Goal: Task Accomplishment & Management: Manage account settings

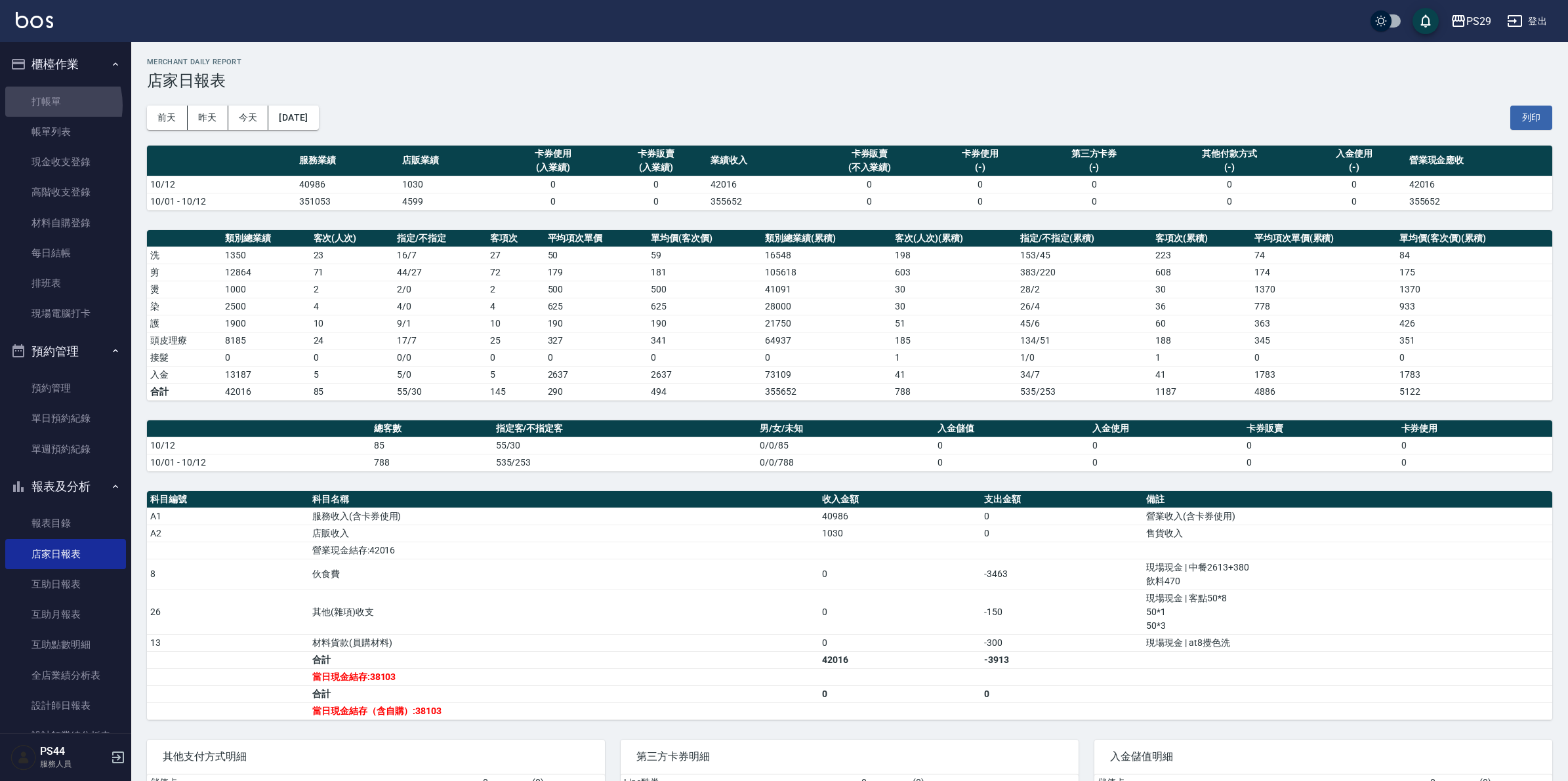
click at [43, 105] on link "打帳單" at bounding box center [65, 102] width 121 height 30
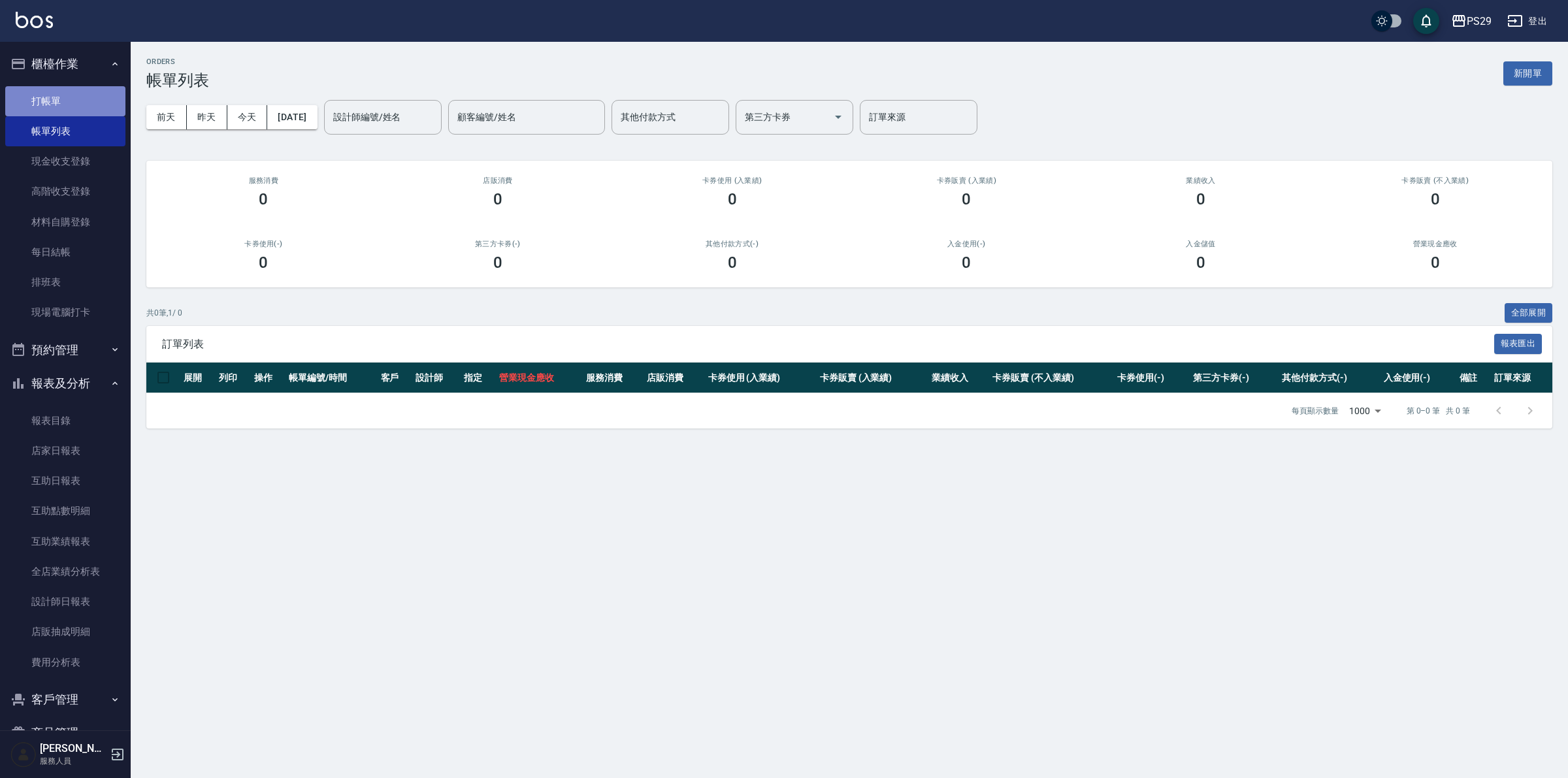
click at [67, 99] on link "打帳單" at bounding box center [65, 102] width 120 height 30
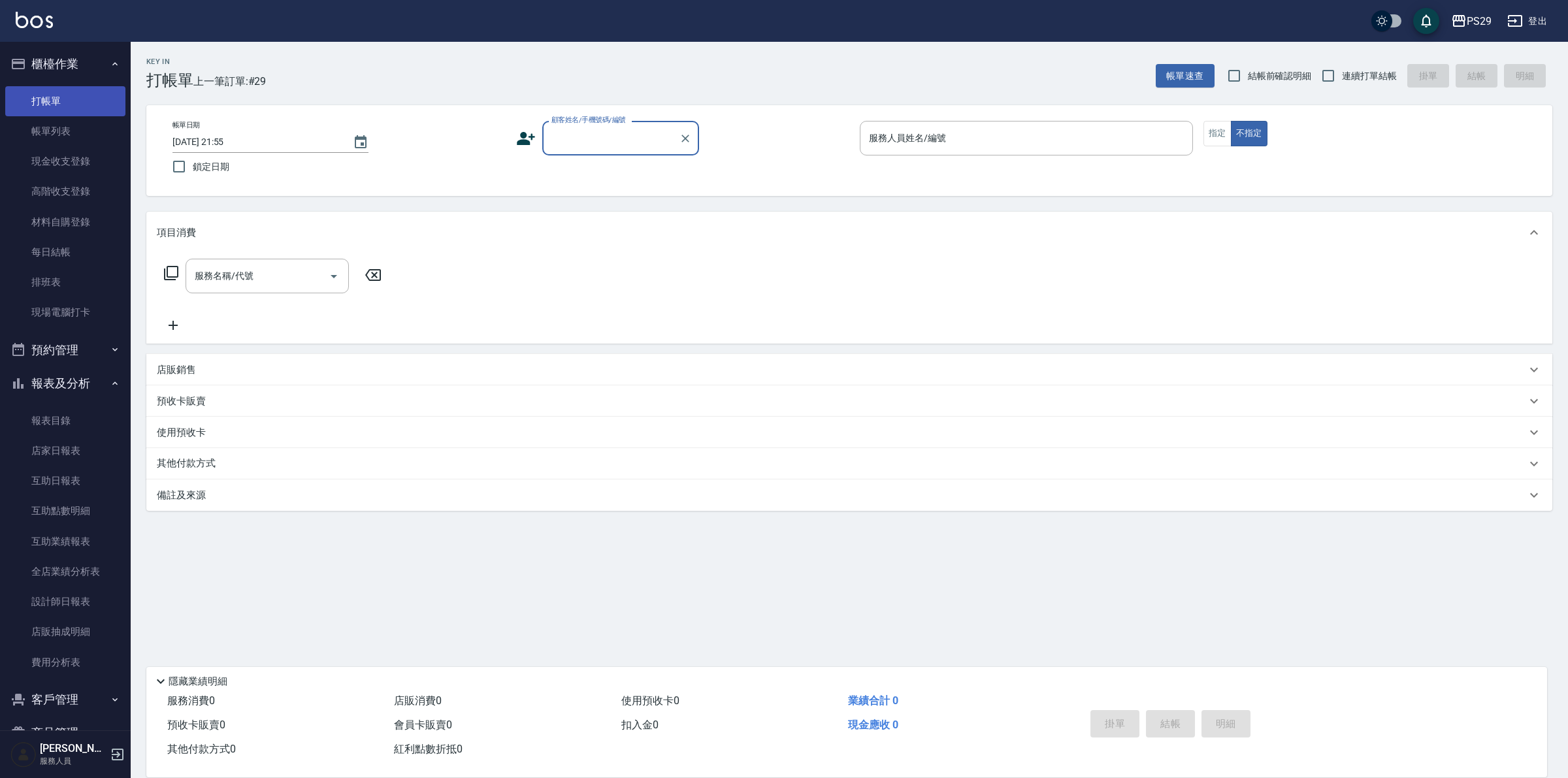
click at [50, 92] on link "打帳單" at bounding box center [65, 102] width 120 height 30
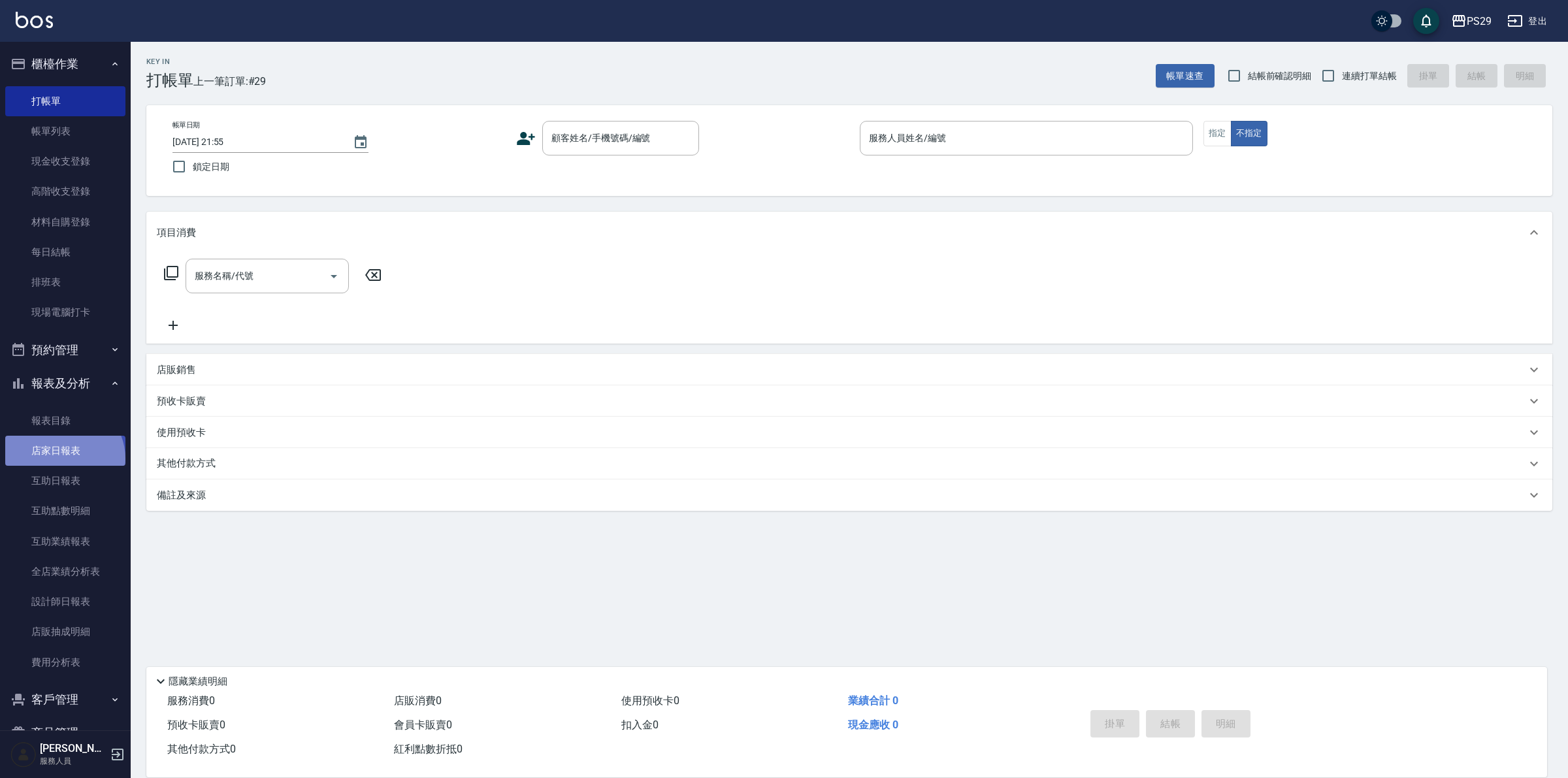
click at [62, 459] on link "店家日報表" at bounding box center [65, 451] width 120 height 30
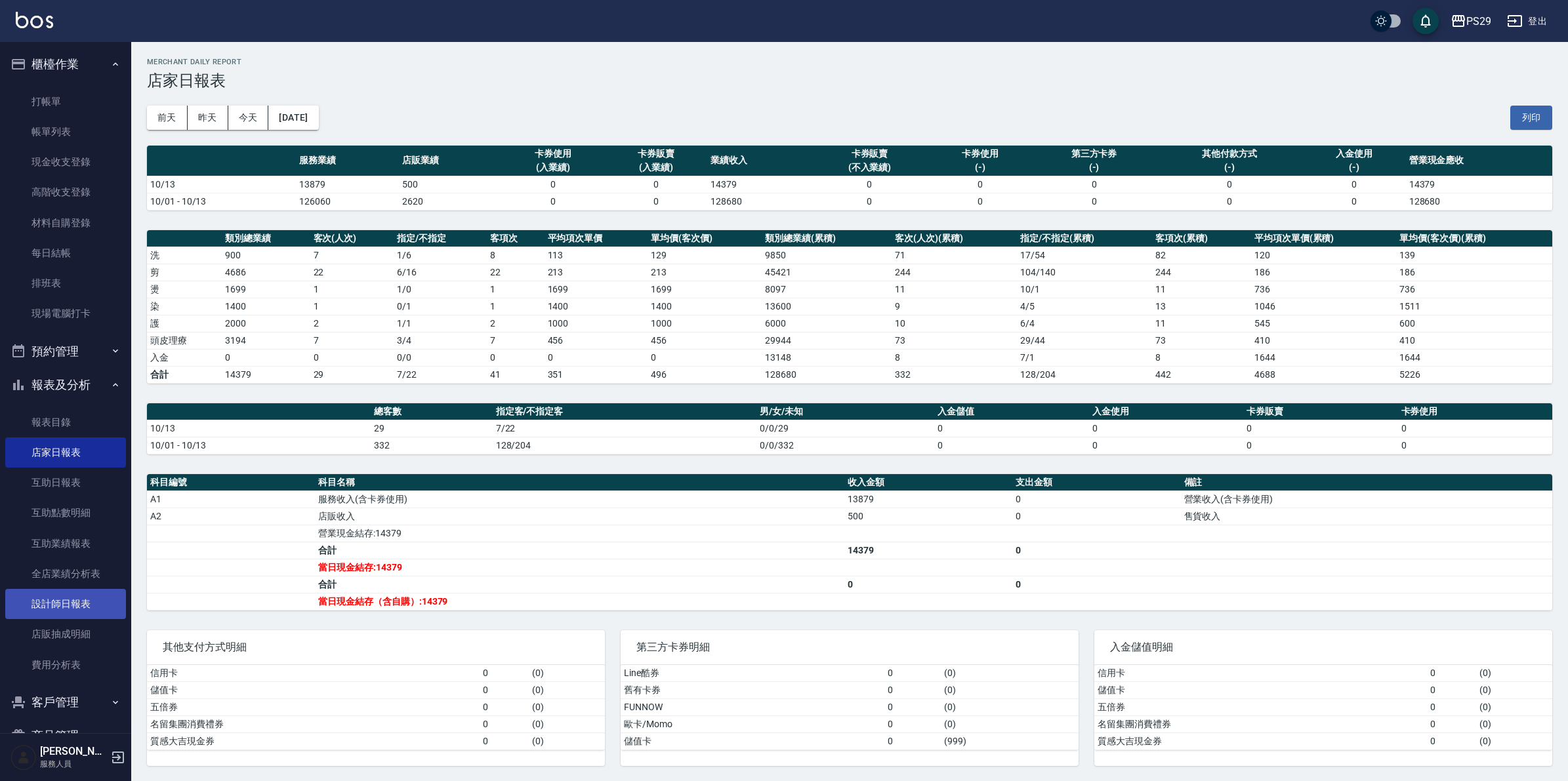
click at [47, 610] on link "設計師日報表" at bounding box center [65, 604] width 121 height 30
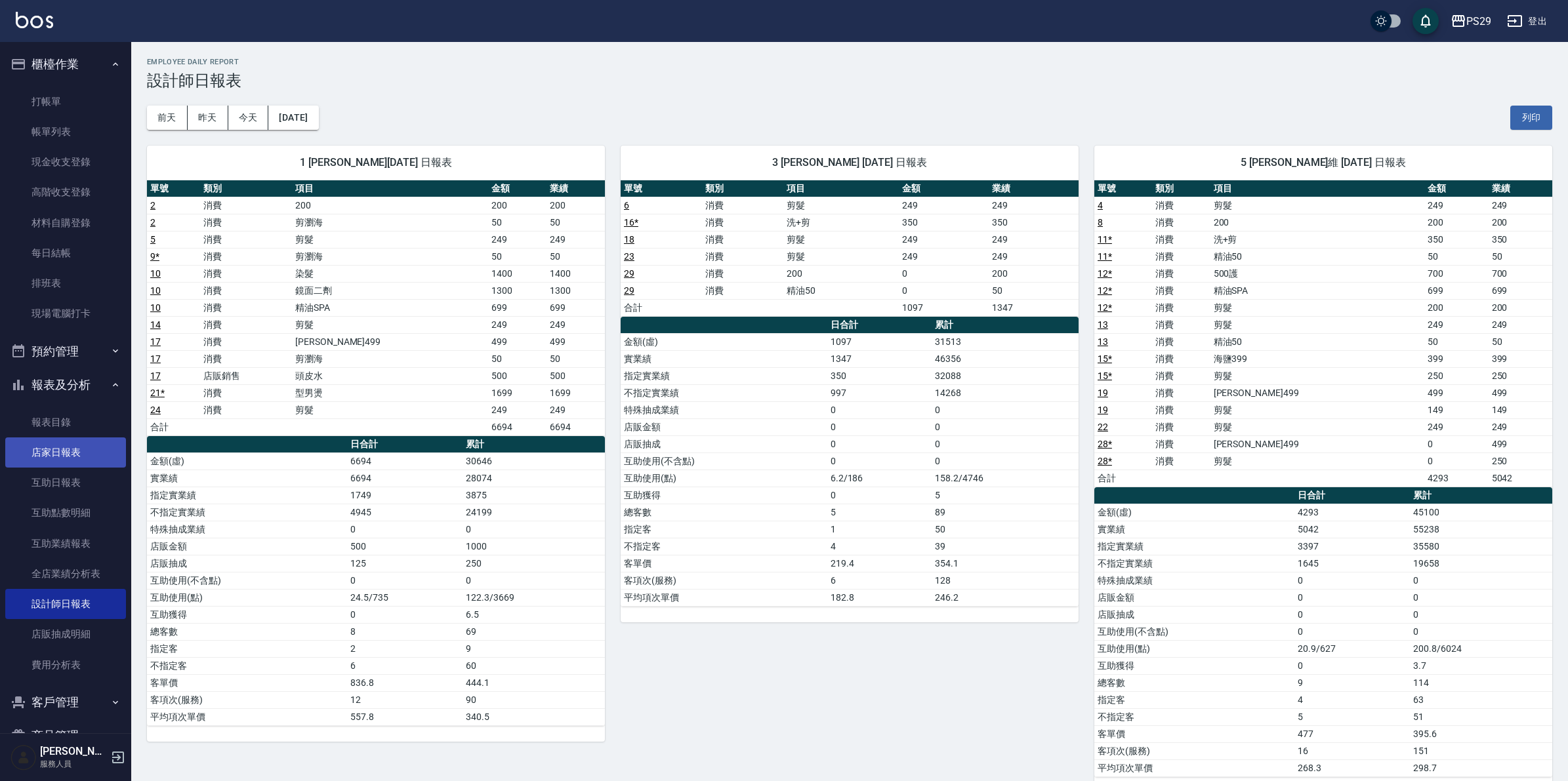
click at [50, 456] on link "店家日報表" at bounding box center [65, 452] width 121 height 30
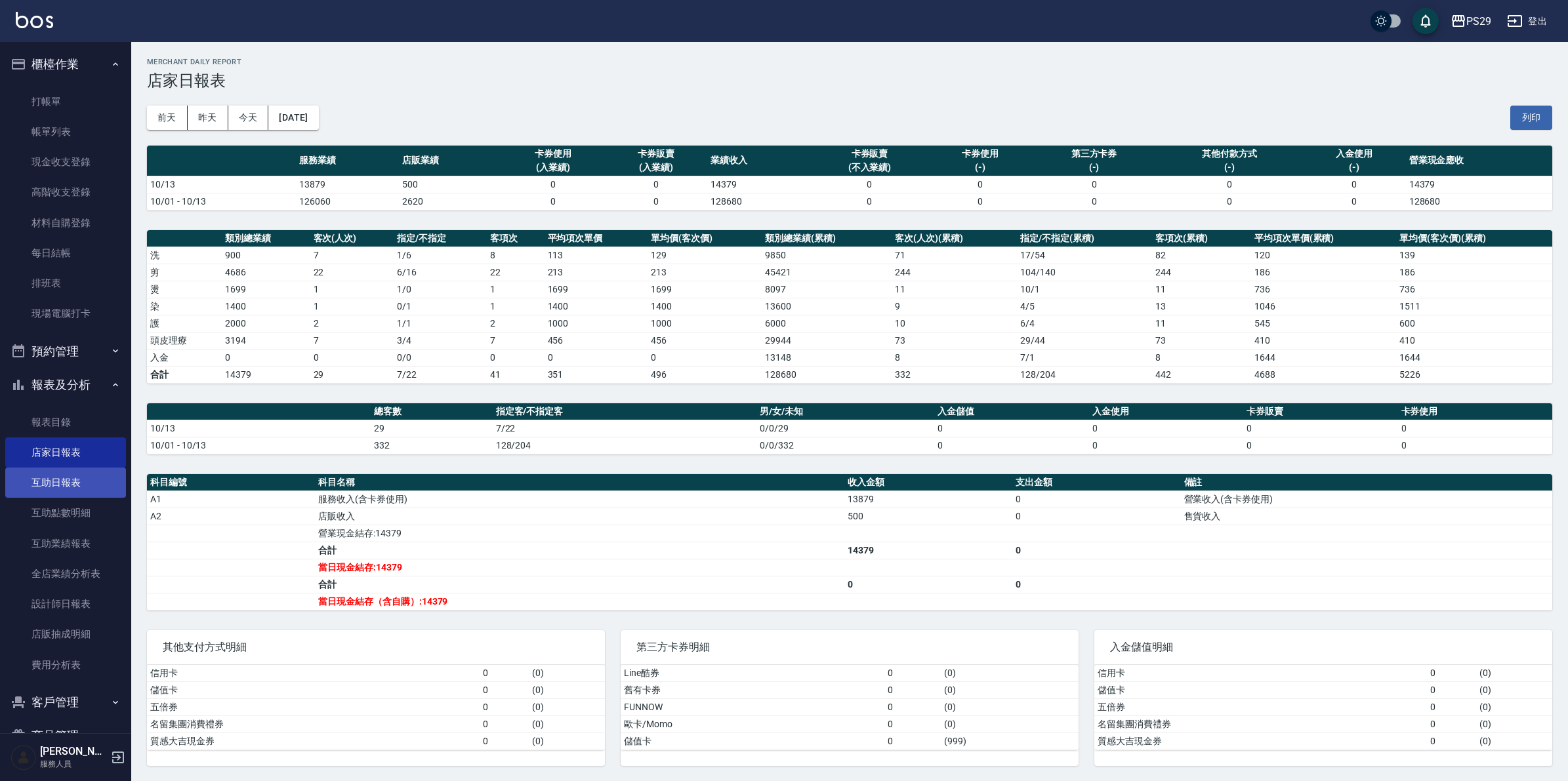
click at [63, 481] on link "互助日報表" at bounding box center [65, 483] width 121 height 30
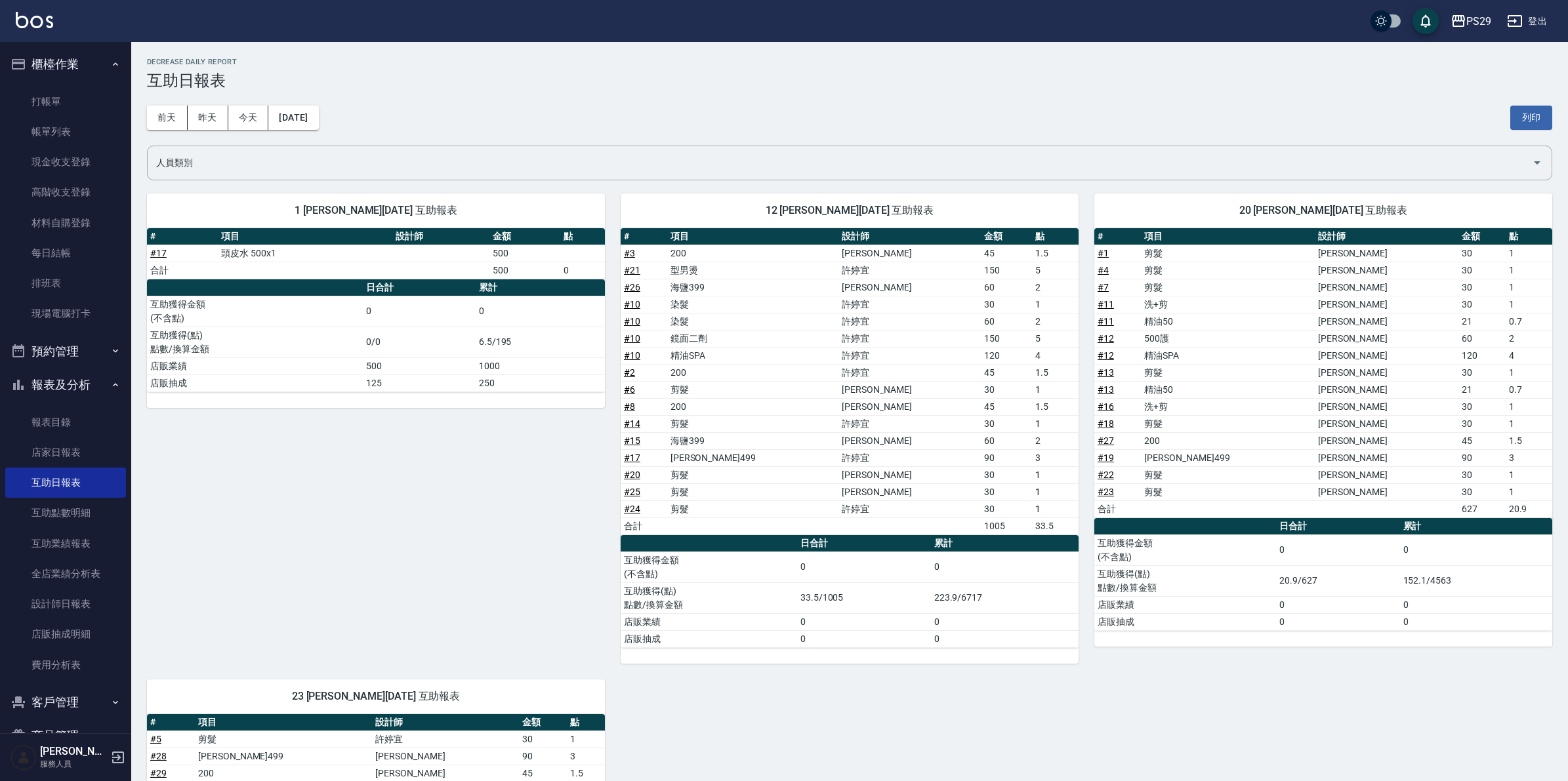
click at [1527, 24] on button "登出" at bounding box center [1527, 21] width 50 height 24
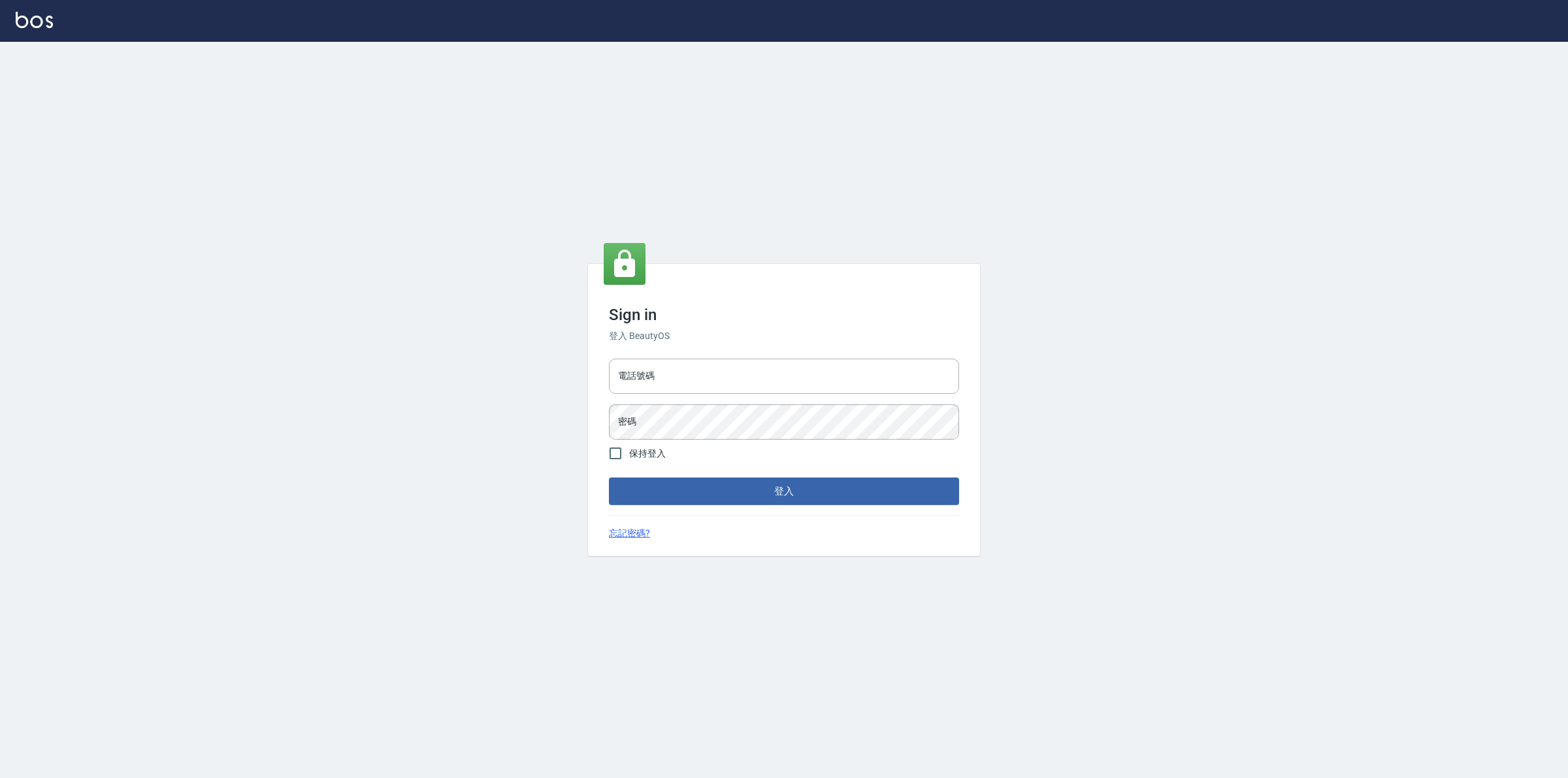
type input "0425683197"
click at [692, 484] on button "登入" at bounding box center [784, 491] width 350 height 28
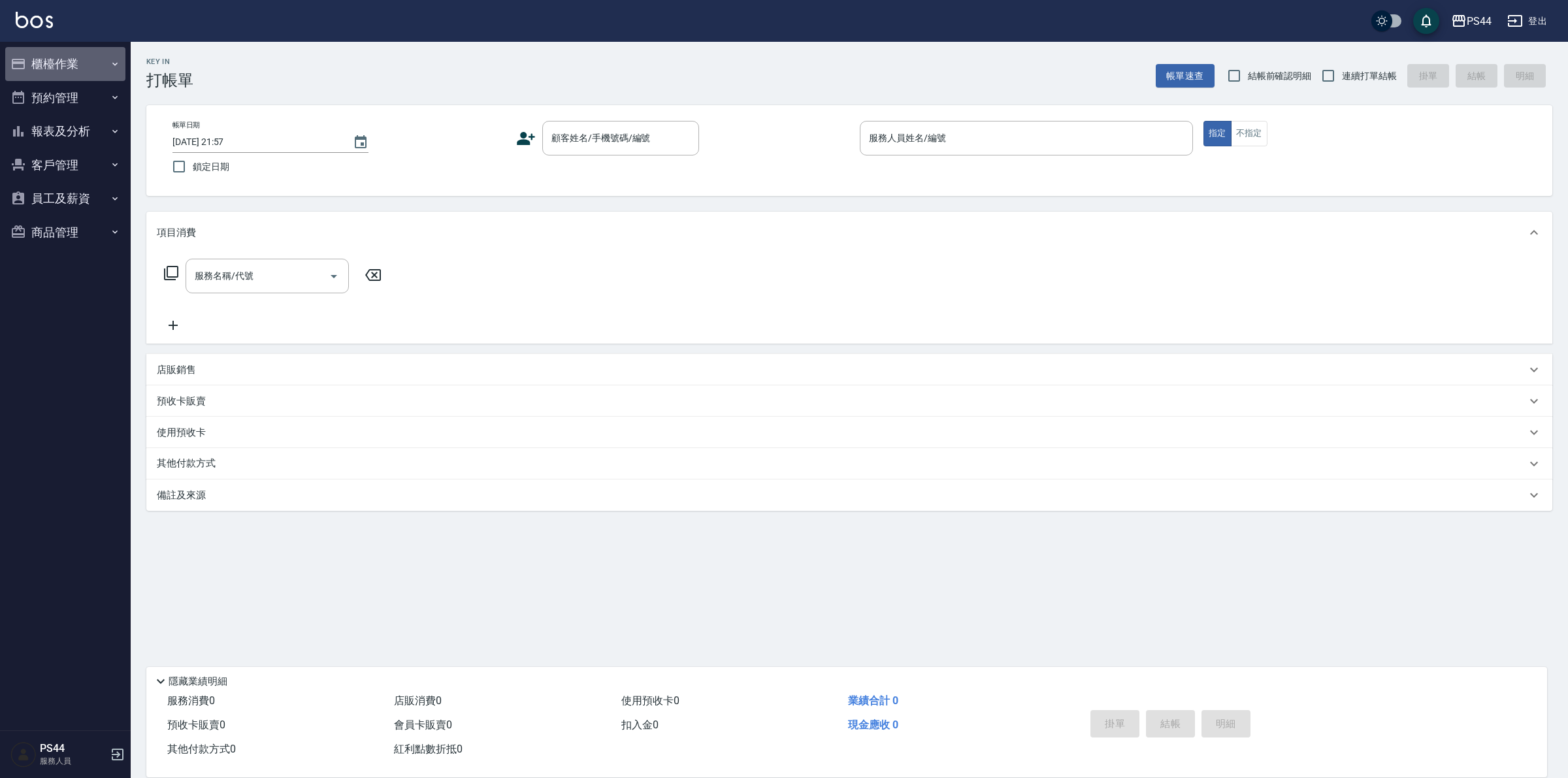
click at [60, 62] on button "櫃檯作業" at bounding box center [65, 64] width 120 height 34
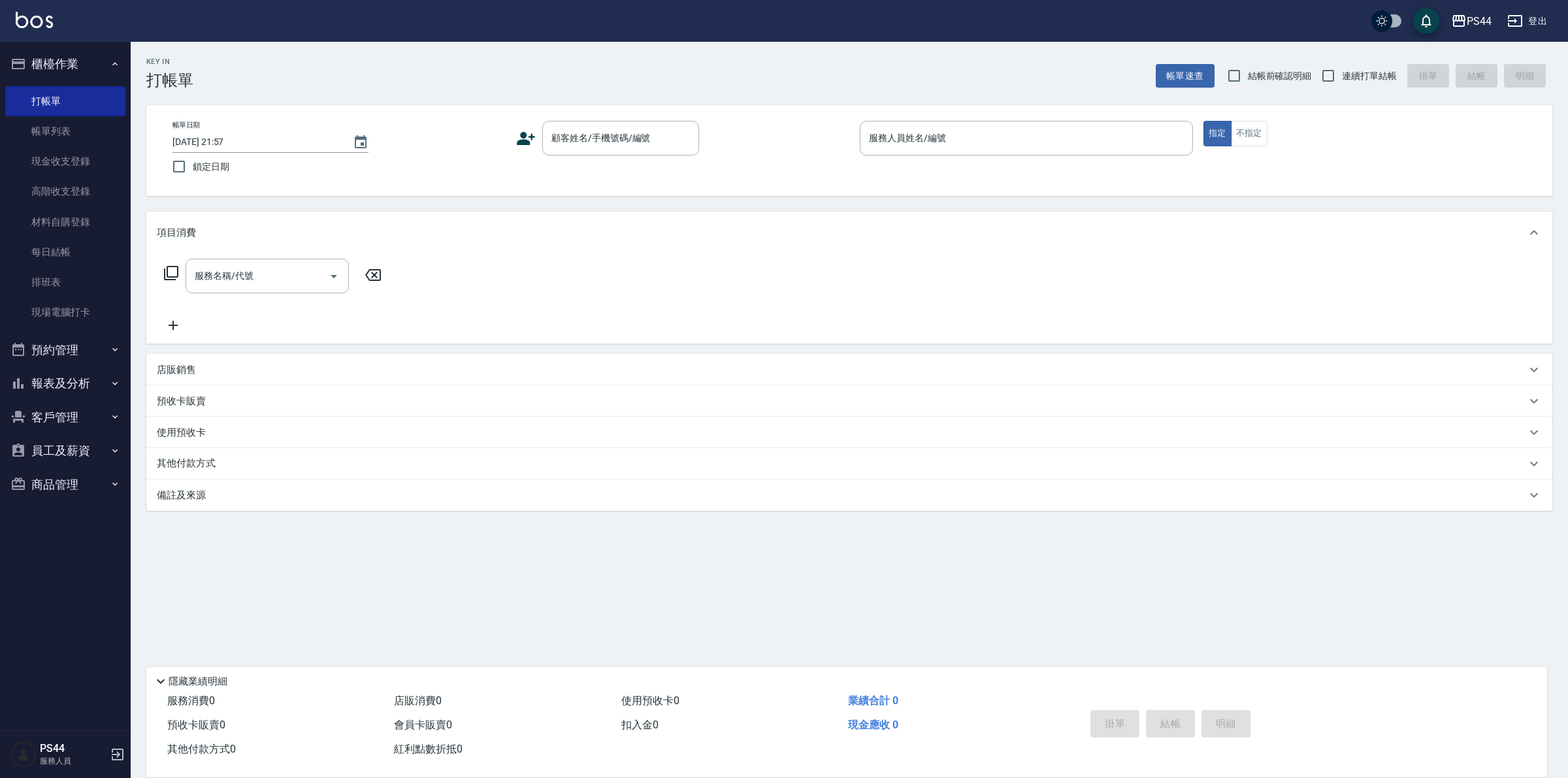
click at [70, 381] on button "報表及分析" at bounding box center [65, 384] width 120 height 34
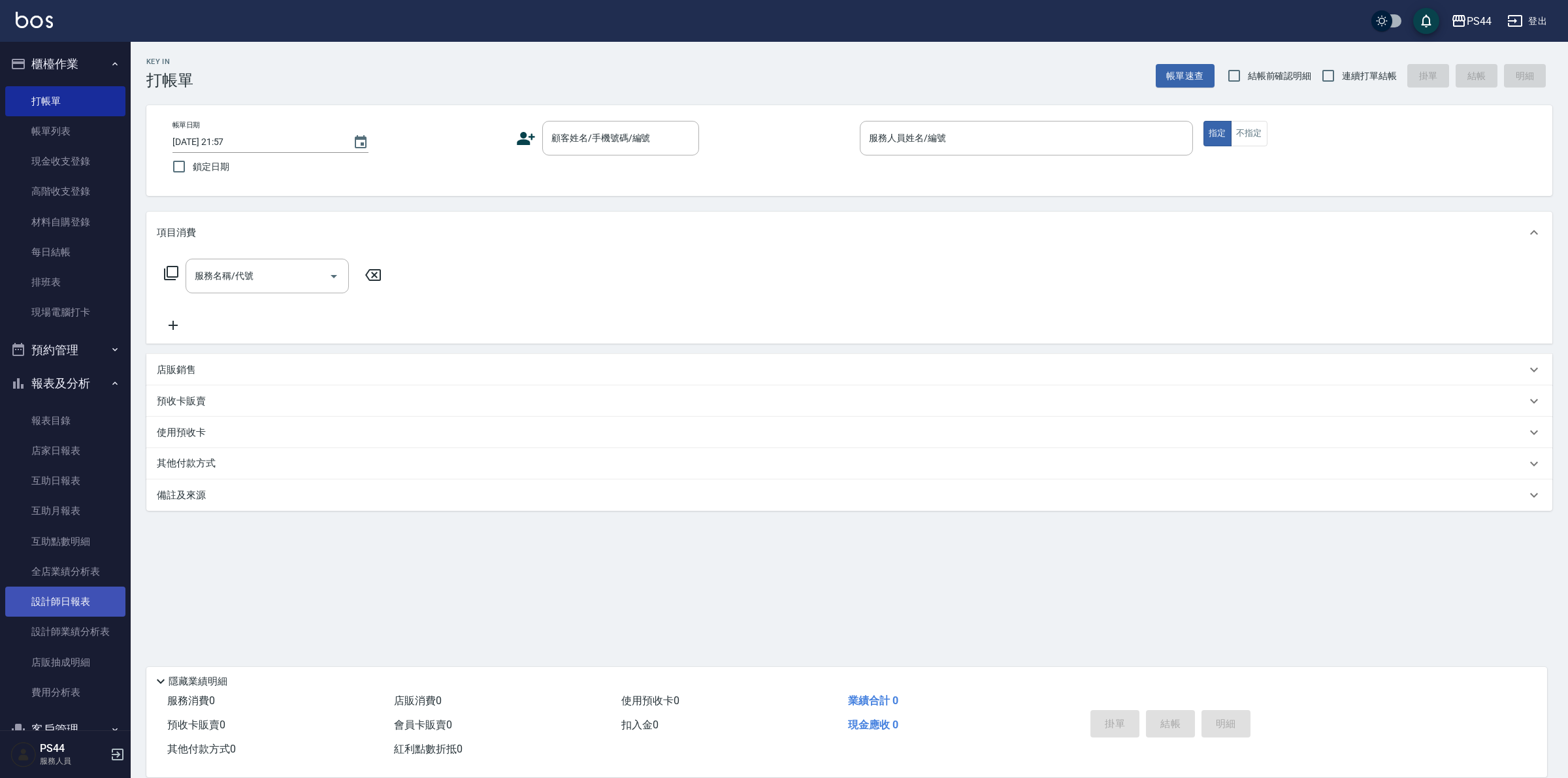
click at [67, 606] on link "設計師日報表" at bounding box center [65, 601] width 120 height 30
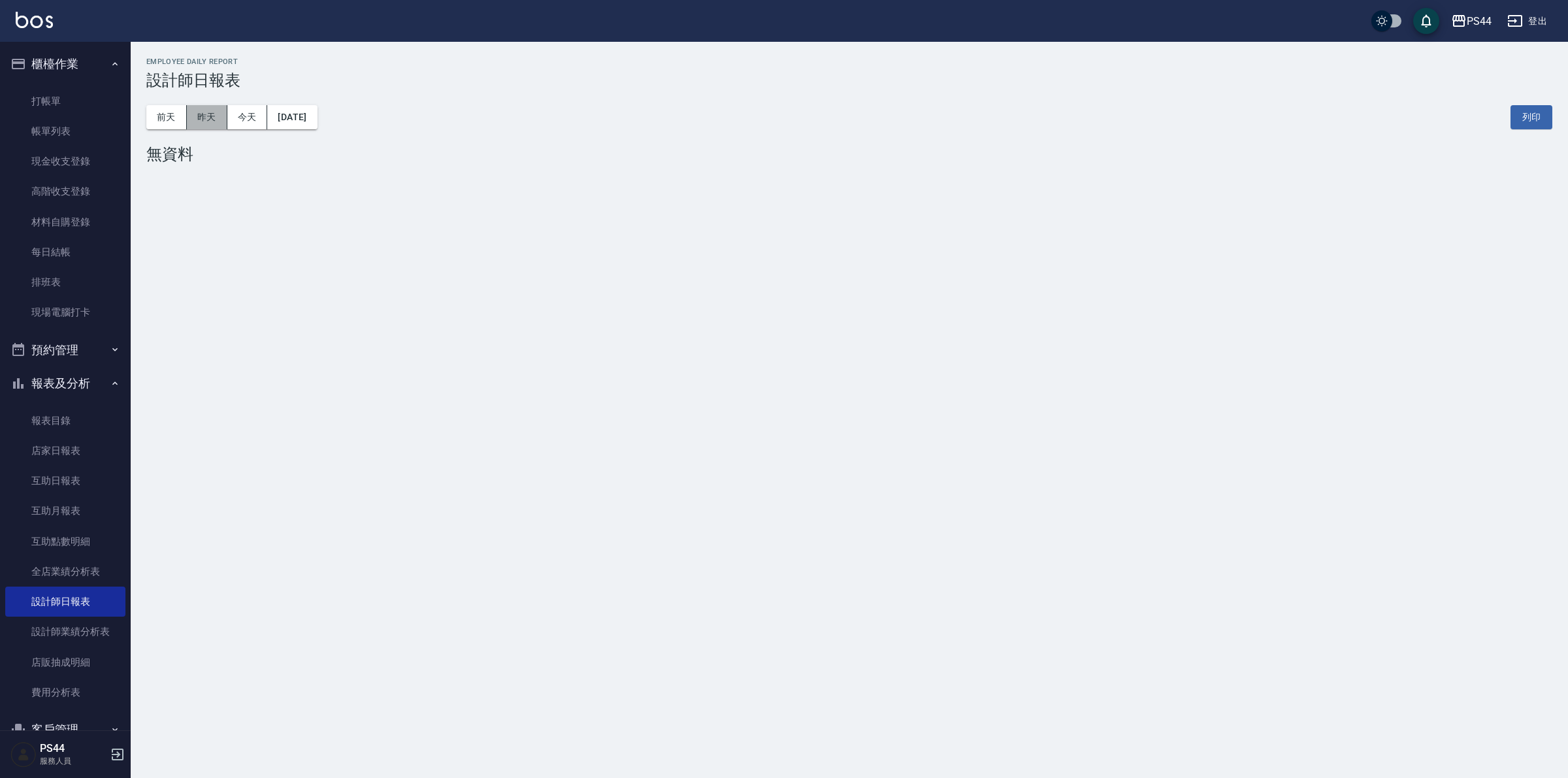
click at [214, 123] on button "昨天" at bounding box center [206, 117] width 40 height 24
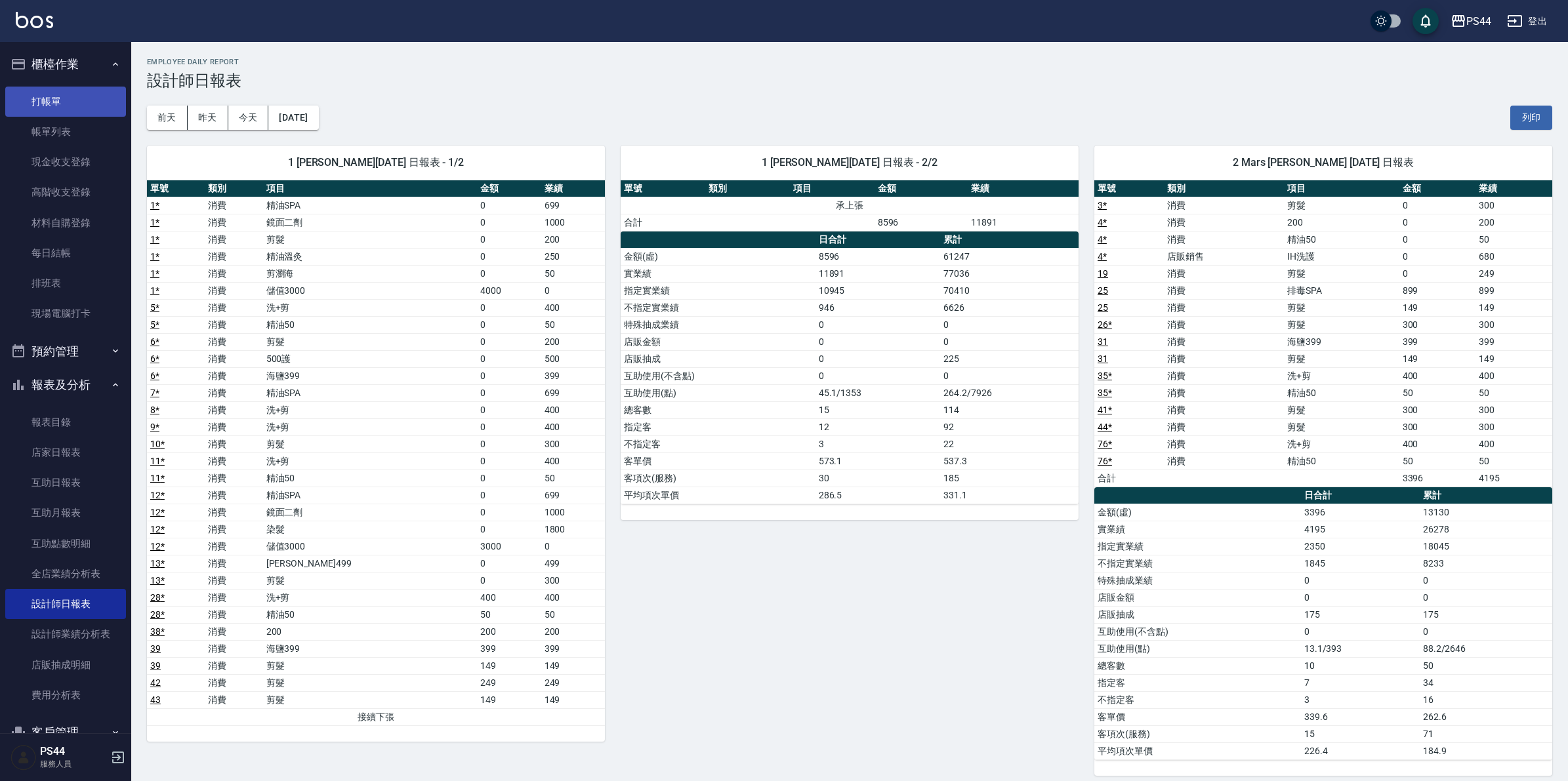
click at [57, 108] on link "打帳單" at bounding box center [65, 102] width 121 height 30
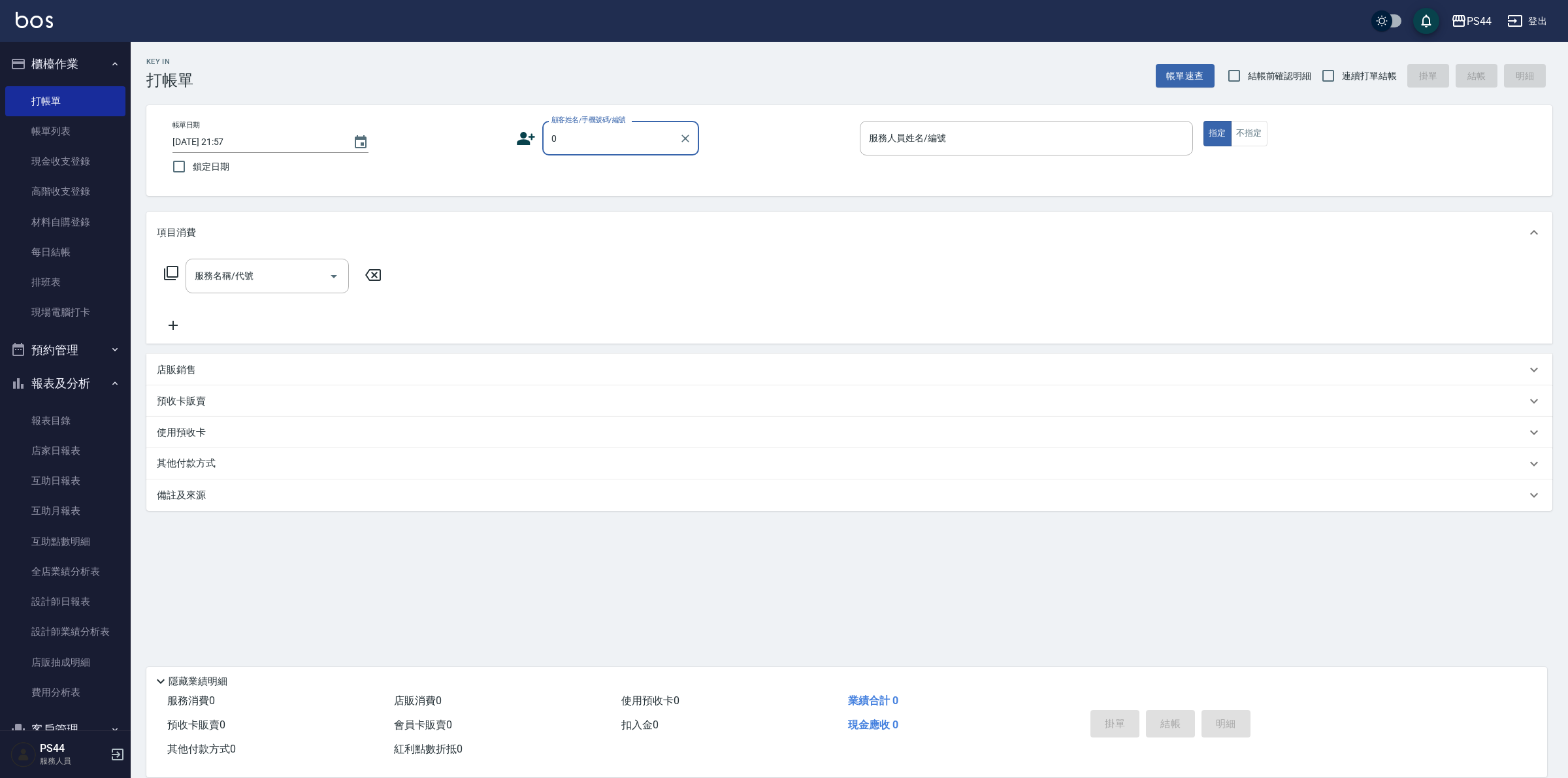
type input "0"
type input "6"
type button "true"
type input "新客人 姓名未設定/000/null"
type input "kAYDEN-6"
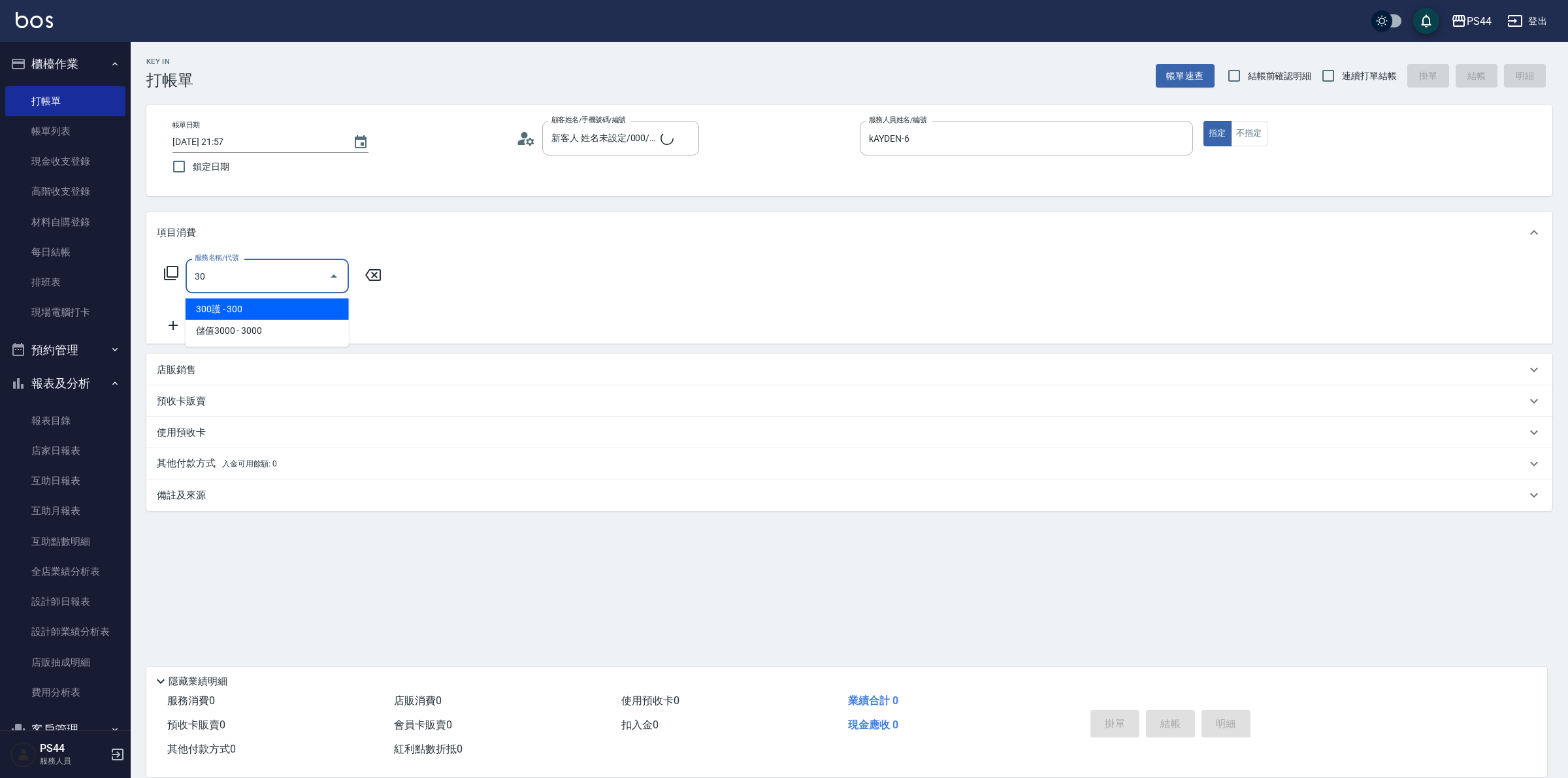
type input "308"
type input "新客人 姓名未設定/0/null"
type input "洗+剪(308)"
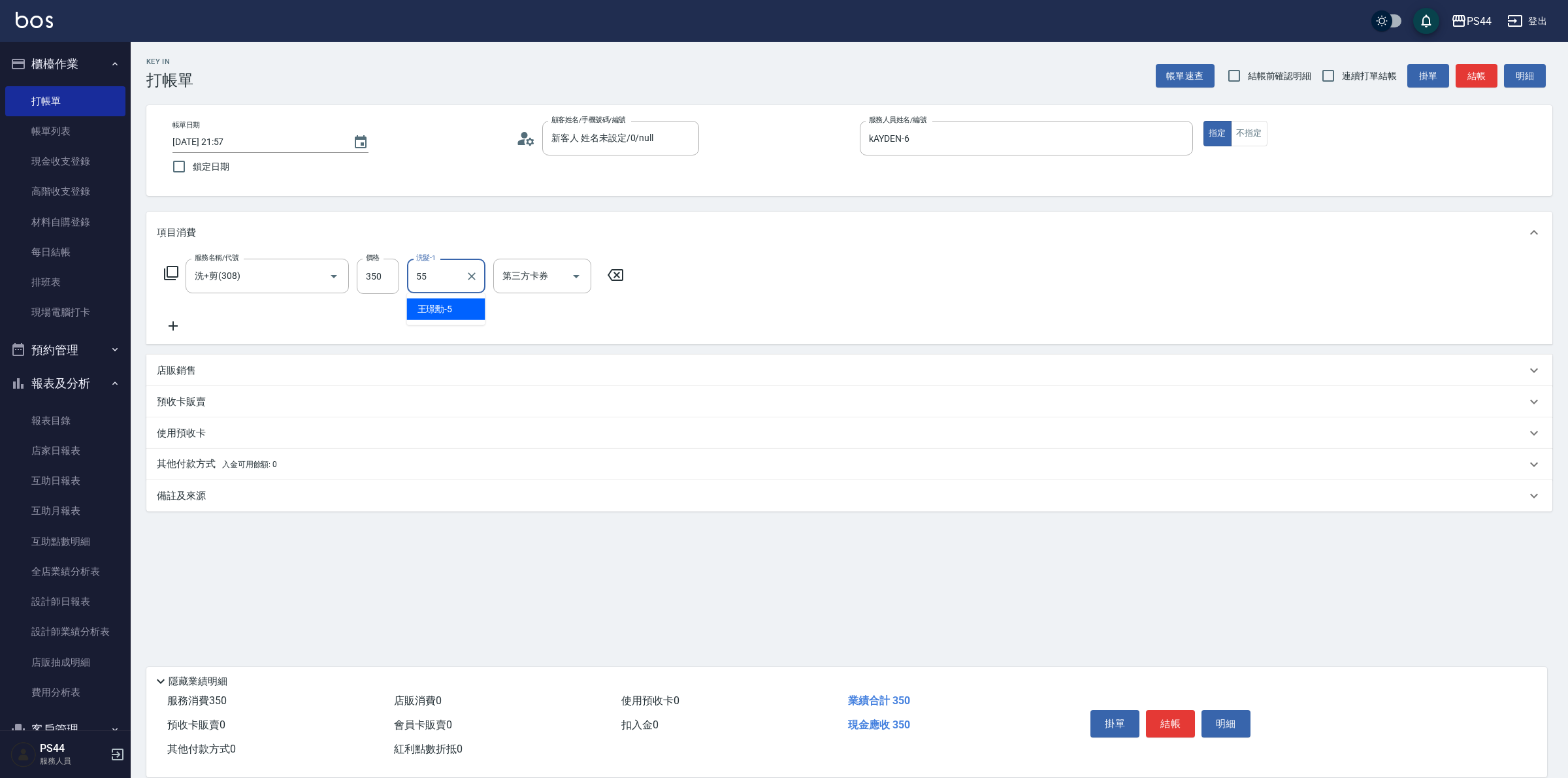
type input "[PERSON_NAME]-55"
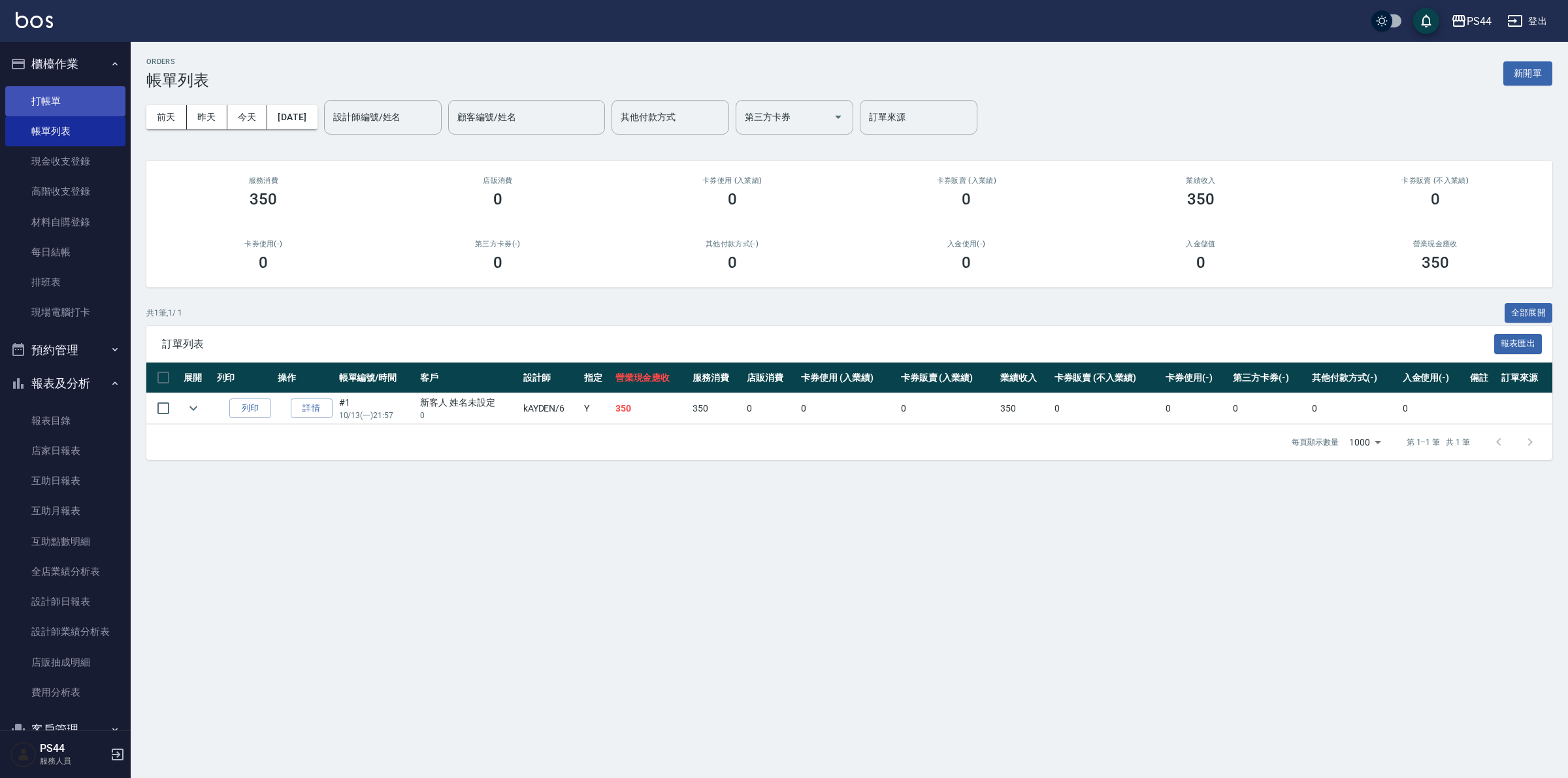
click at [26, 102] on link "打帳單" at bounding box center [65, 102] width 120 height 30
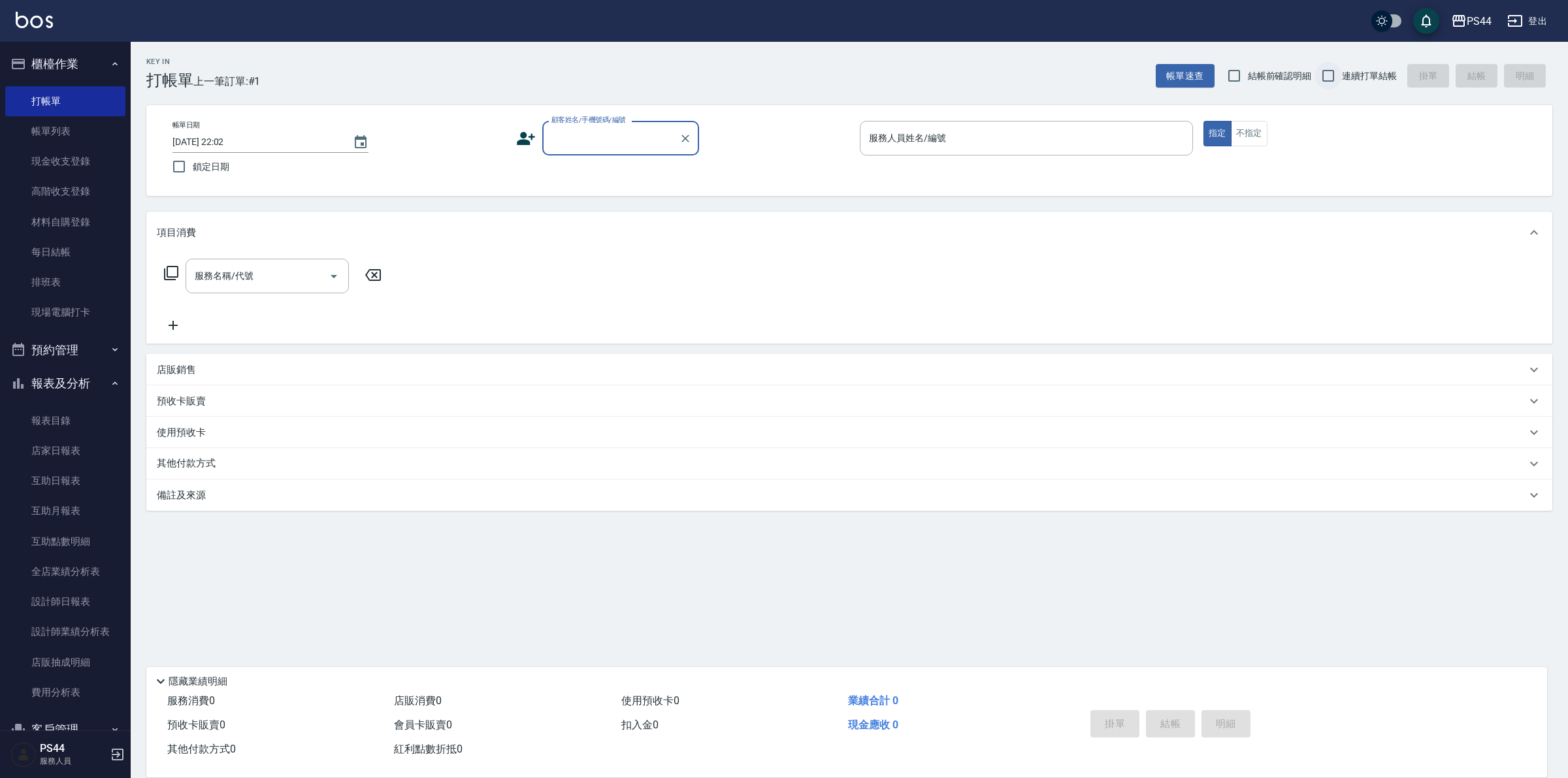
click at [1336, 69] on input "連續打單結帳" at bounding box center [1328, 76] width 28 height 28
checkbox input "true"
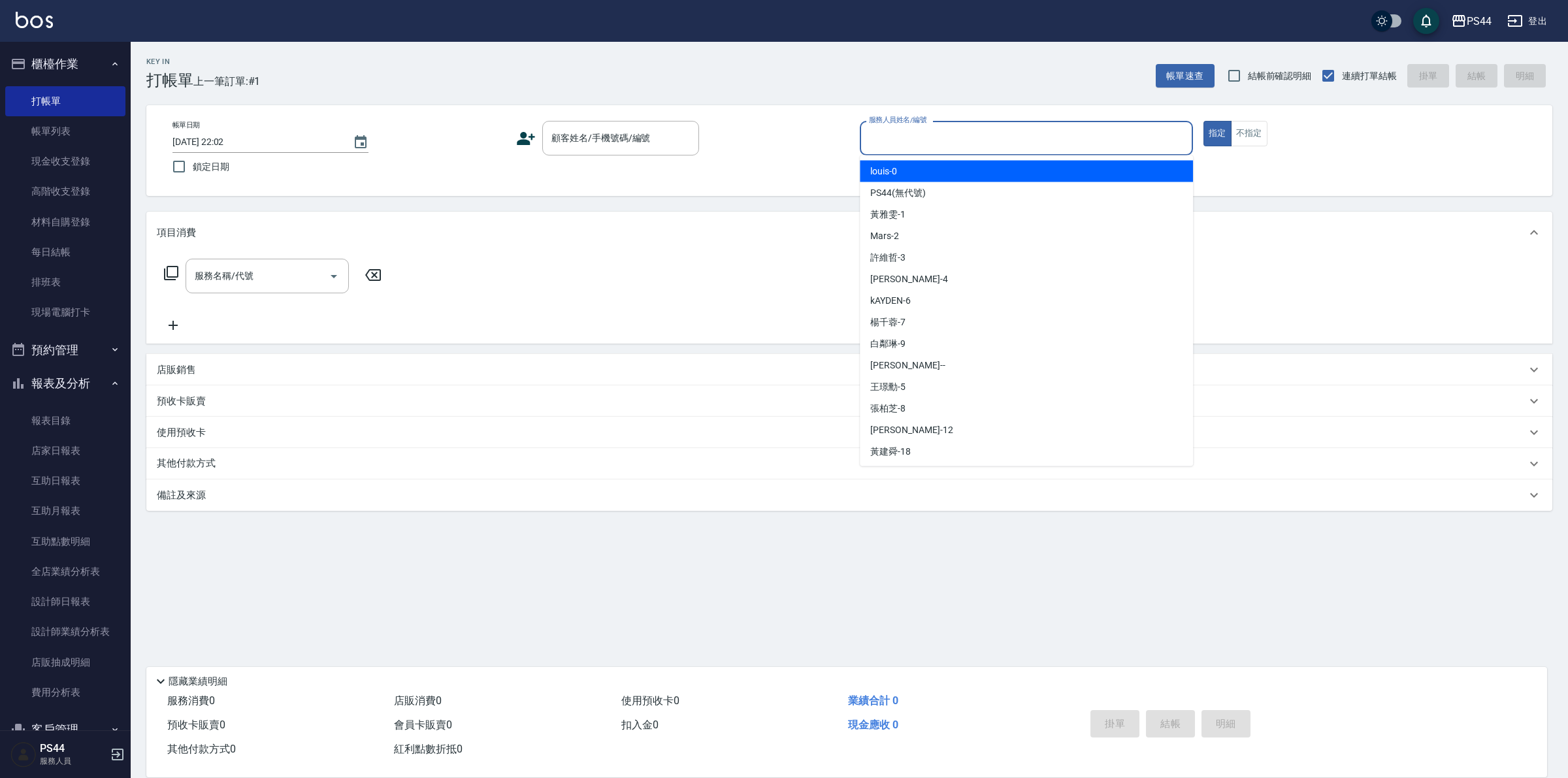
click at [950, 133] on input "服務人員姓名/編號" at bounding box center [1026, 138] width 321 height 23
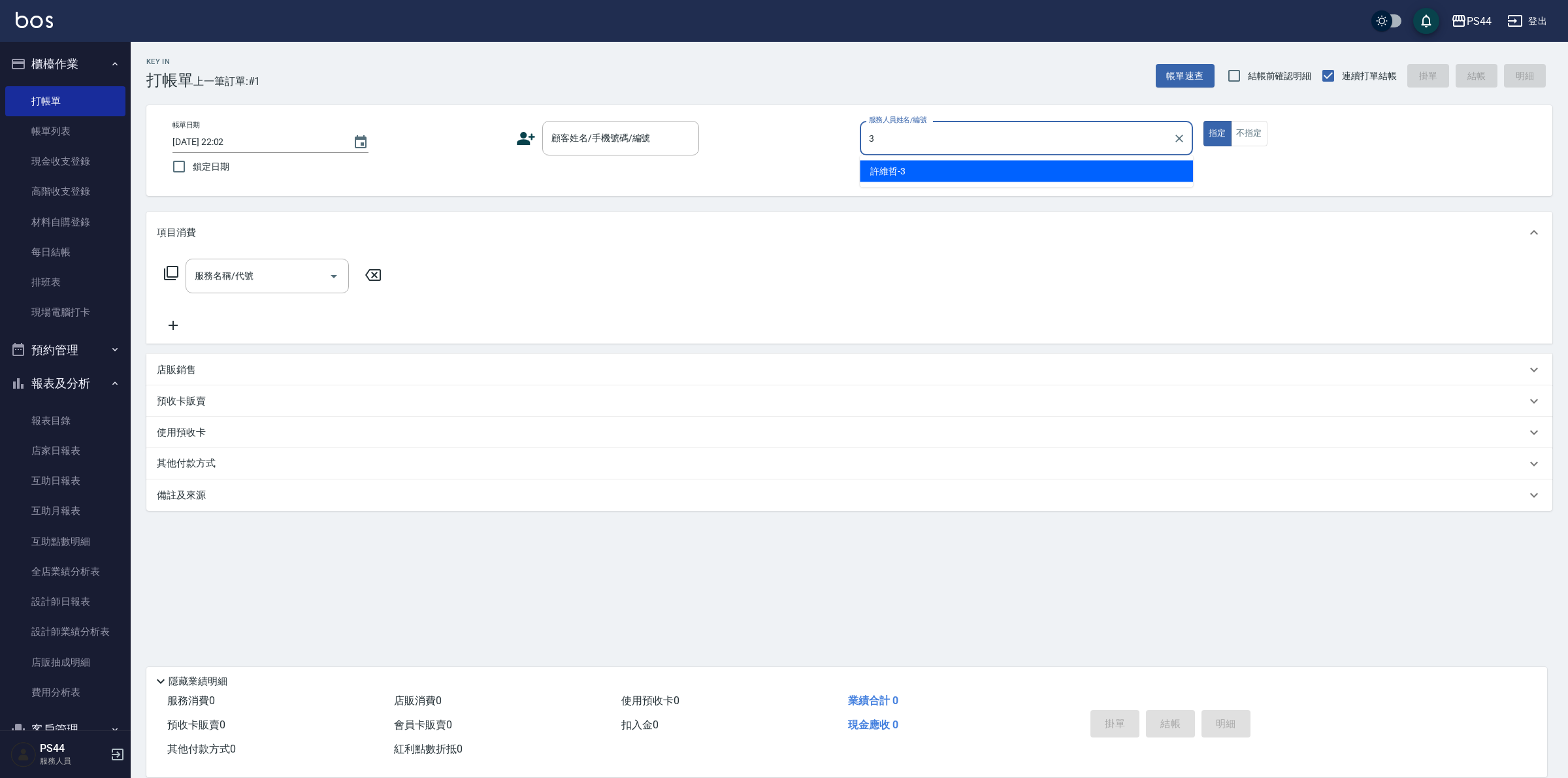
type input "[PERSON_NAME]-3"
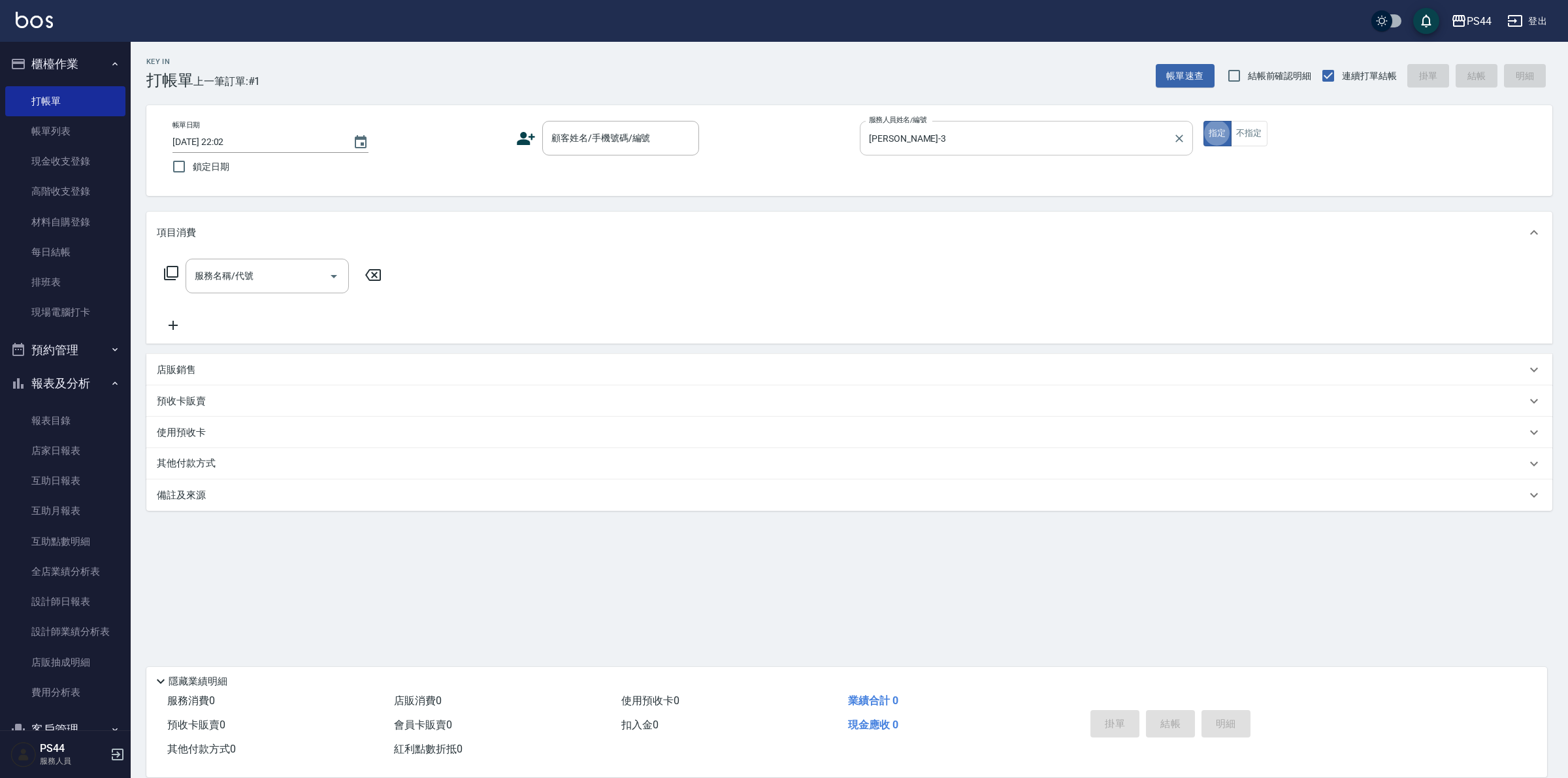
type button "true"
type input "[PERSON_NAME]499(0499)"
type input "慧星-29"
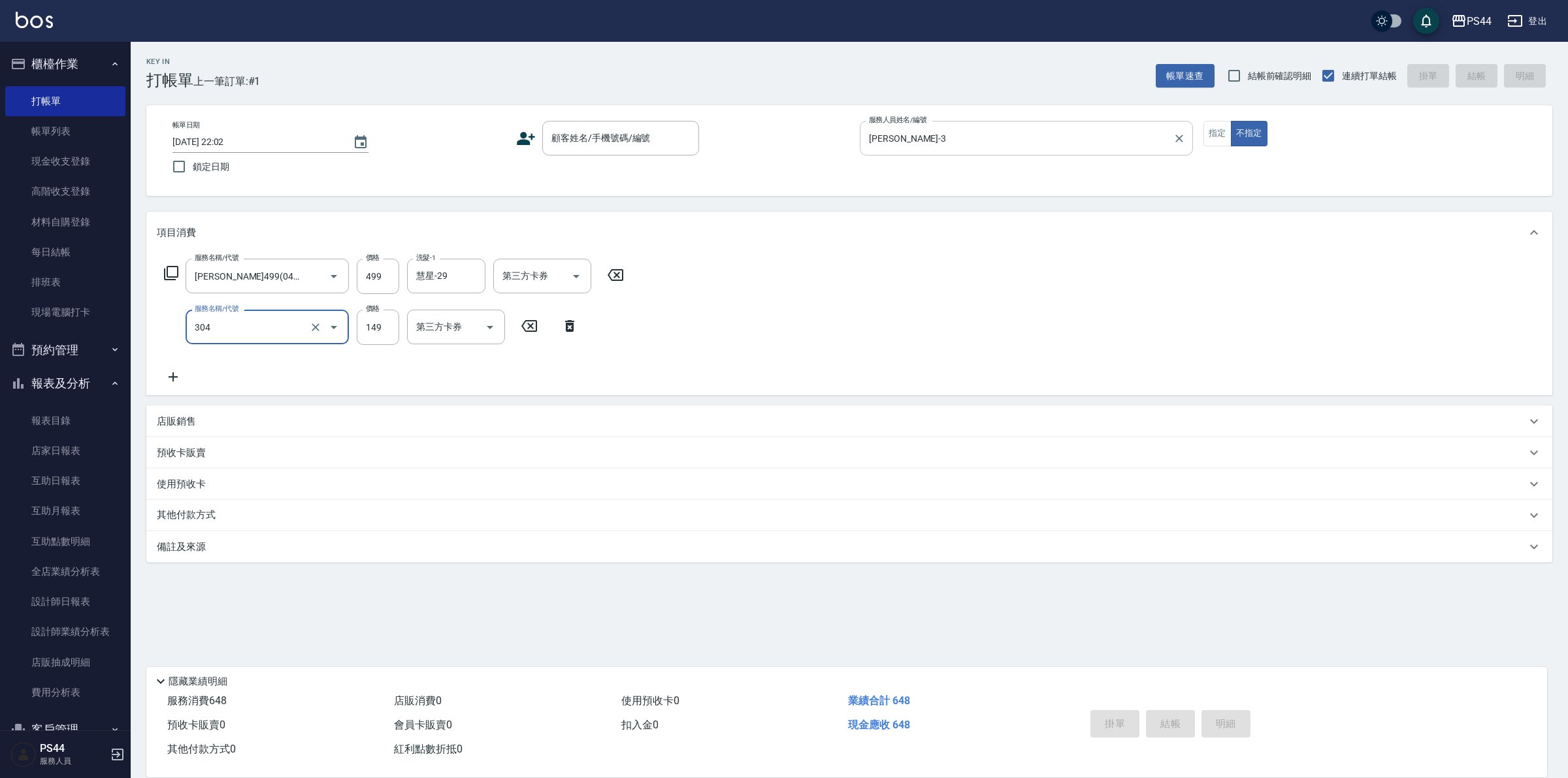
type input "剪髮(304)"
click at [655, 140] on input "顧客姓名/手機號碼/編號" at bounding box center [610, 138] width 126 height 23
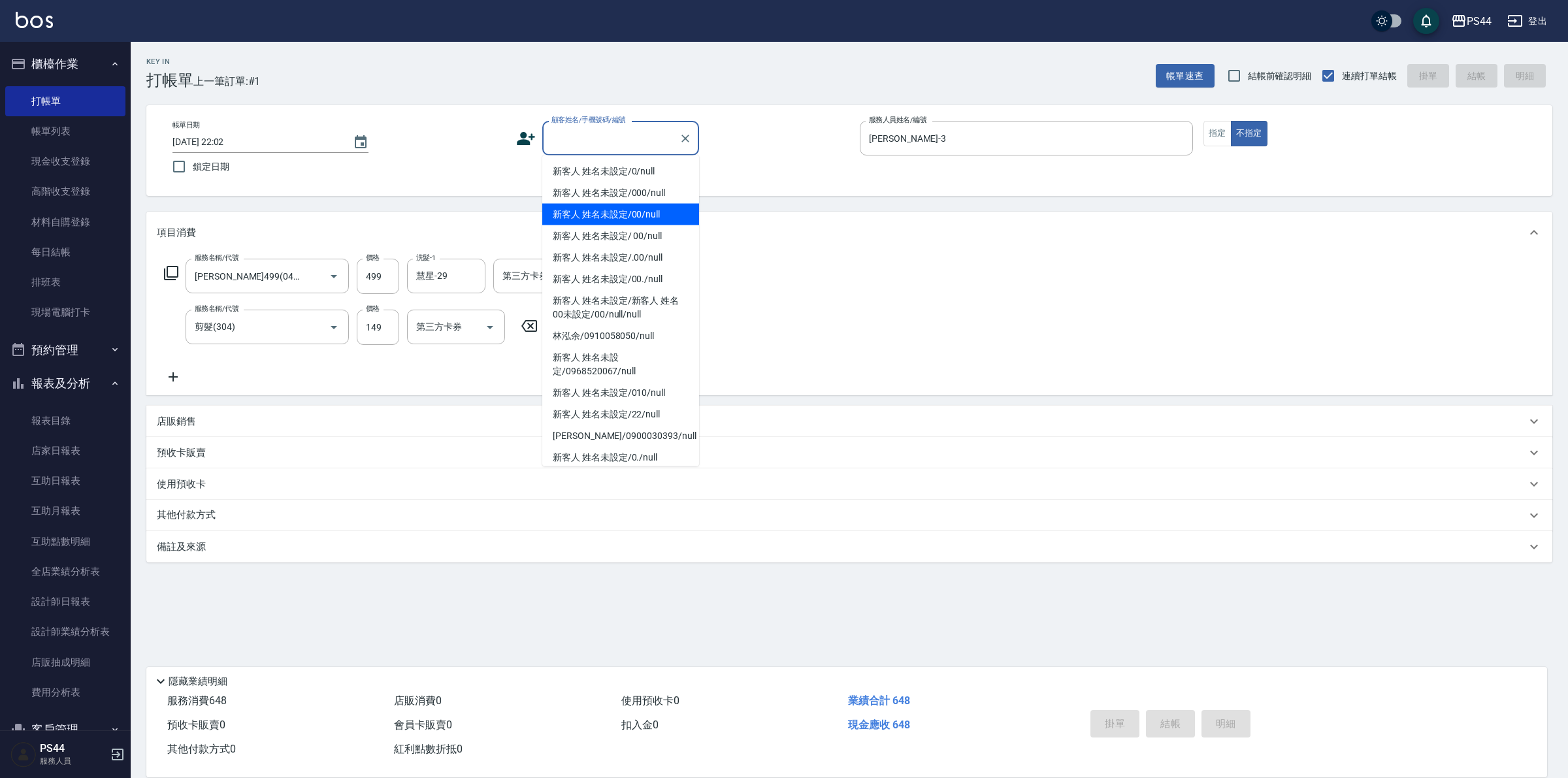
click at [604, 216] on li "新客人 姓名未設定/00/null" at bounding box center [621, 214] width 157 height 21
type input "新客人 姓名未設定/00/null"
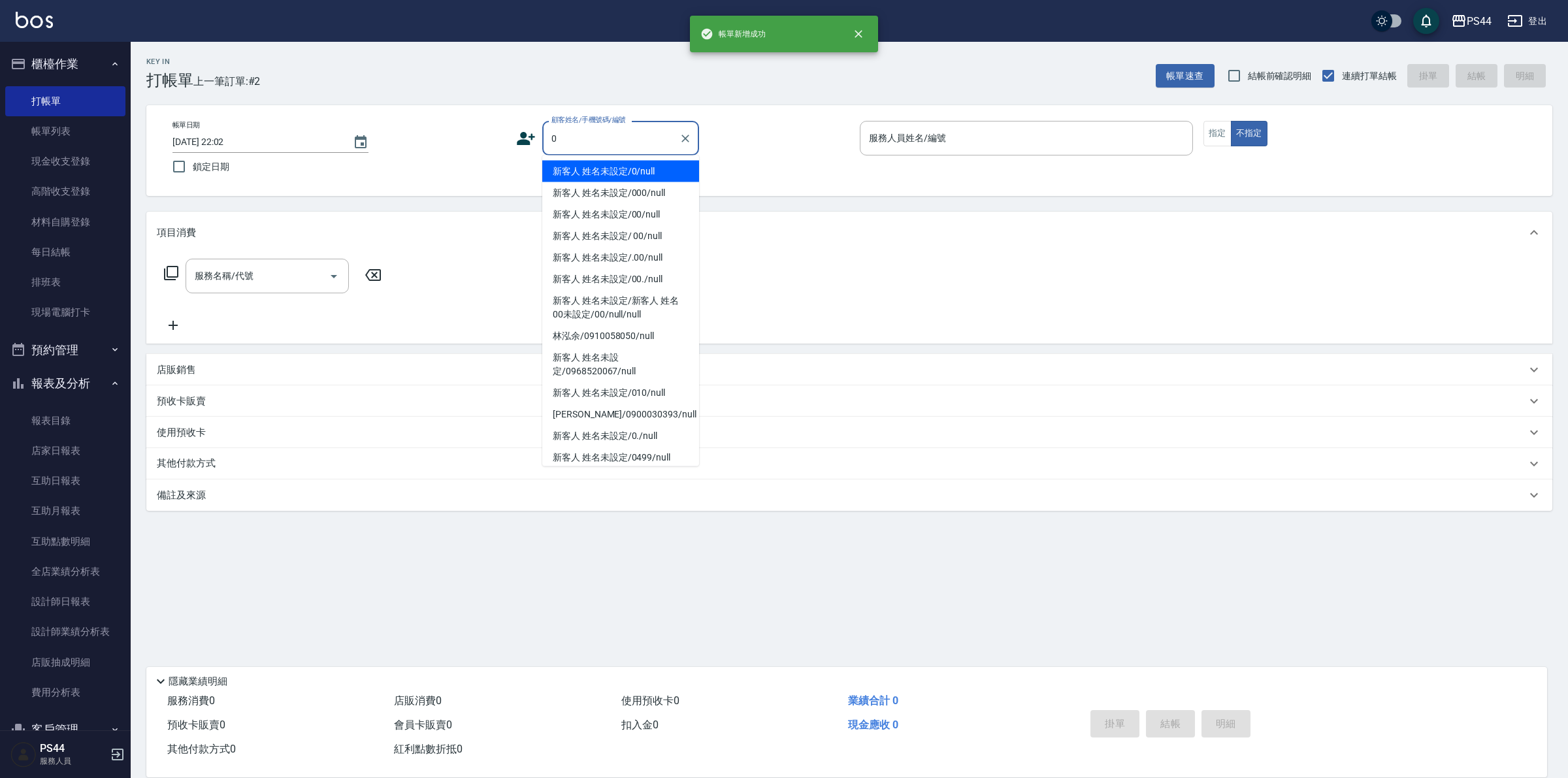
type input "新客人 姓名未設定/0/null"
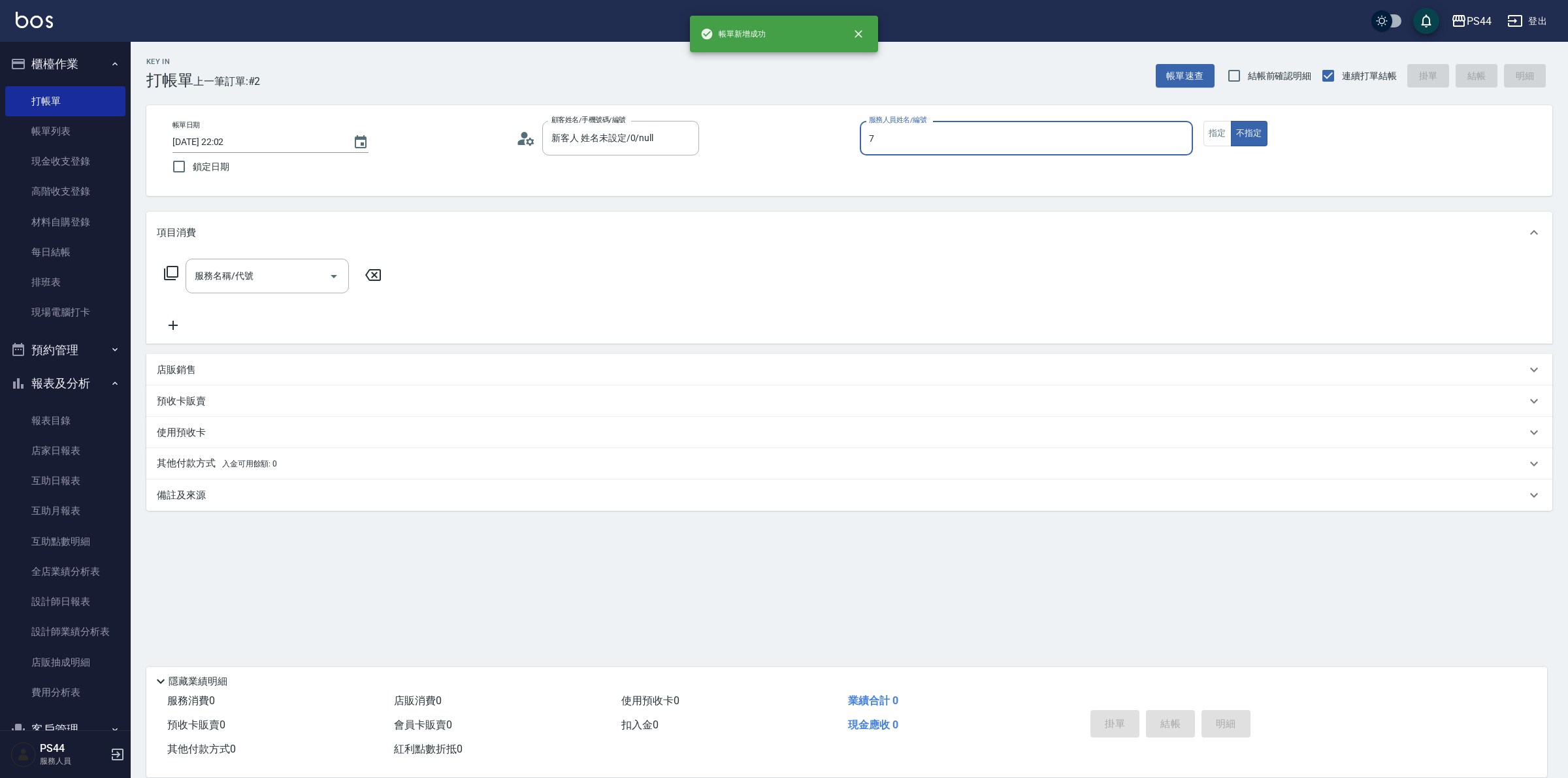
type input "[PERSON_NAME]-7"
type button "false"
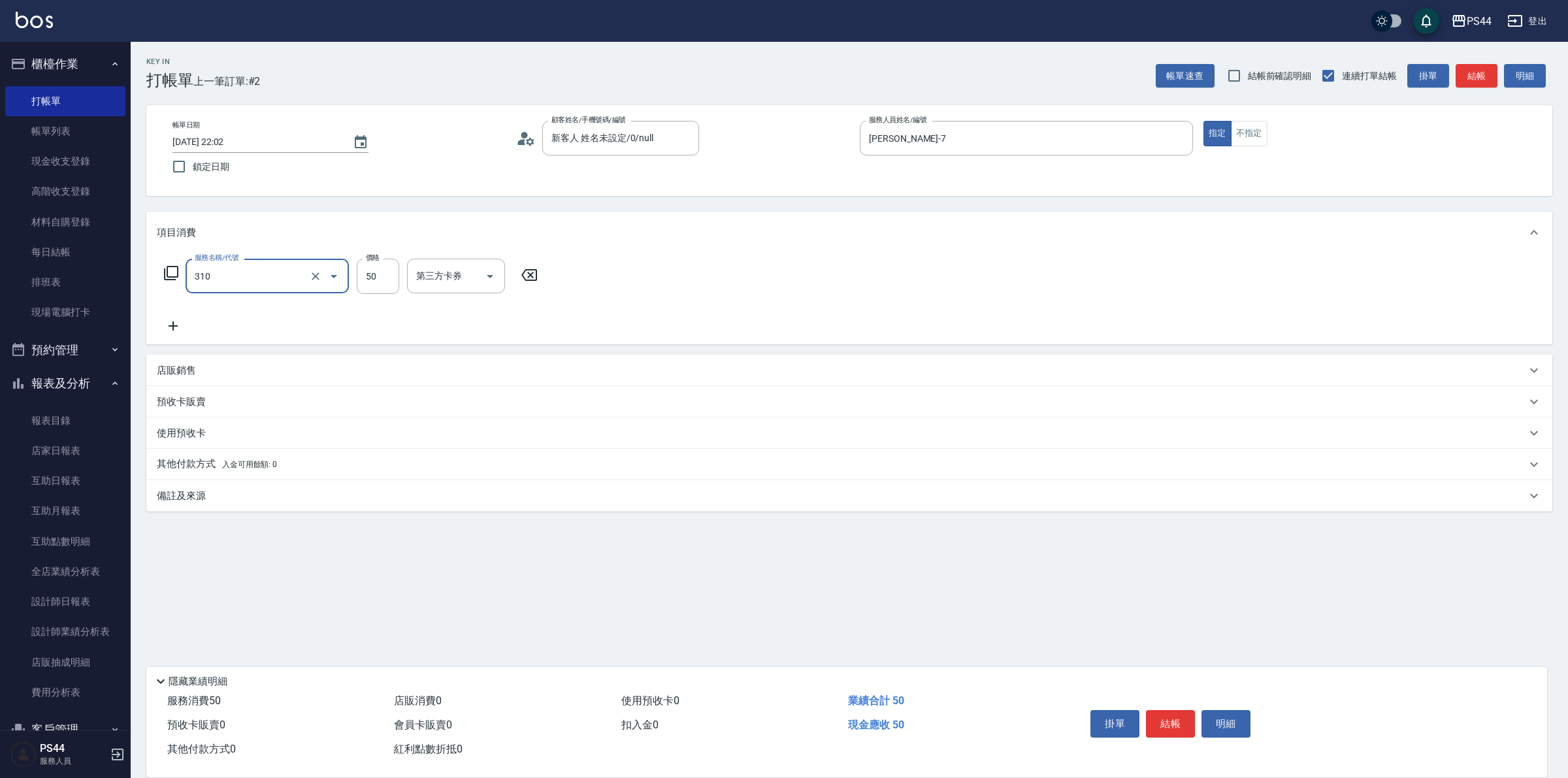
type input "剪瀏海(310)"
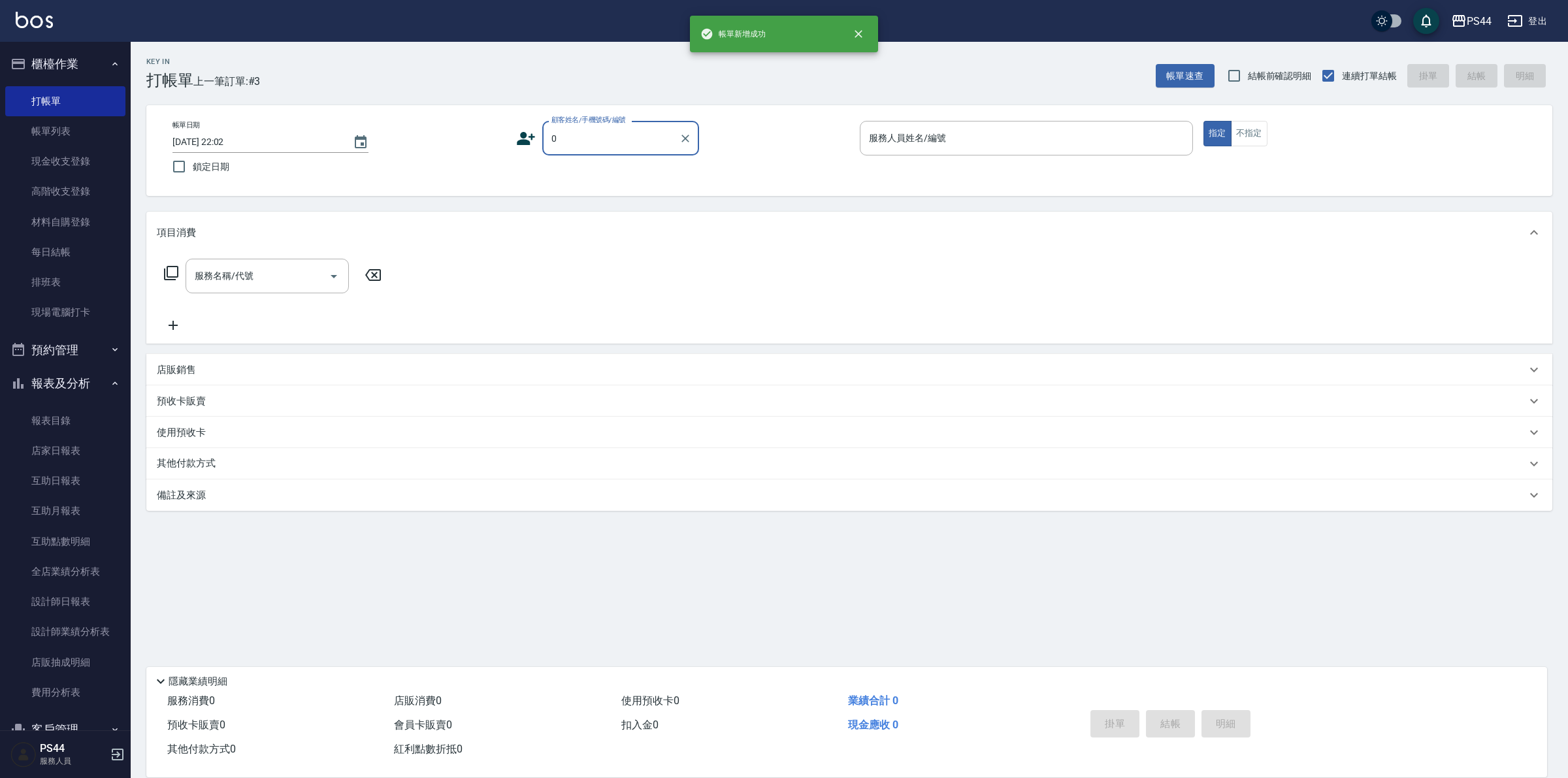
type input "新客人 姓名未設定/00/null"
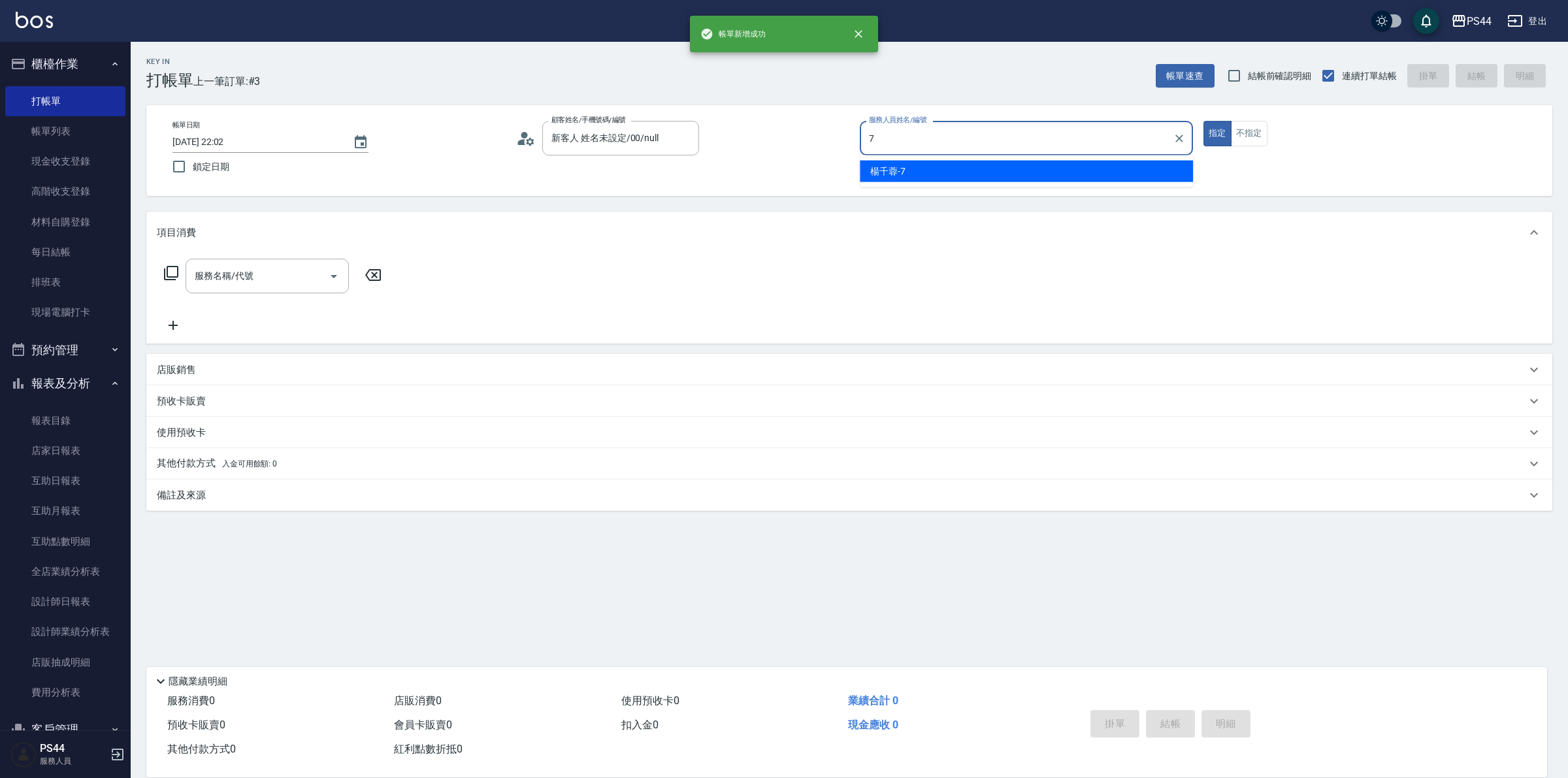
type input "[PERSON_NAME]-7"
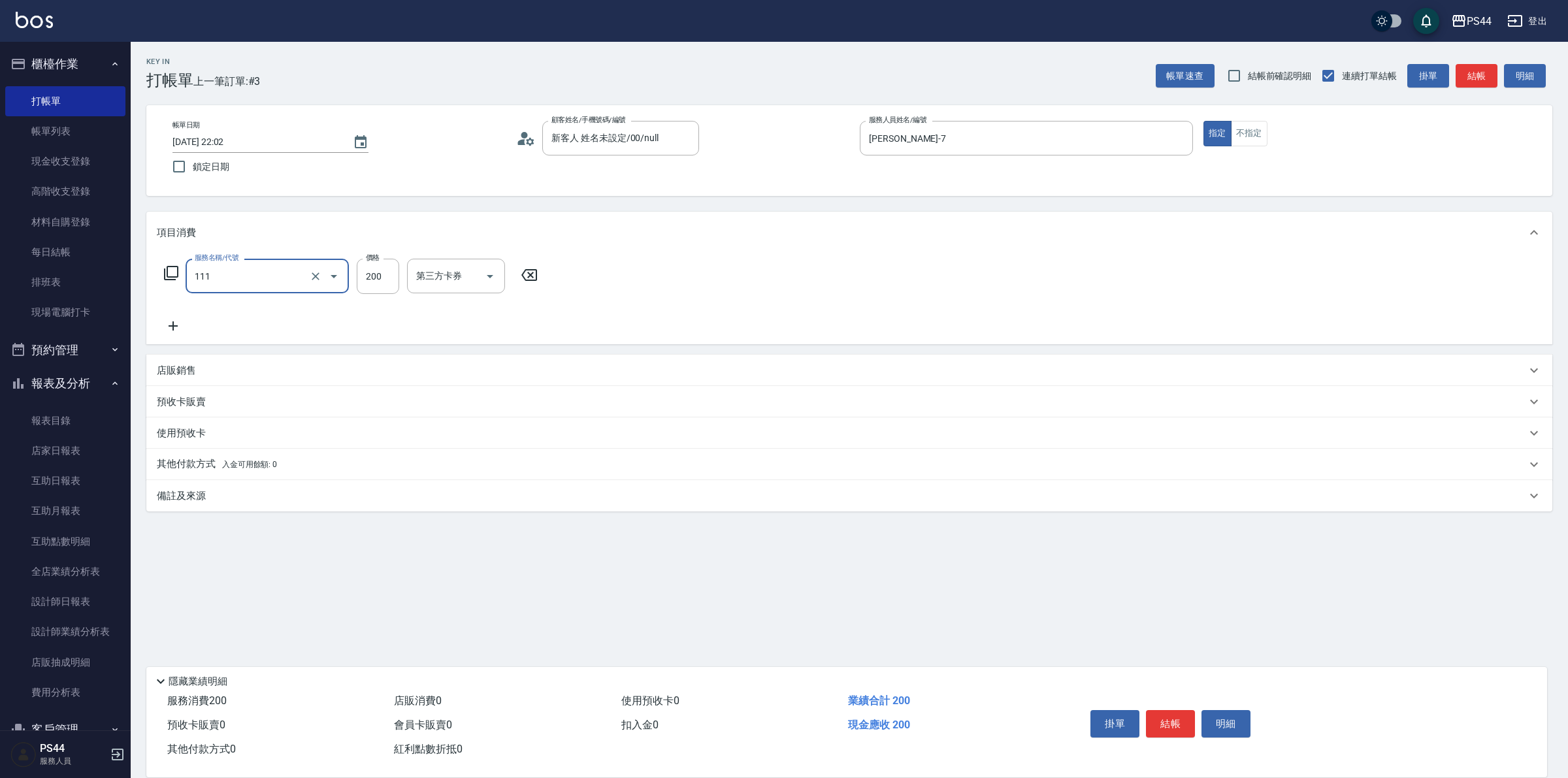
type input "200(111)"
type input "慧星-29"
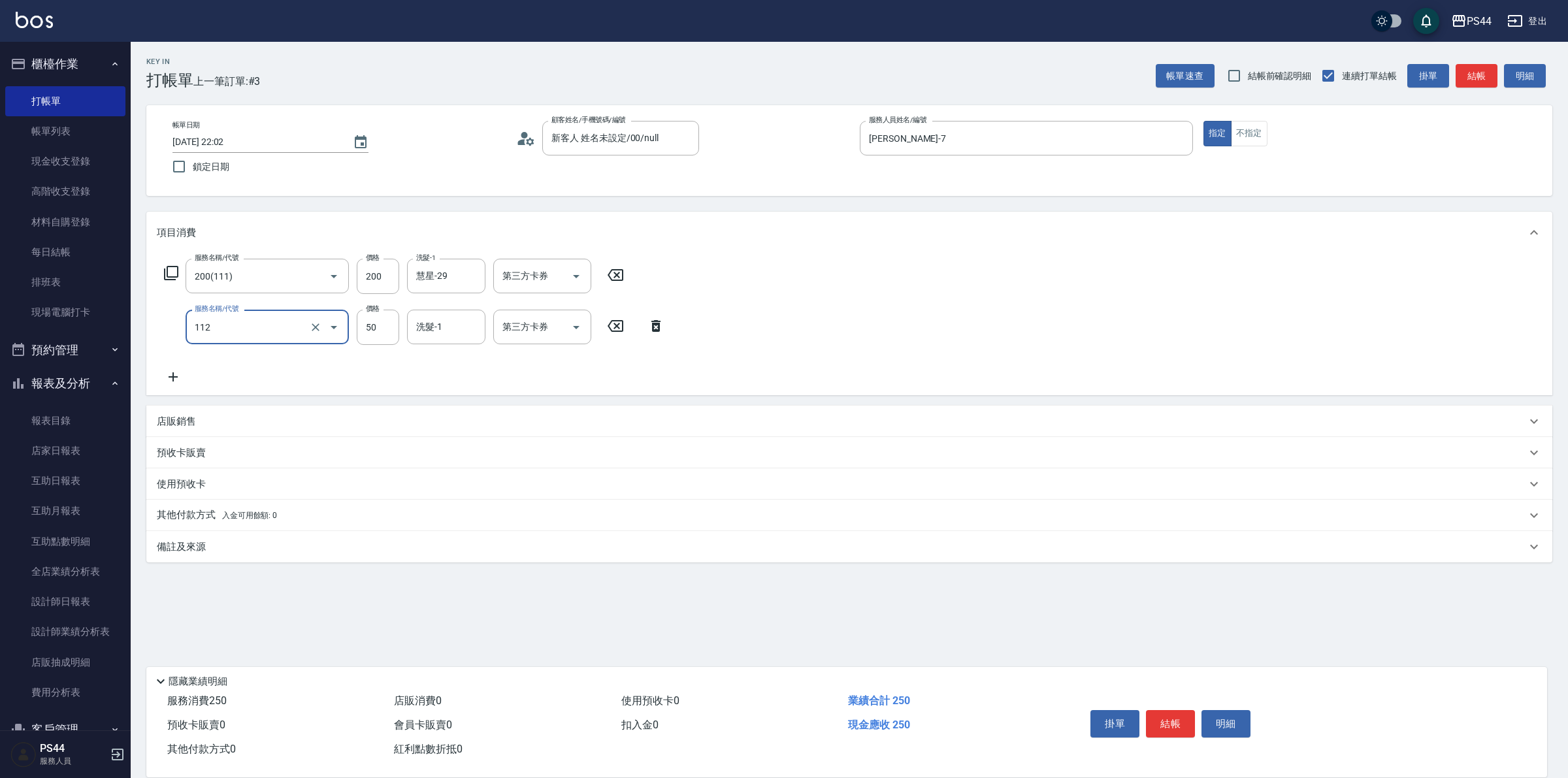
type input "精油50(112)"
type input "慧星-29"
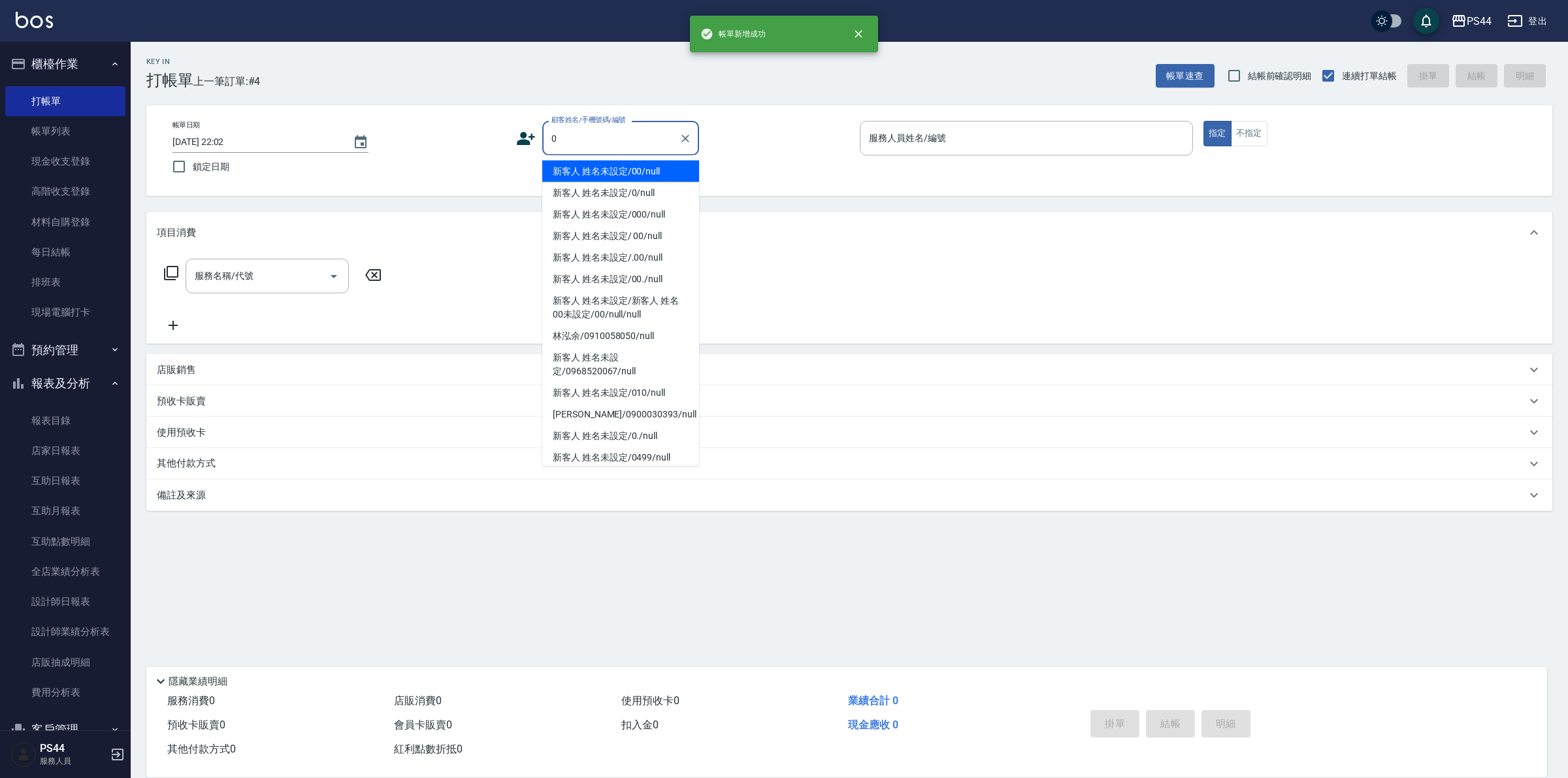
type input "新客人 姓名未設定/00/null"
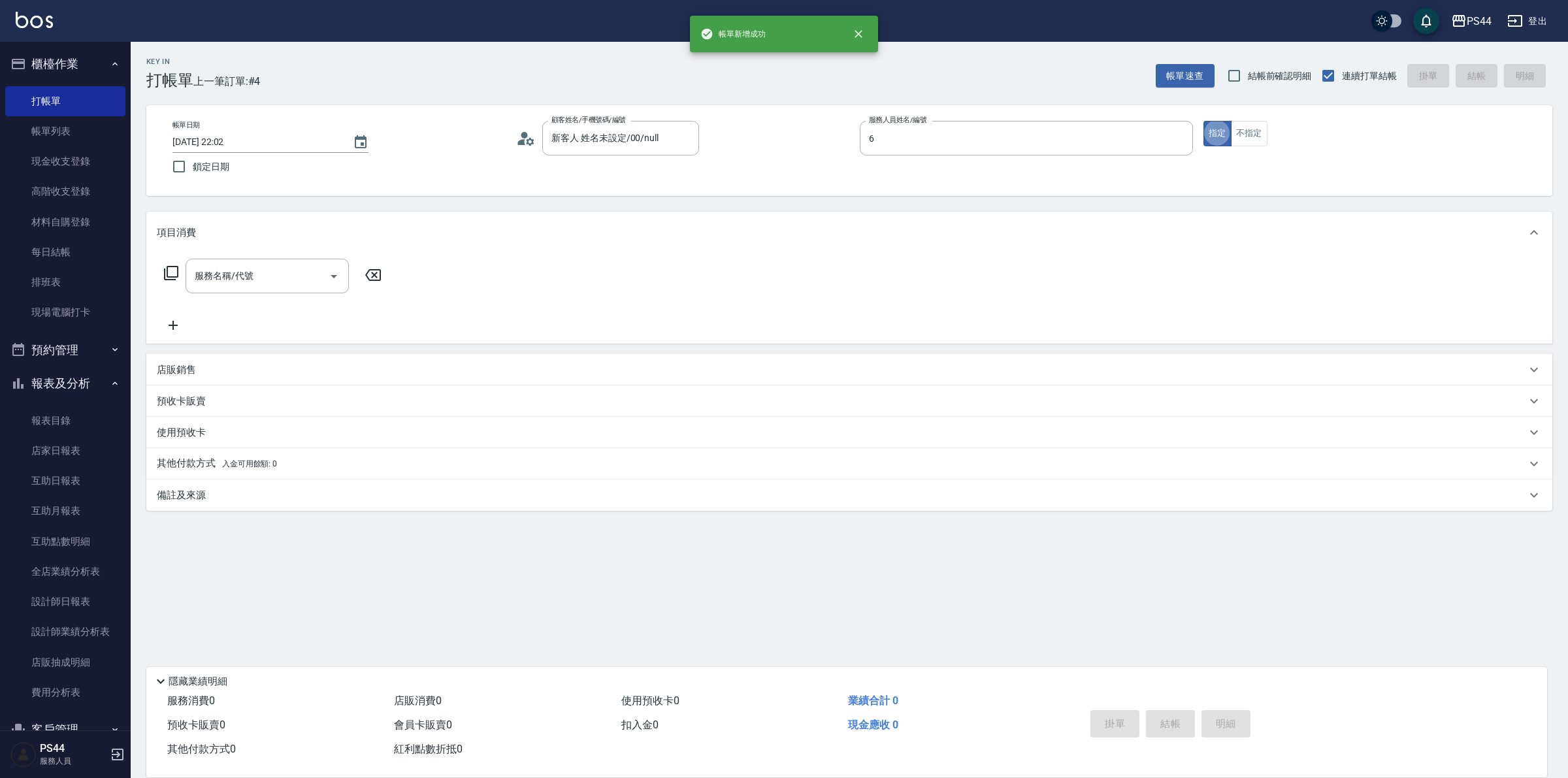
type input "kAYDEN-6"
type input "洗+剪(308)"
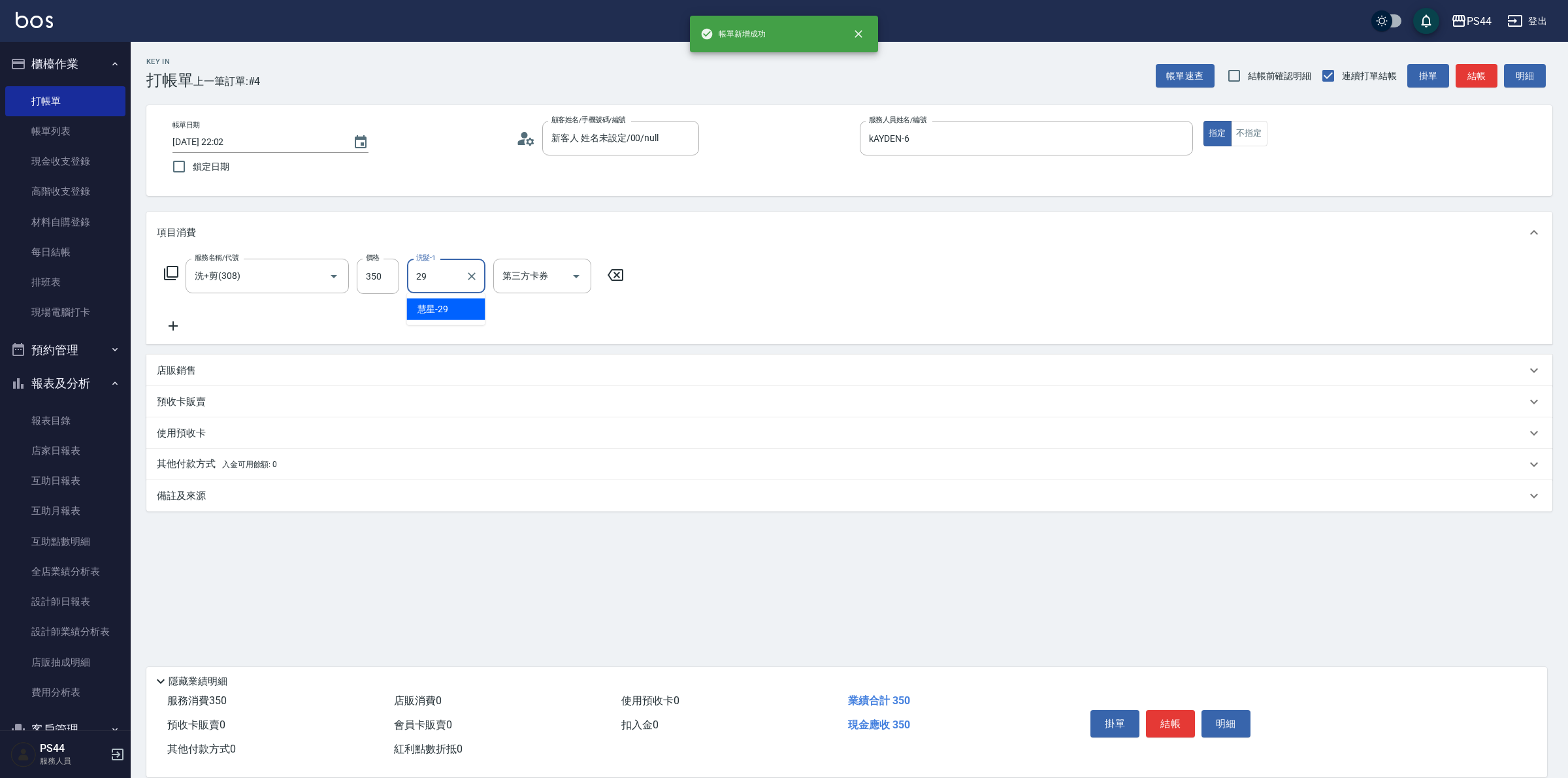
type input "慧星-29"
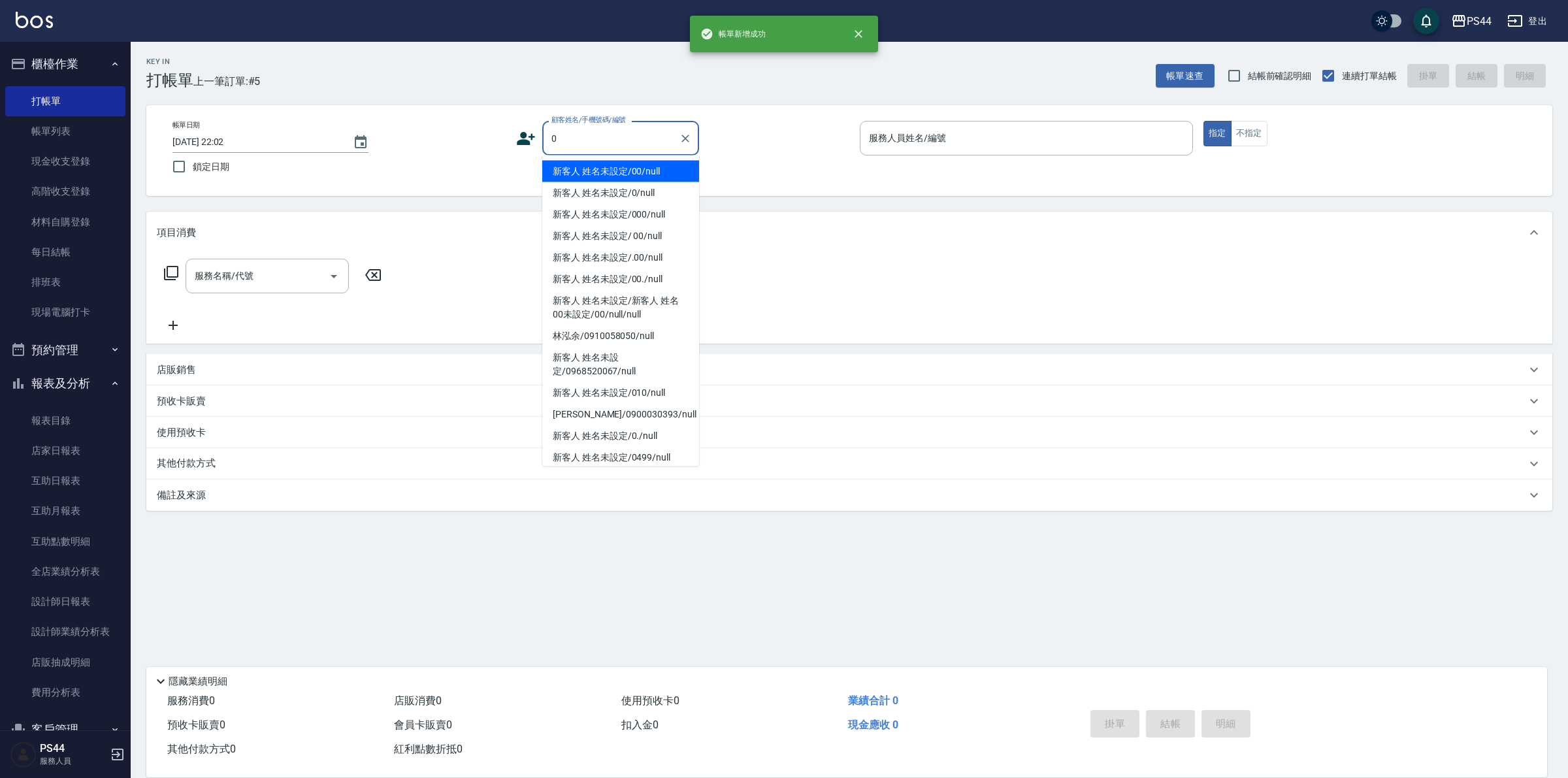
type input "新客人 姓名未設定/00/null"
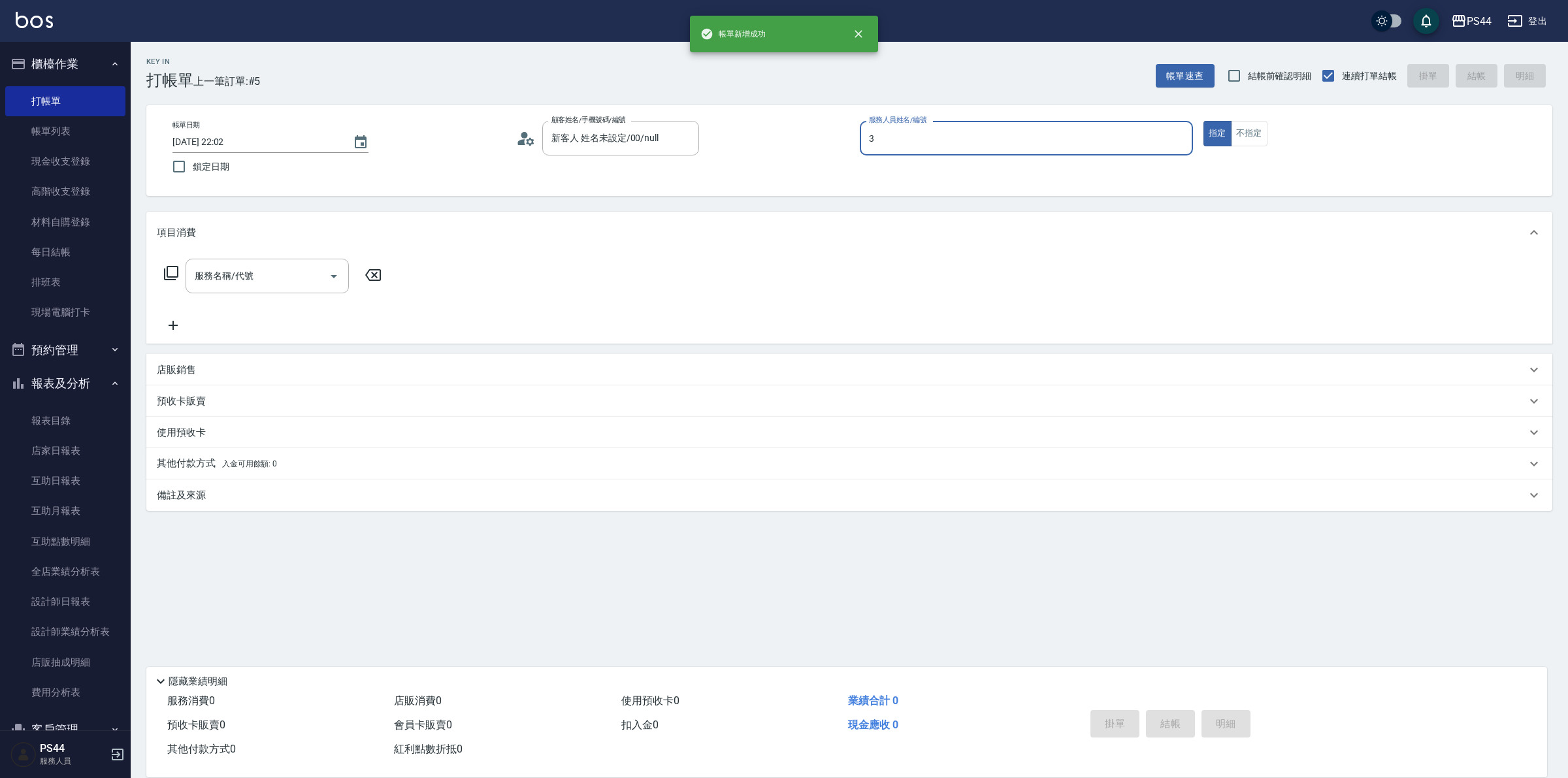
type input "[PERSON_NAME]-3"
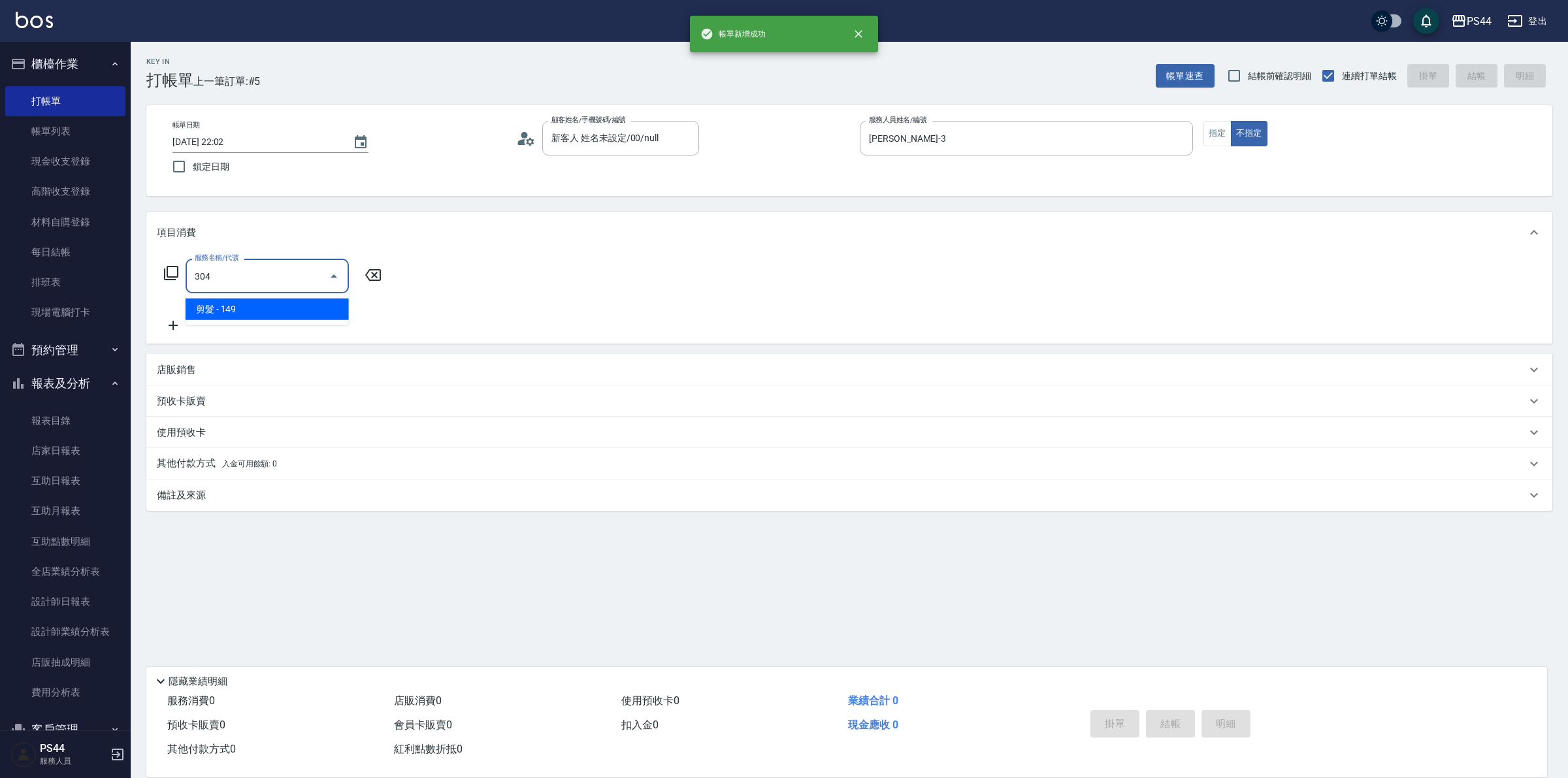
type input "剪髮(304)"
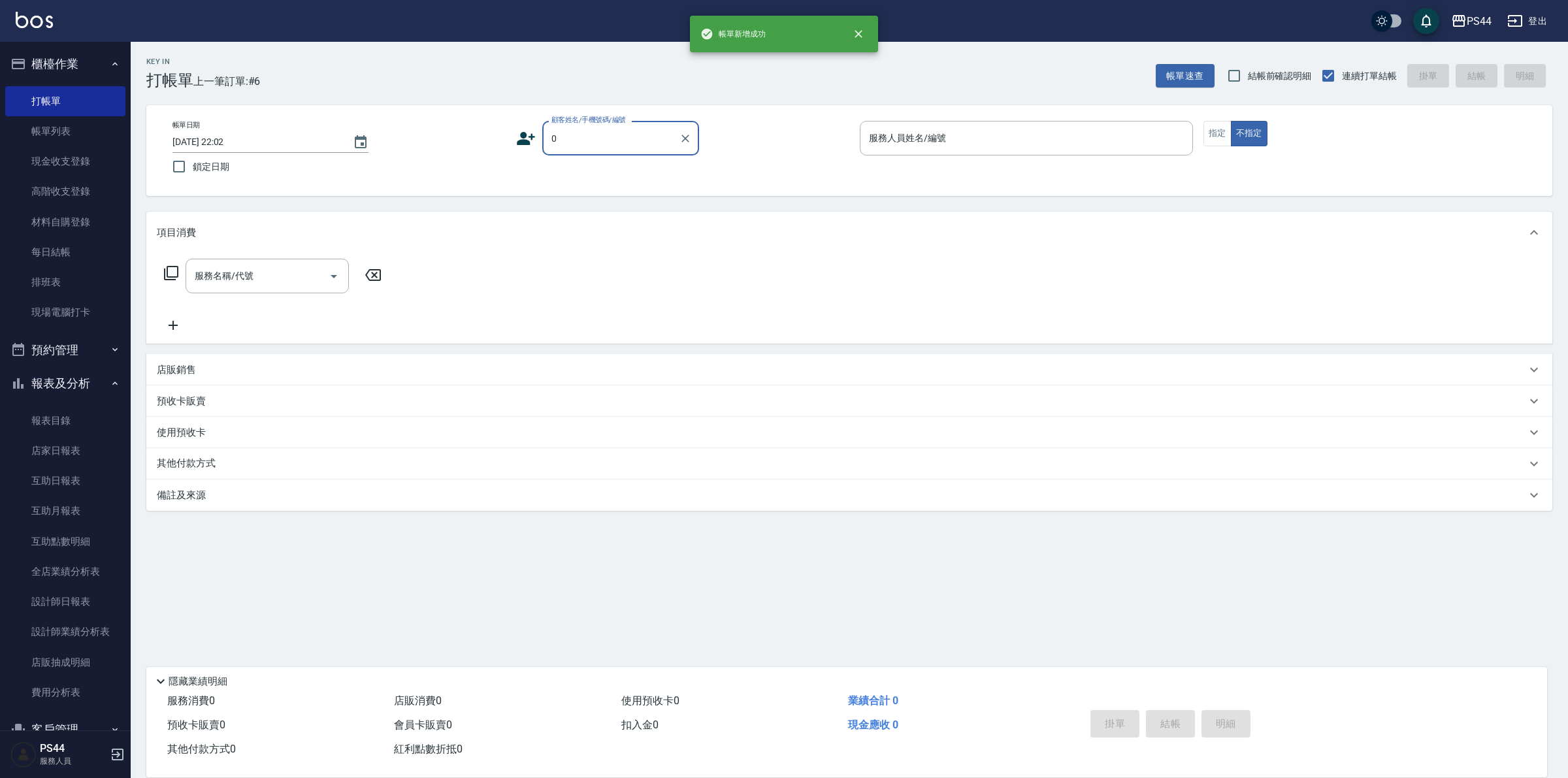
type input "新客人 姓名未設定/00/null"
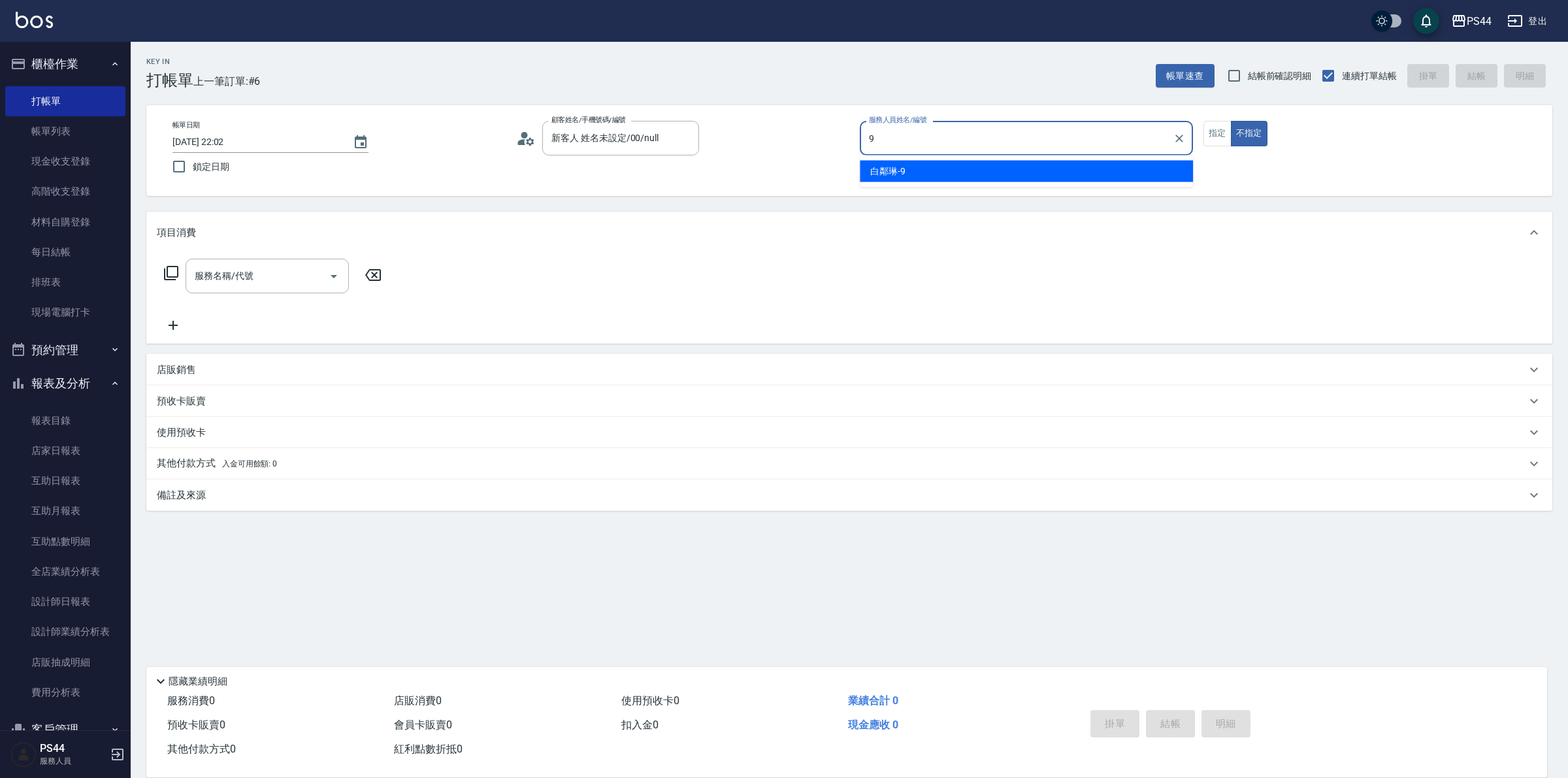
type input "白鄰琳-9"
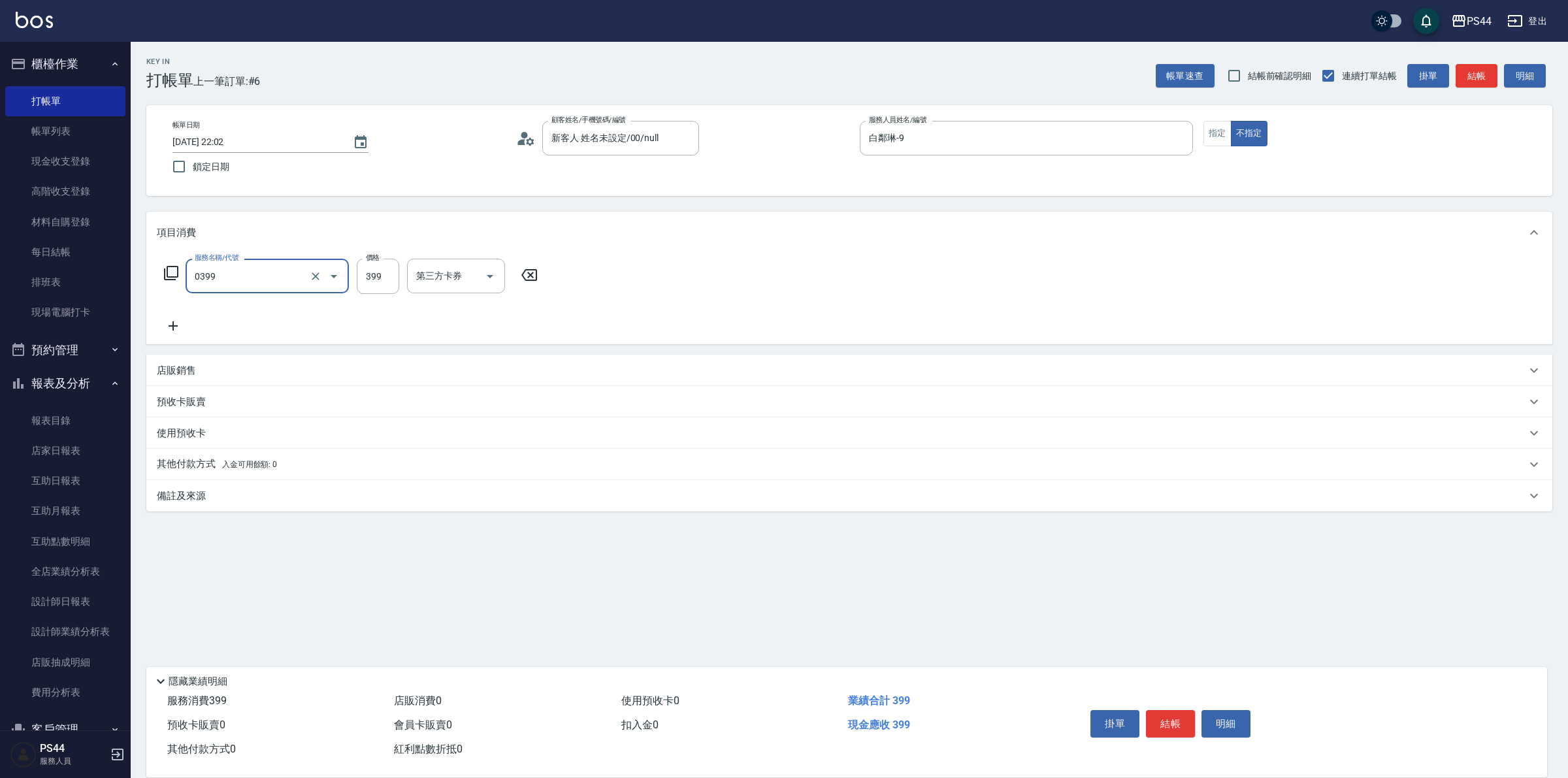
type input "海鹽399(0399)"
type input "柔柔-33"
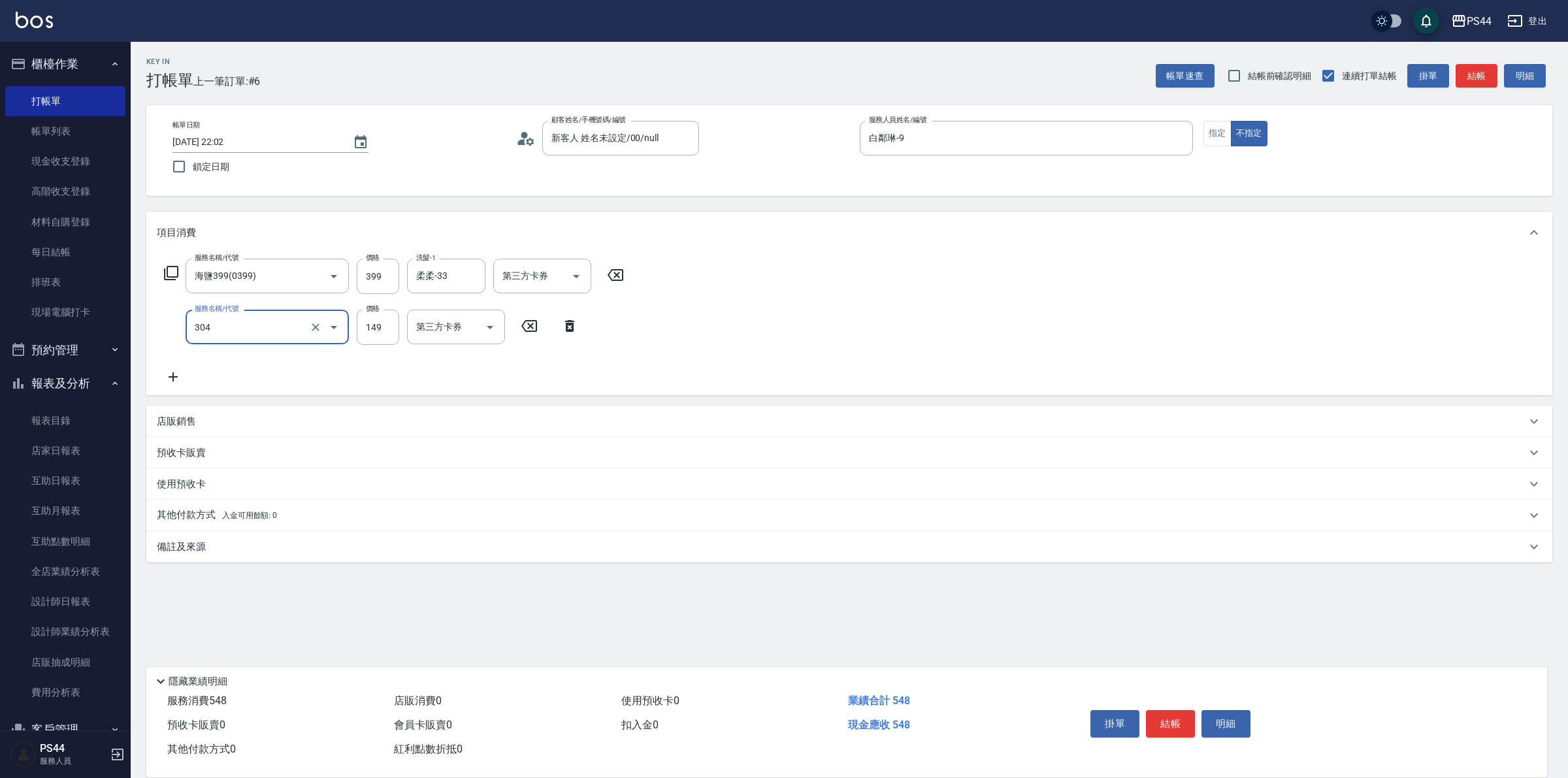
type input "剪髮(304)"
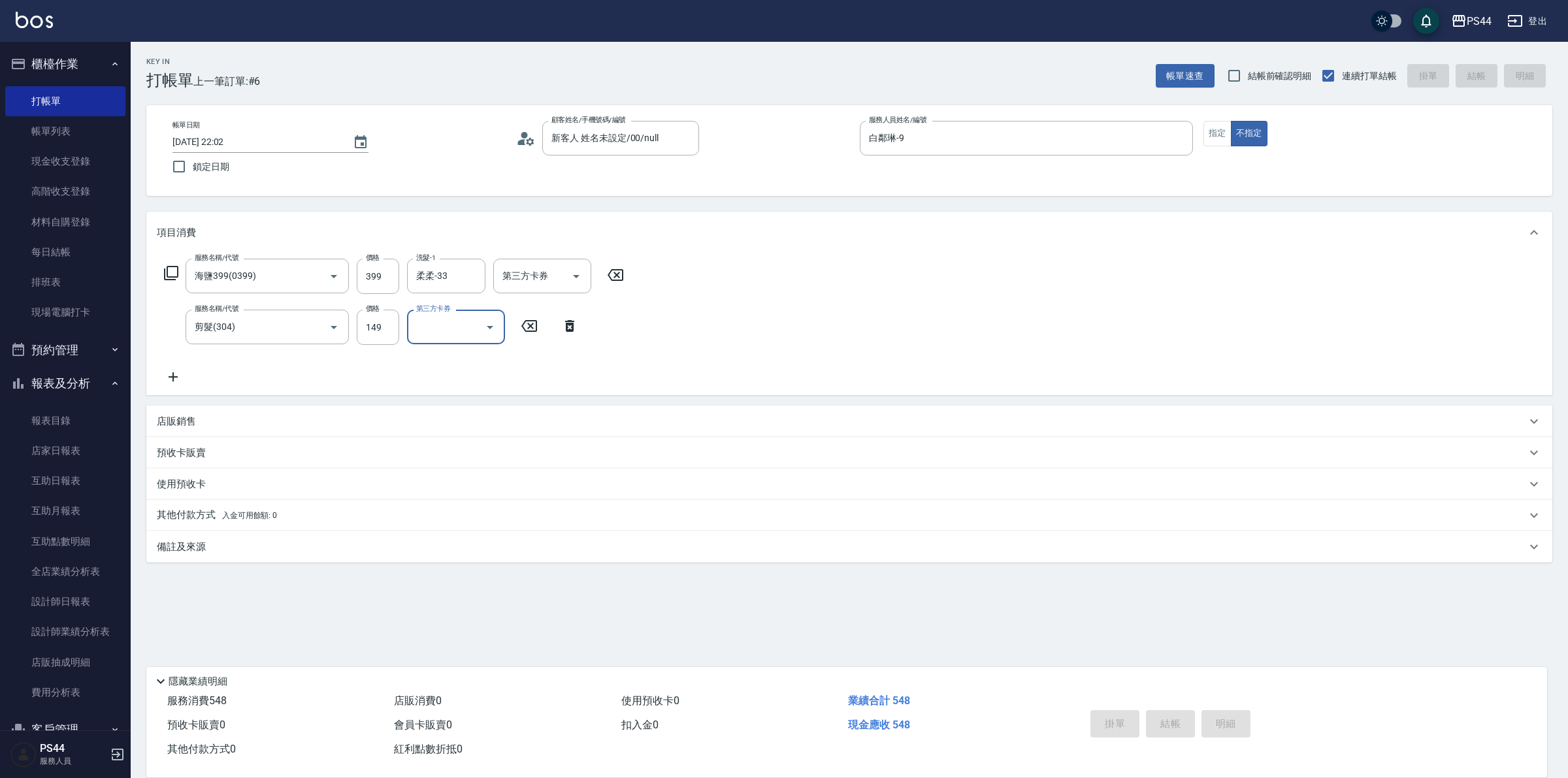
type input "[DATE] 22:03"
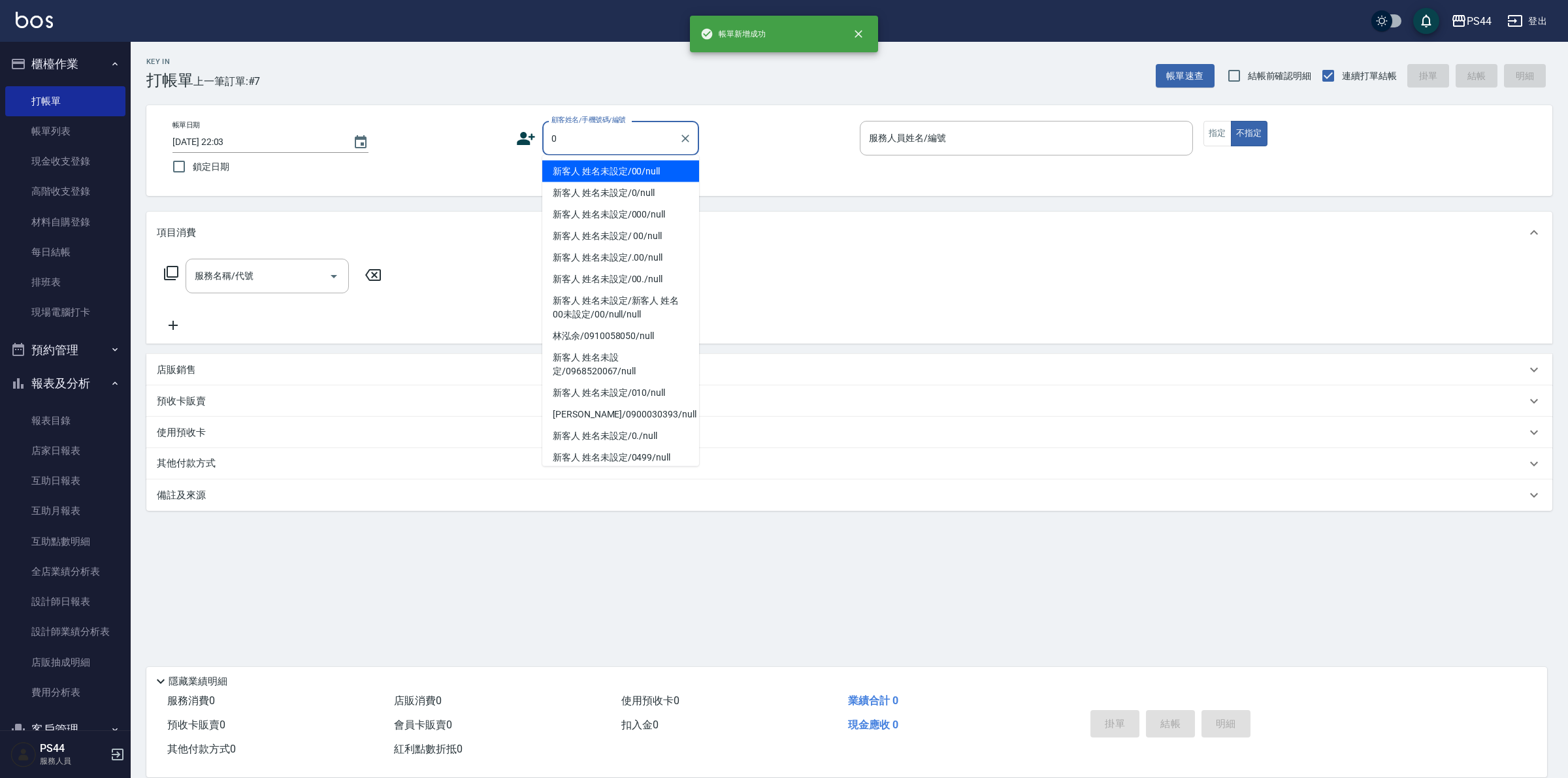
type input "新客人 姓名未設定/00/null"
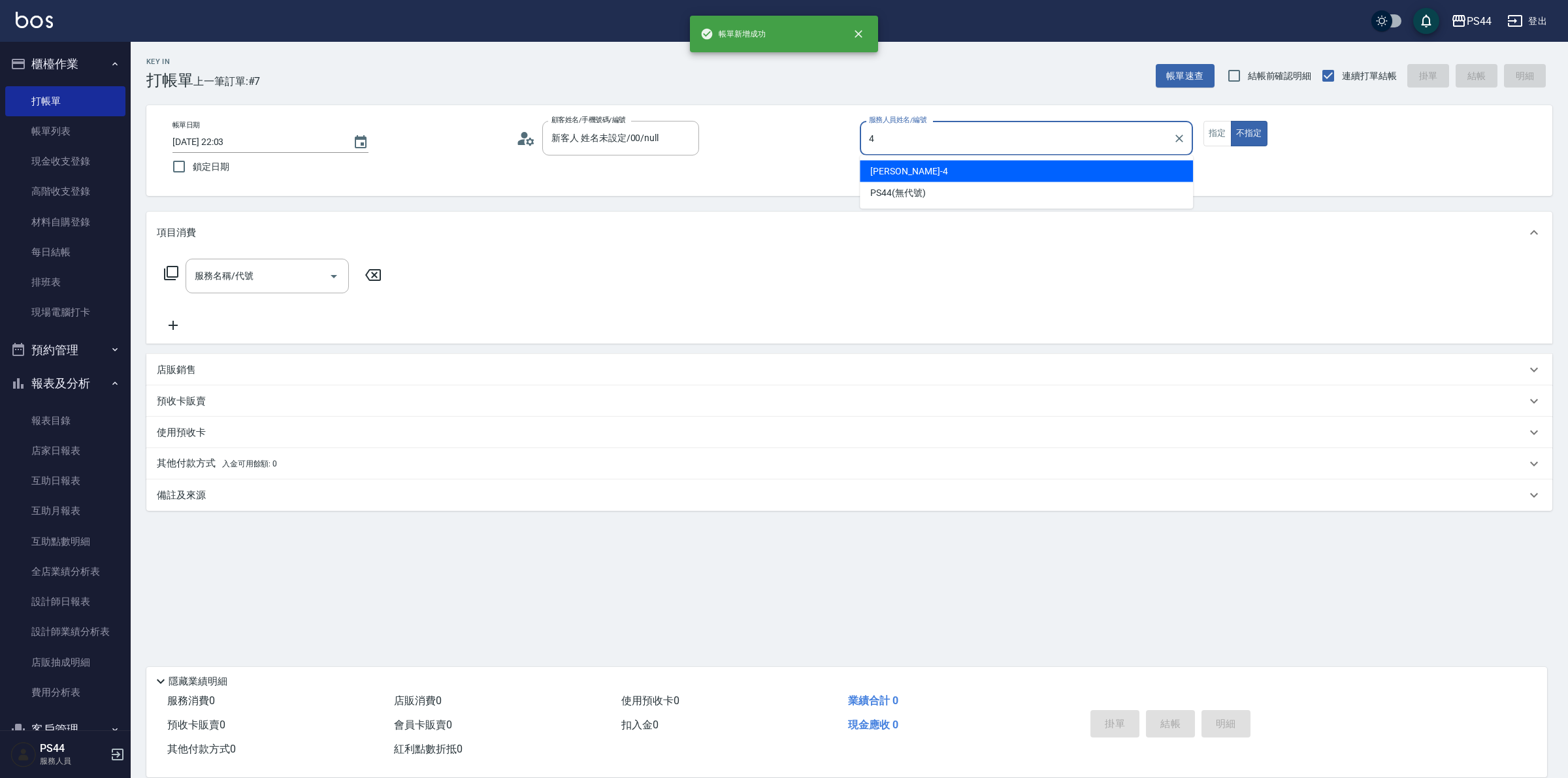
type input "[PERSON_NAME]-4"
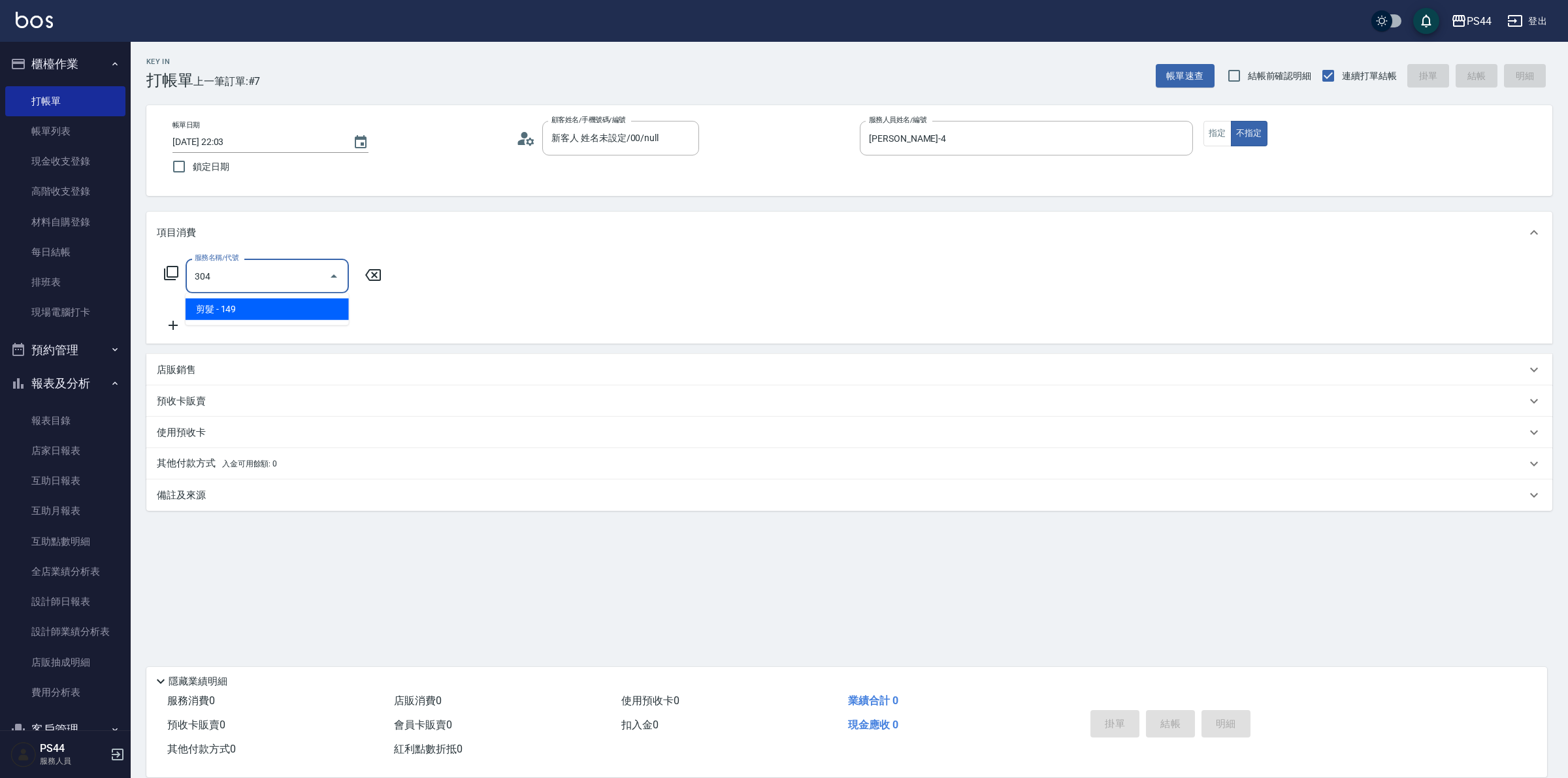
type input "剪髮(304)"
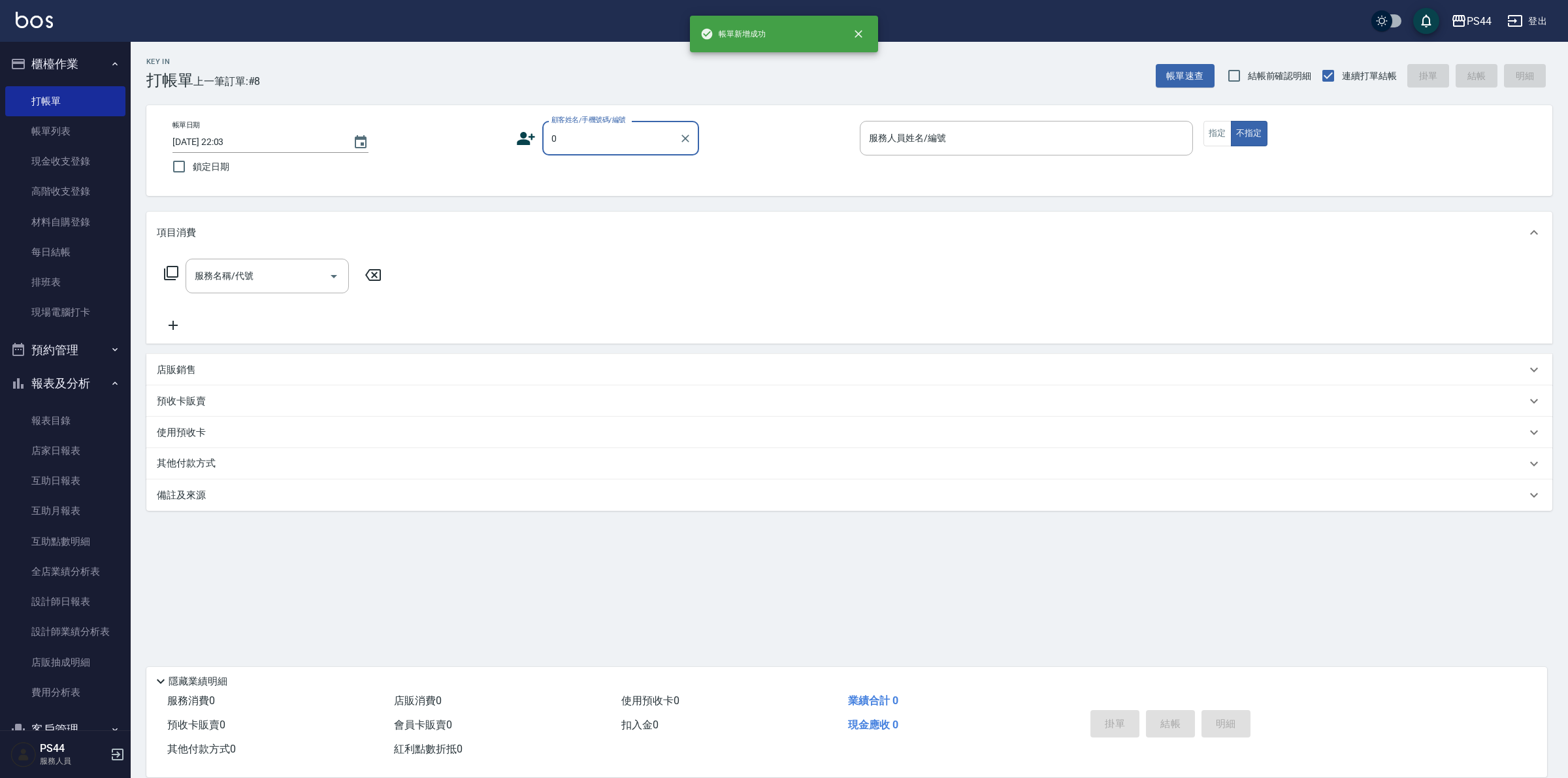
type input "新客人 姓名未設定/00/null"
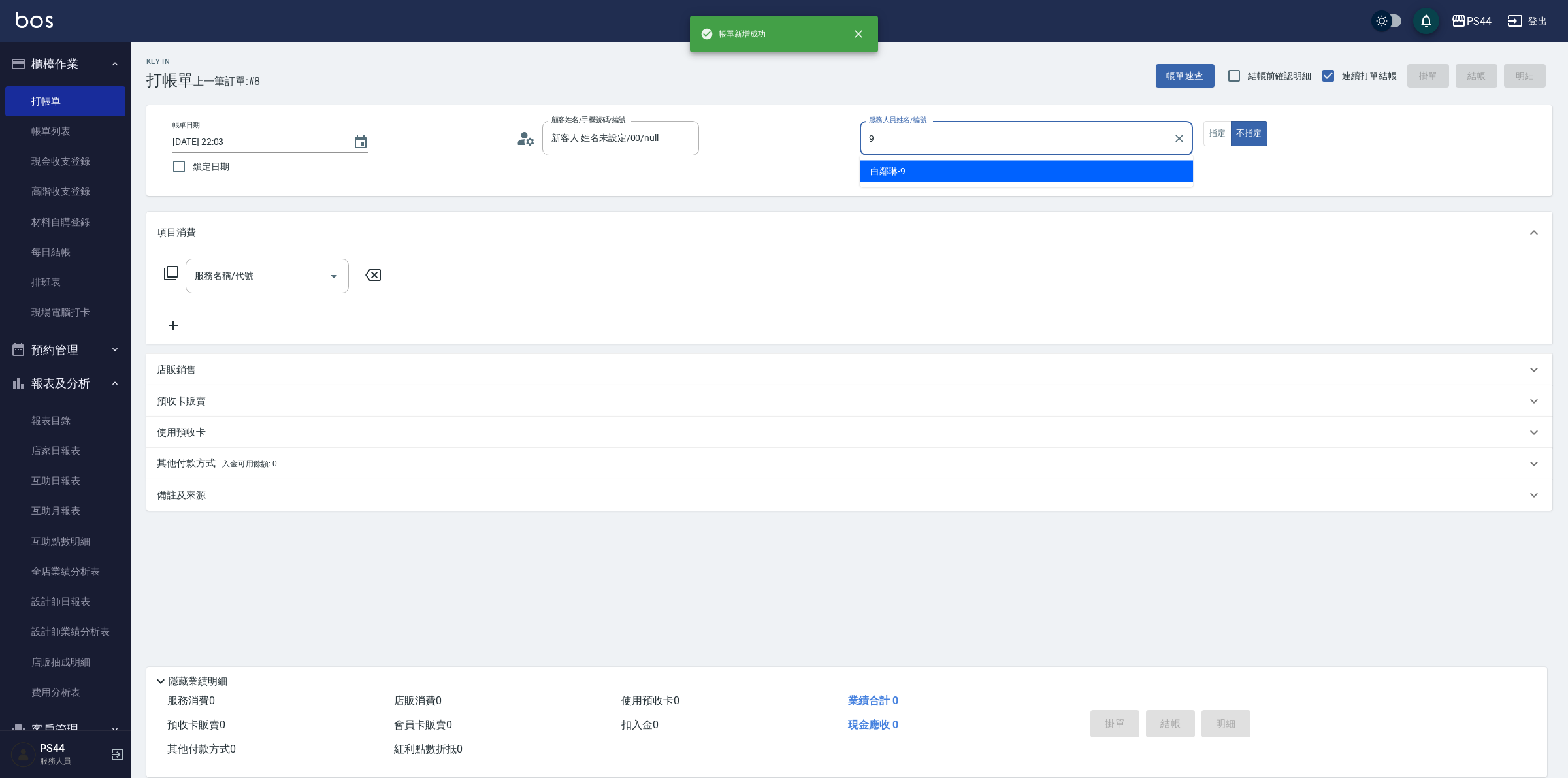
type input "白鄰琳-9"
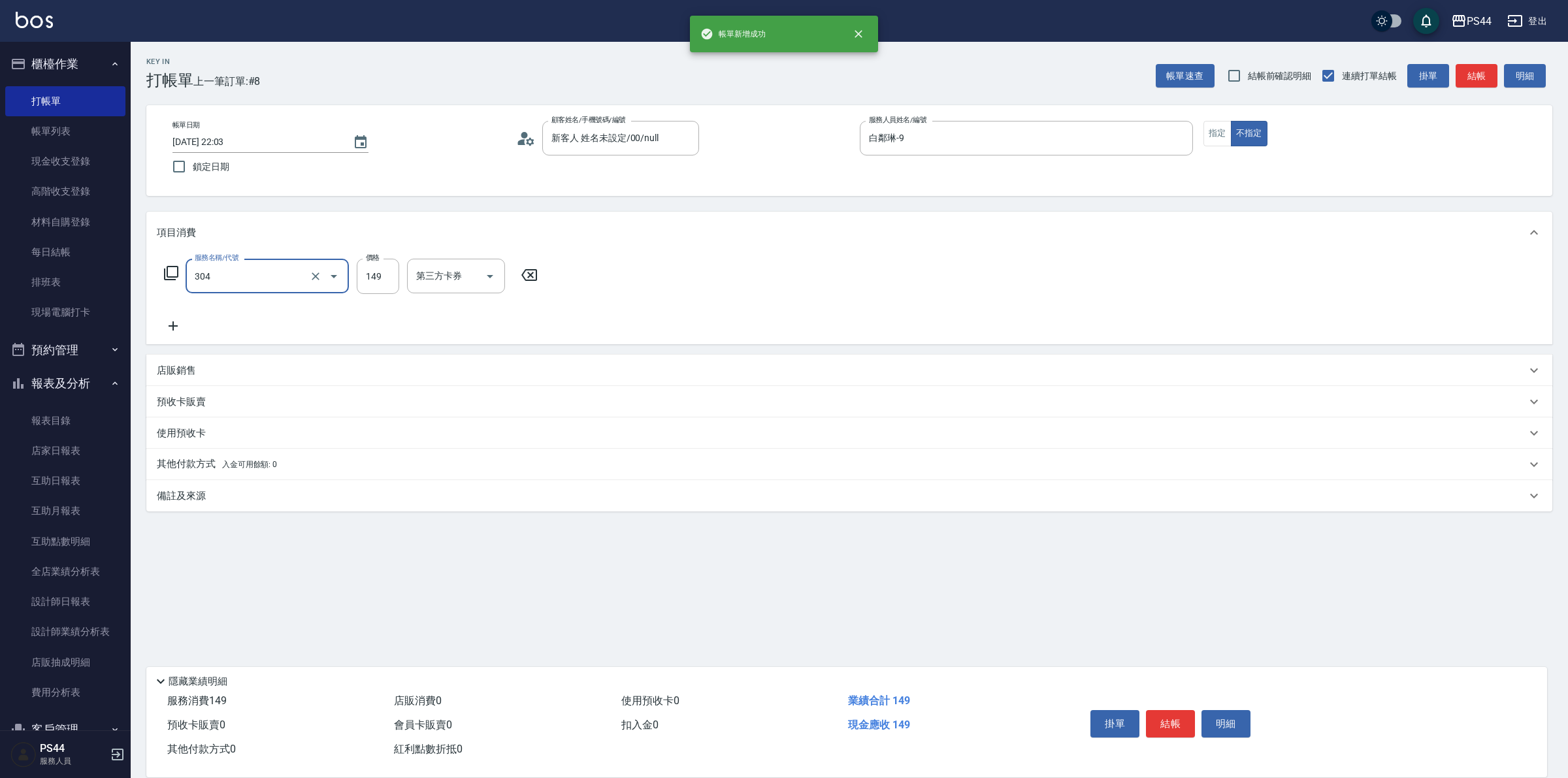
type input "剪髮(304)"
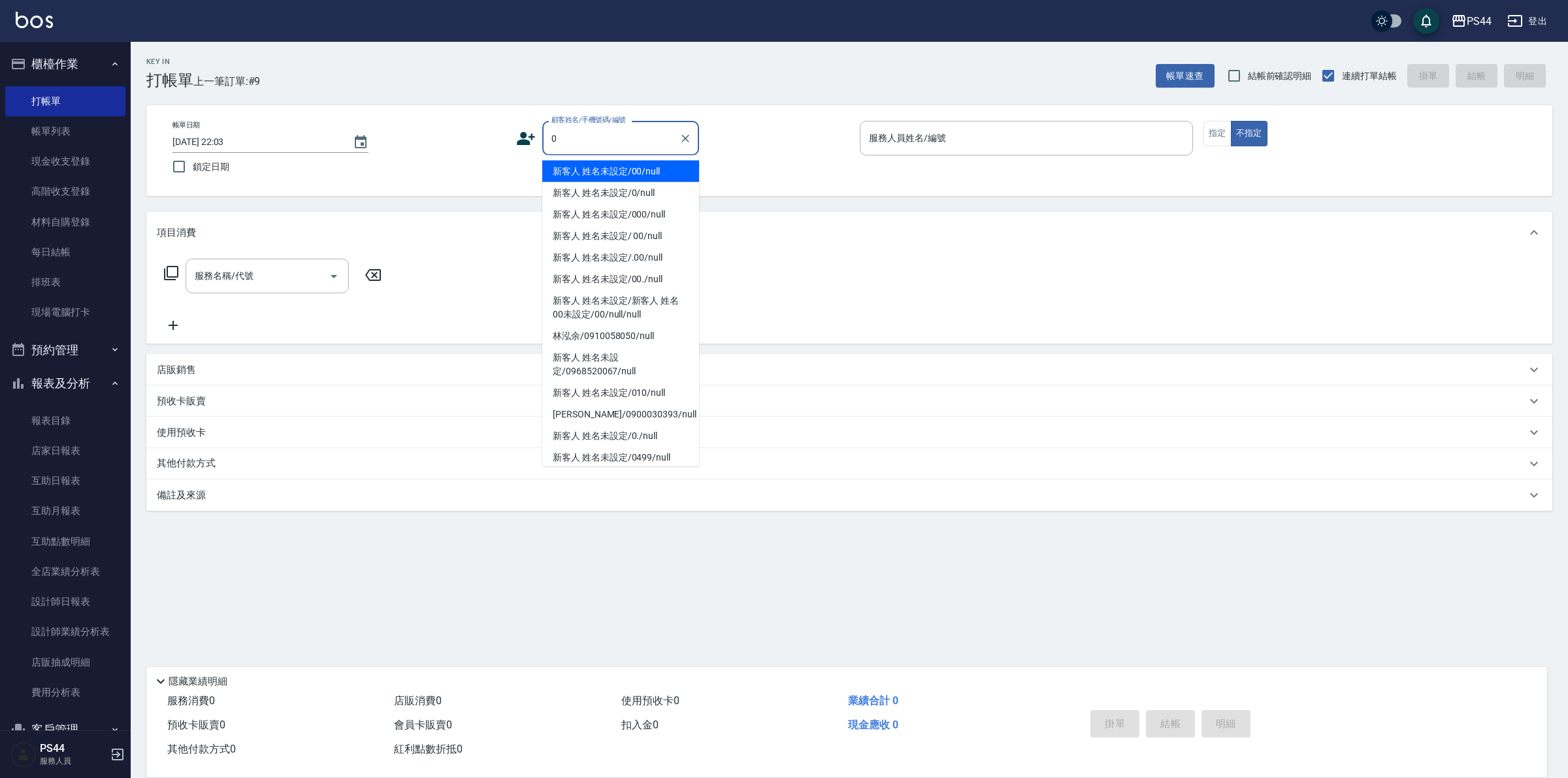
type input "新客人 姓名未設定/00/null"
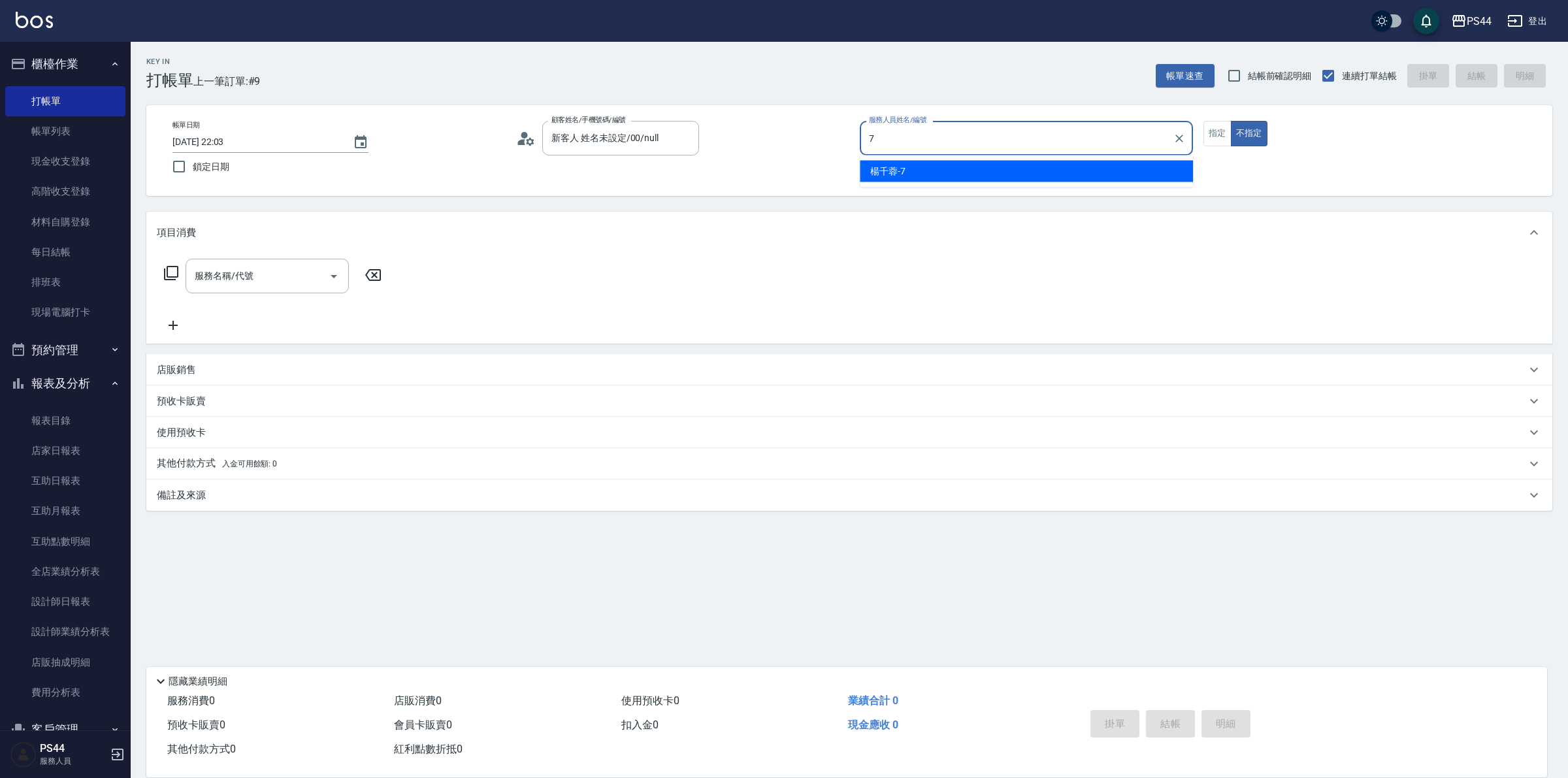
type input "[PERSON_NAME]-7"
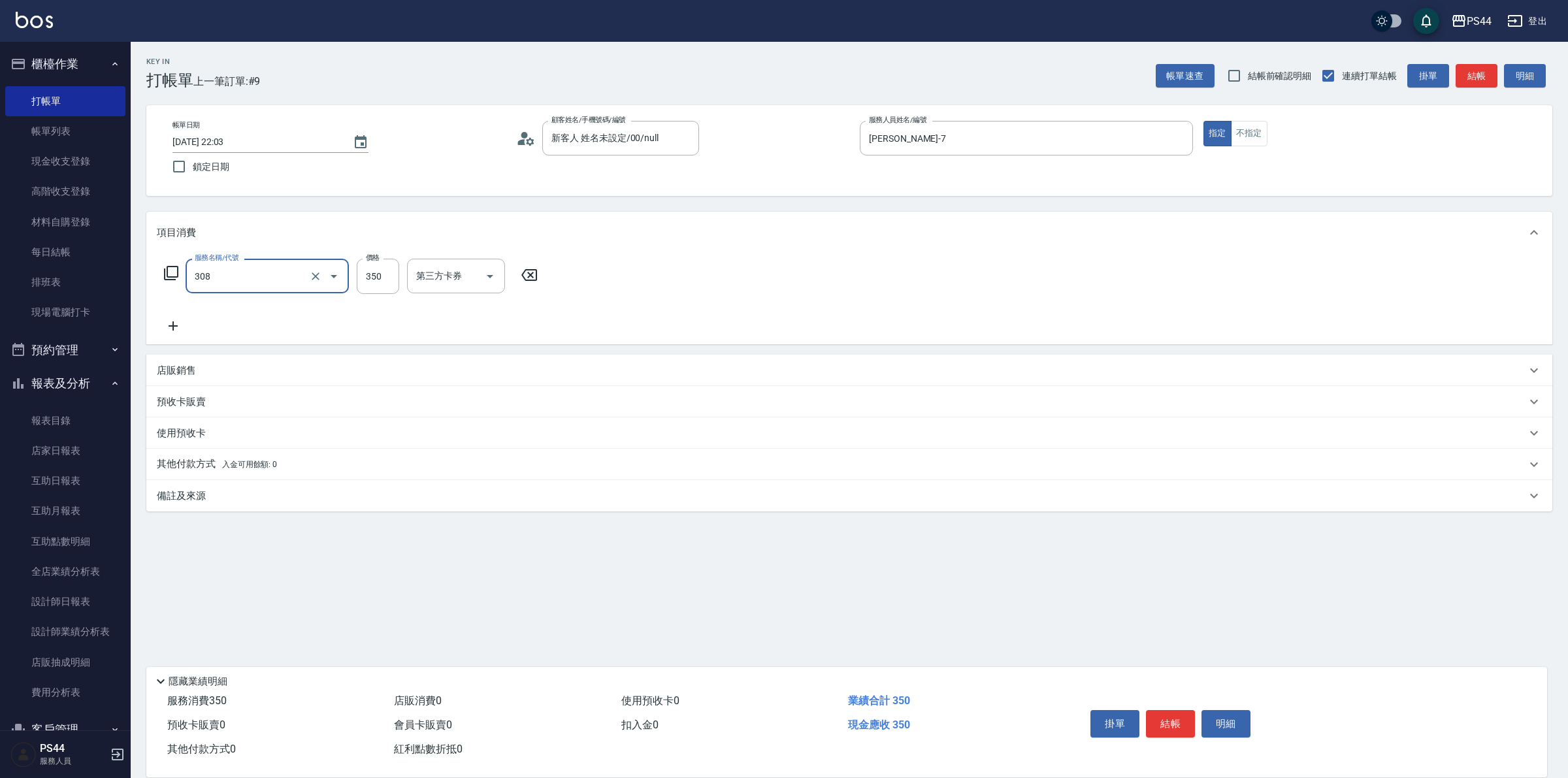
type input "洗+剪(308)"
type input "慧星-29"
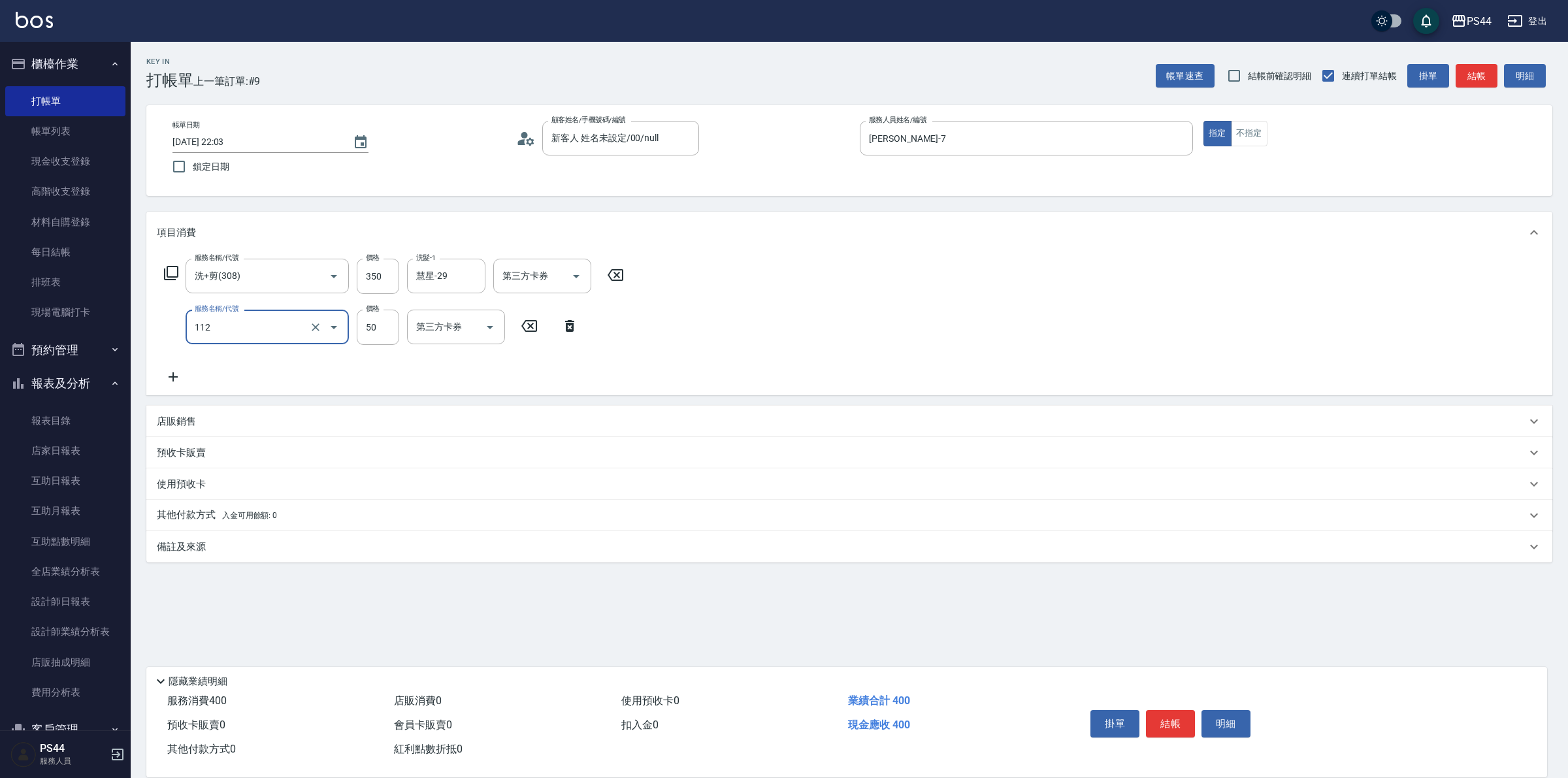
type input "精油50(112)"
type input "慧星-29"
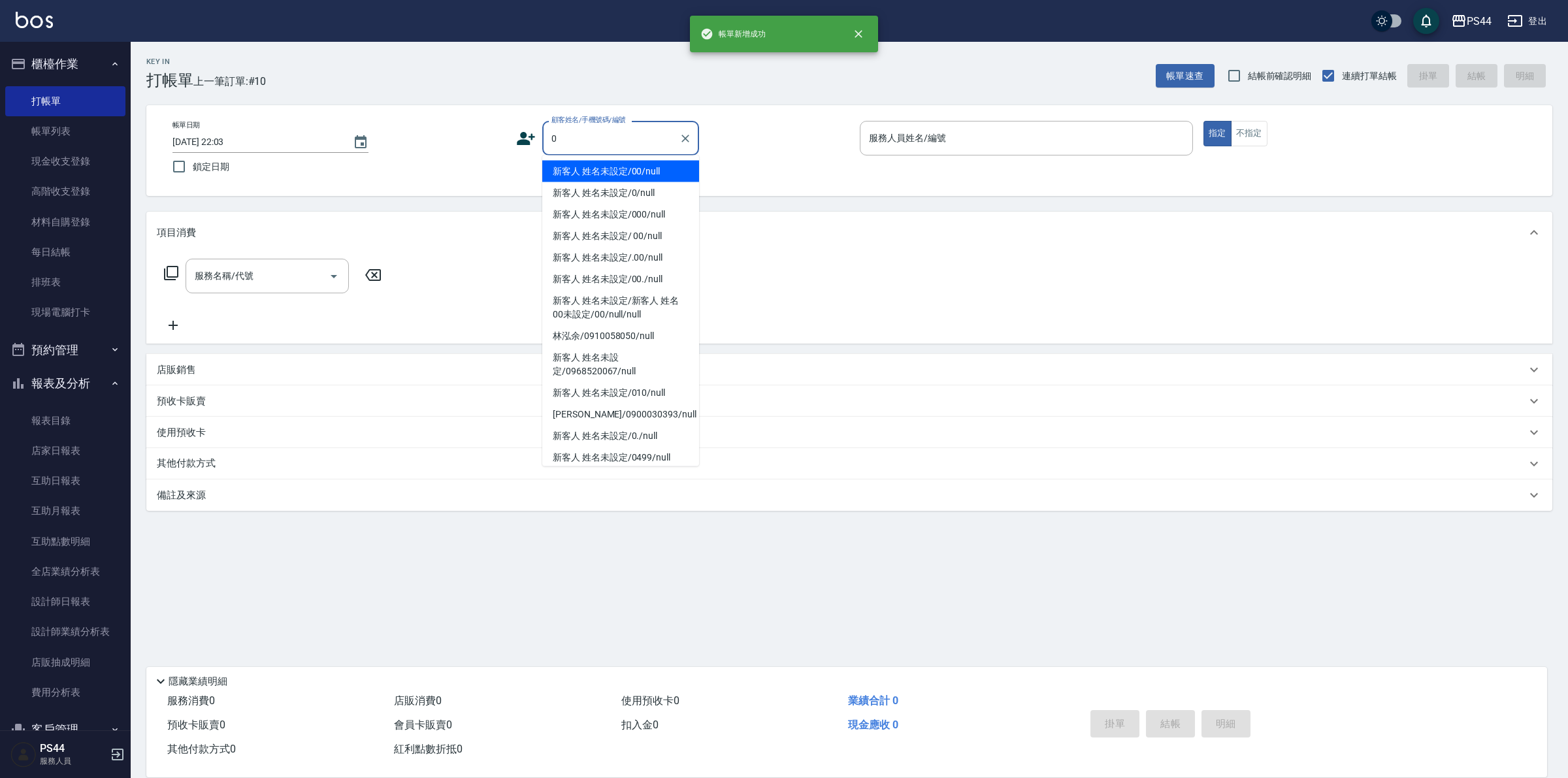
type input "新客人 姓名未設定/00/null"
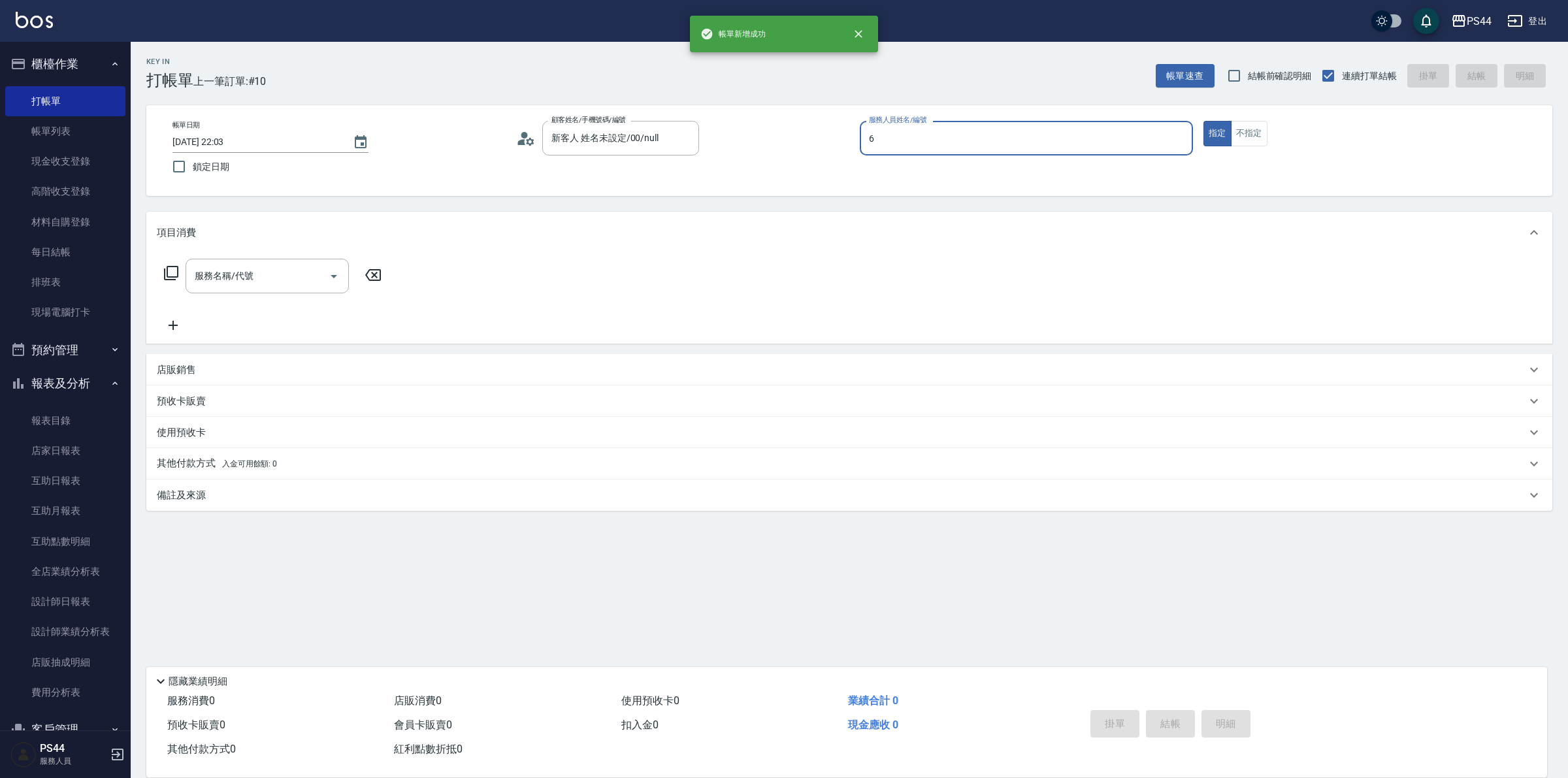
type input "kAYDEN-6"
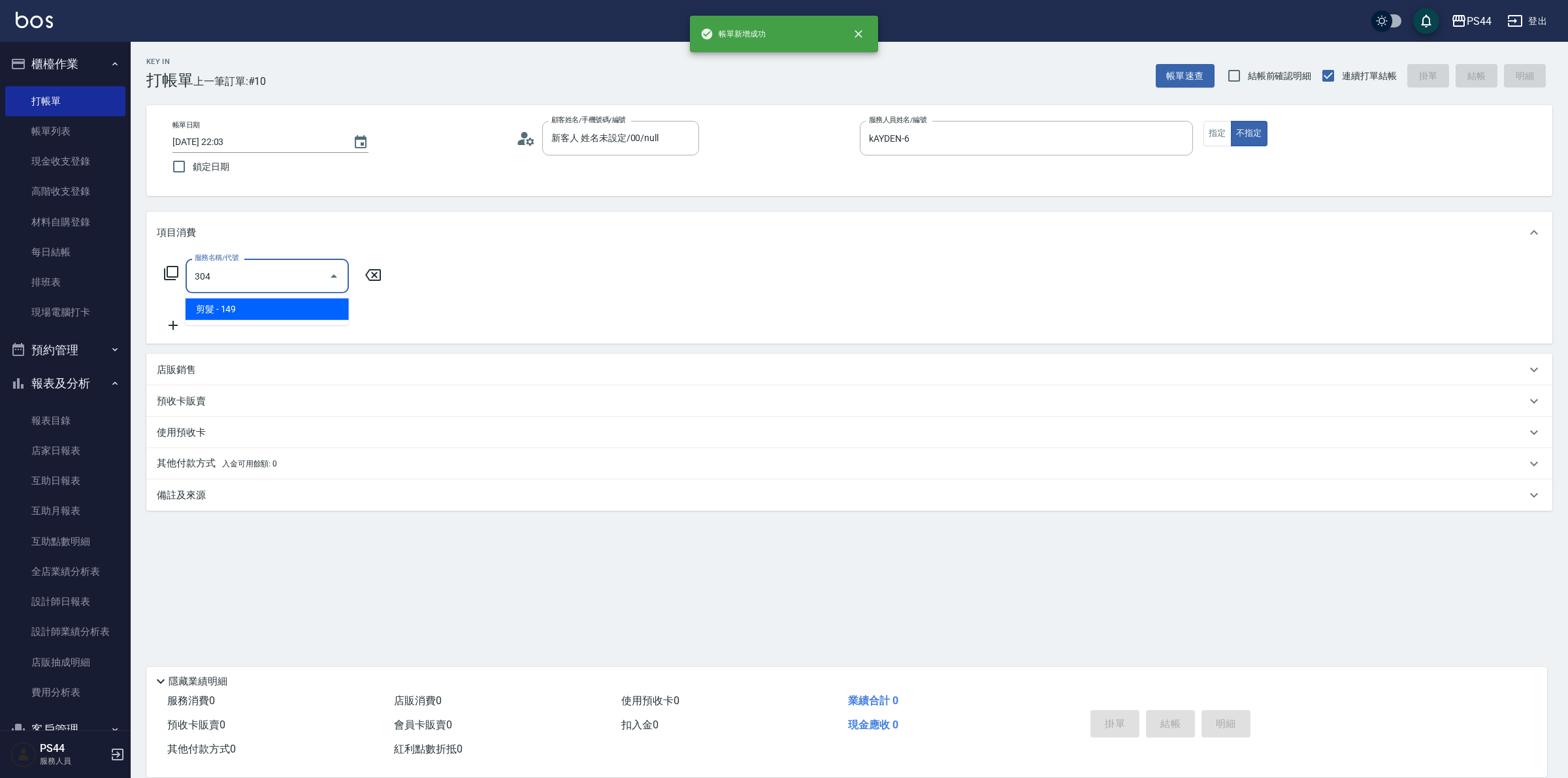
type input "剪髮(304)"
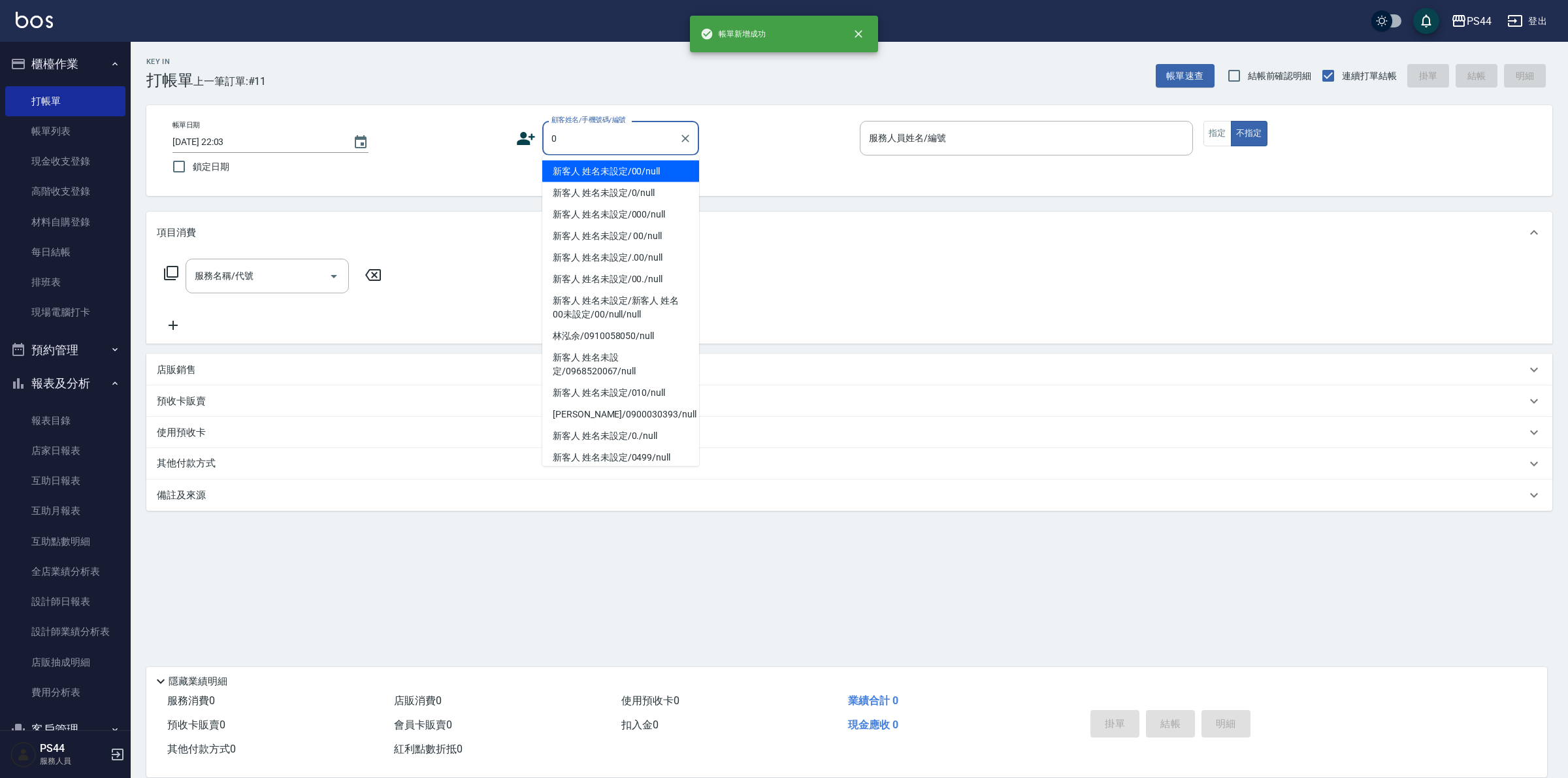
type input "新客人 姓名未設定/00/null"
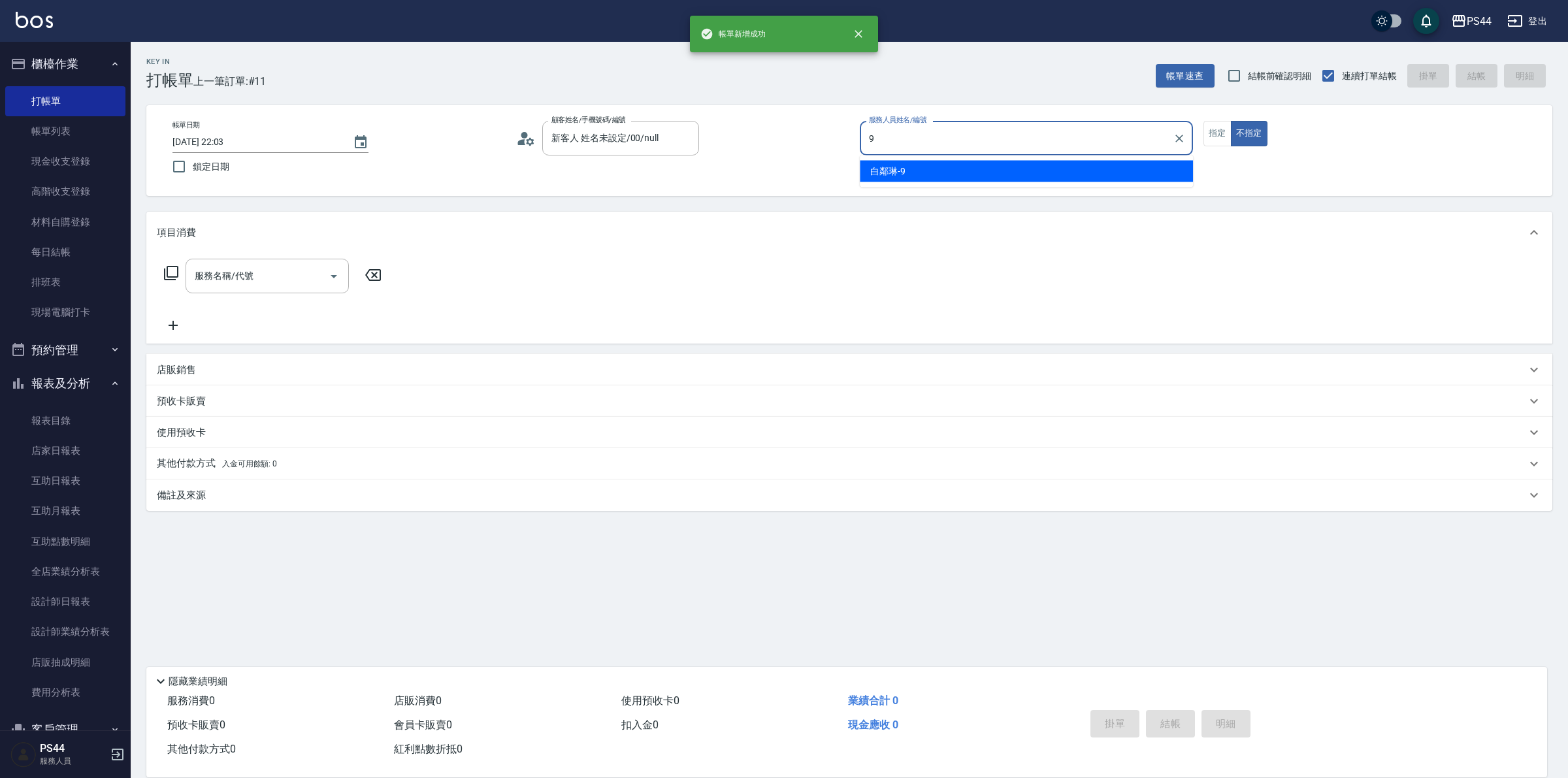
type input "白鄰琳-9"
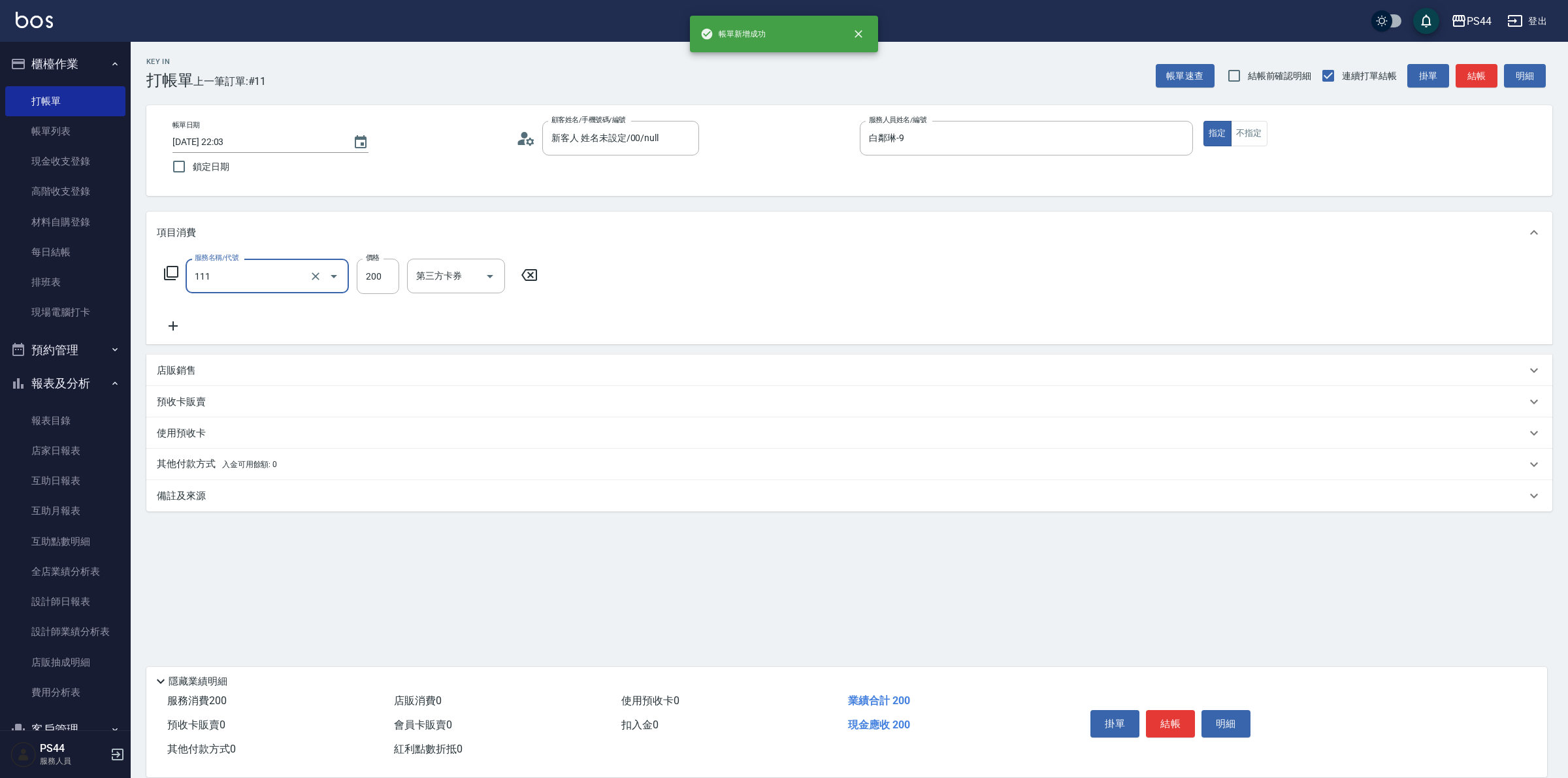
type input "200(111)"
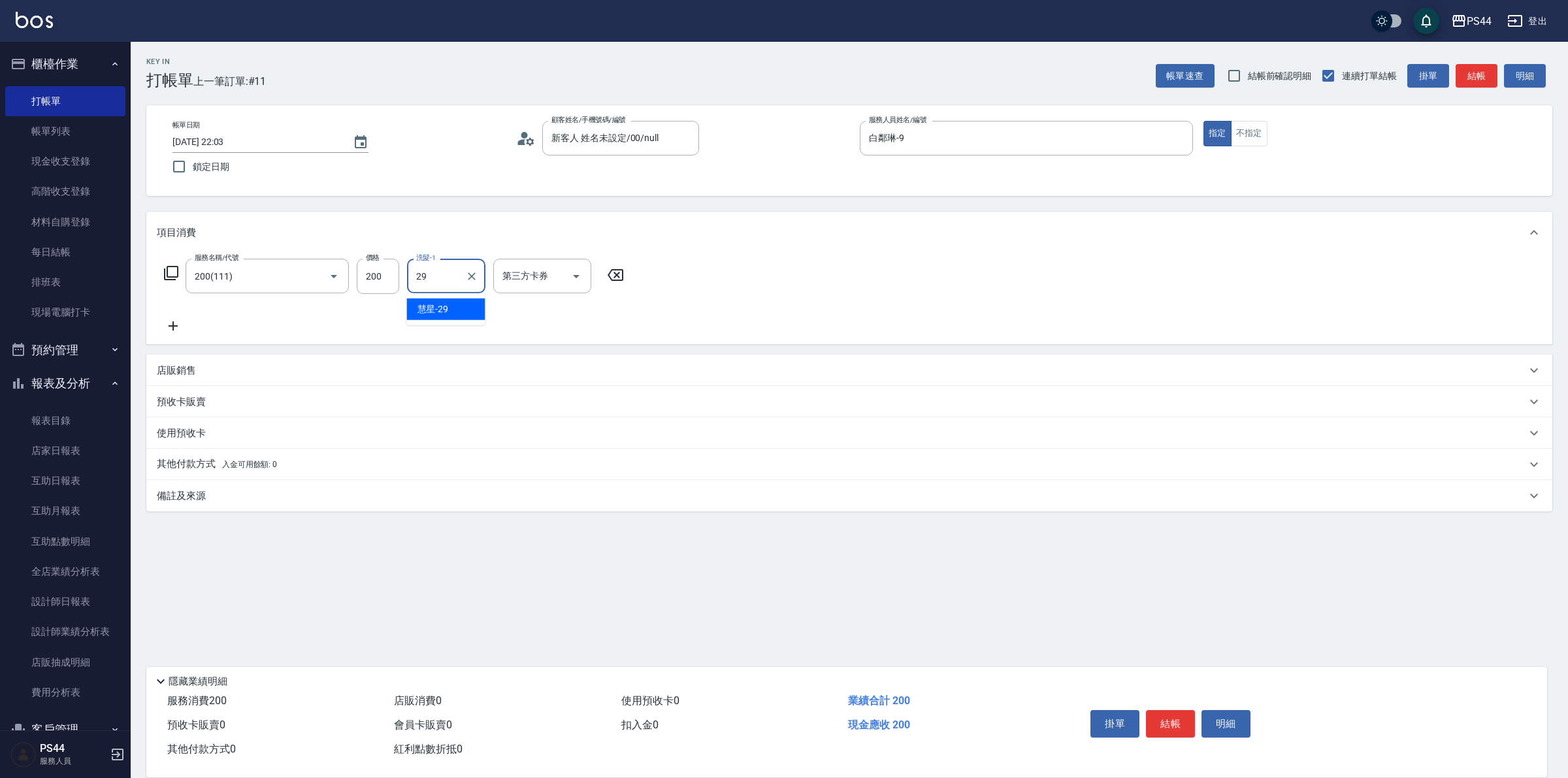
type input "慧星-29"
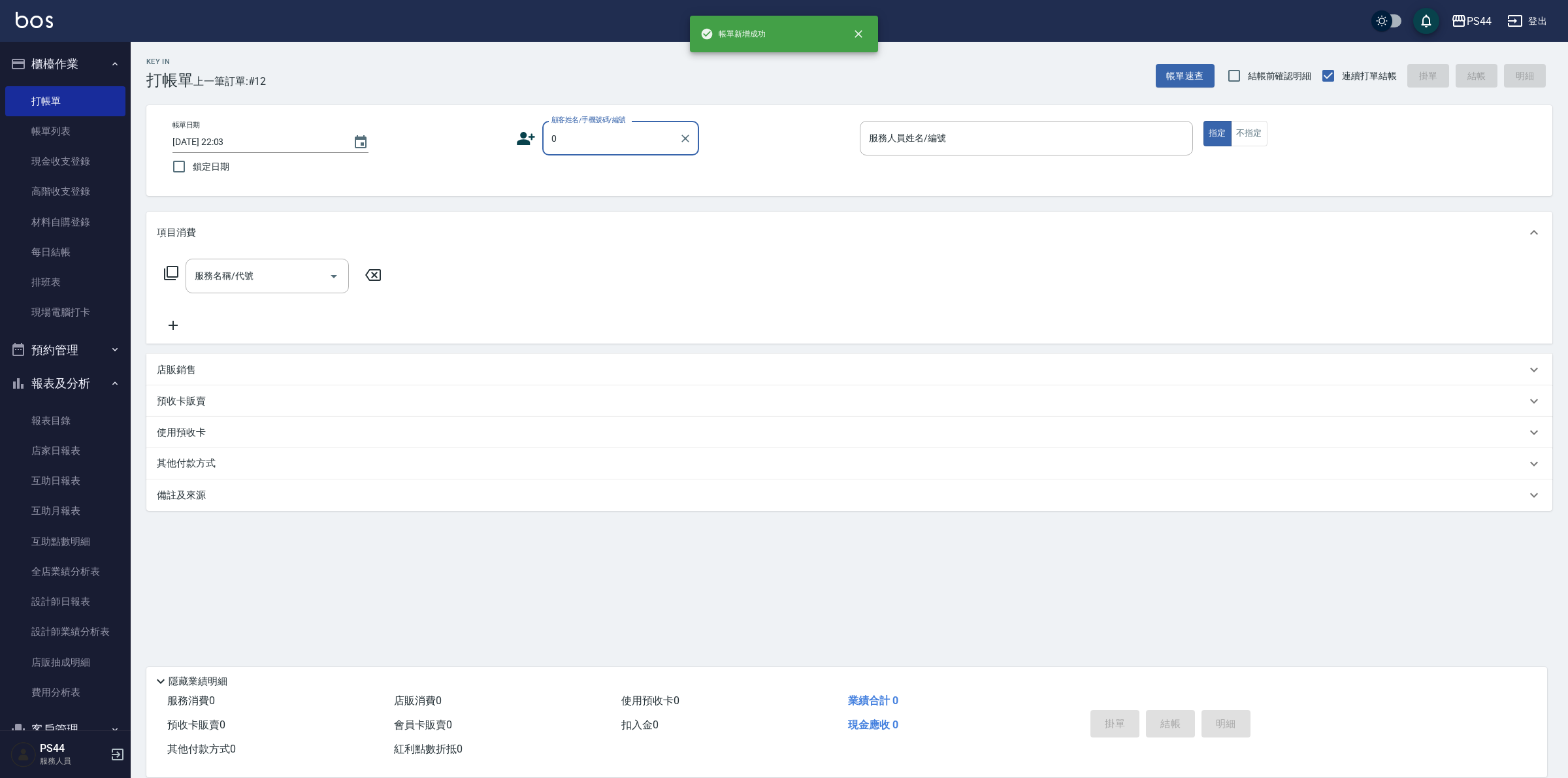
type input "新客人 姓名未設定/00/null"
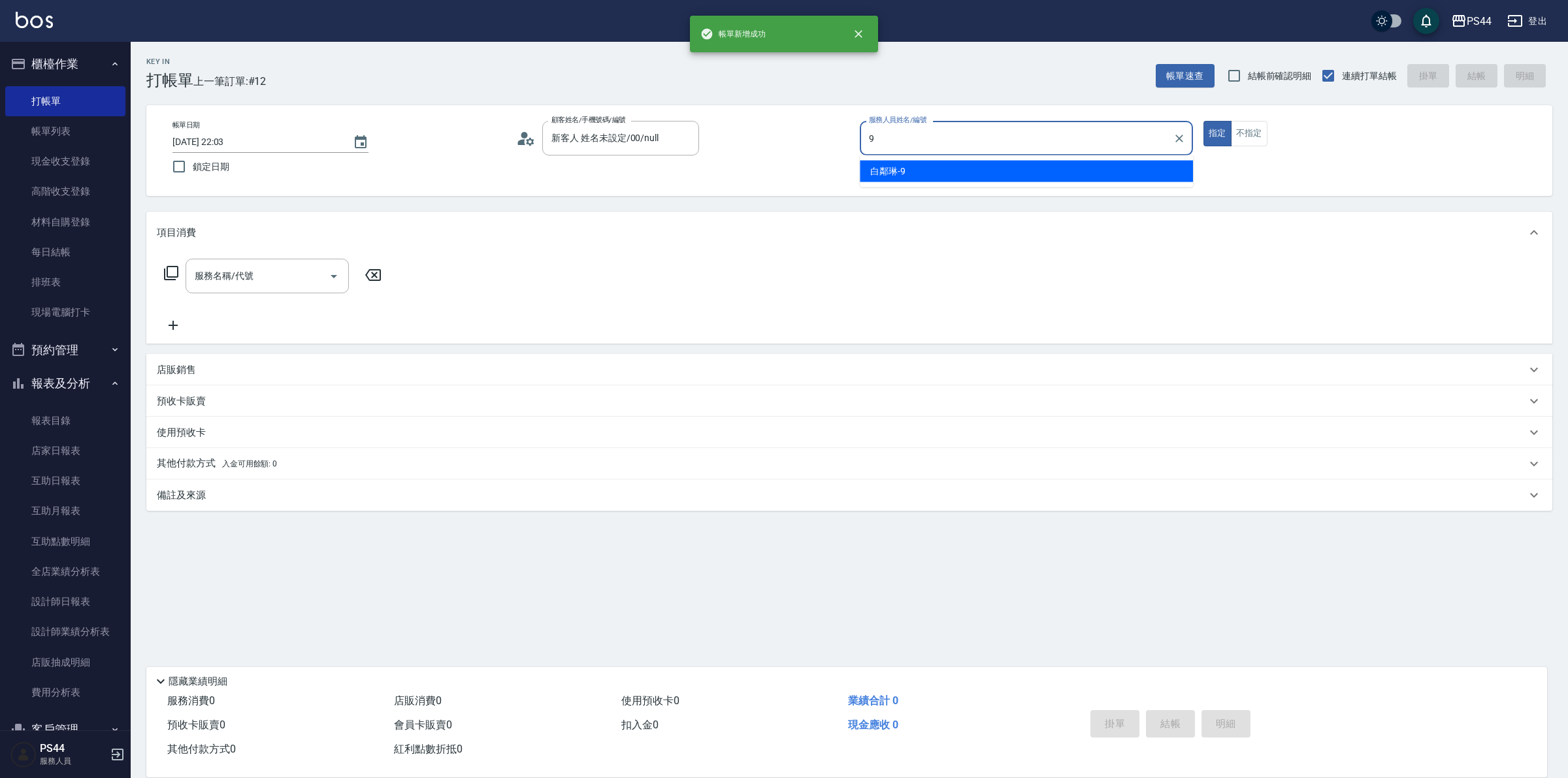
type input "白鄰琳-9"
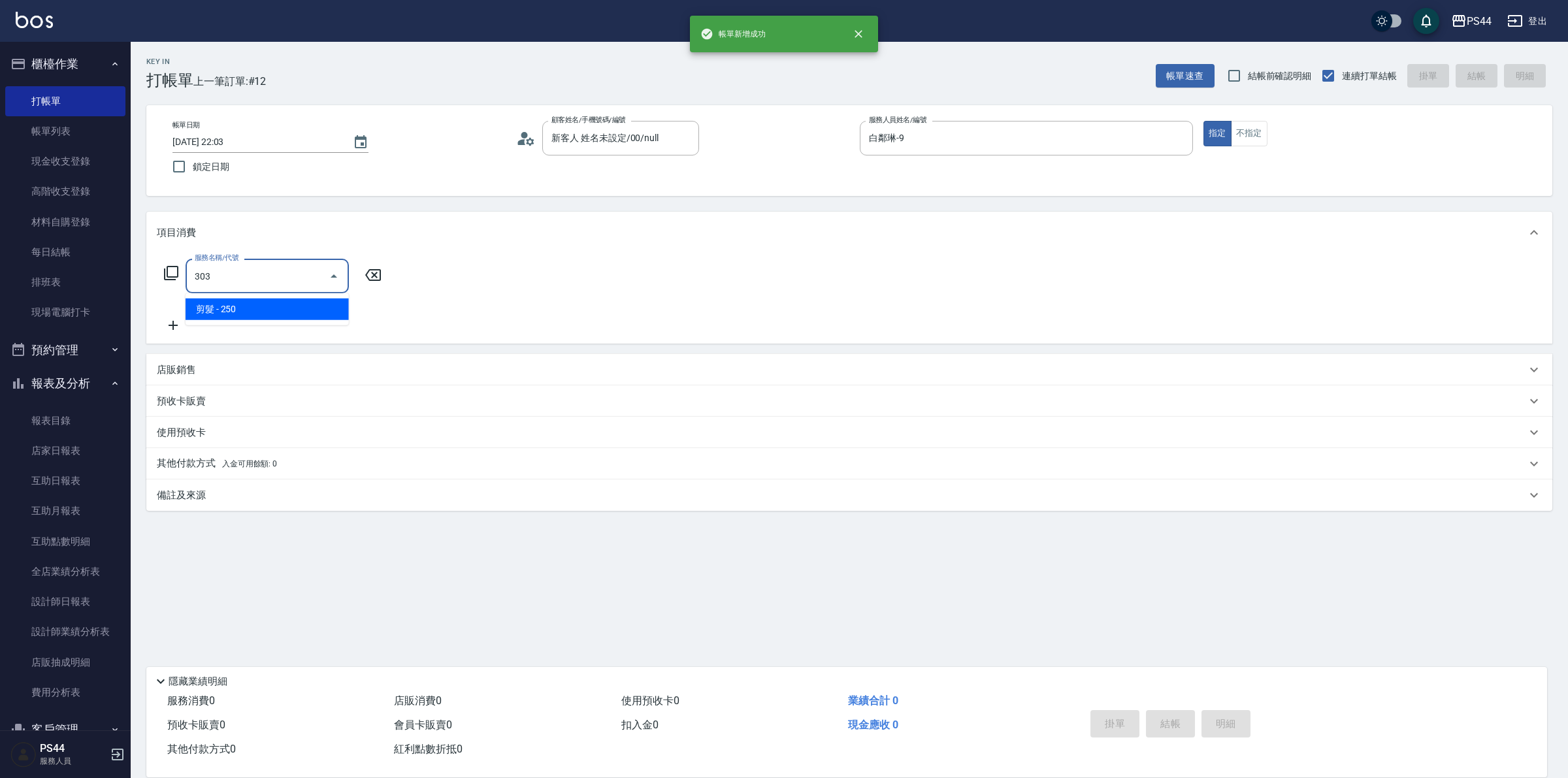
type input "剪髮(303)"
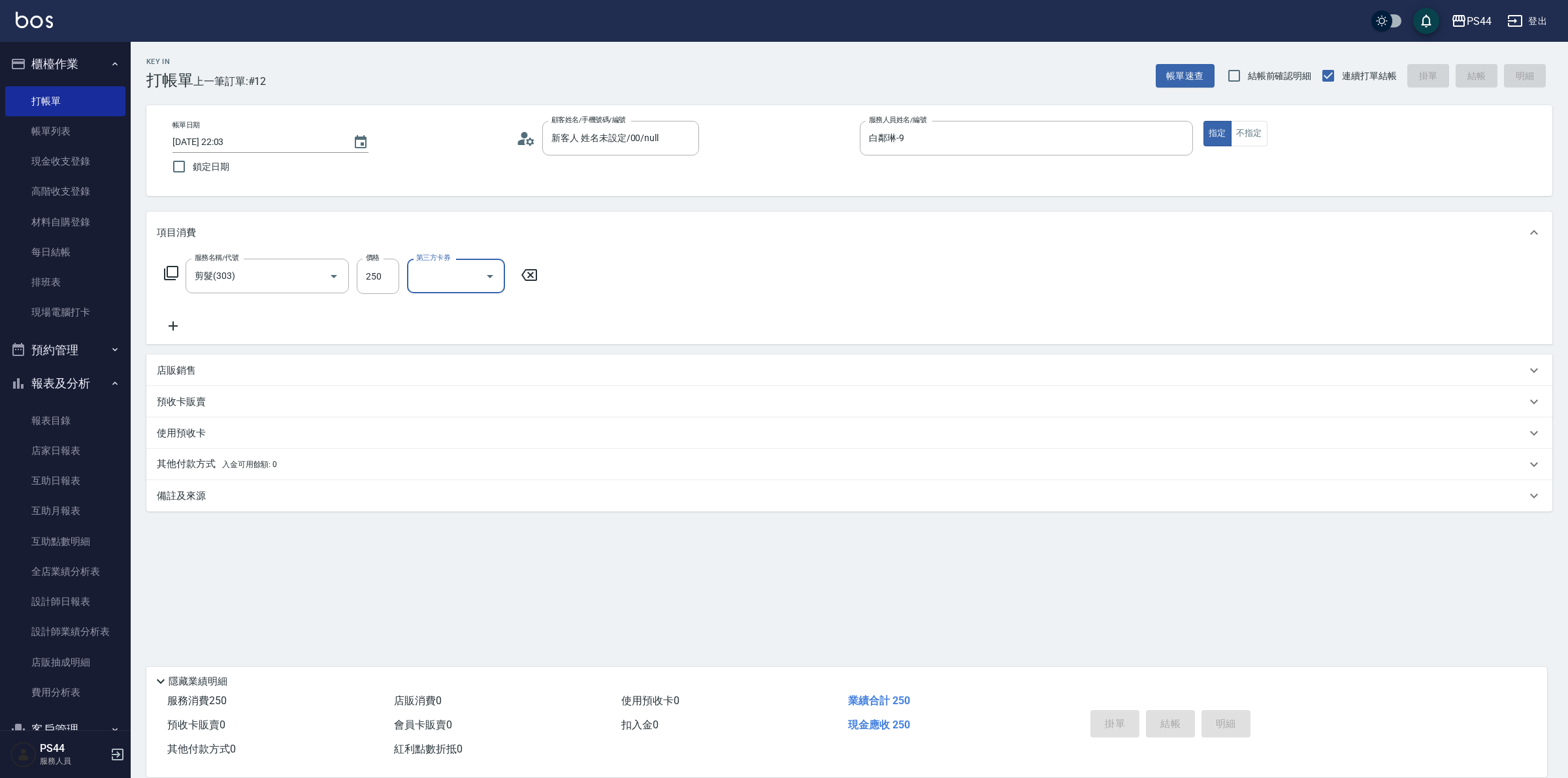
type input "[DATE] 22:04"
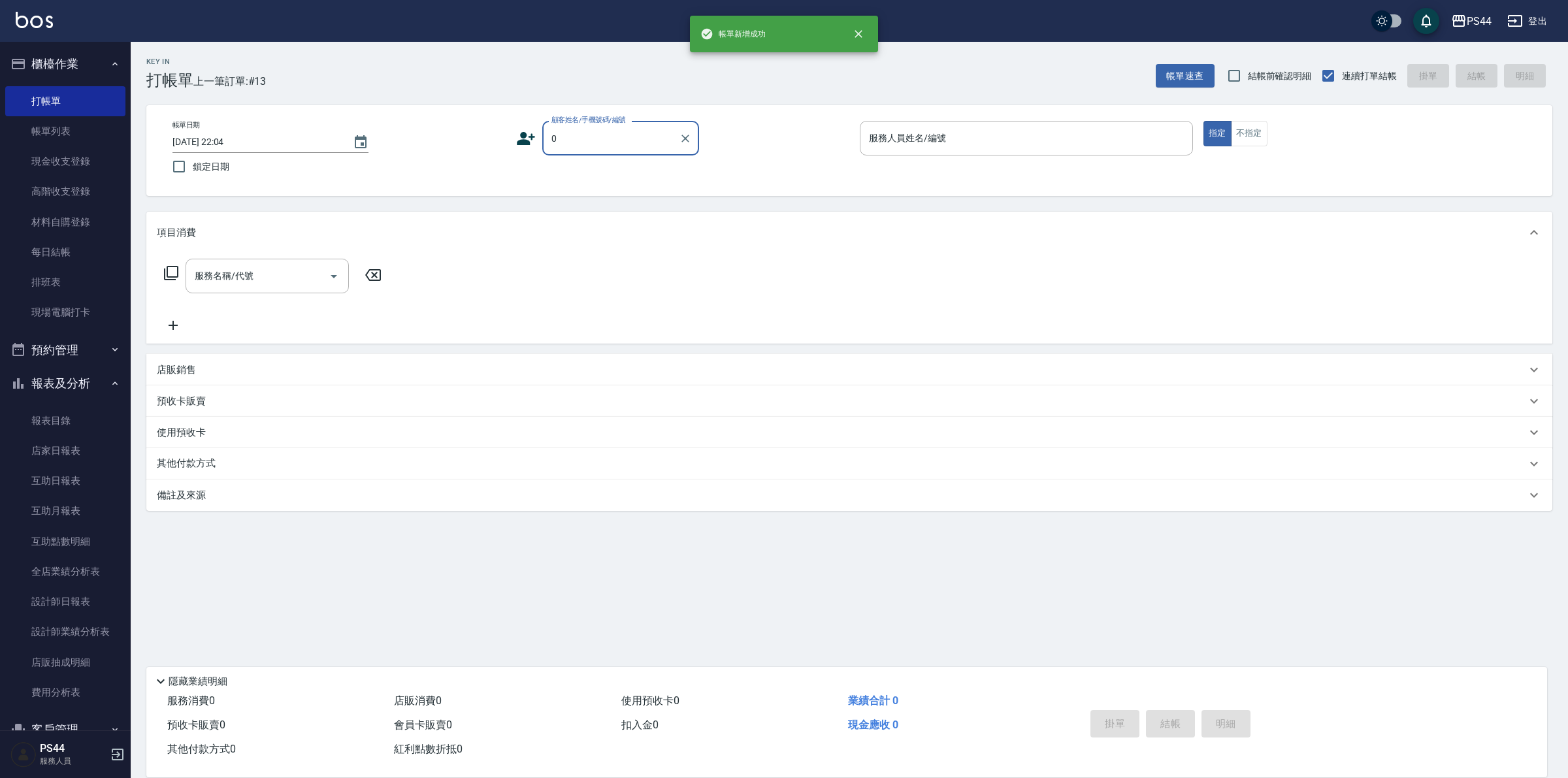
type input "新客人 姓名未設定/00/null"
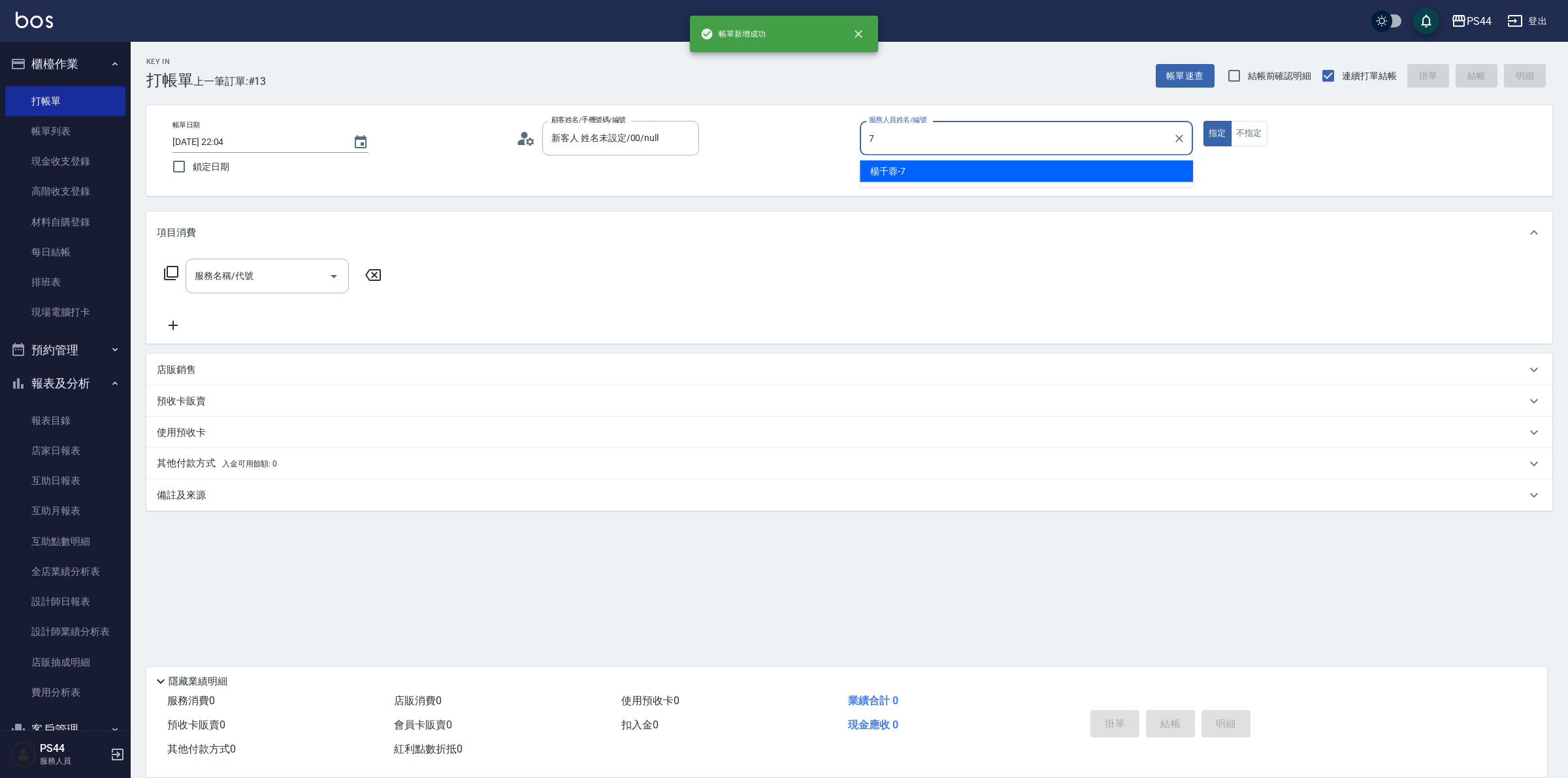
type input "[PERSON_NAME]-7"
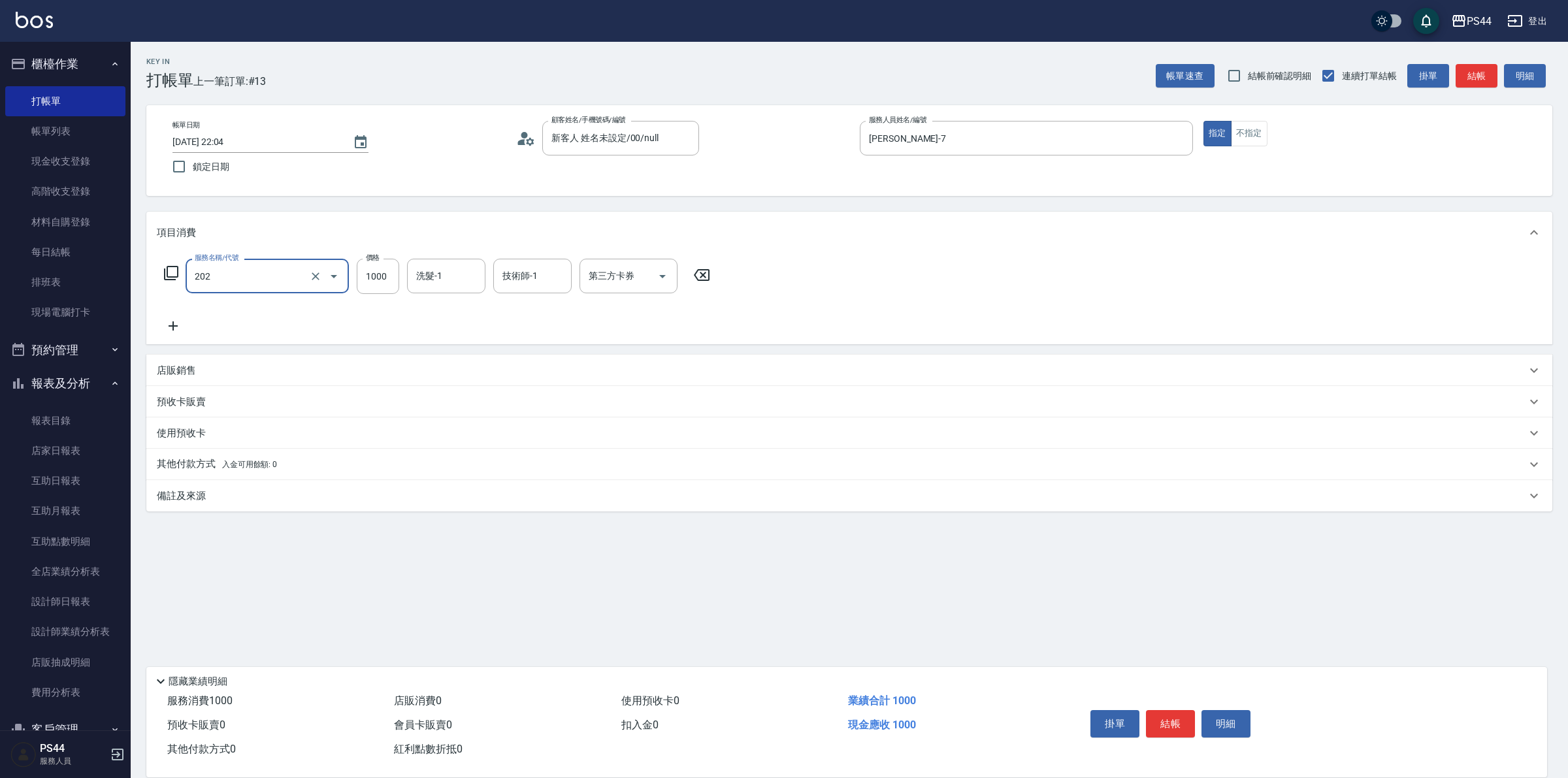
type input "燙髮(202)"
type input "2000"
type input "[PERSON_NAME]-55"
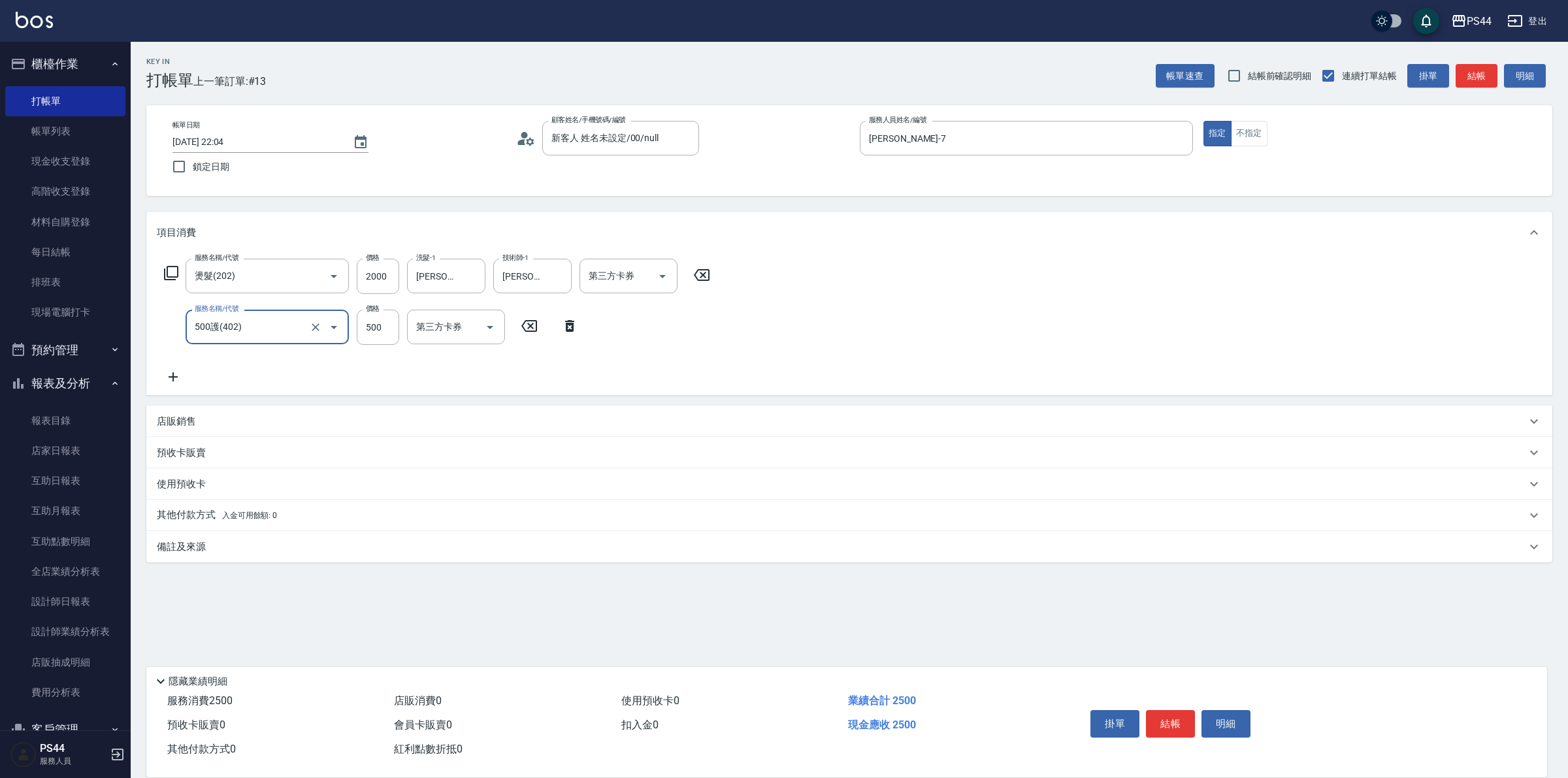
type input "500護(402)"
type input "[PERSON_NAME]-55"
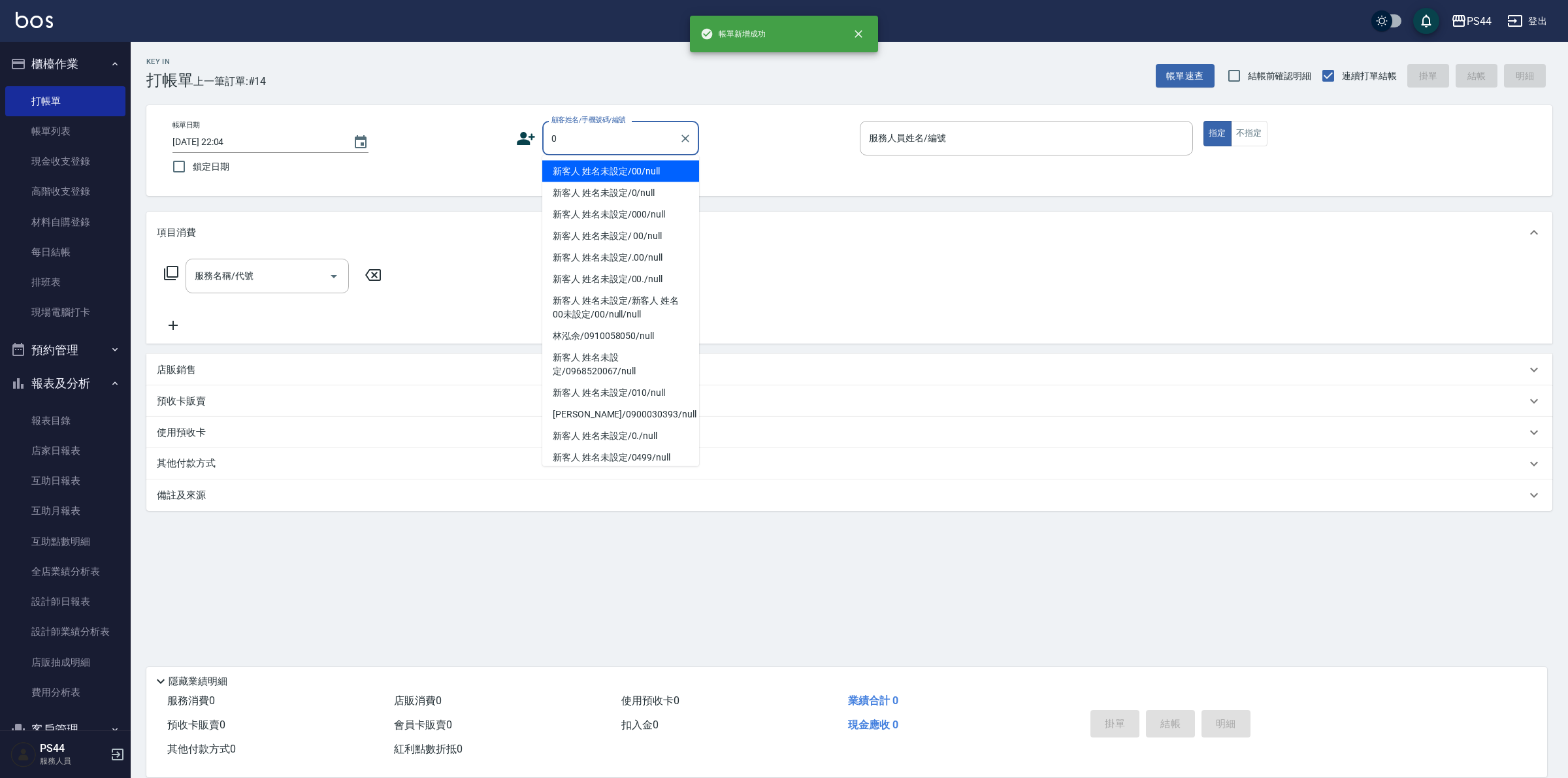
type input "新客人 姓名未設定/00/null"
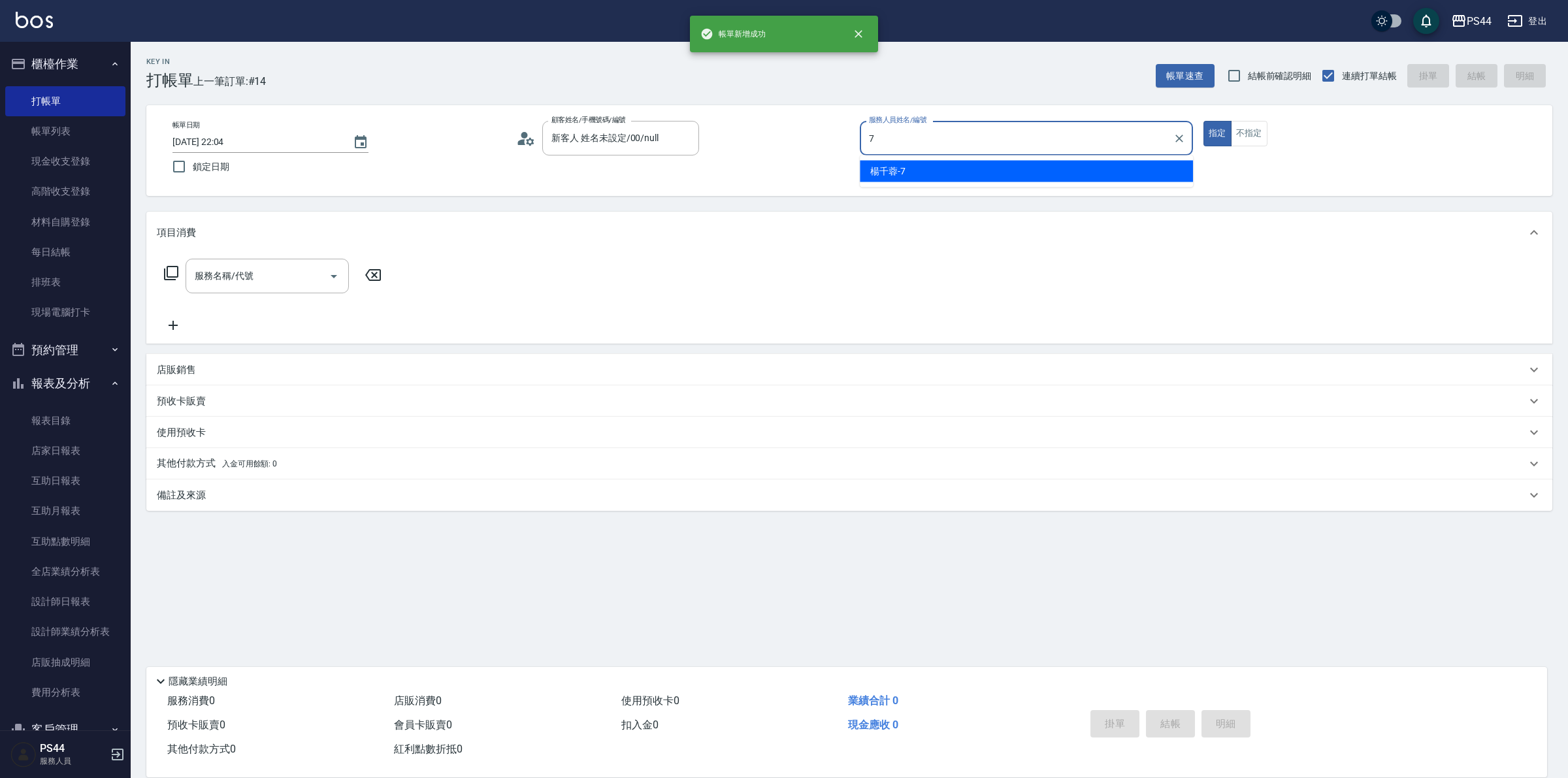
type input "[PERSON_NAME]-7"
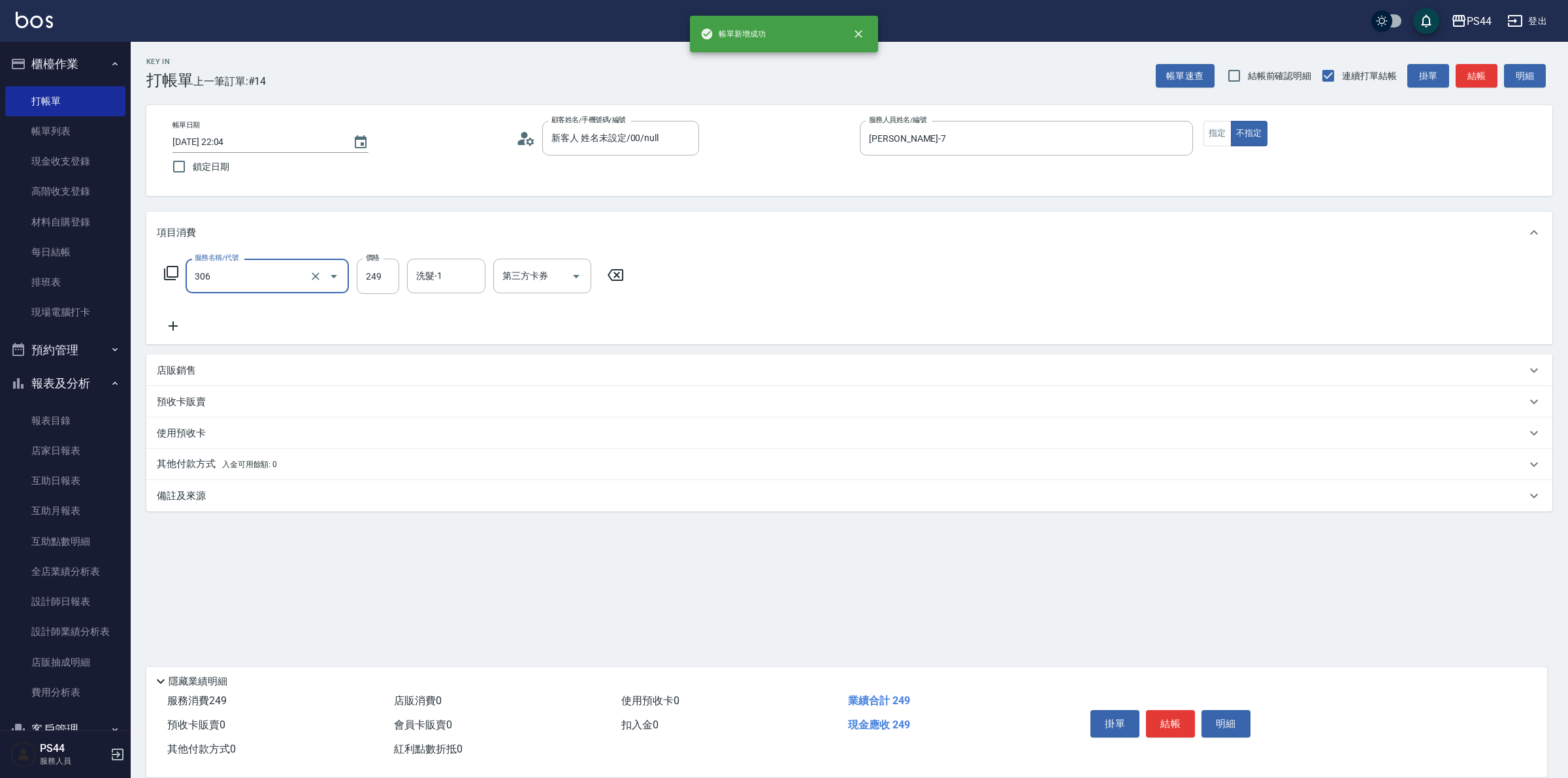
type input "剪髮(306)"
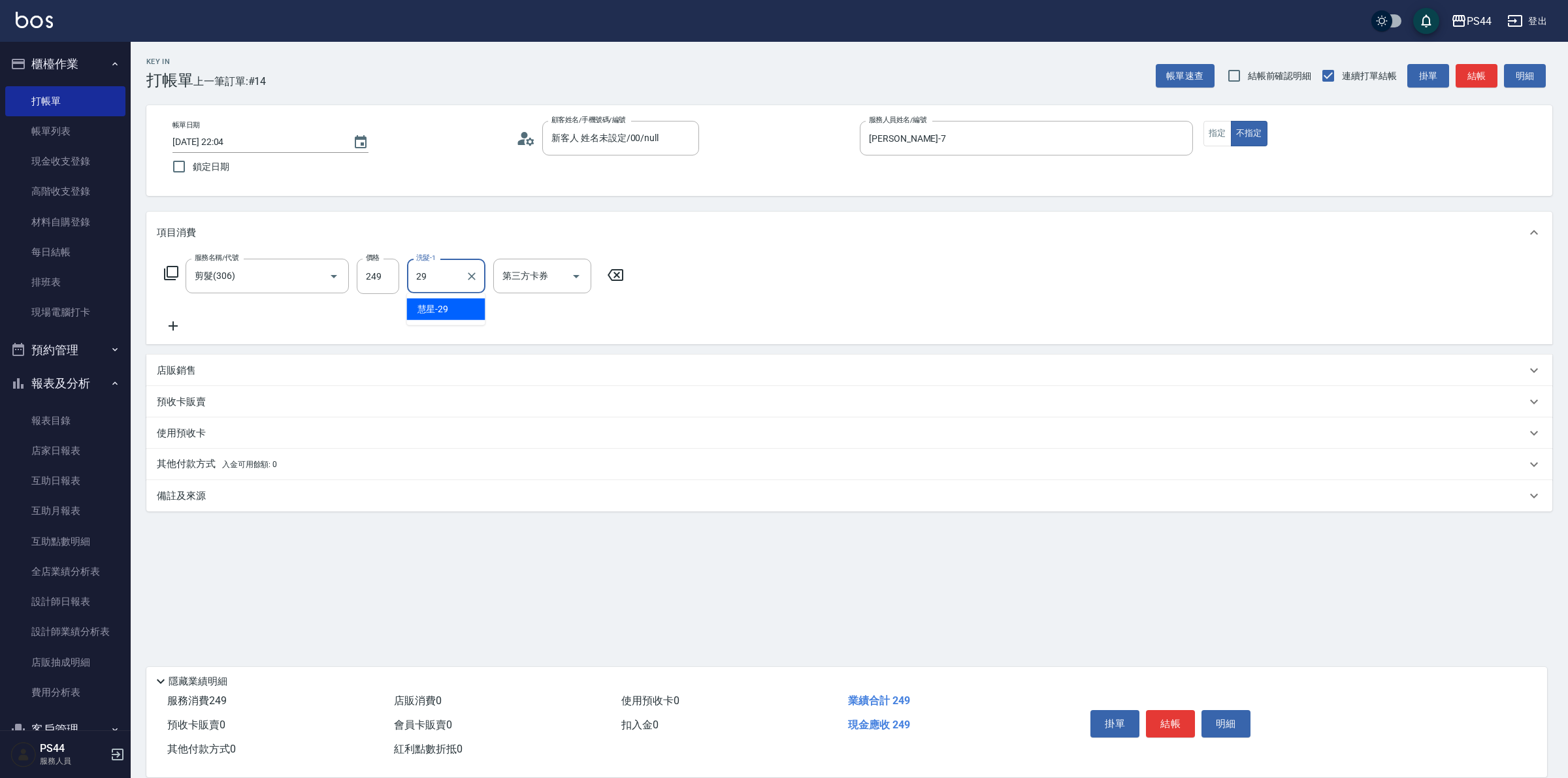
type input "慧星-29"
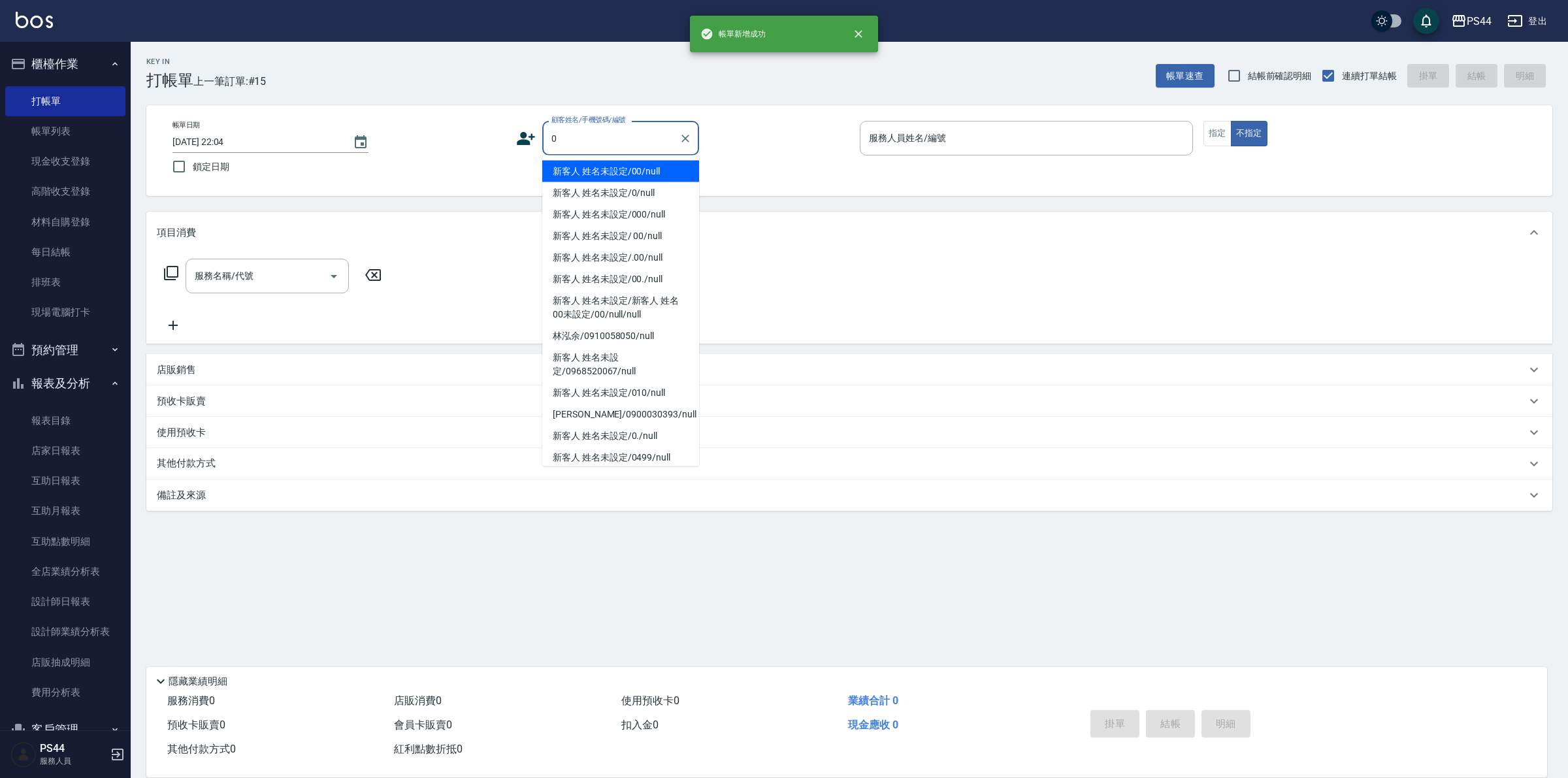
type input "新客人 姓名未設定/00/null"
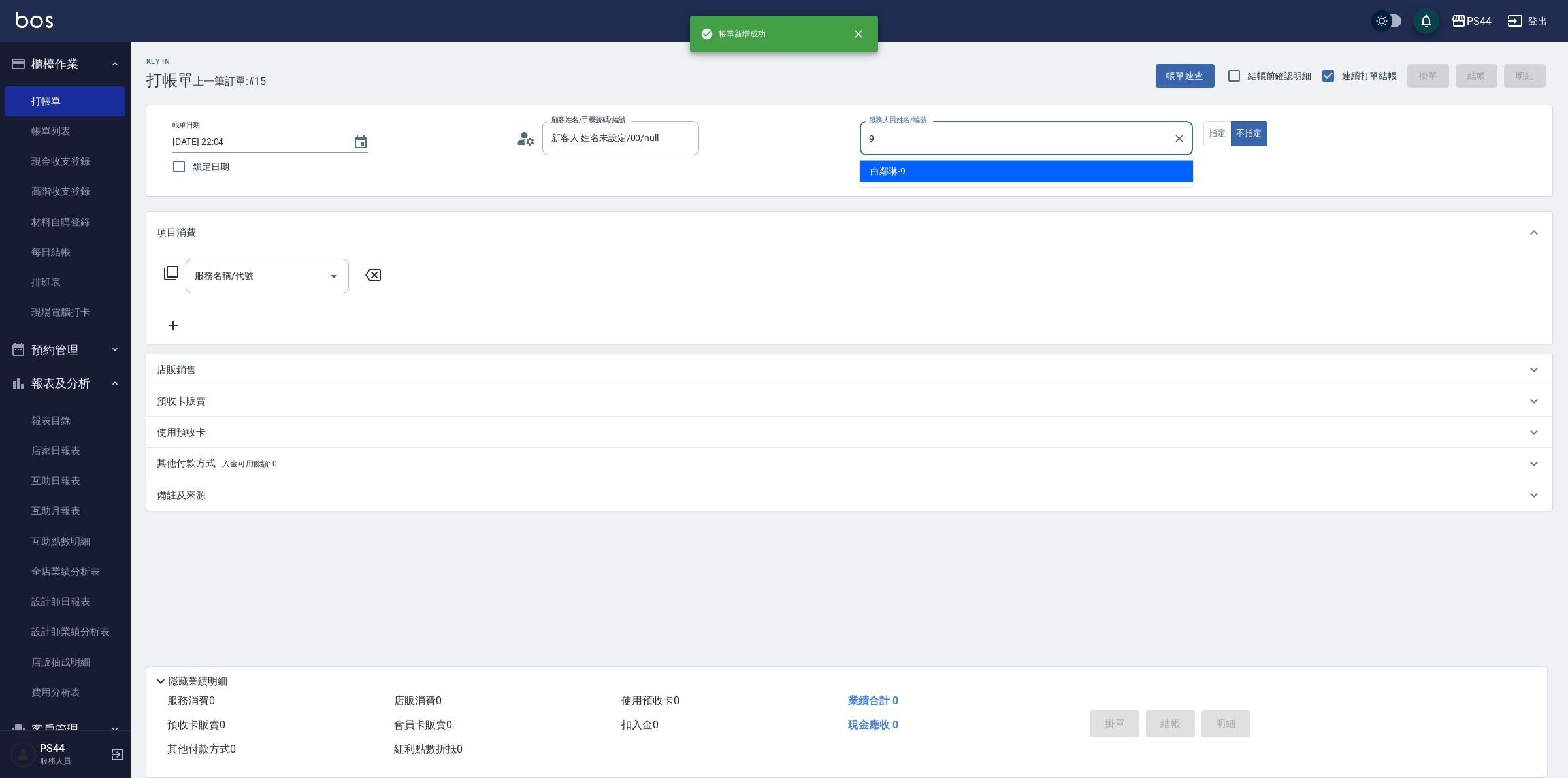
type input "白鄰琳-9"
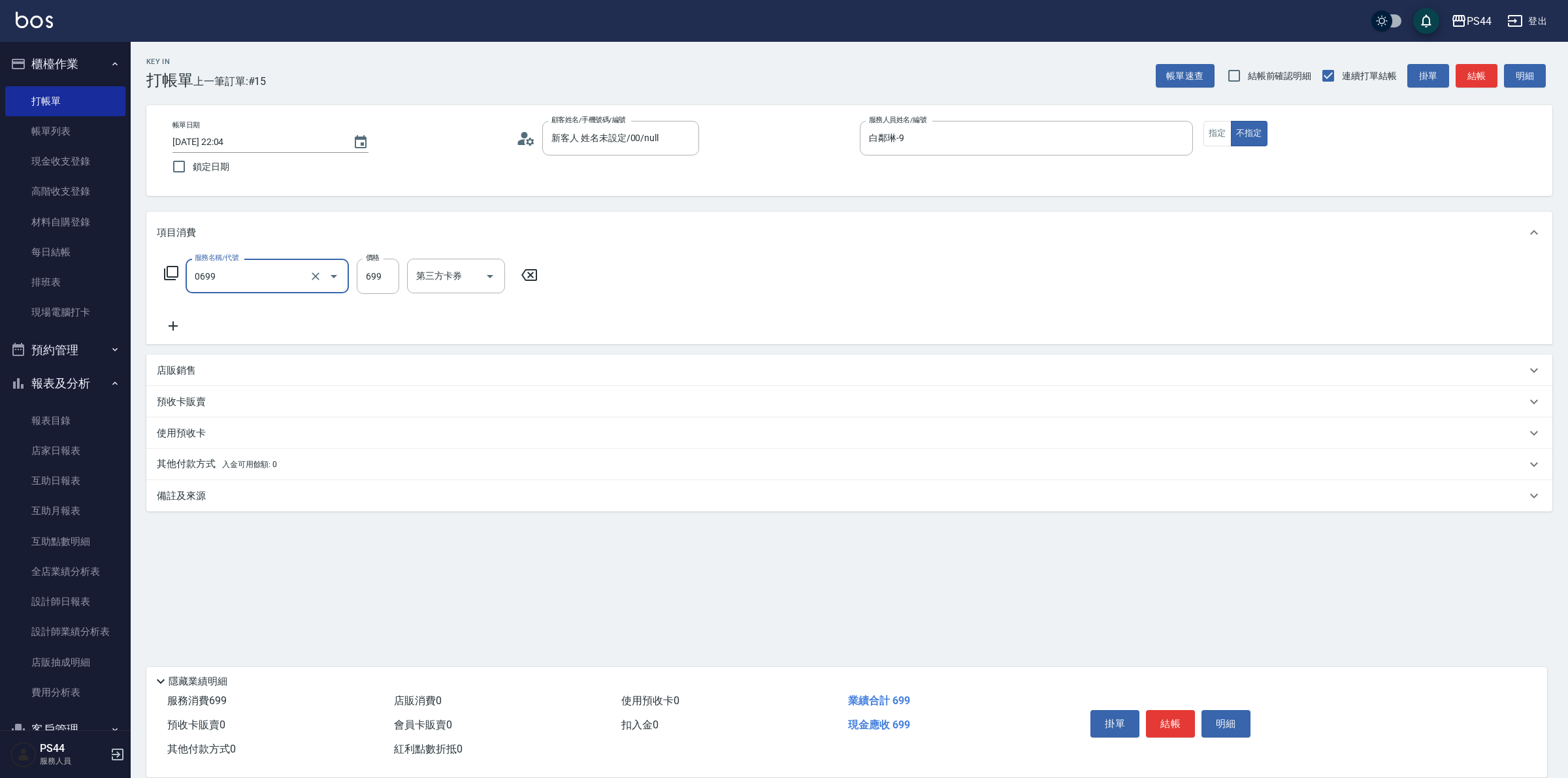
type input "精油SPA(0699)"
type input "[PERSON_NAME]-55"
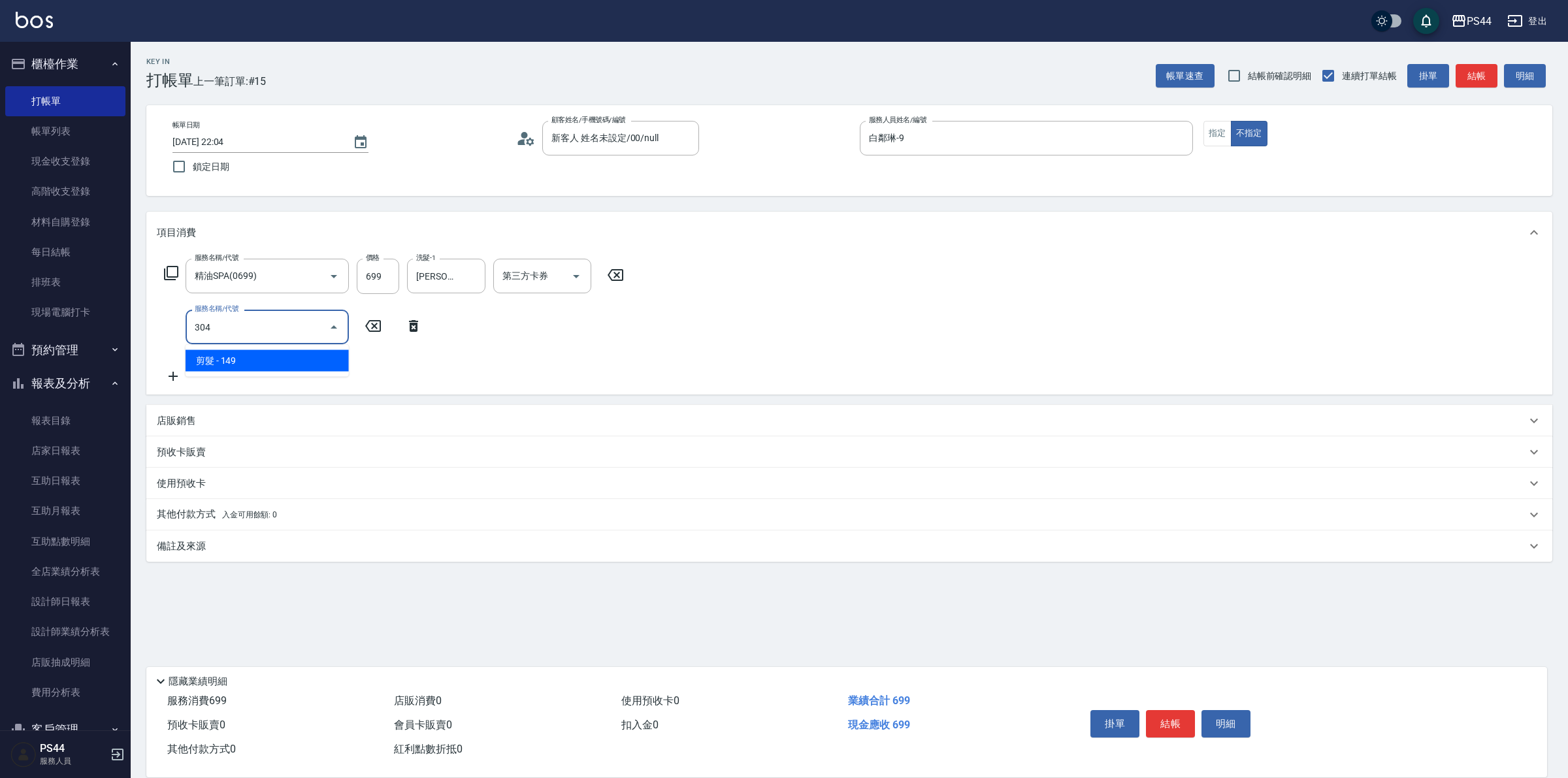
type input "剪髮(304)"
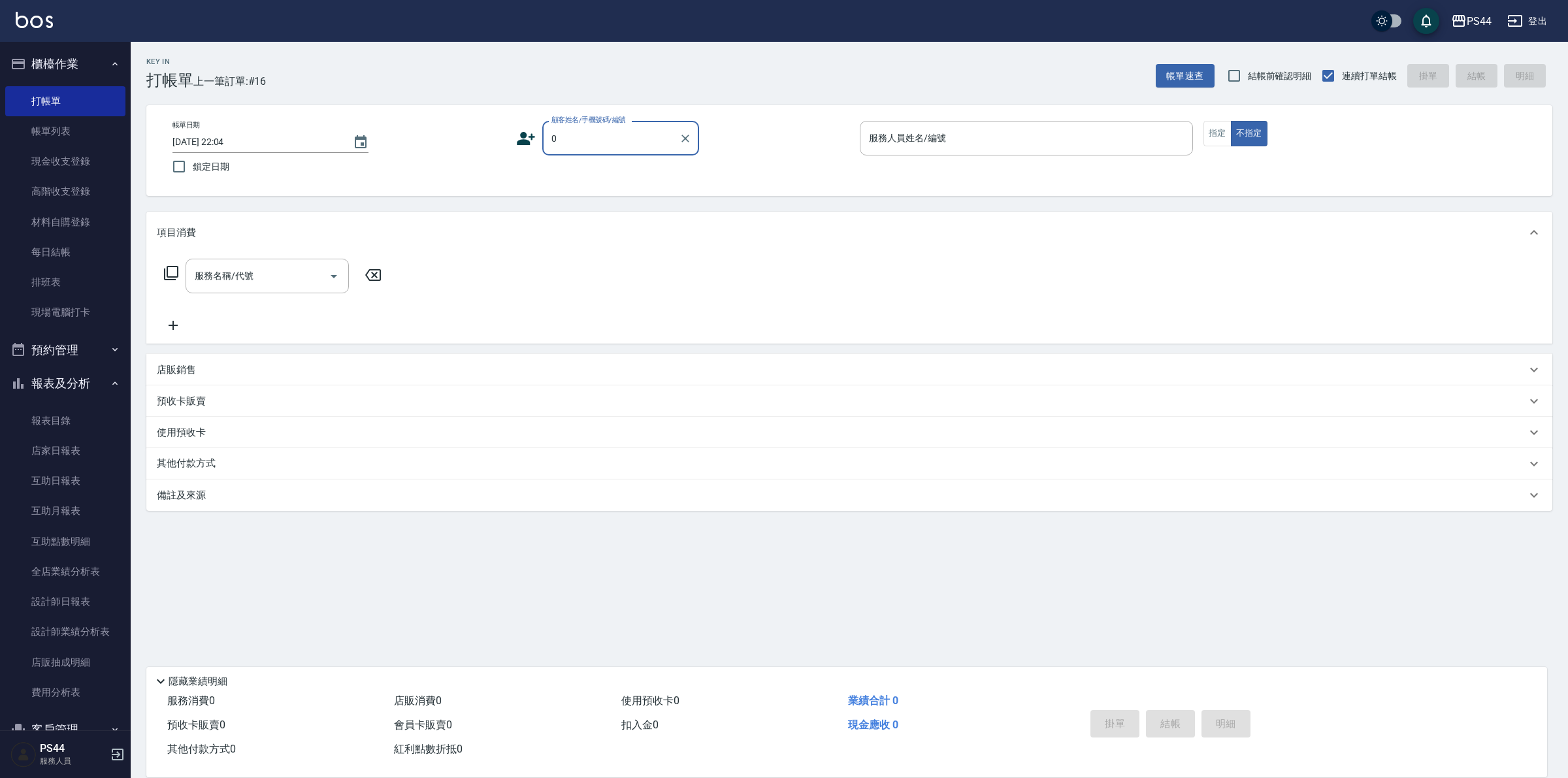
type input "新客人 姓名未設定/00/null"
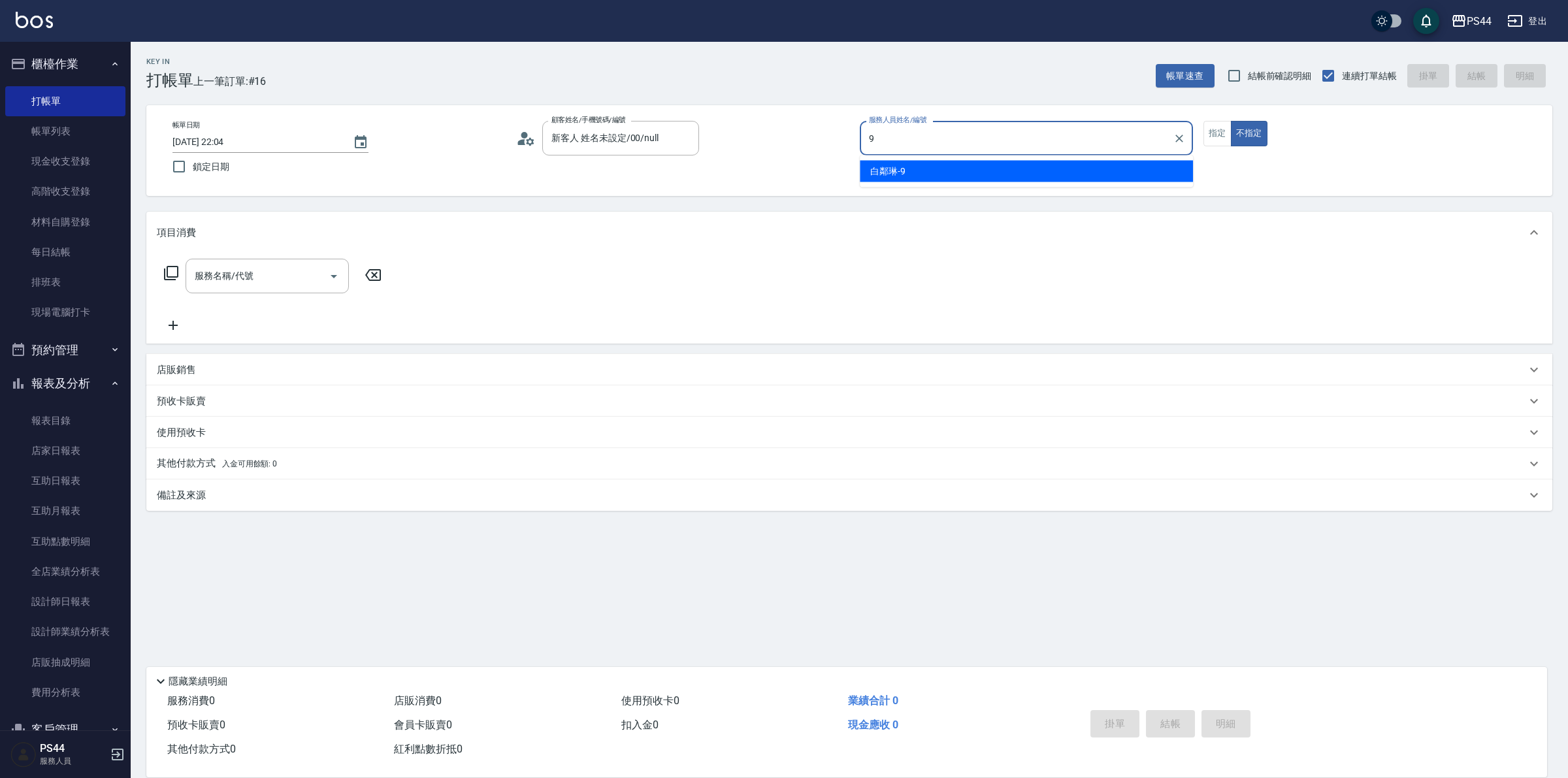
type input "白鄰琳-9"
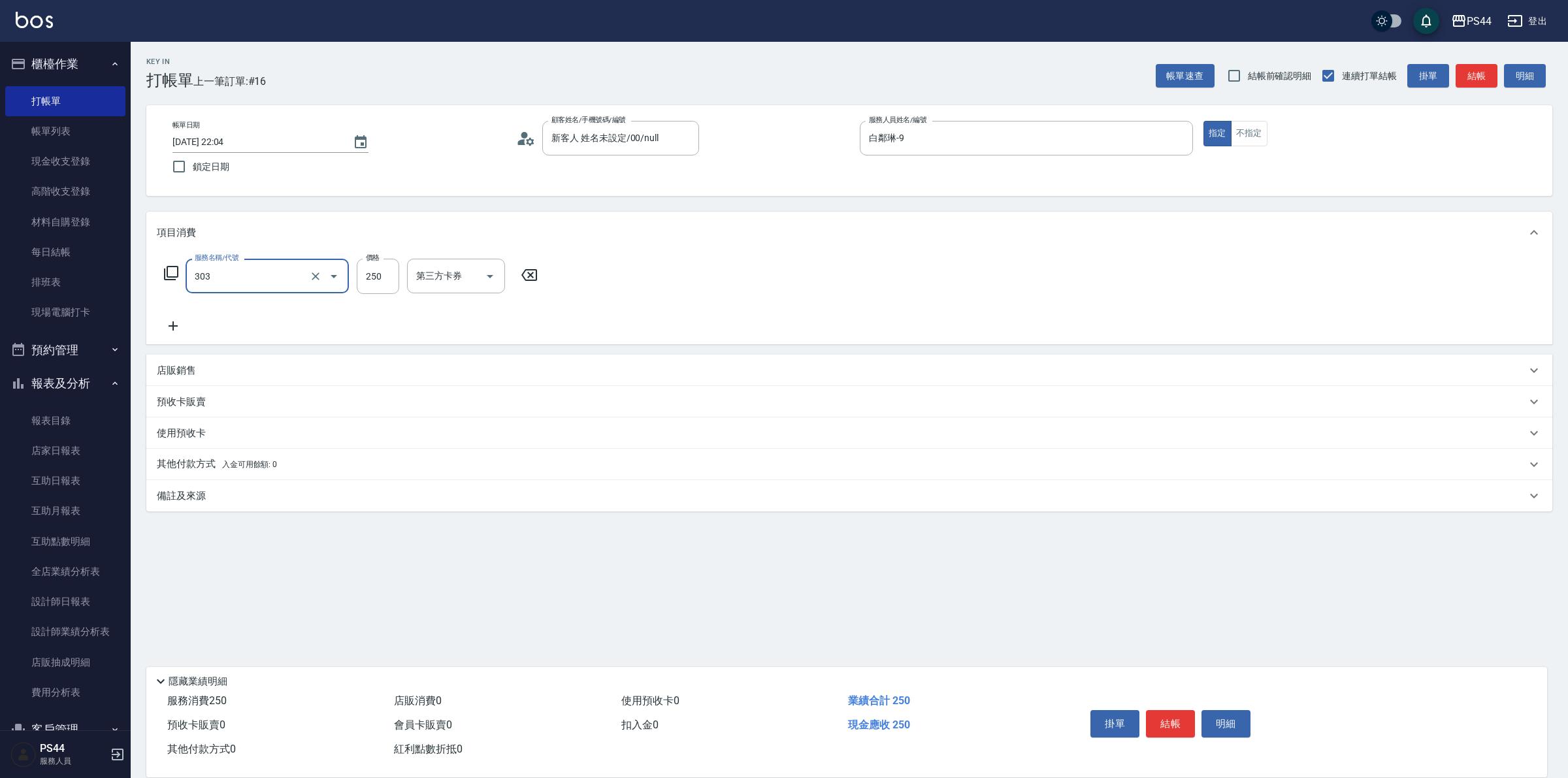
type input "剪髮(303)"
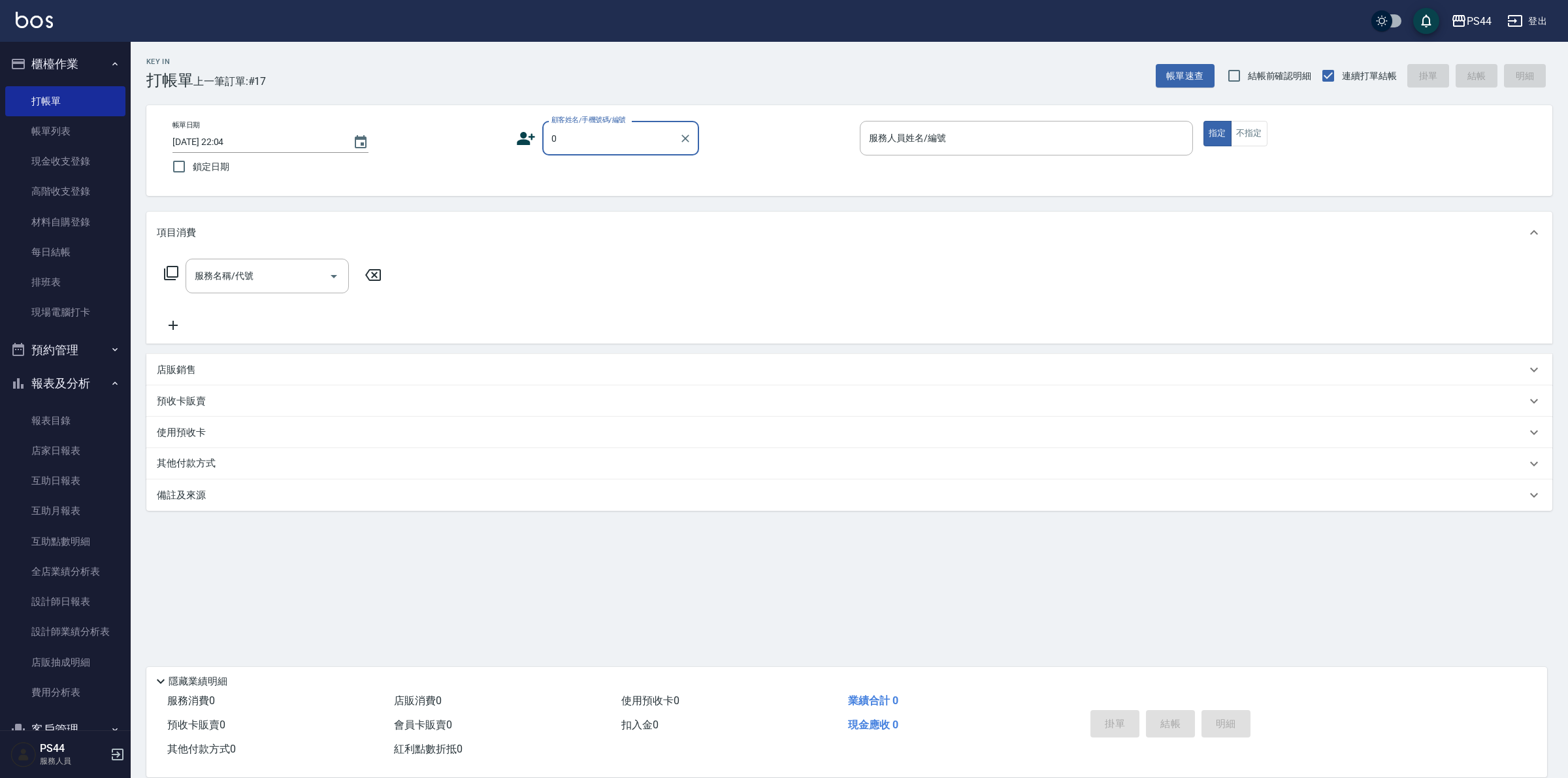
type input "新客人 姓名未設定/00/null"
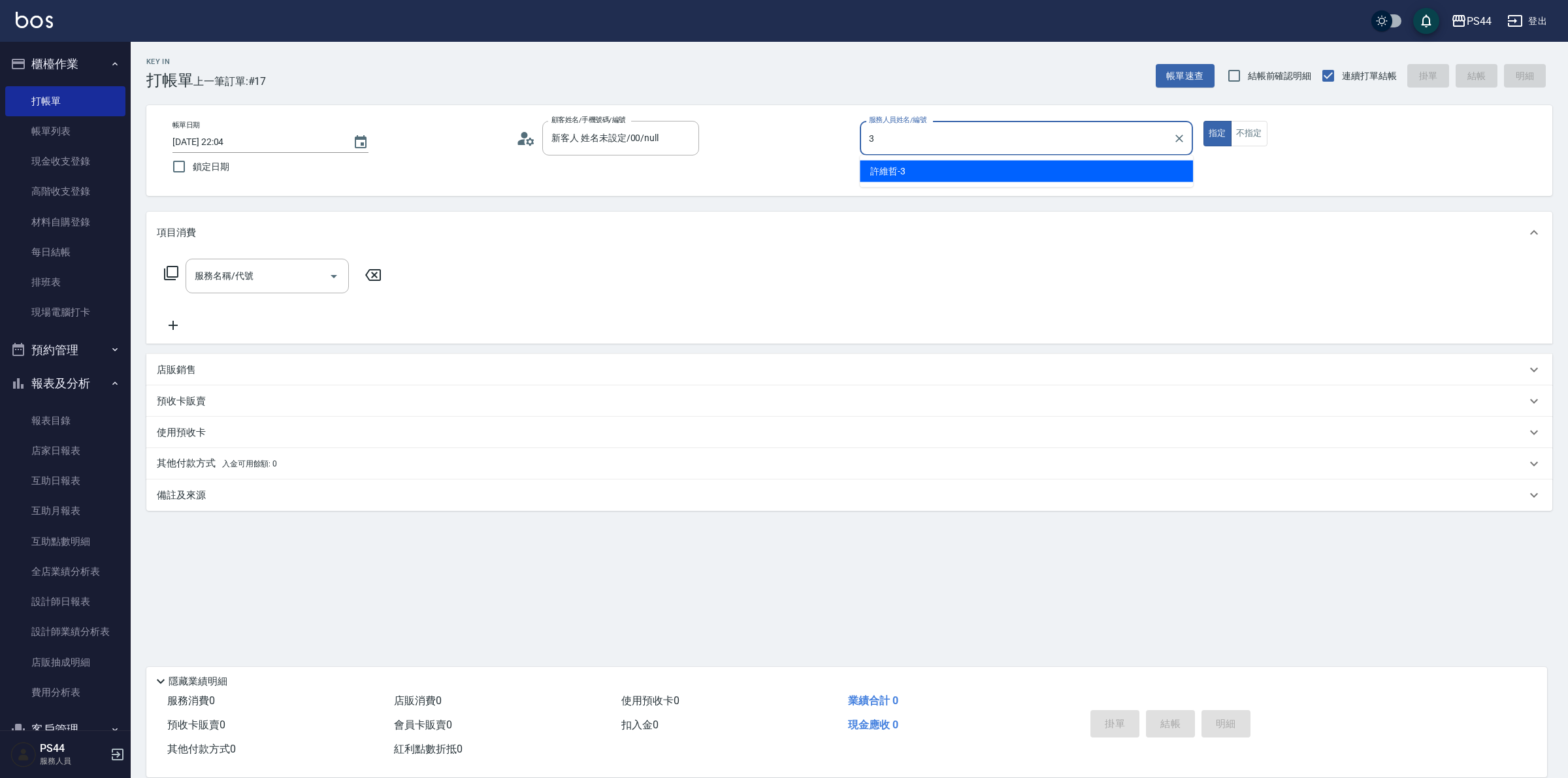
type input "[PERSON_NAME]-3"
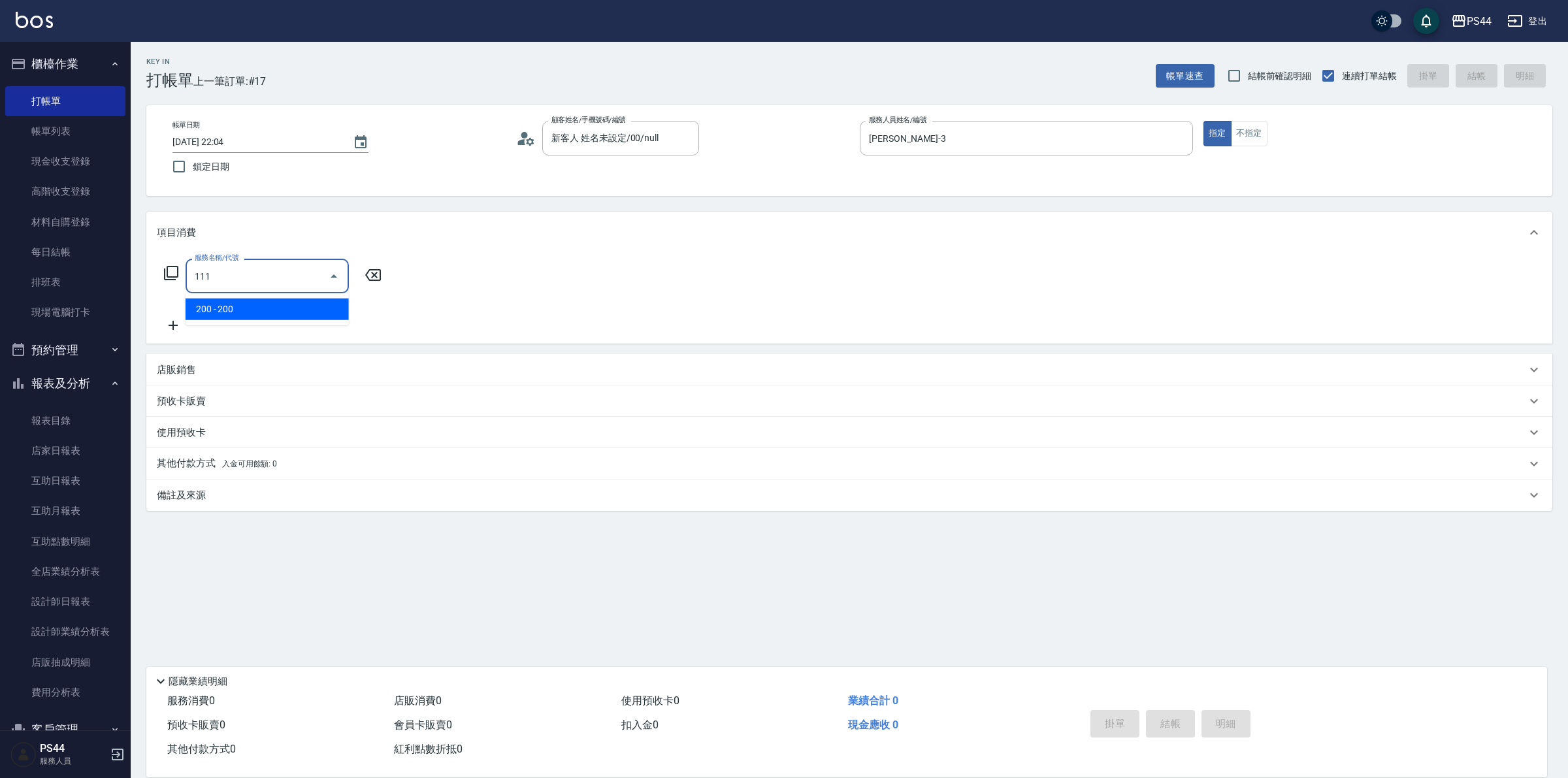
type input "200(111)"
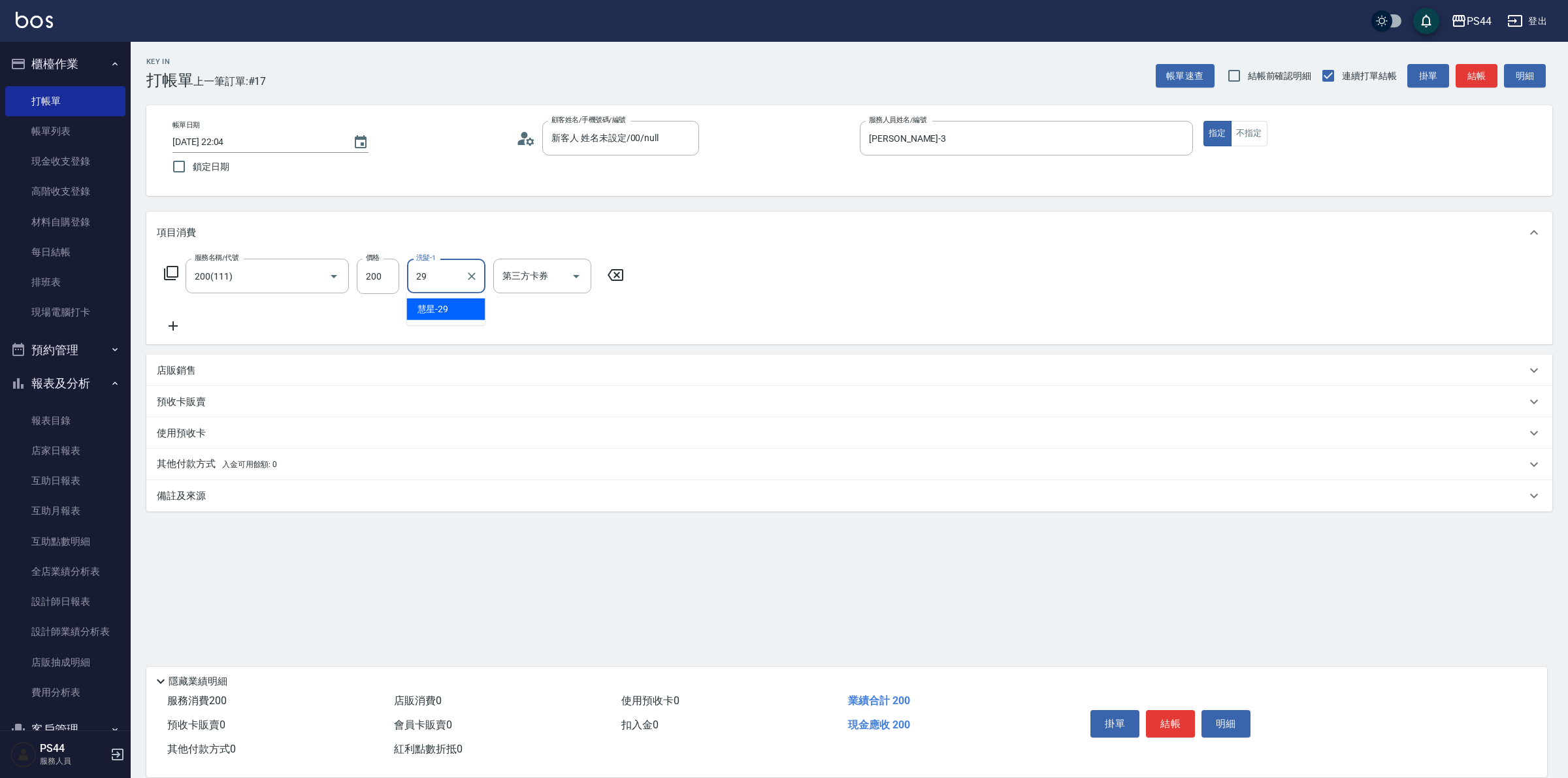
type input "慧星-29"
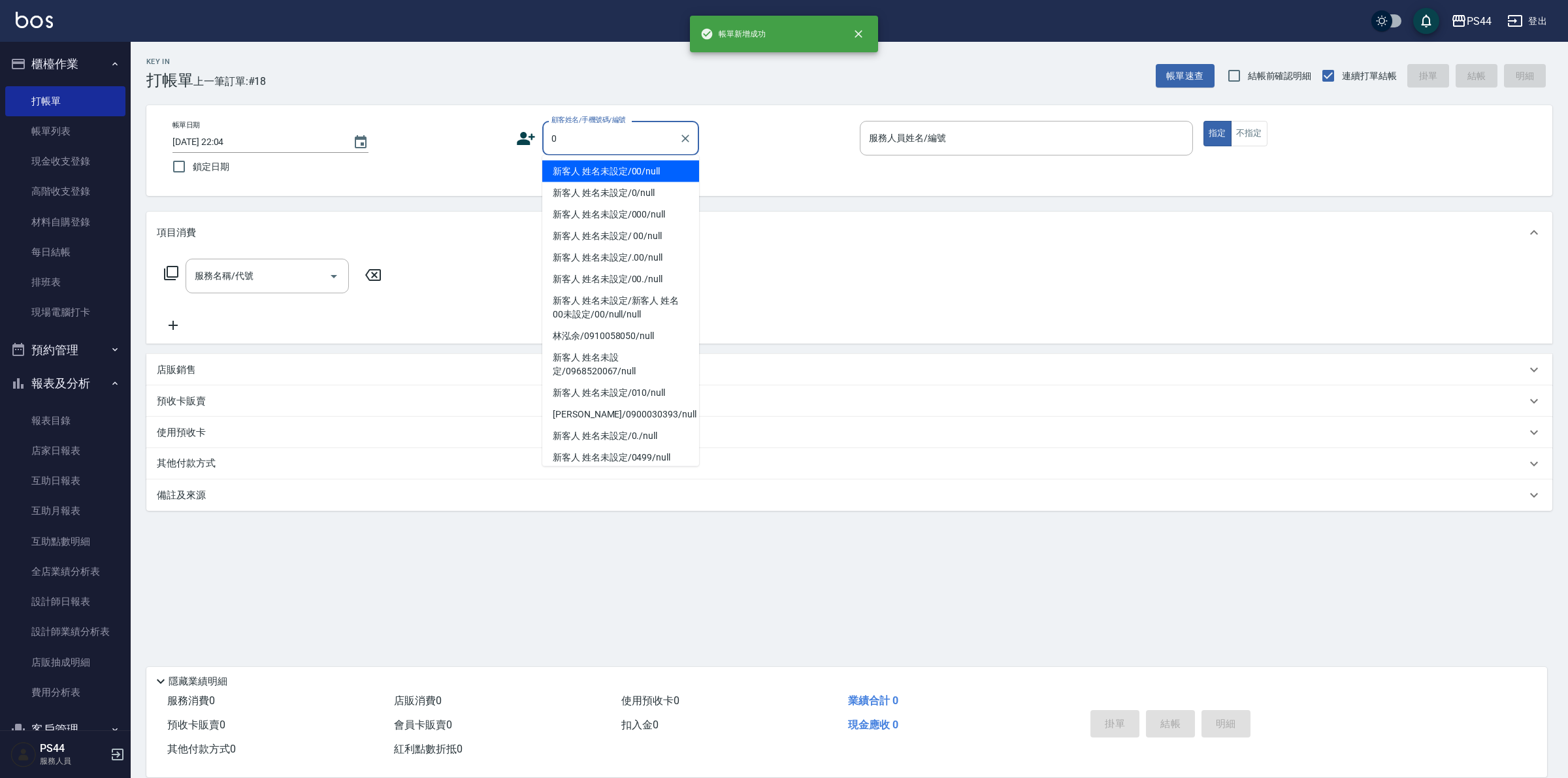
type input "新客人 姓名未設定/00/null"
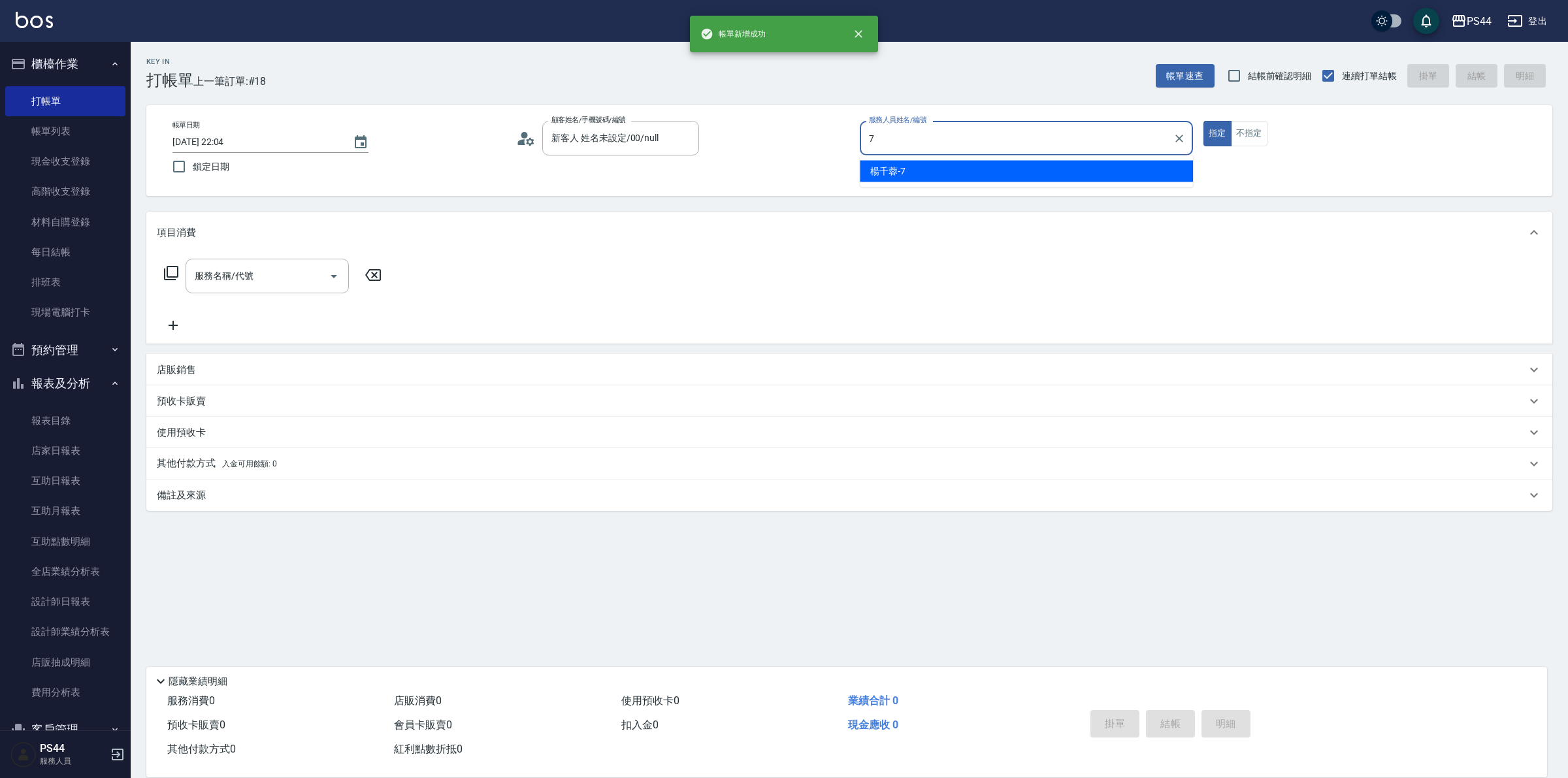
type input "[PERSON_NAME]-7"
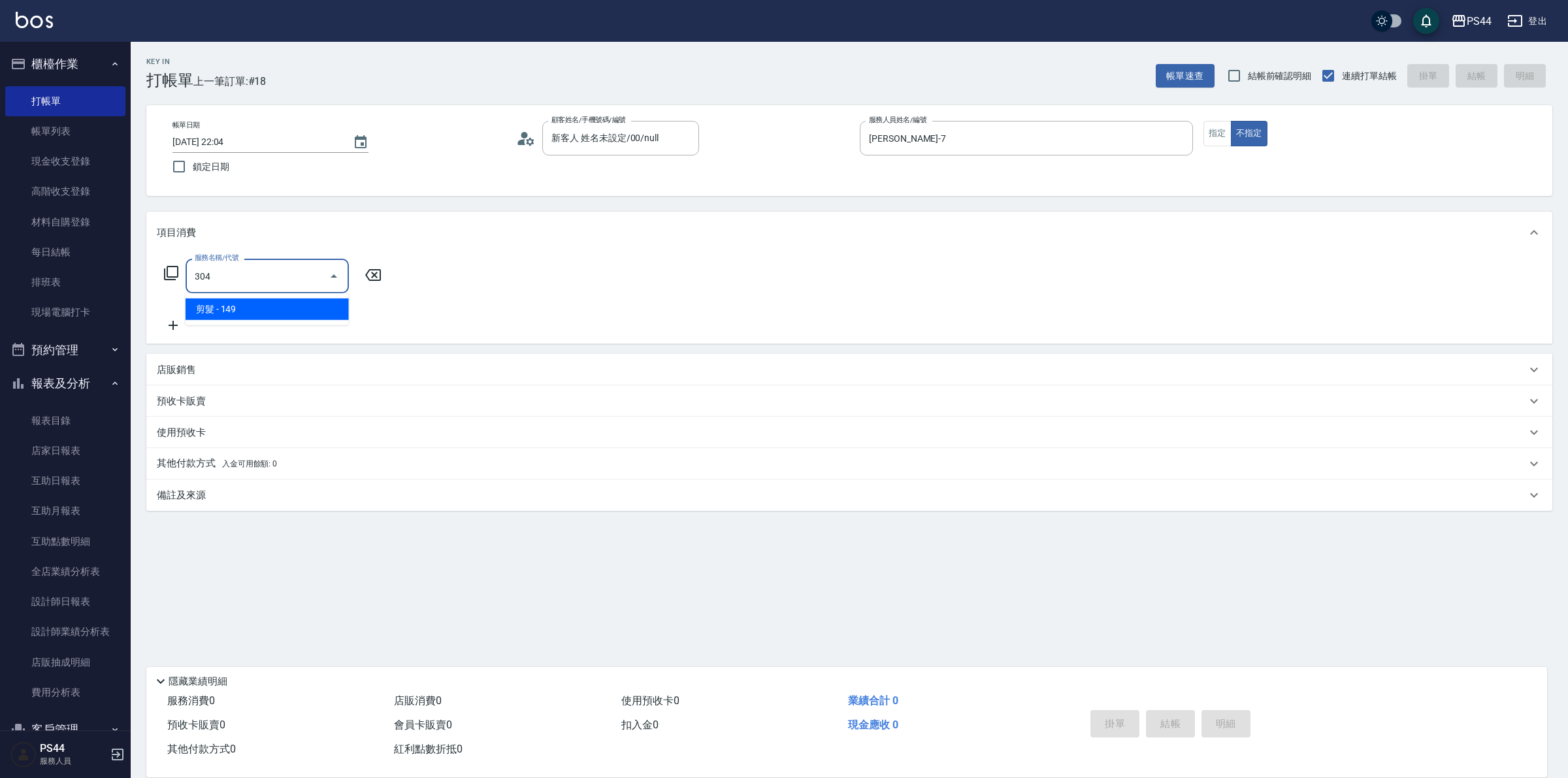
type input "剪髮(304)"
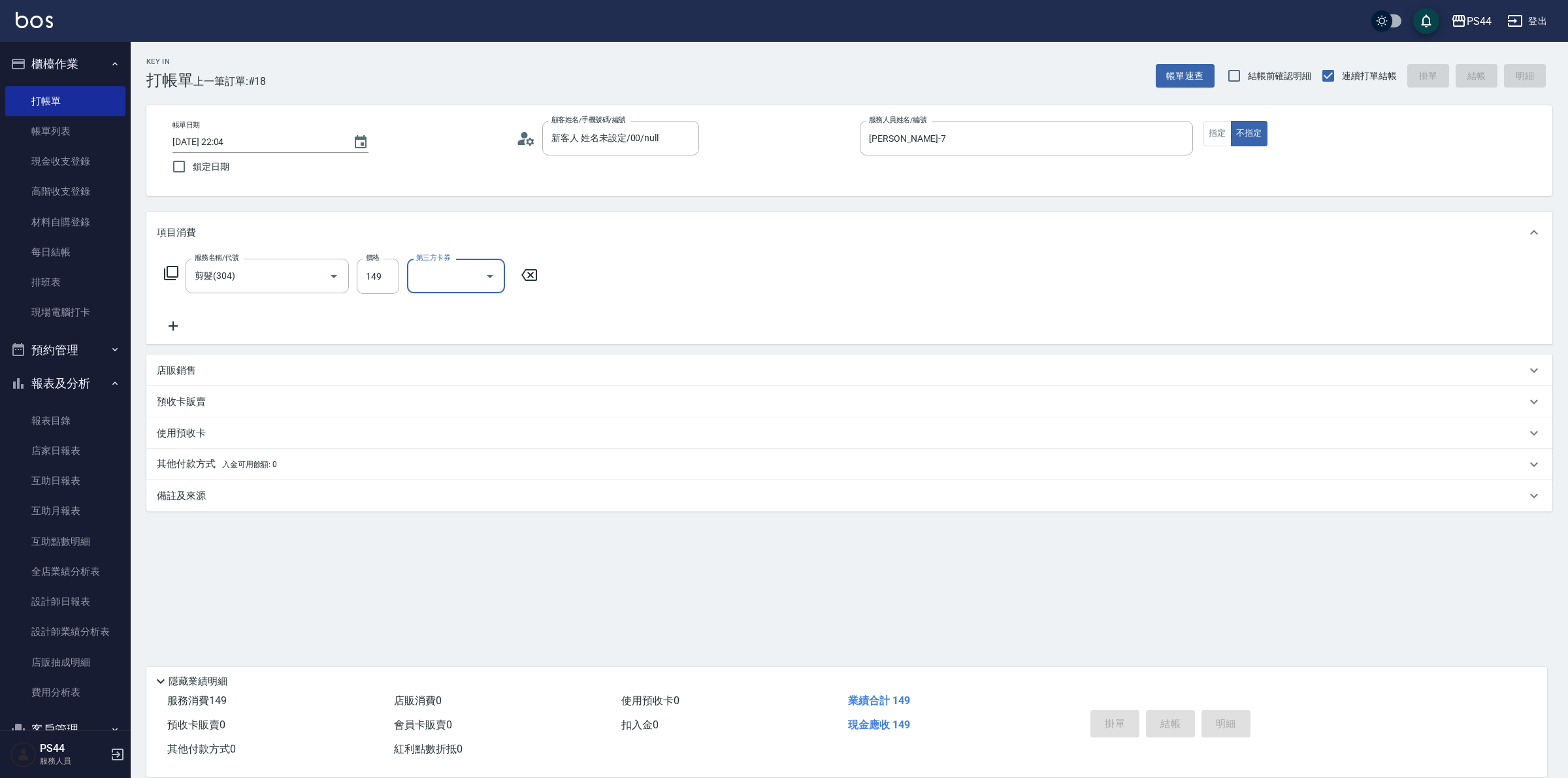
type input "[DATE] 22:05"
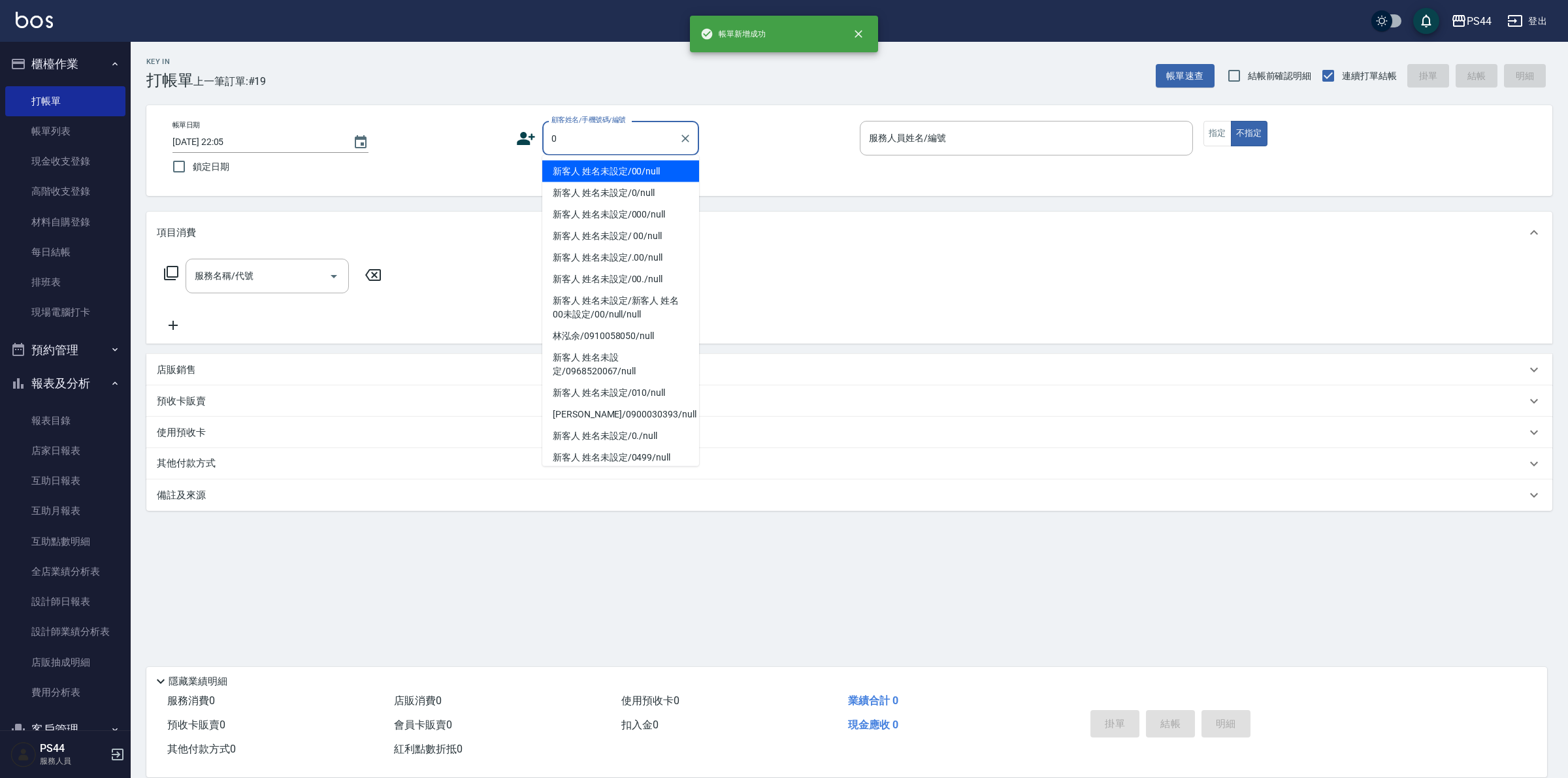
type input "新客人 姓名未設定/00/null"
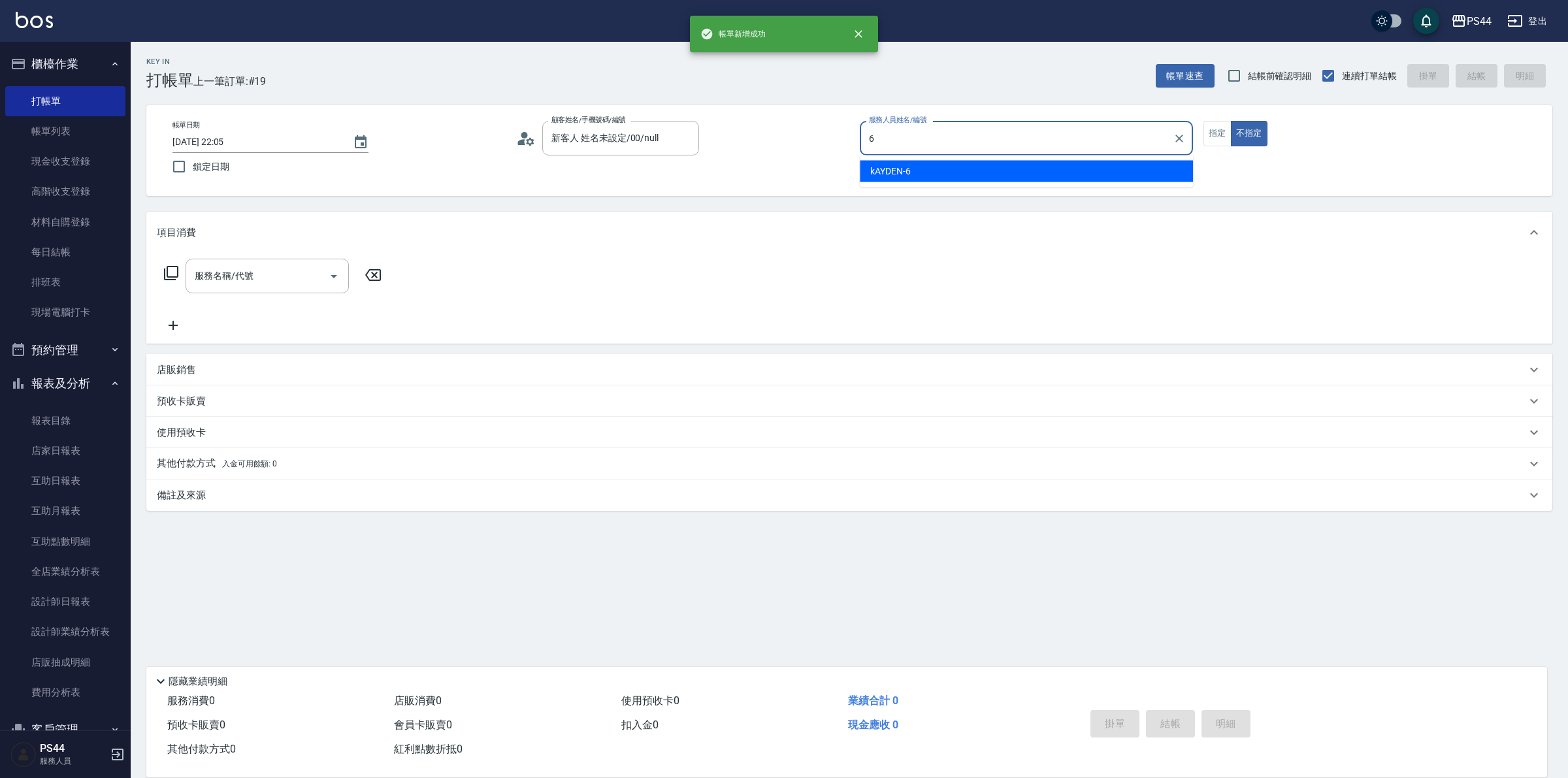
type input "kAYDEN-6"
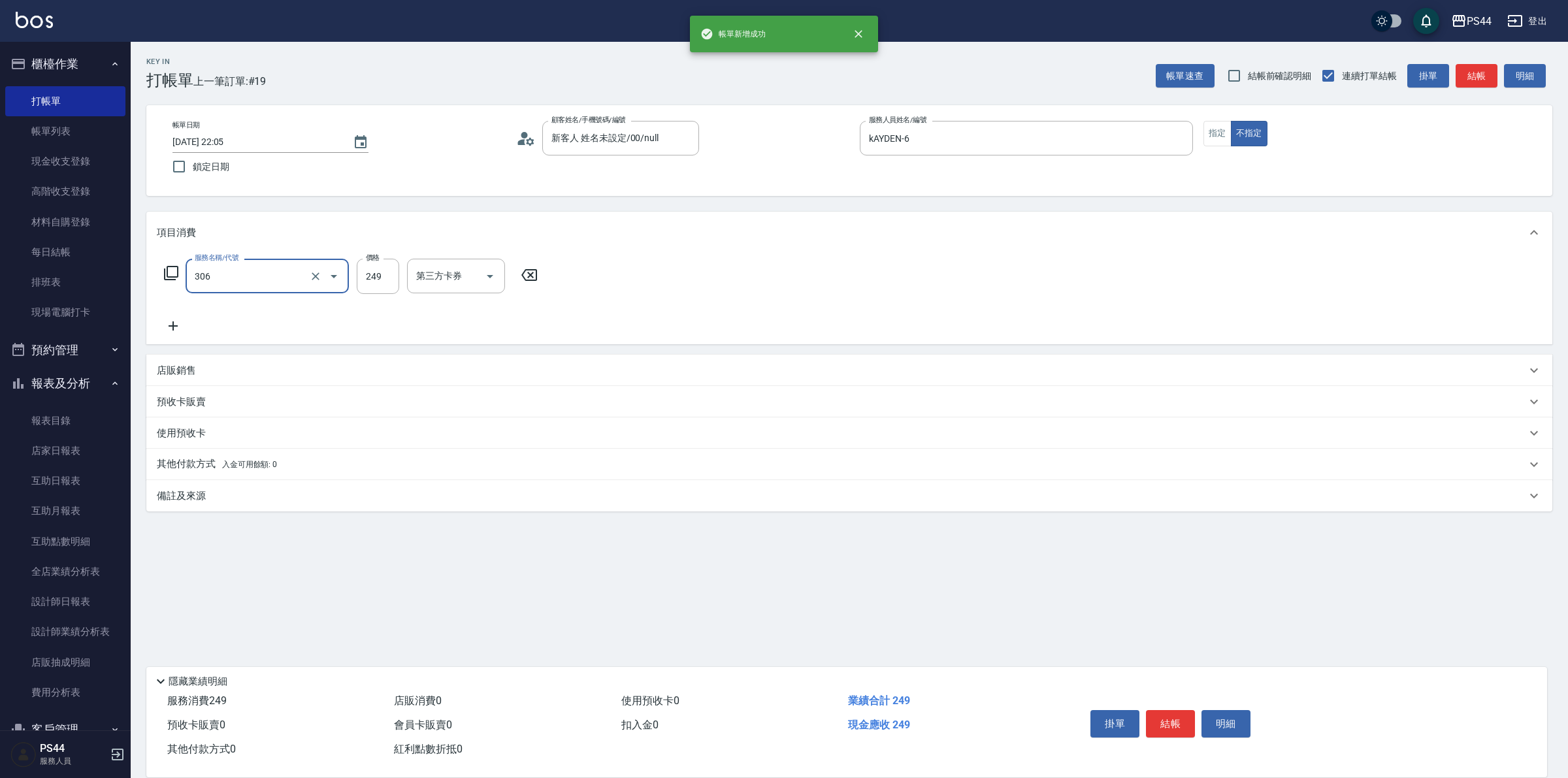
type input "剪髮(306)"
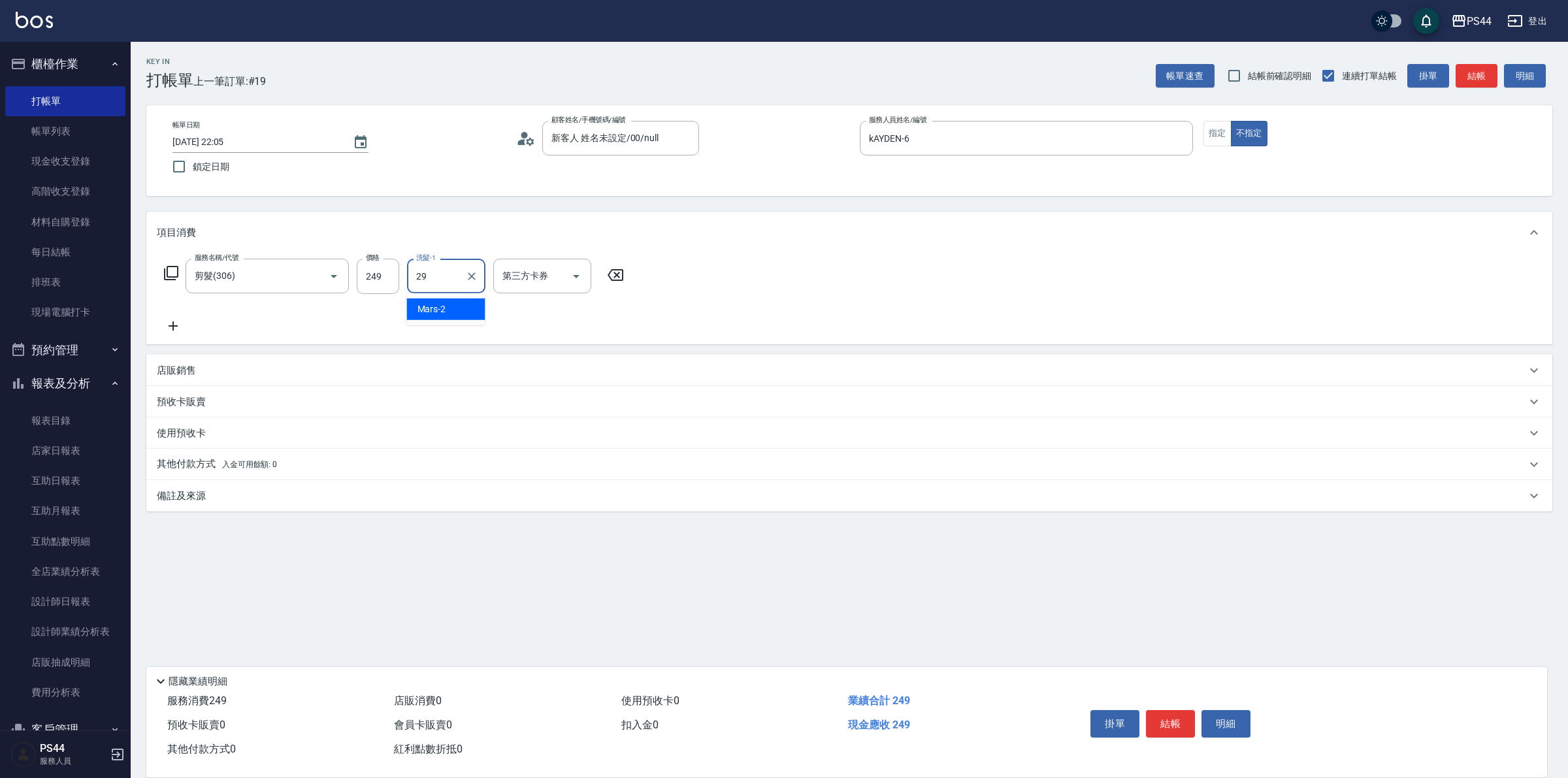
type input "慧星-29"
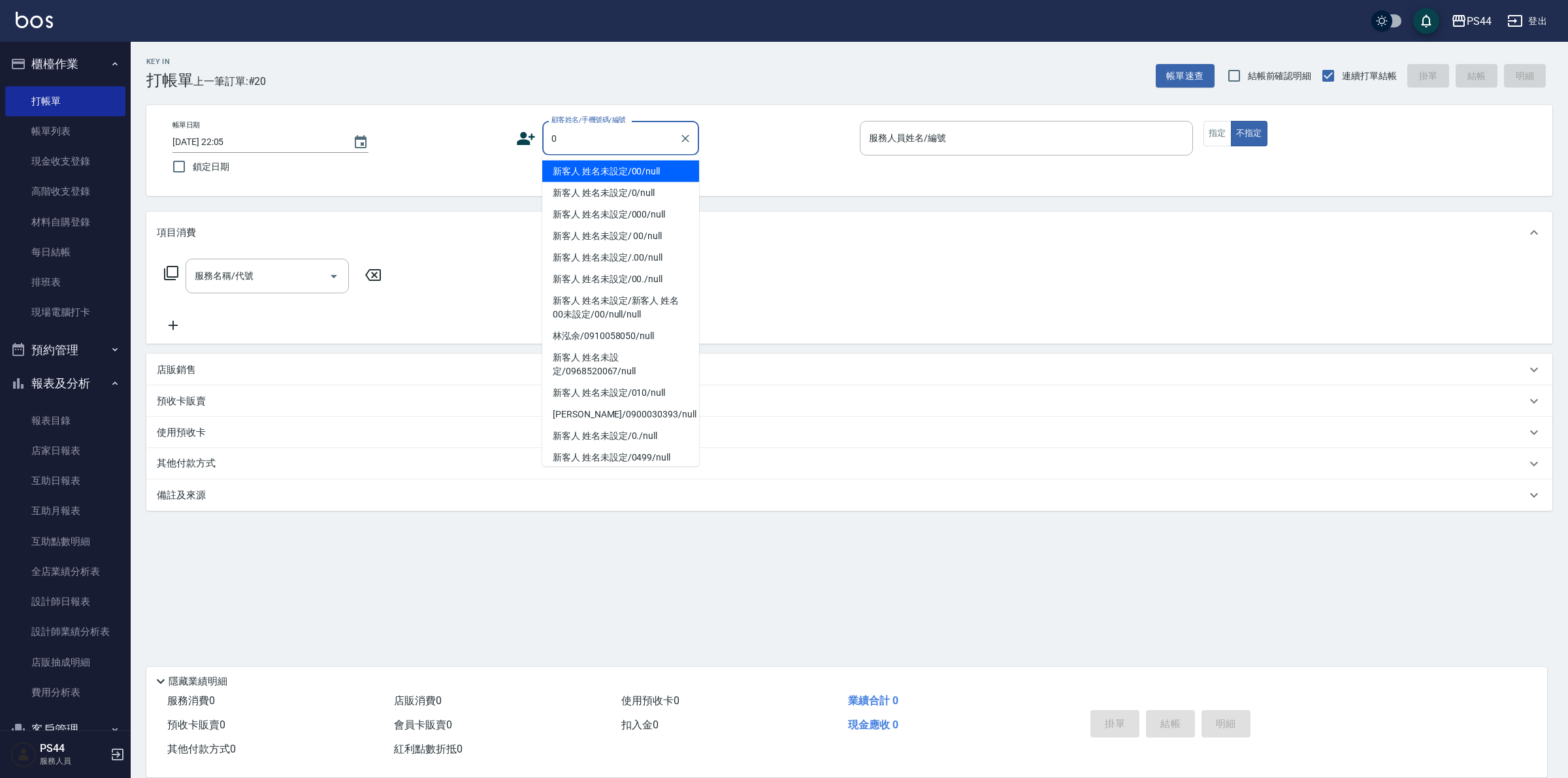
type input "新客人 姓名未設定/00/null"
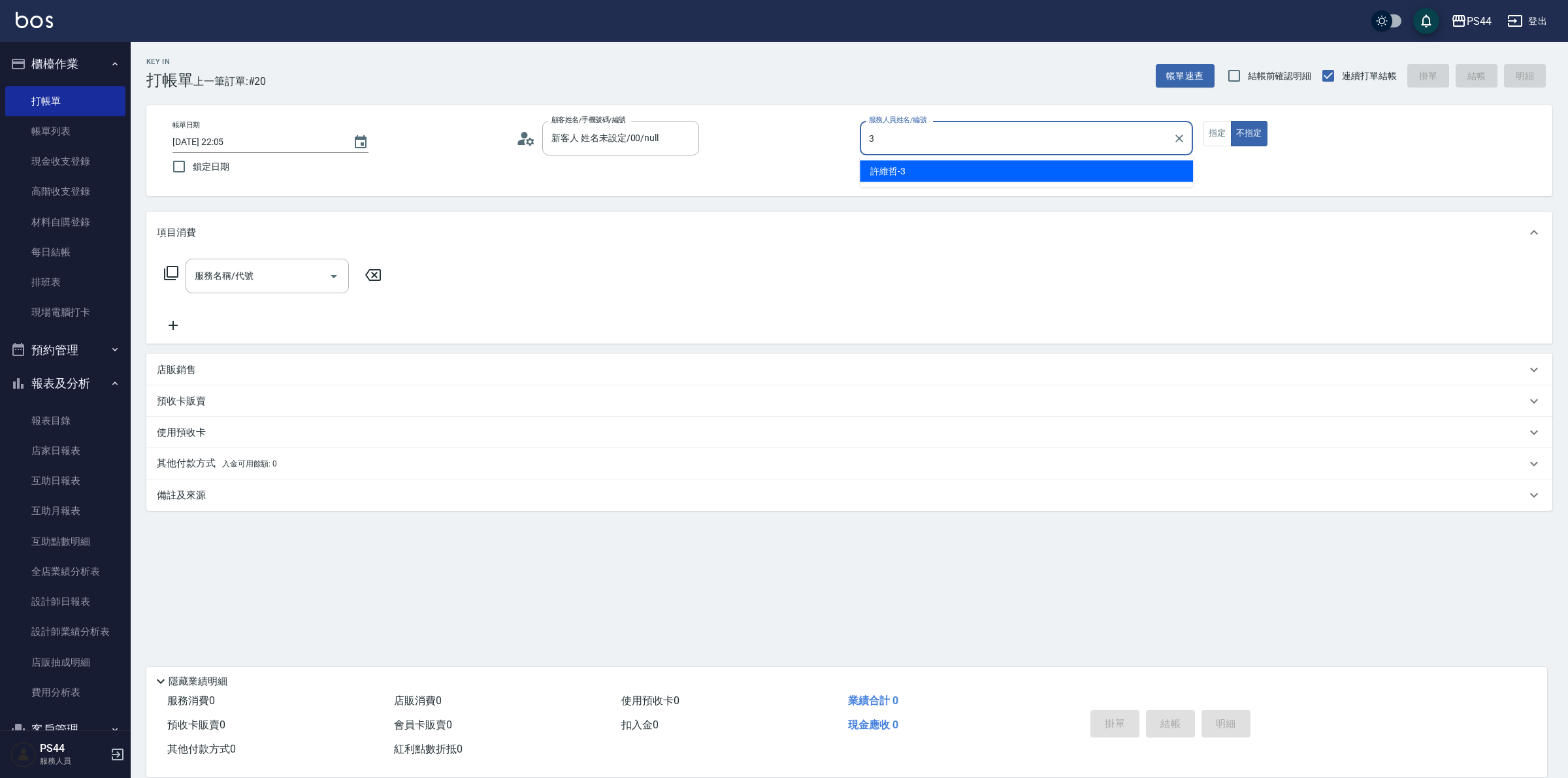
type input "[PERSON_NAME]-3"
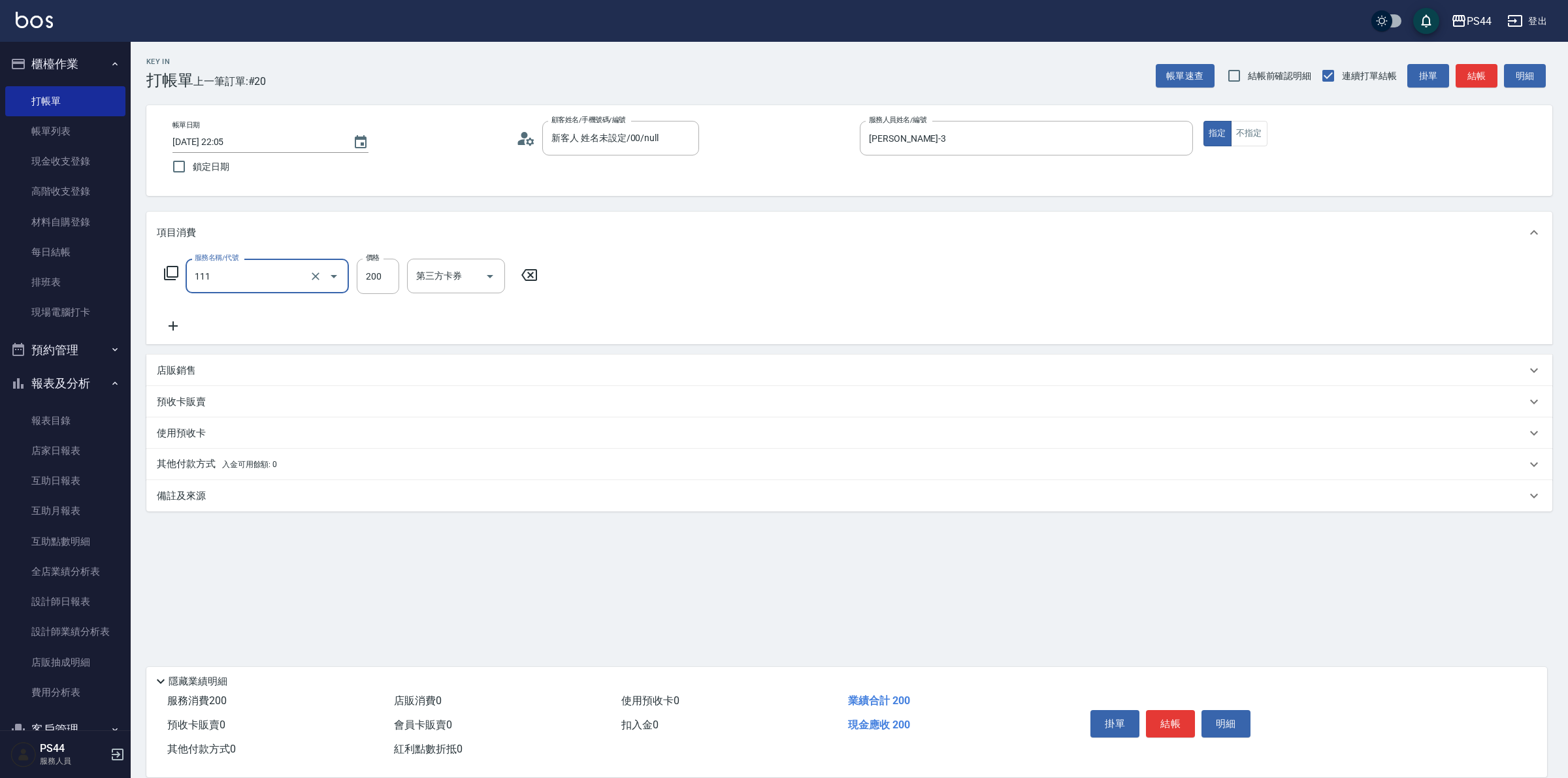
type input "200(111)"
type input "[PERSON_NAME]-8"
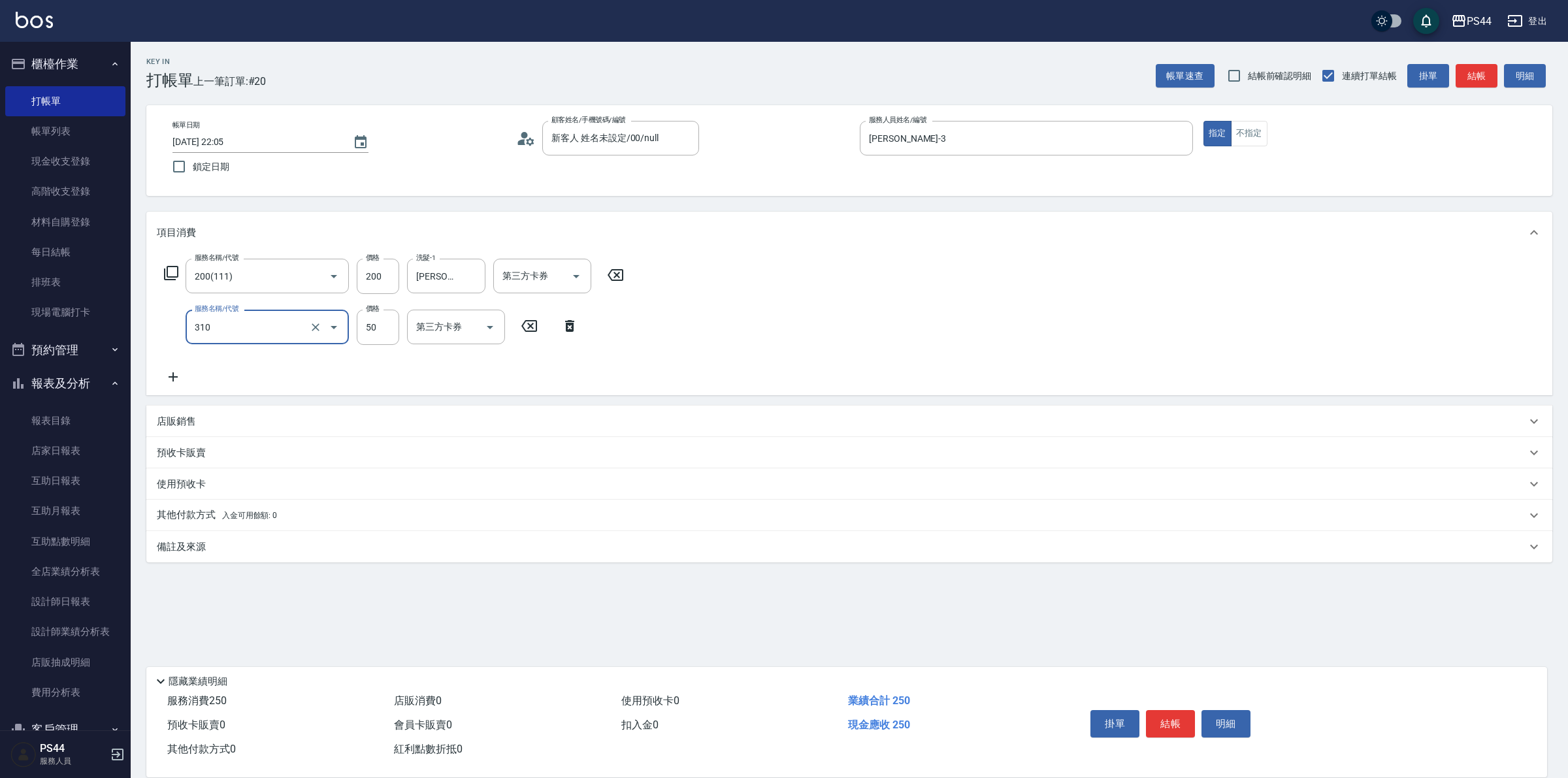
type input "剪瀏海(310)"
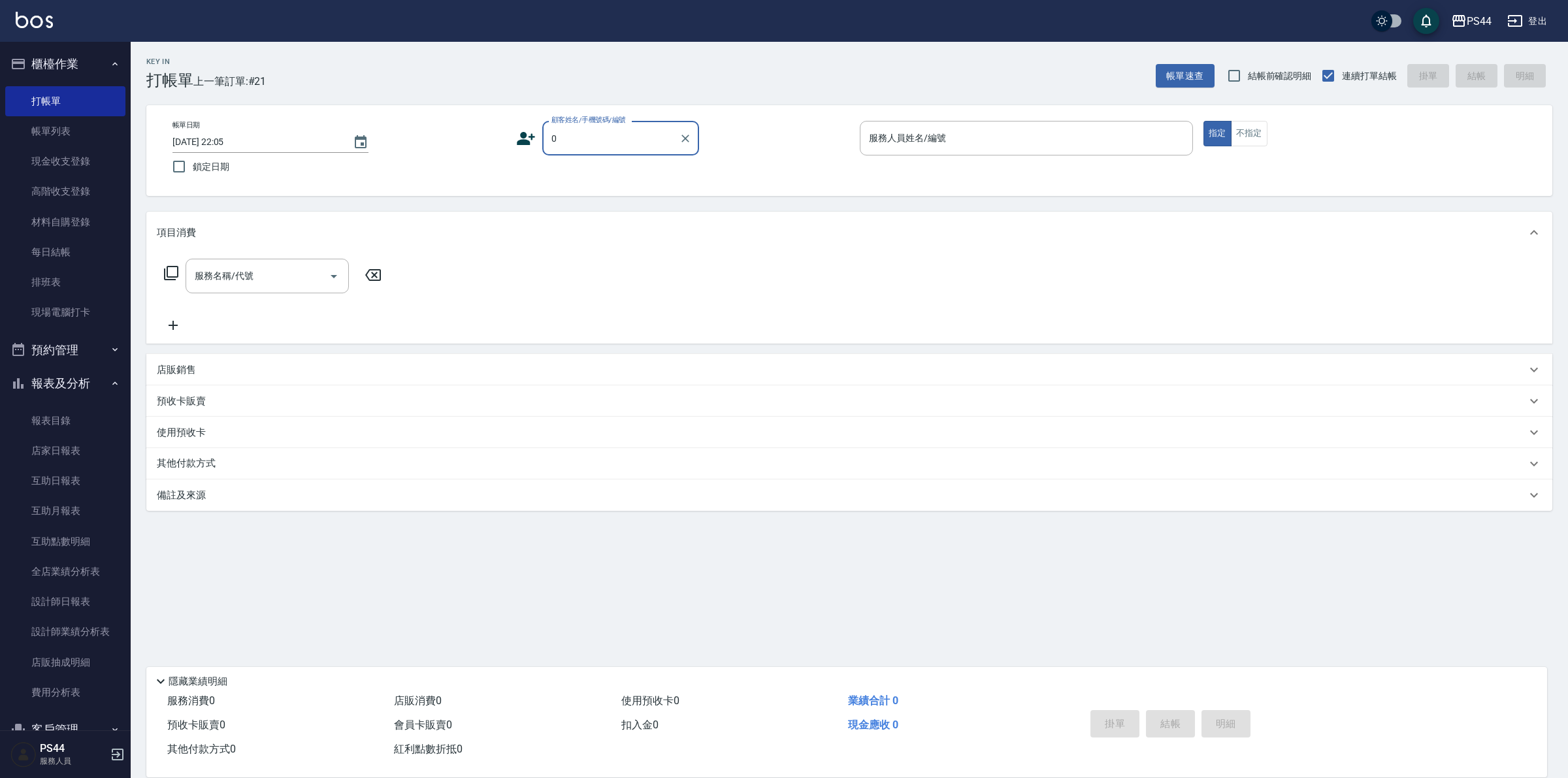
type input "新客人 姓名未設定/00/null"
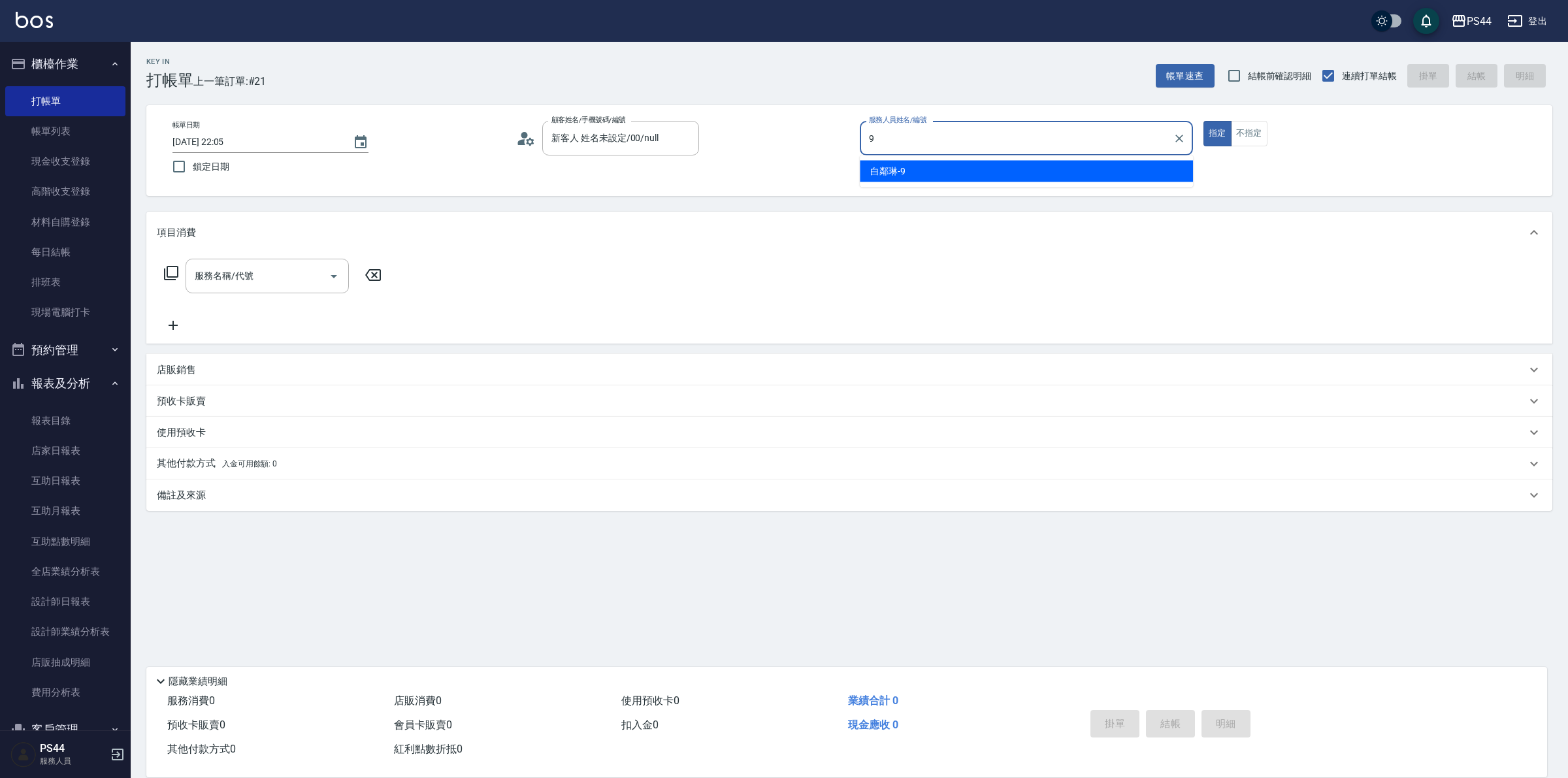
type input "白鄰琳-9"
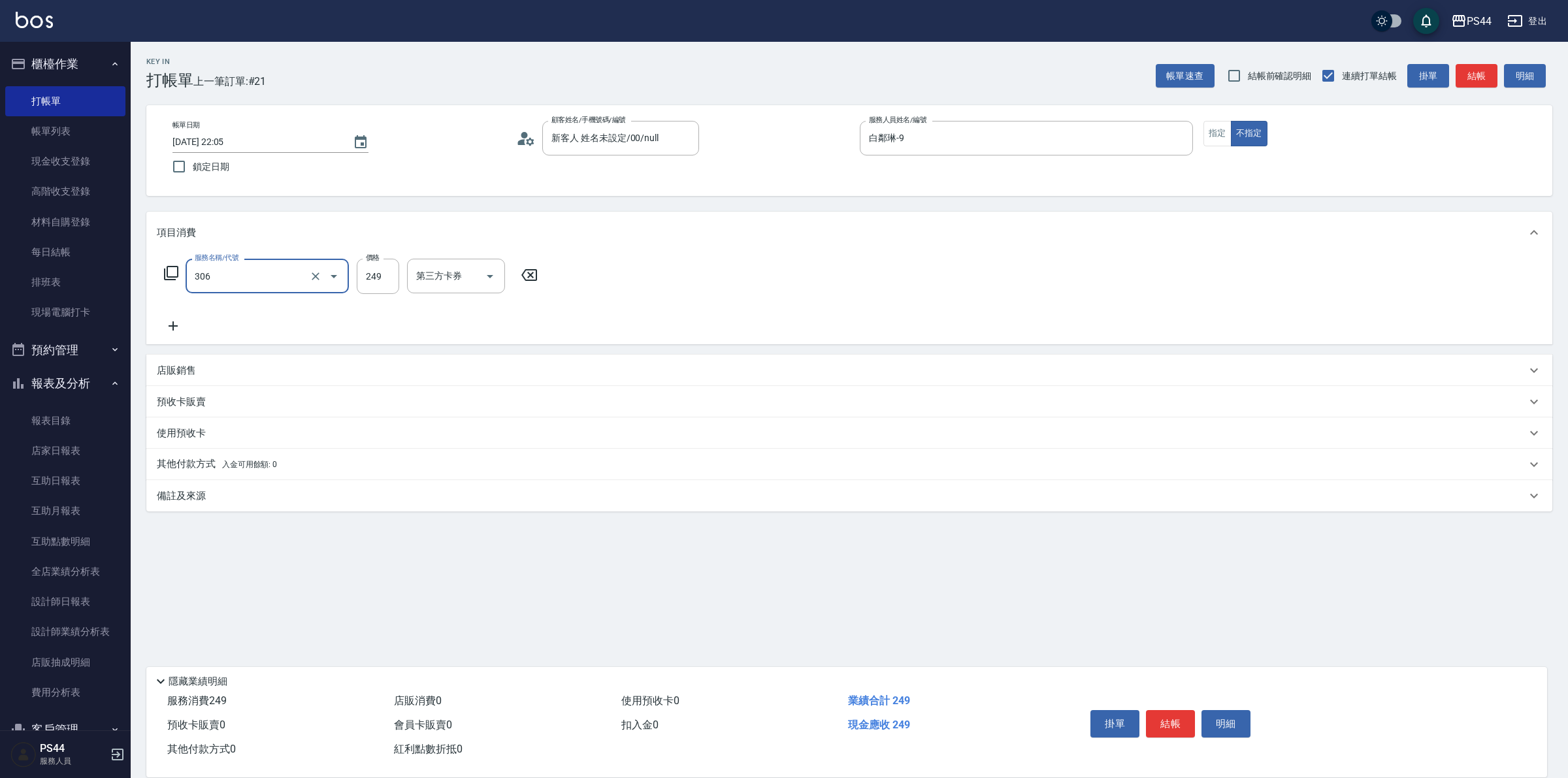
type input "剪髮(306)"
type input "[PERSON_NAME]-55"
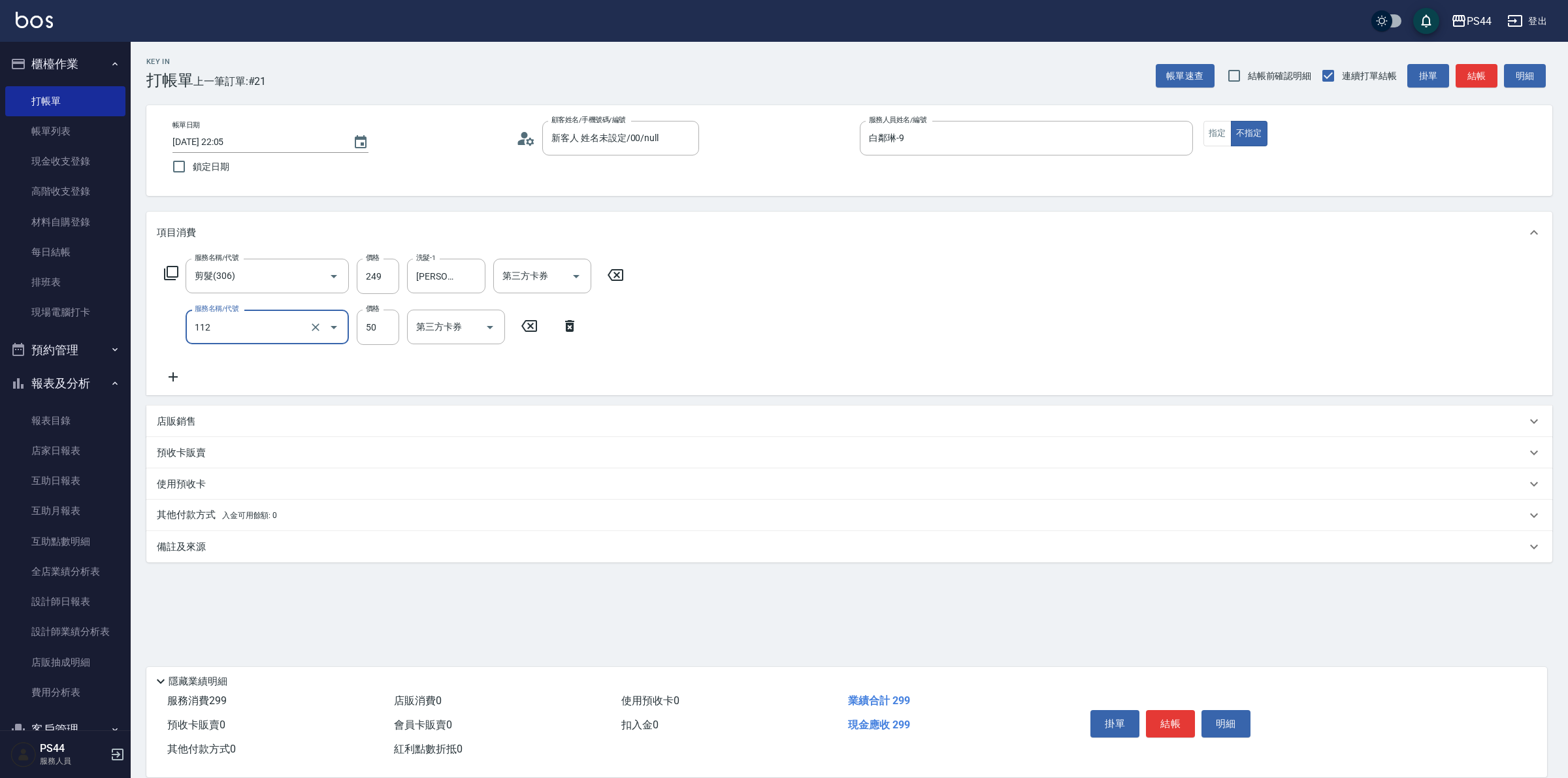
type input "精油50(112)"
type input "[PERSON_NAME]-55"
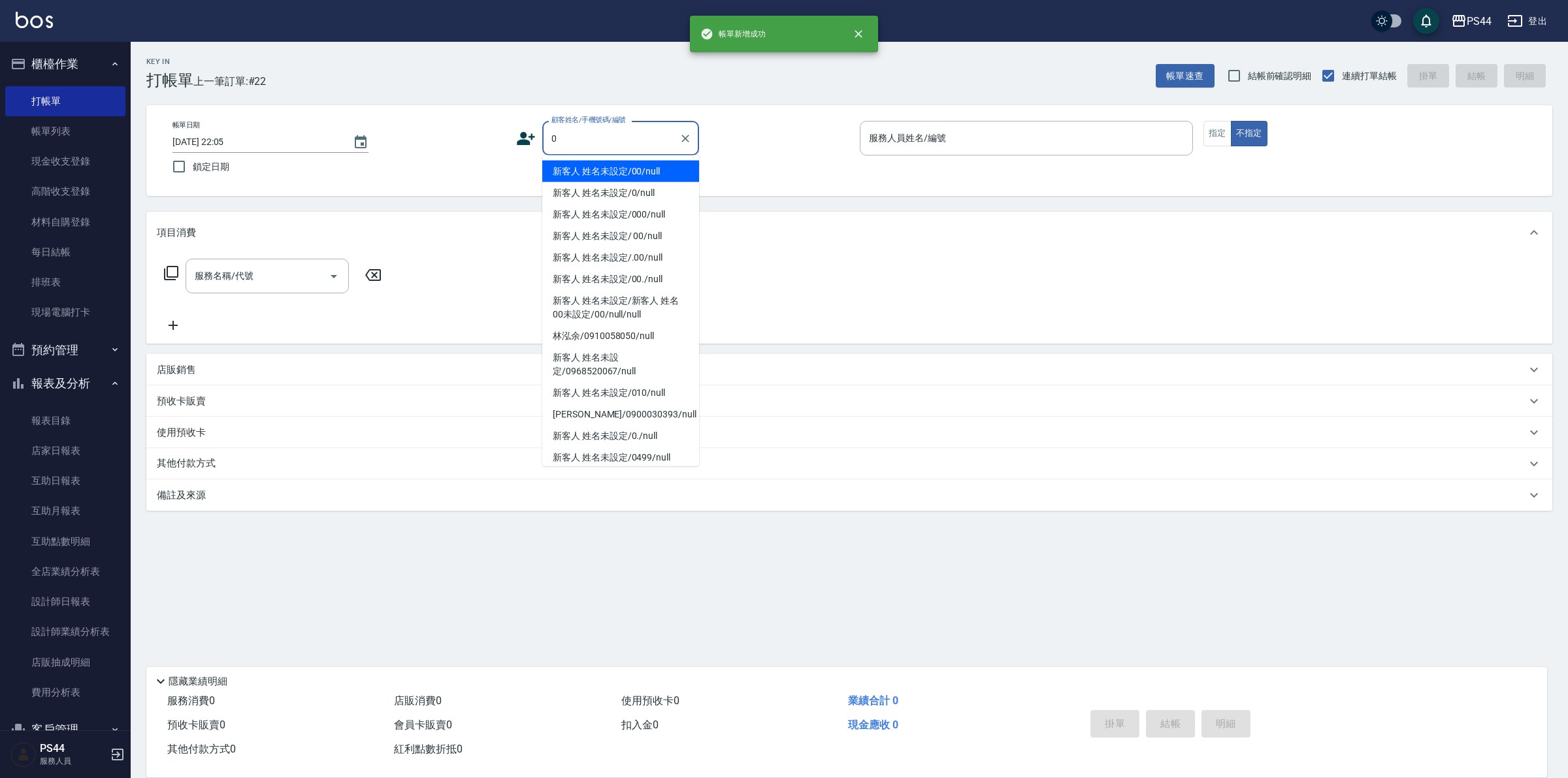
type input "新客人 姓名未設定/00/null"
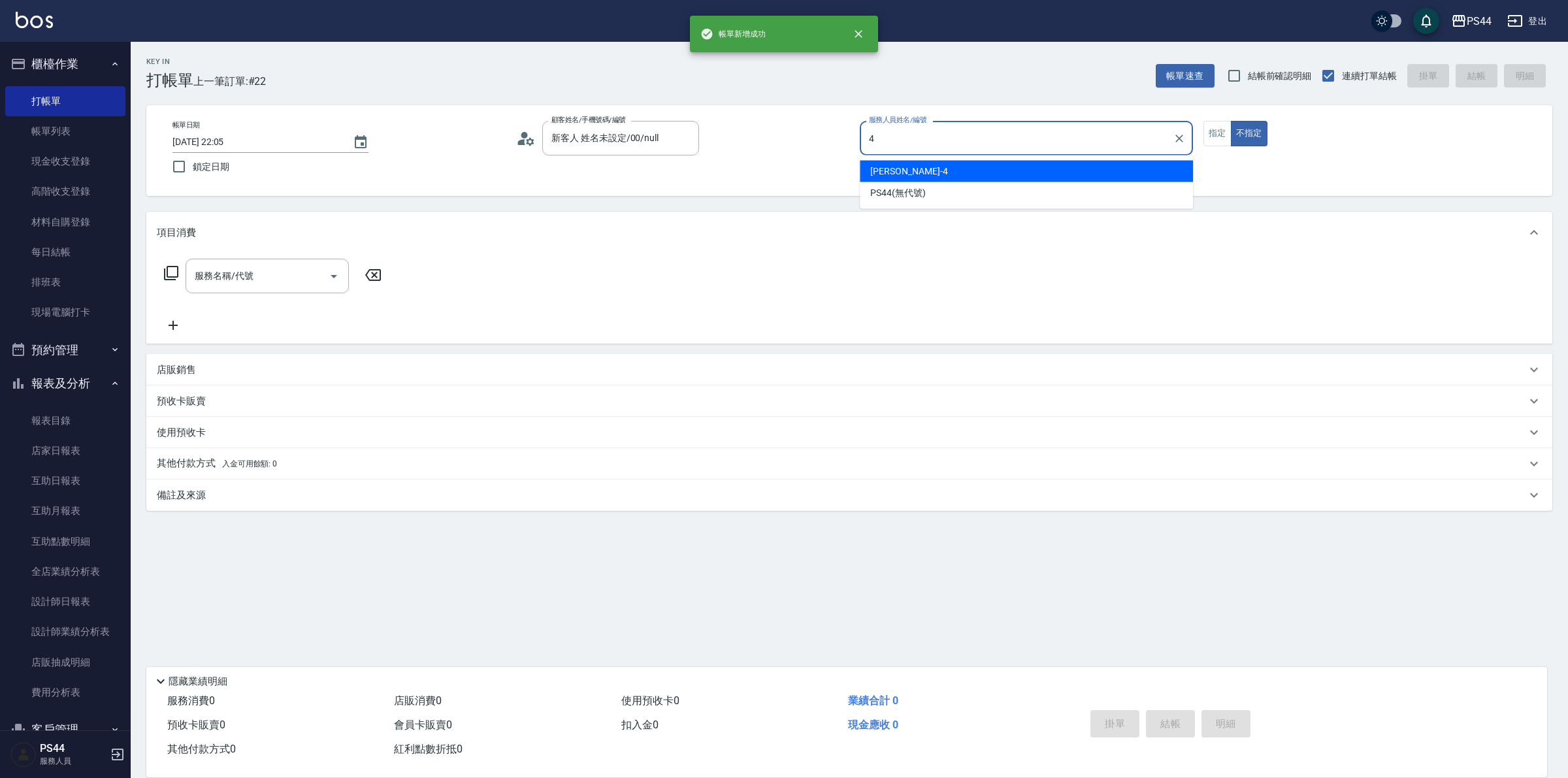
type input "[PERSON_NAME]-4"
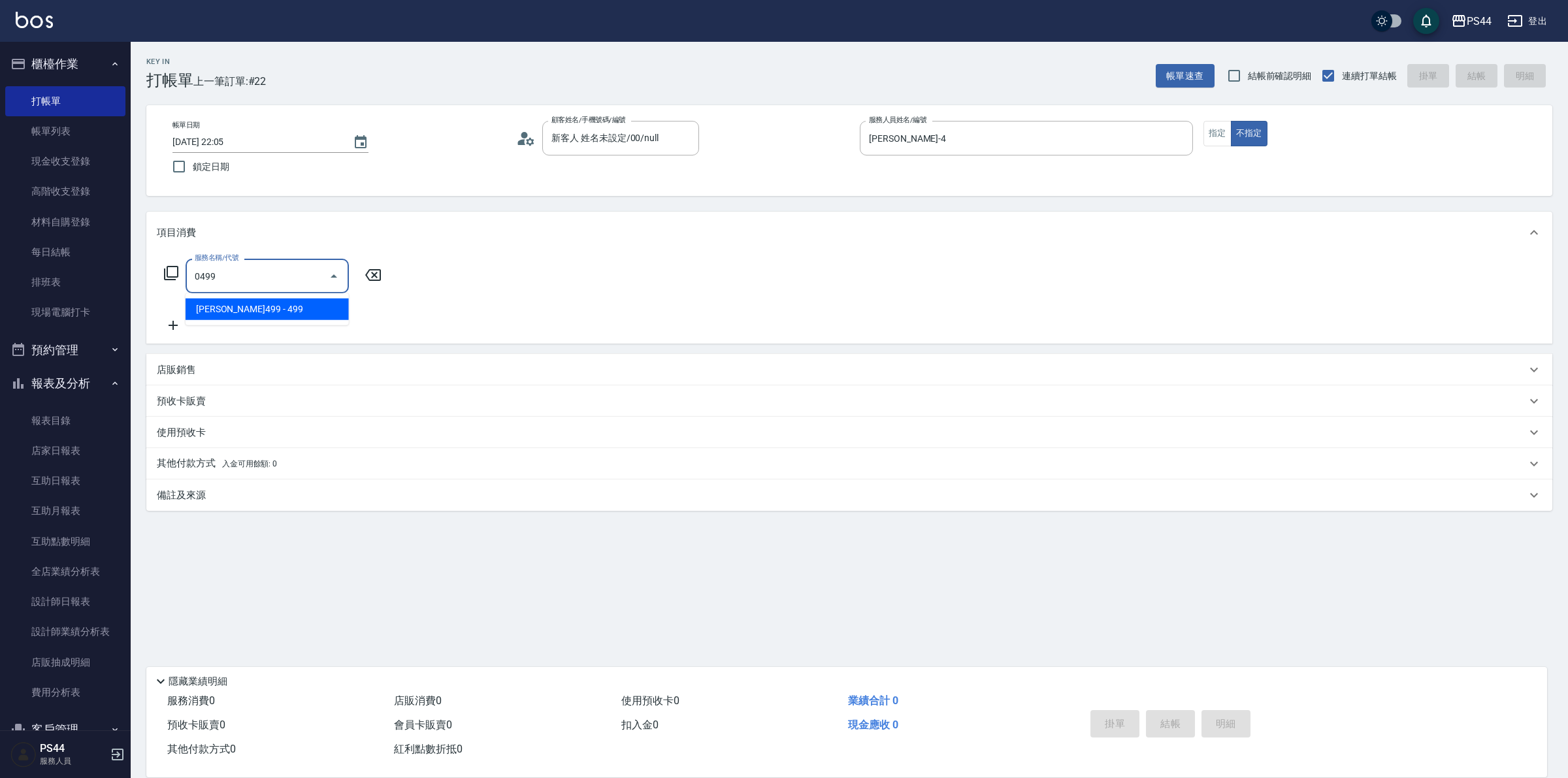
type input "[PERSON_NAME]499(0499)"
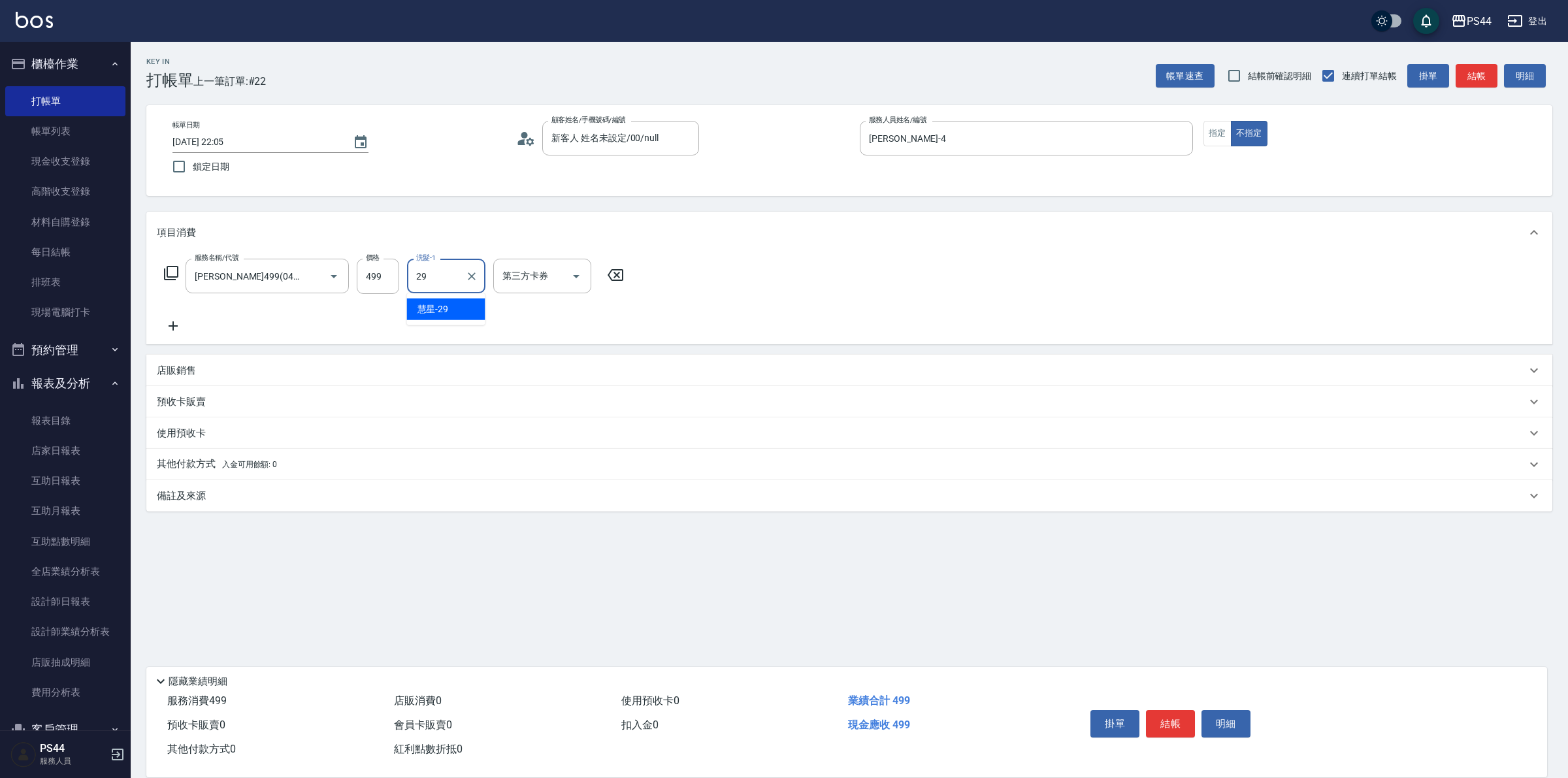
type input "慧星-29"
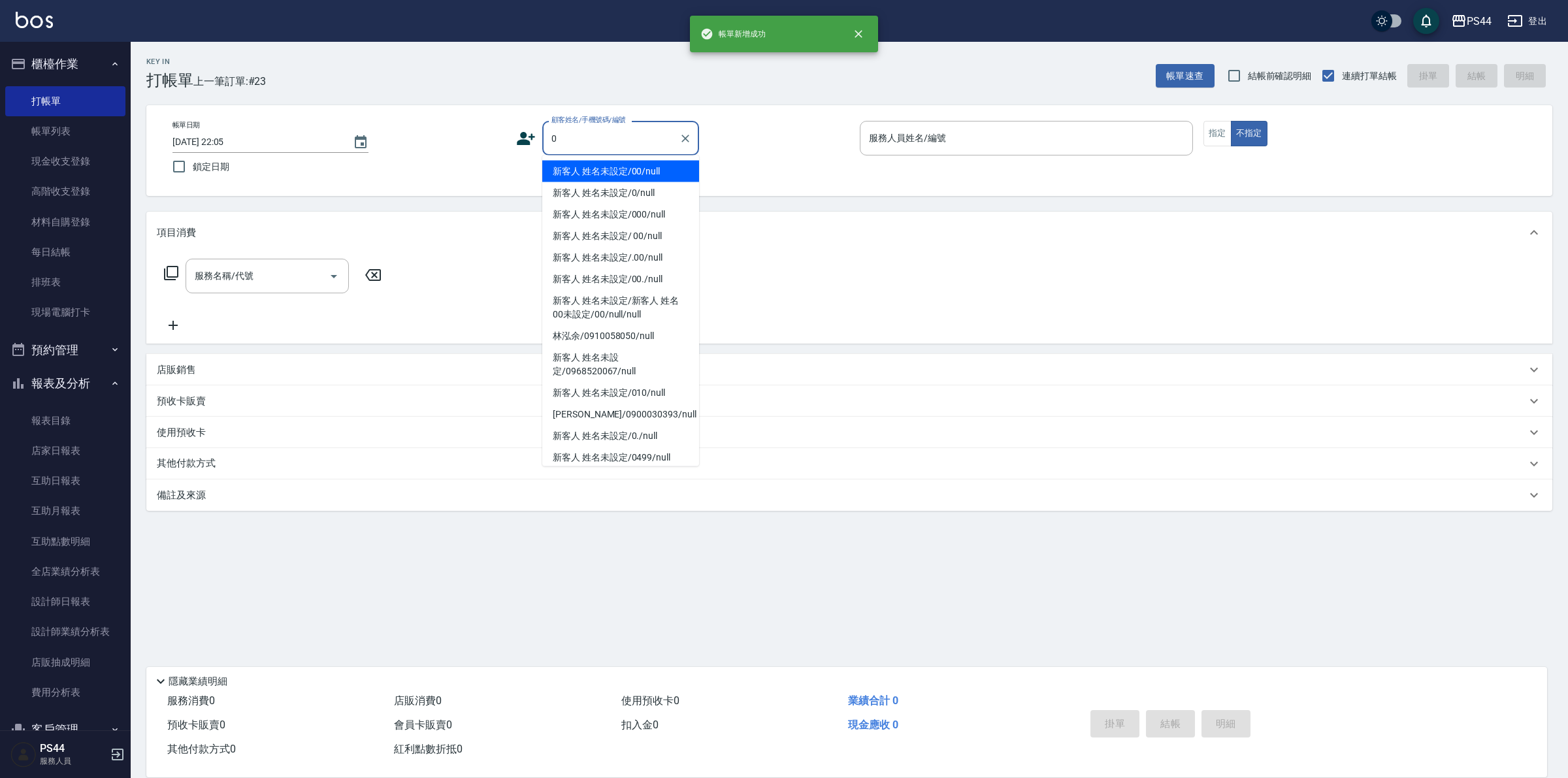
type input "新客人 姓名未設定/00/null"
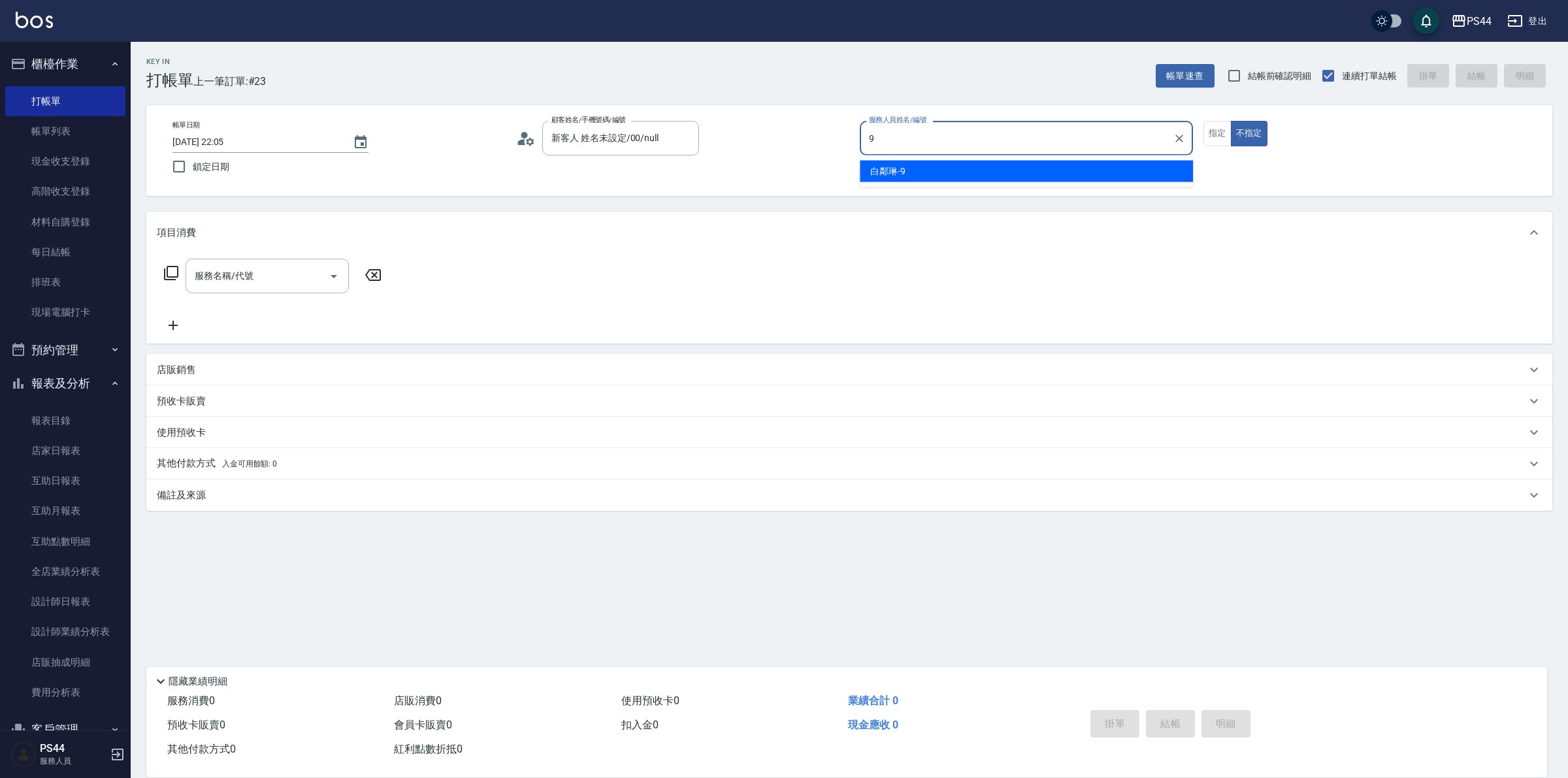
type input "白鄰琳-9"
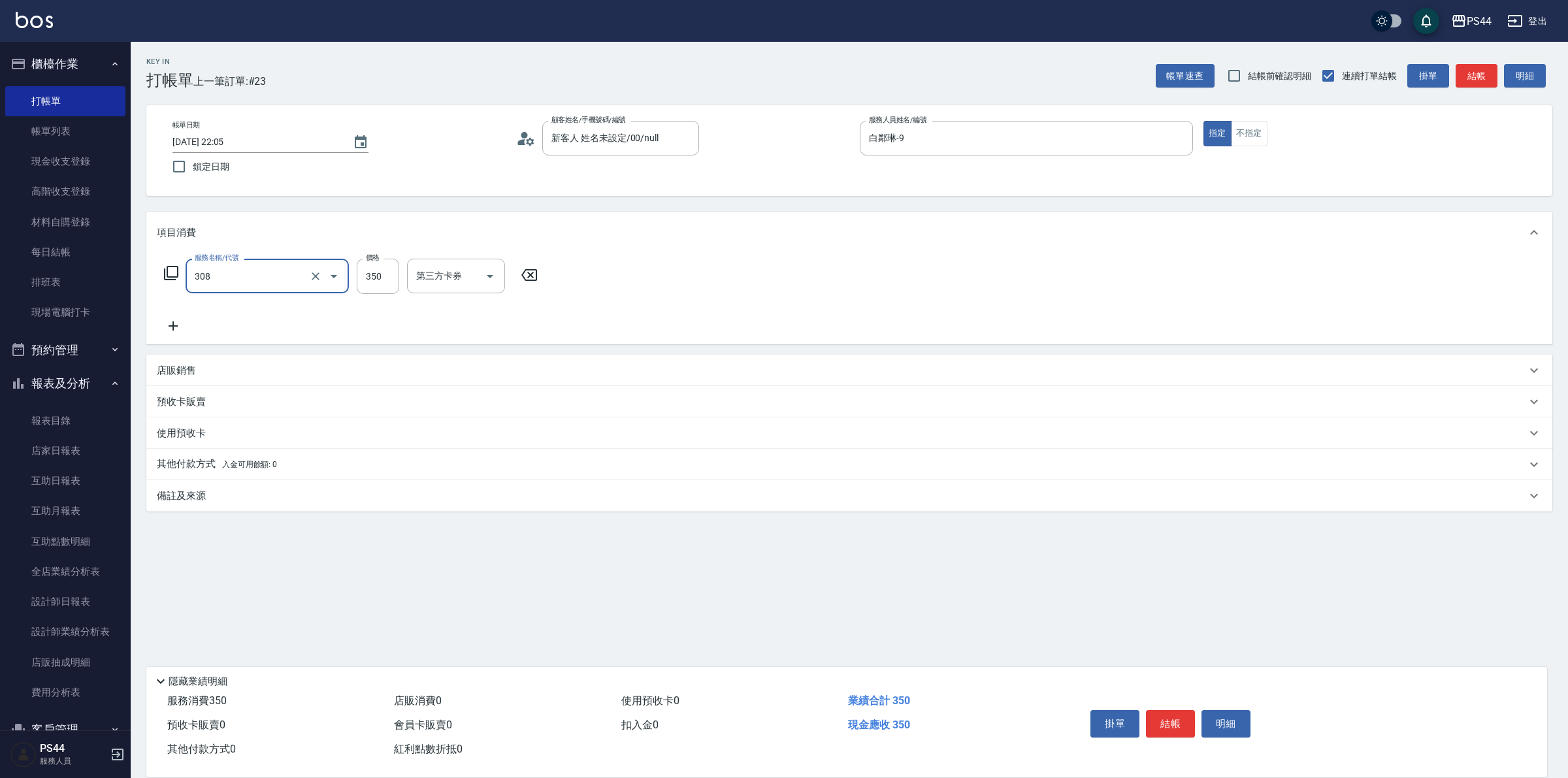
type input "洗+剪(308)"
type input "白鄰琳-9"
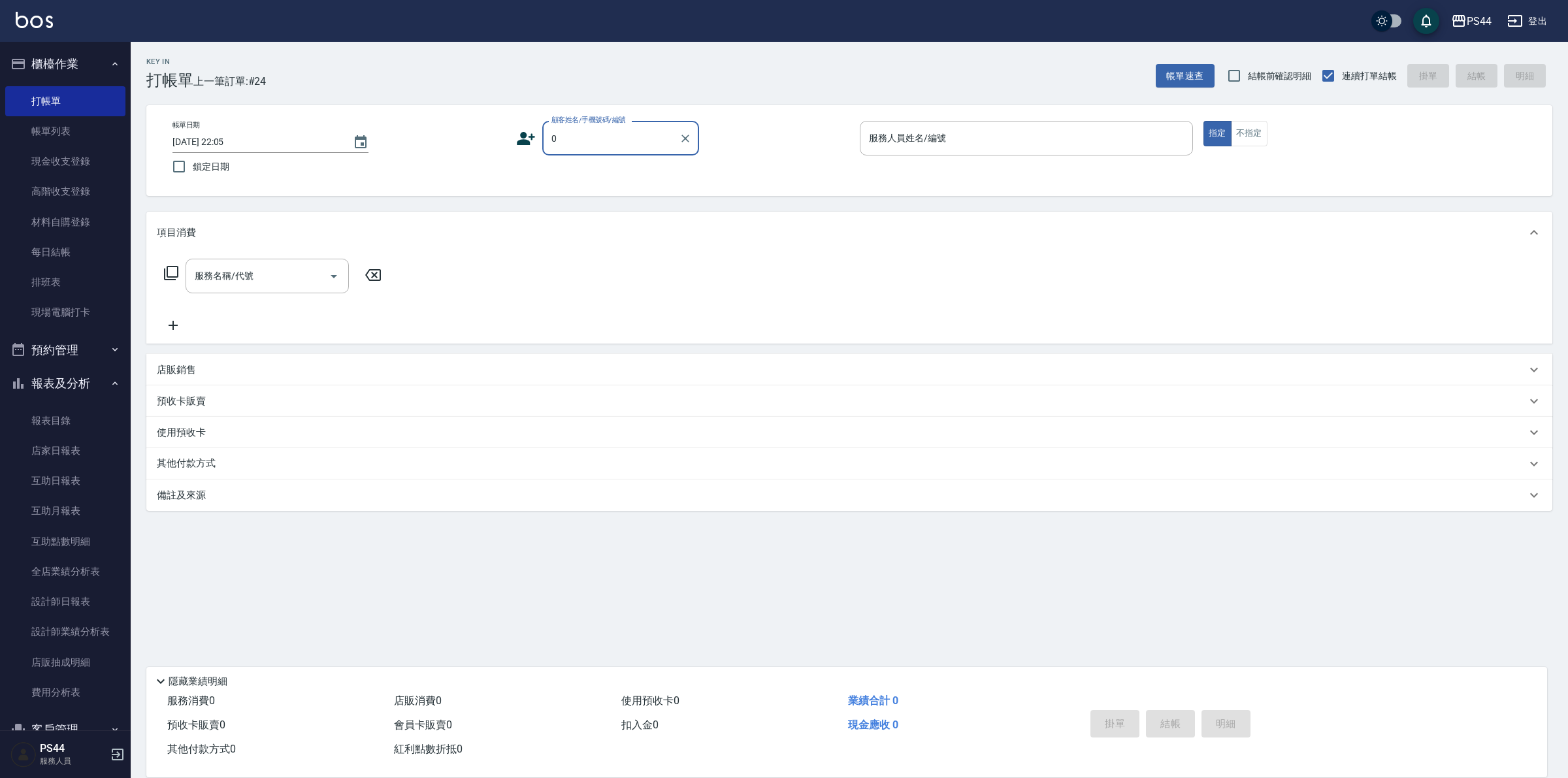
type input "新客人 姓名未設定/00/null"
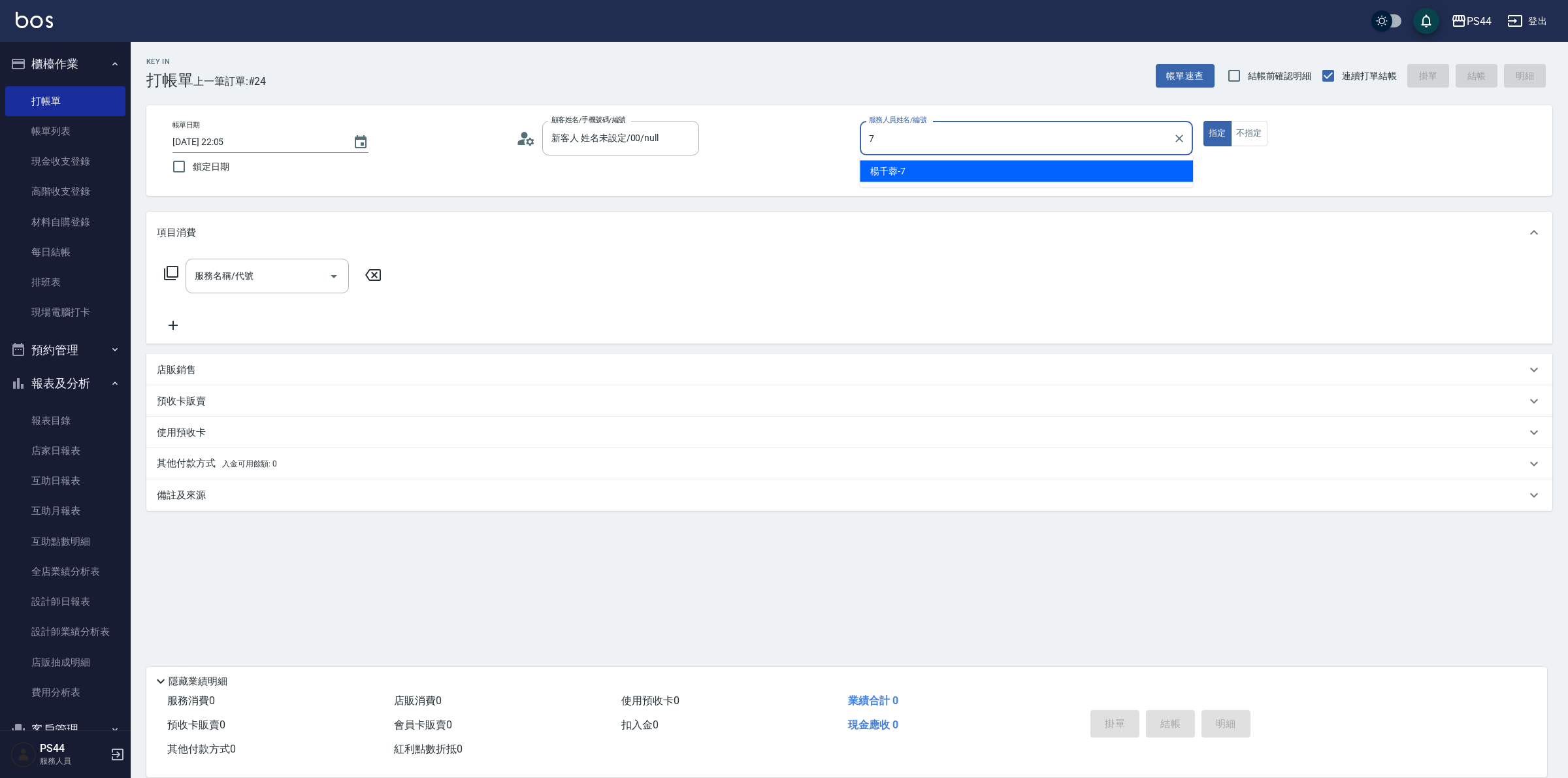
type input "[PERSON_NAME]-7"
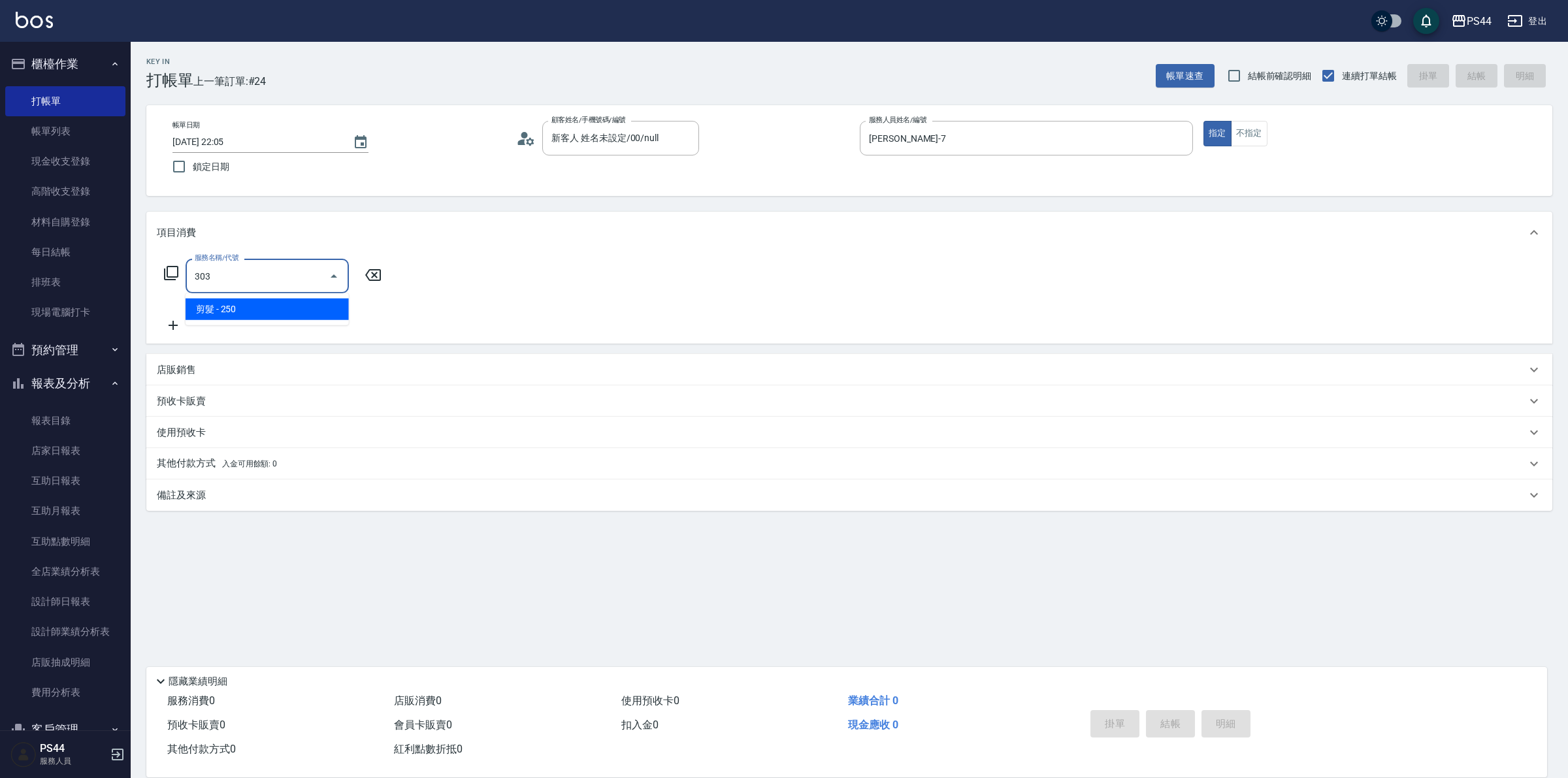
type input "剪髮(303)"
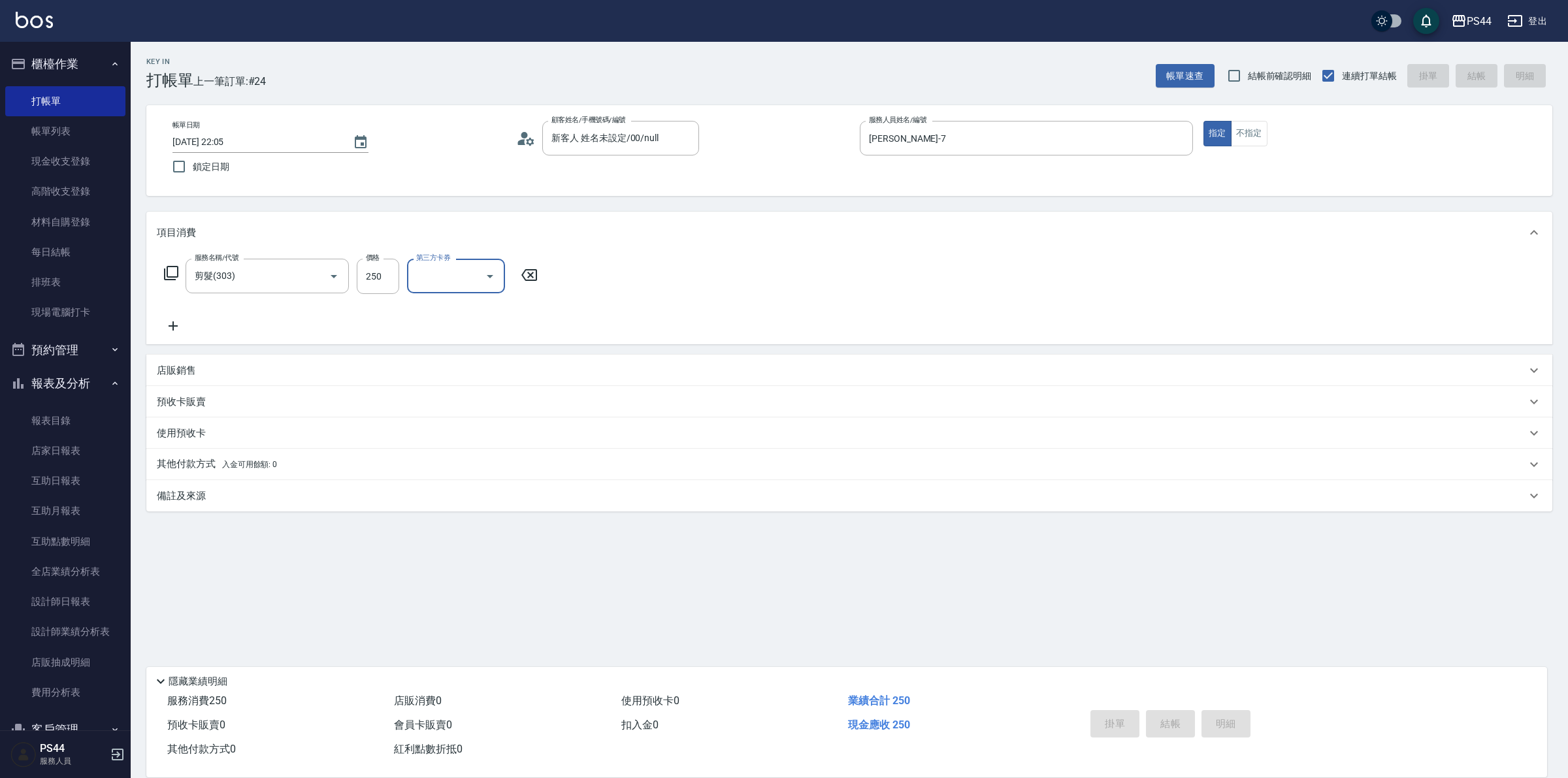
type input "[DATE] 22:06"
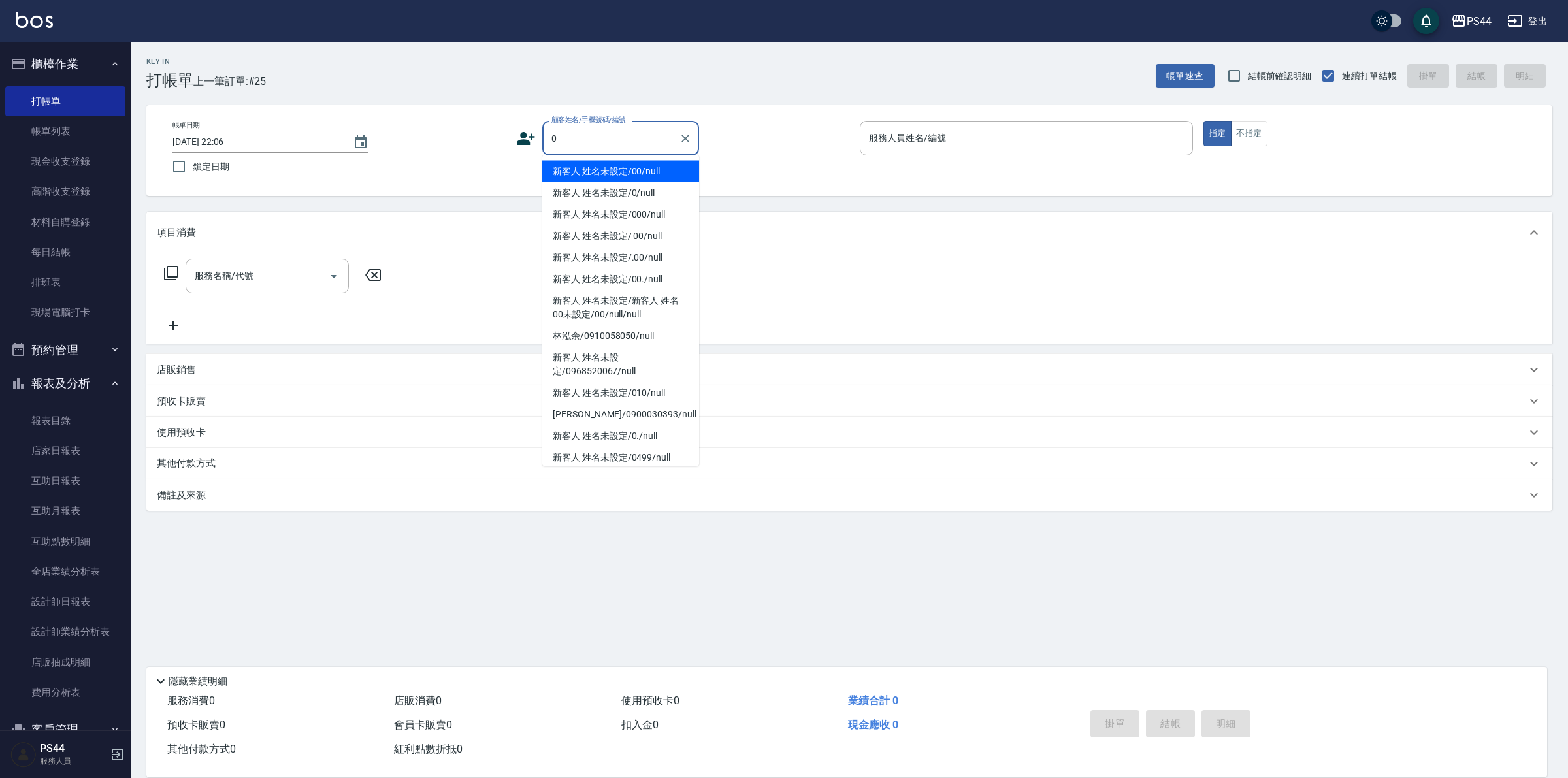
type input "新客人 姓名未設定/00/null"
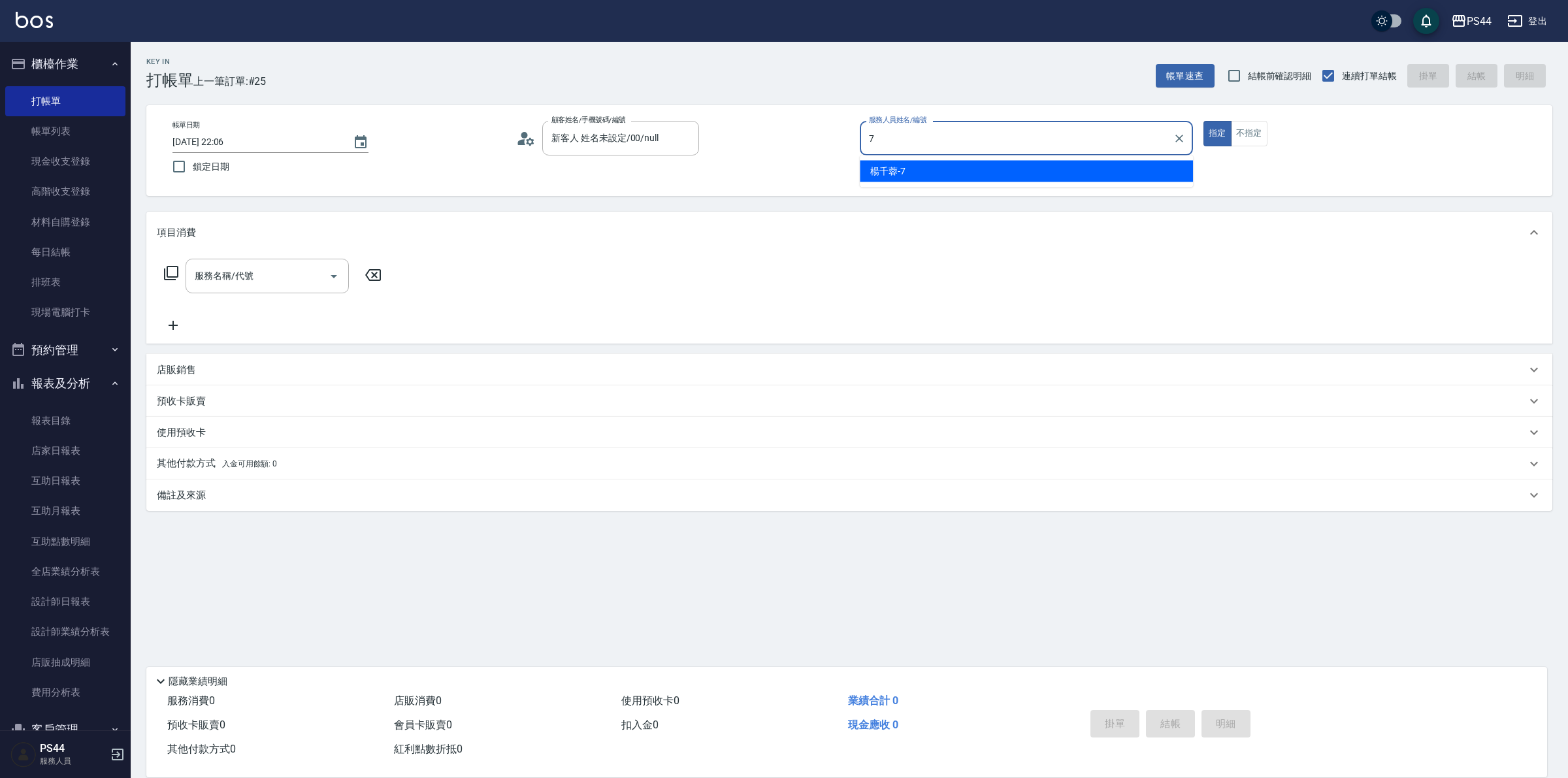
type input "[PERSON_NAME]-7"
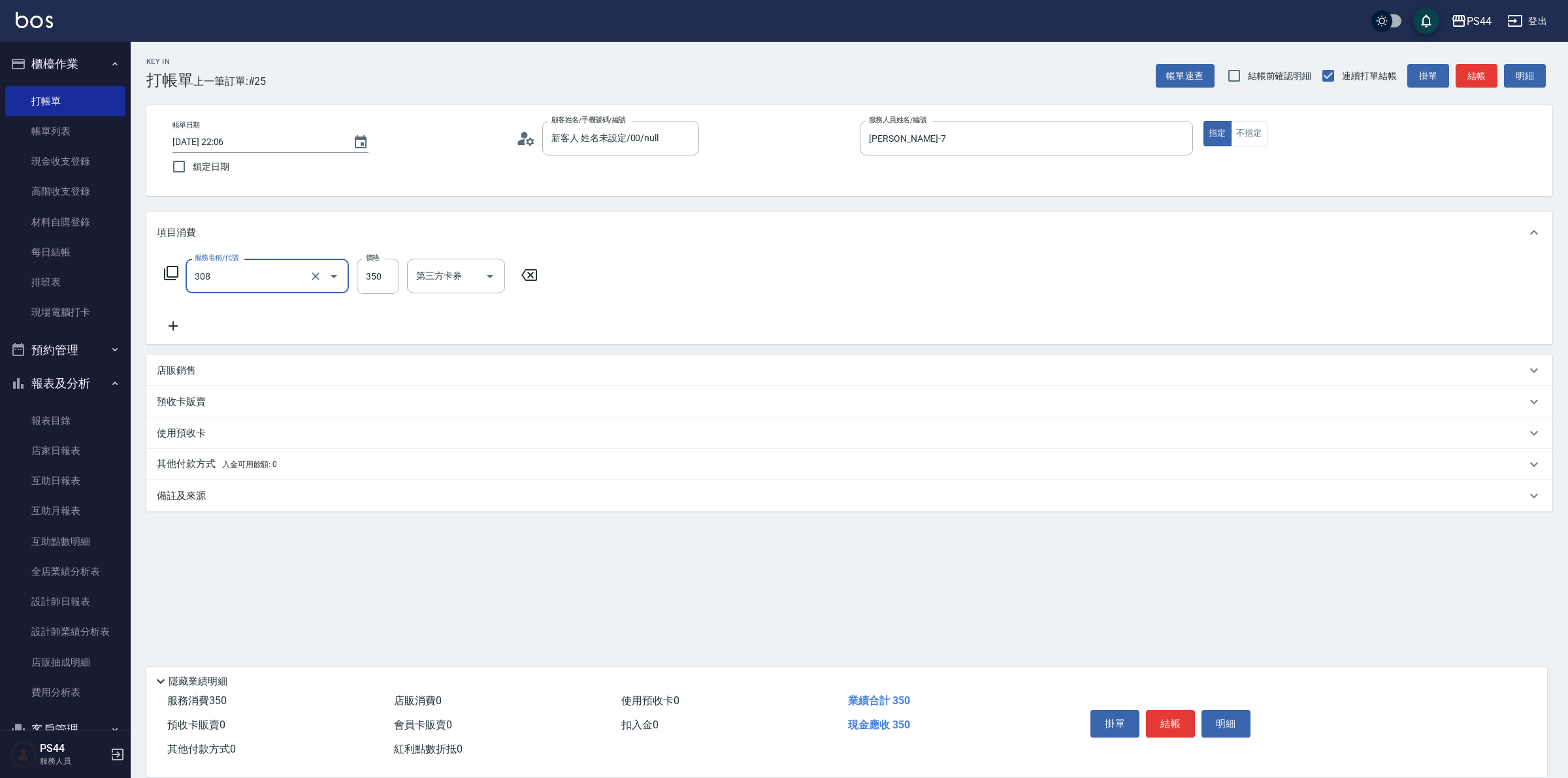
type input "洗+剪(308)"
type input "王姵眙-37"
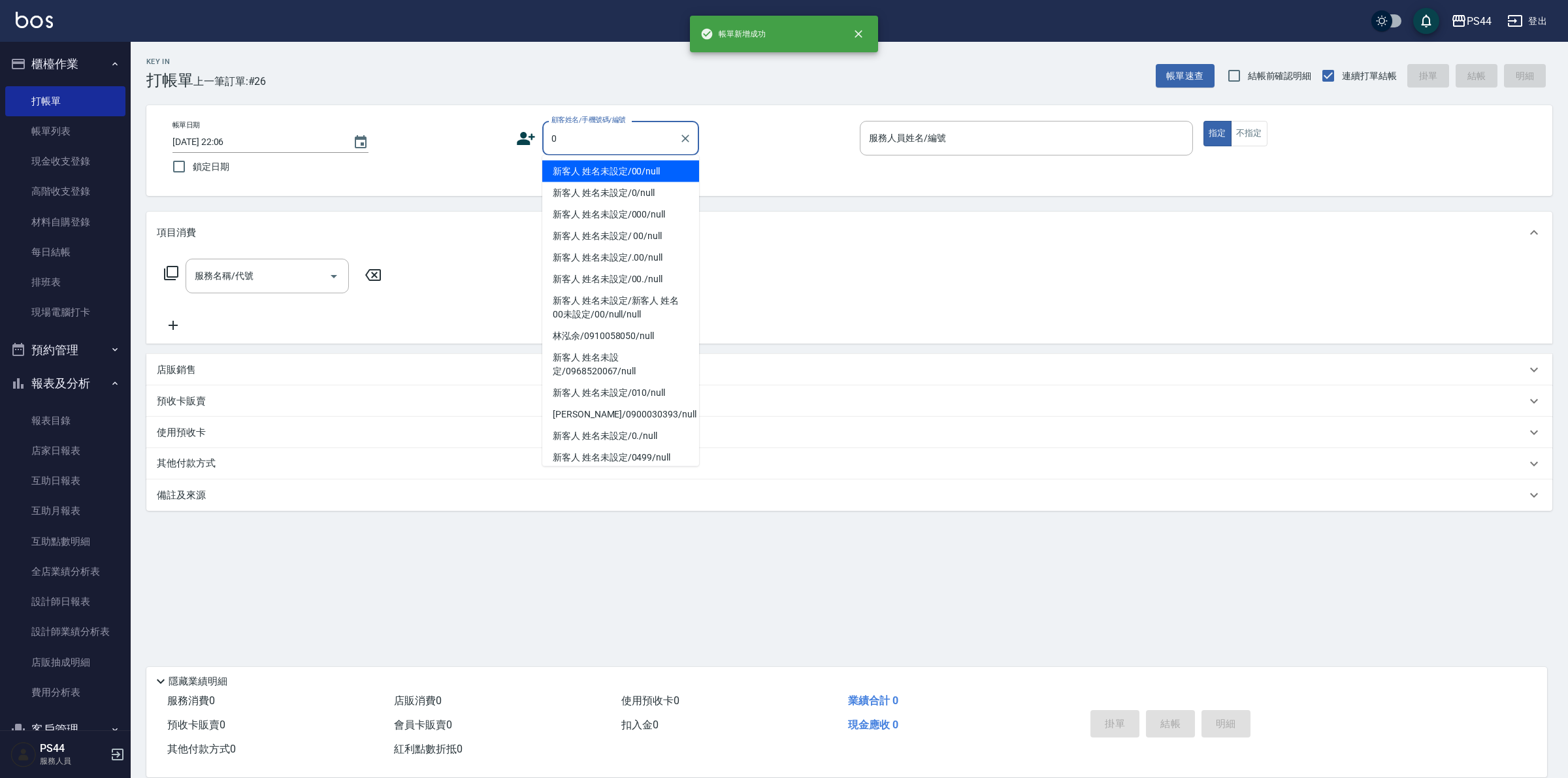
type input "新客人 姓名未設定/00/null"
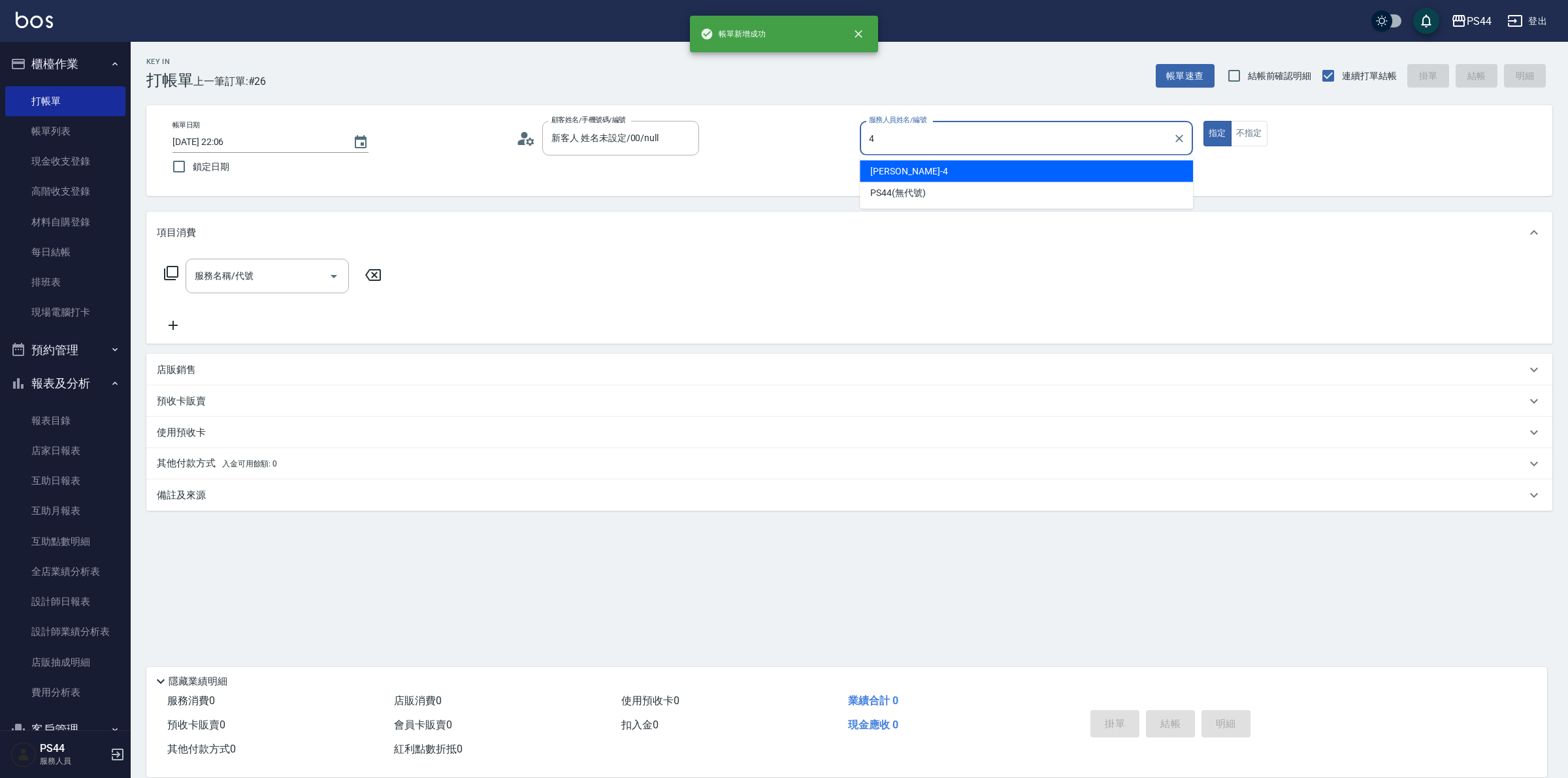
type input "[PERSON_NAME]-4"
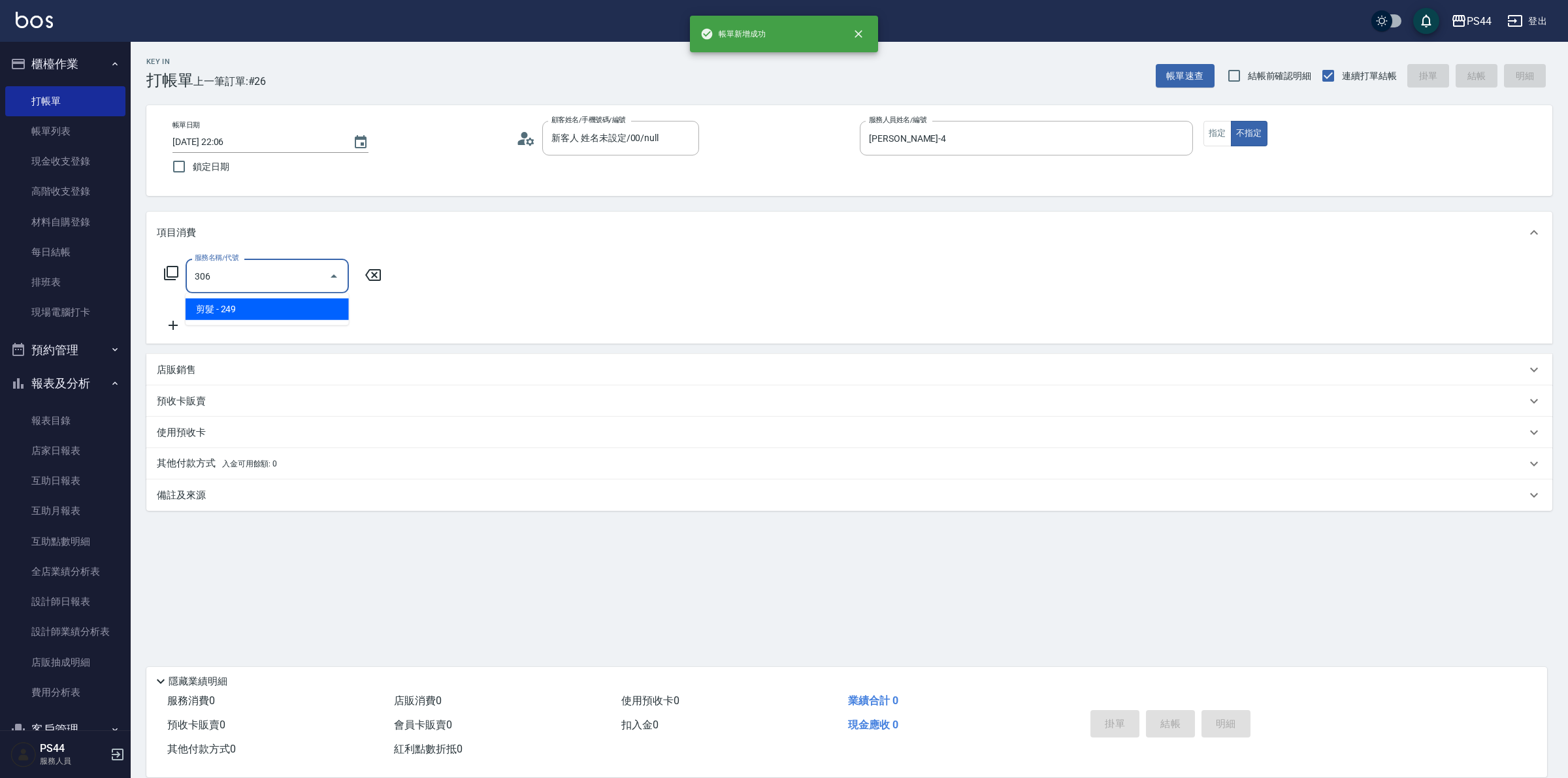
type input "剪髮(306)"
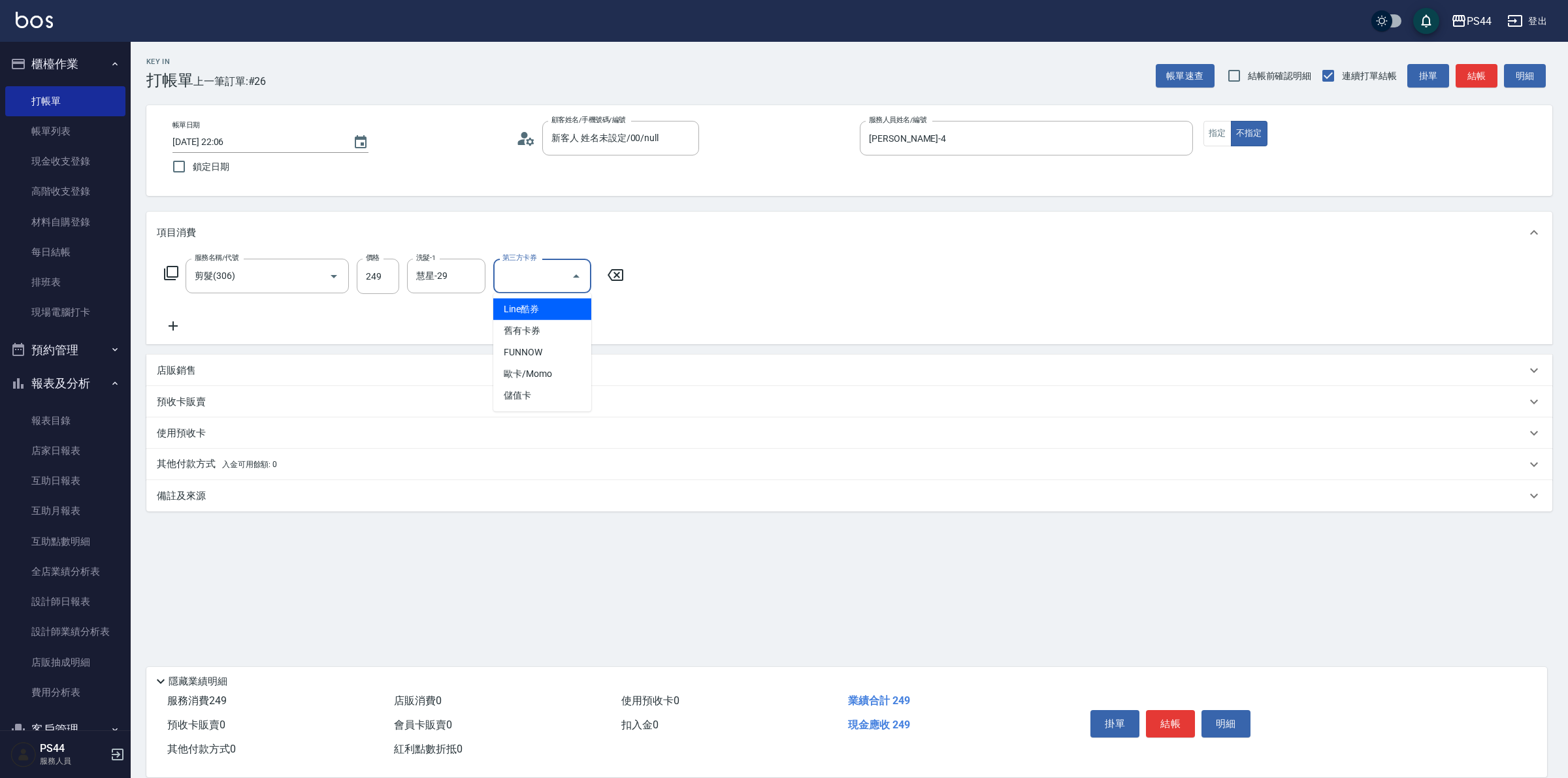
click at [924, 282] on div "服務名稱/代號 剪髮(306) 服務名稱/代號 價格 249 價格 洗髮-1 慧星-29 洗髮-1 第三方卡券 第三方卡券" at bounding box center [850, 299] width 1406 height 91
click at [167, 330] on icon at bounding box center [173, 327] width 33 height 16
click at [320, 272] on icon "Clear" at bounding box center [315, 276] width 13 height 13
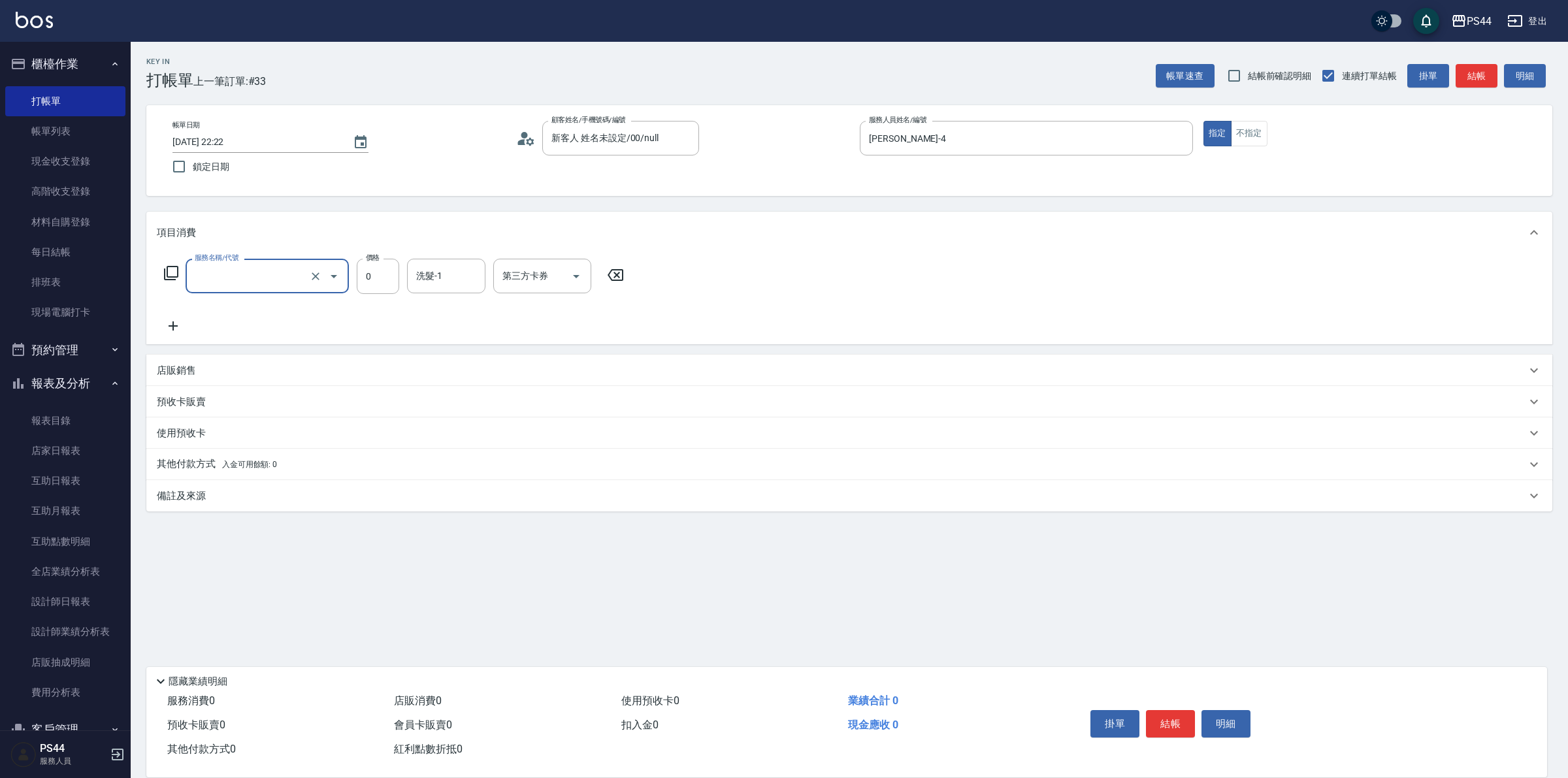
click at [303, 272] on input "服務名稱/代號" at bounding box center [249, 277] width 115 height 23
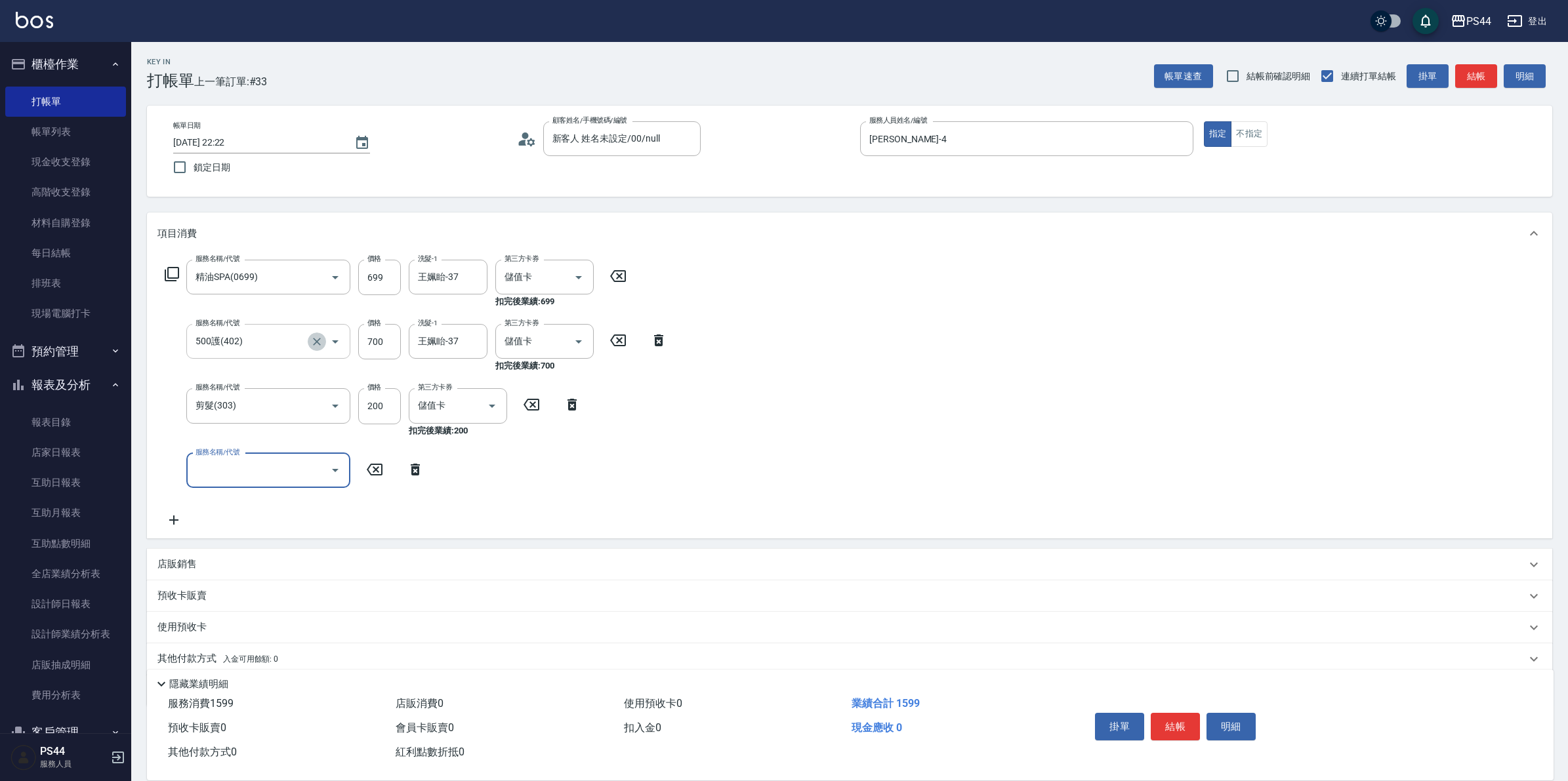
click at [310, 347] on button "Clear" at bounding box center [316, 341] width 19 height 19
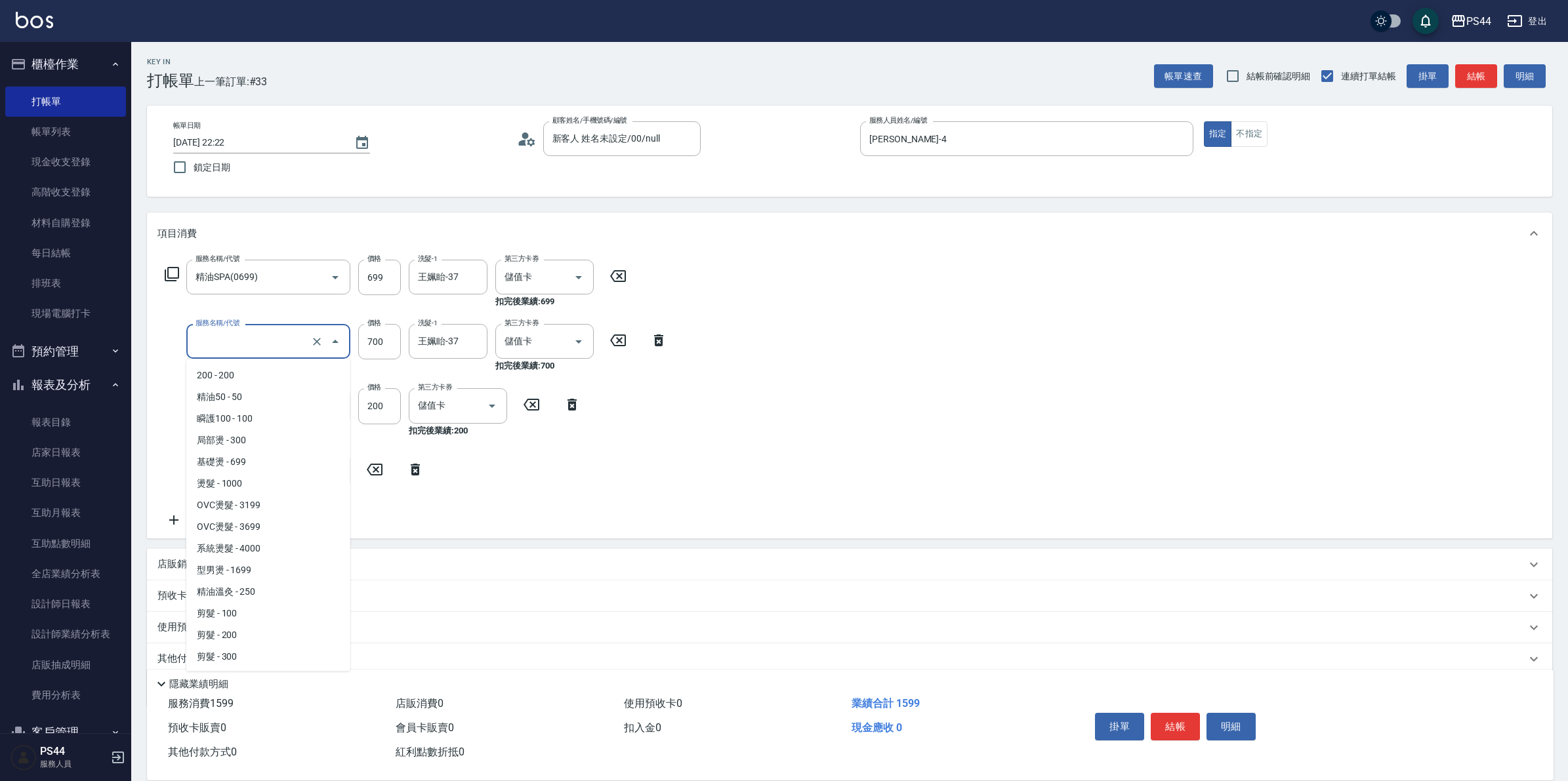
click at [270, 348] on input "服務名稱/代號" at bounding box center [250, 341] width 116 height 23
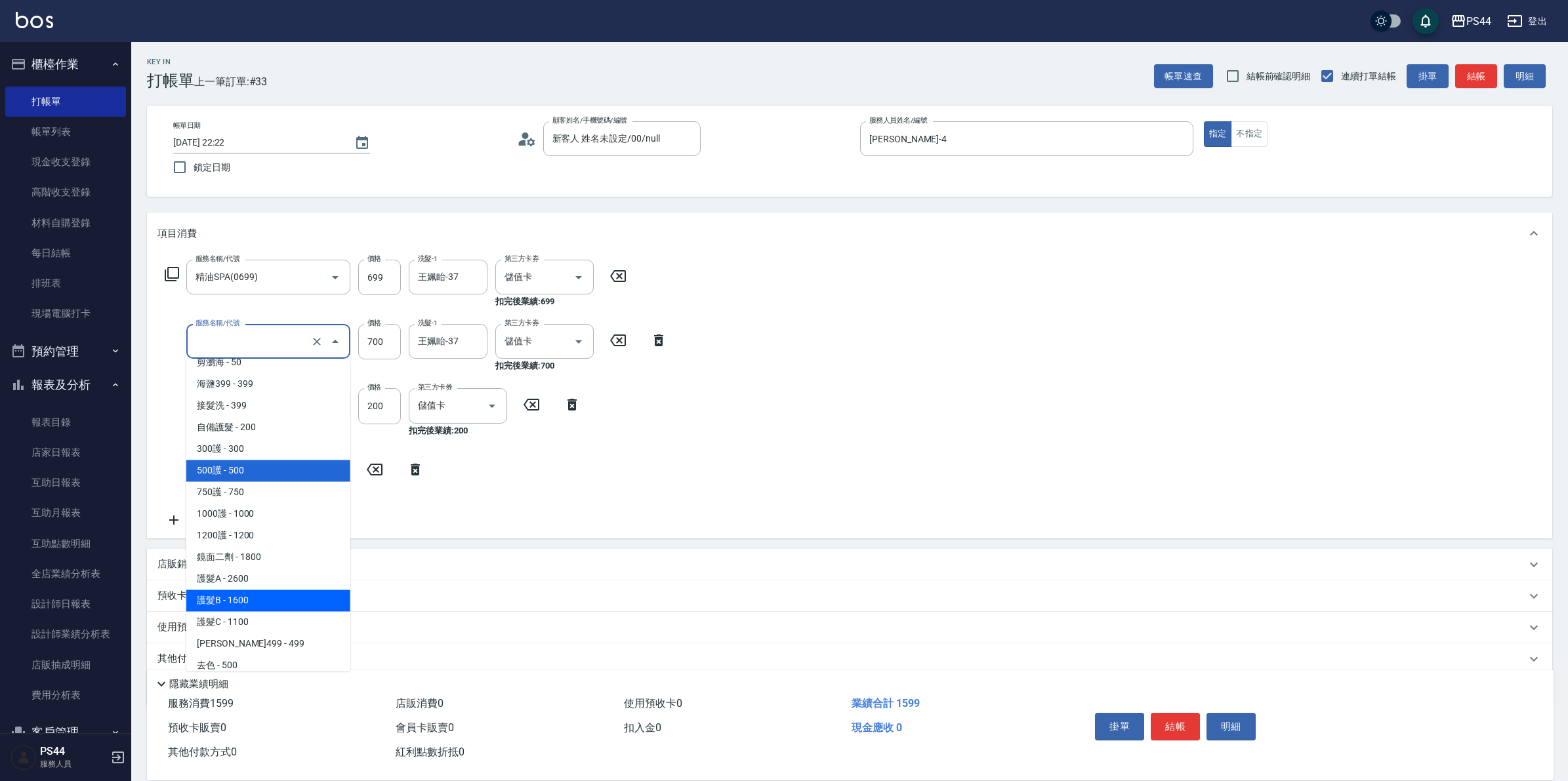
scroll to position [441, 0]
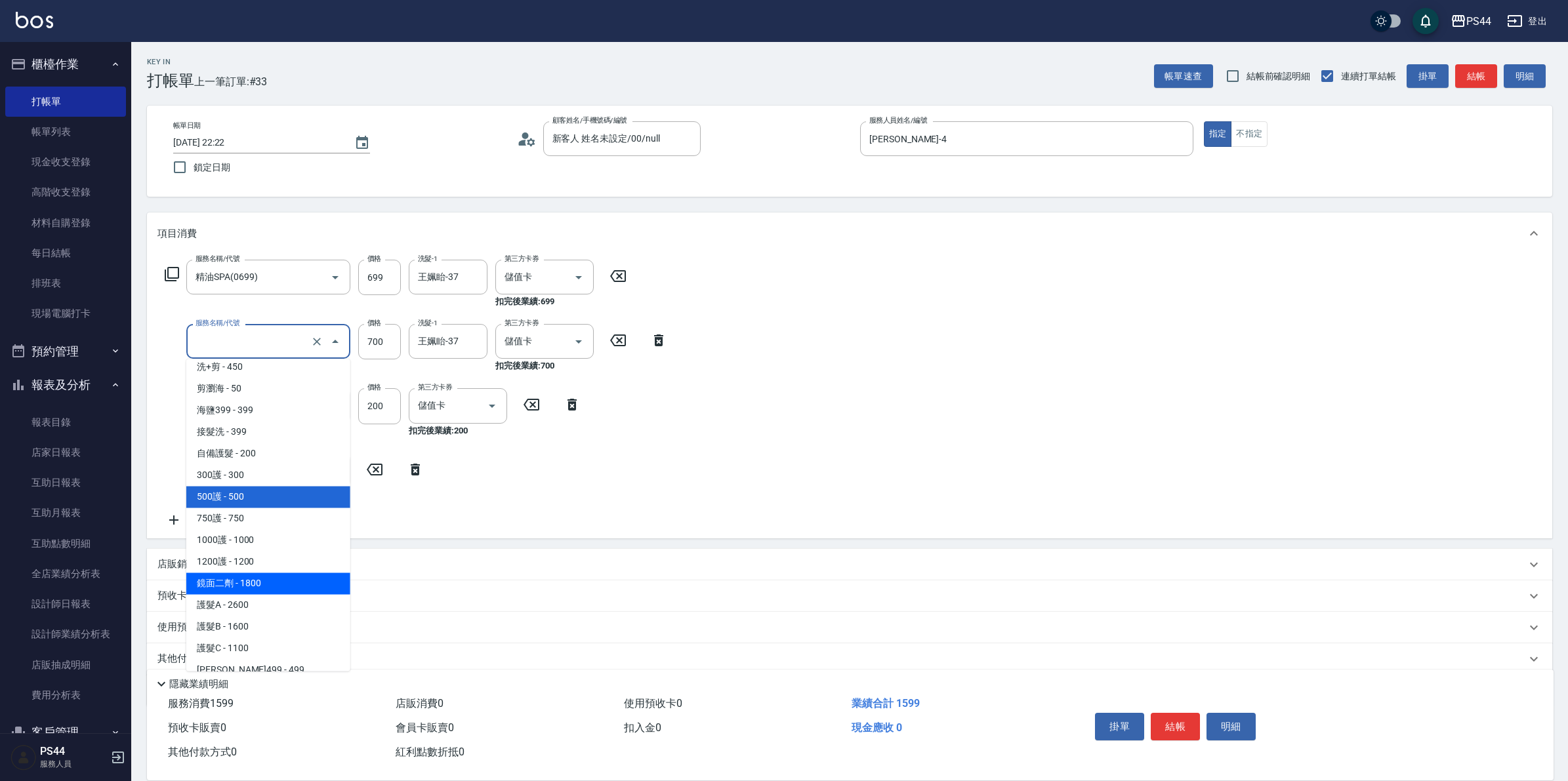
click at [282, 580] on span "鏡面二劑 - 1800" at bounding box center [268, 584] width 164 height 21
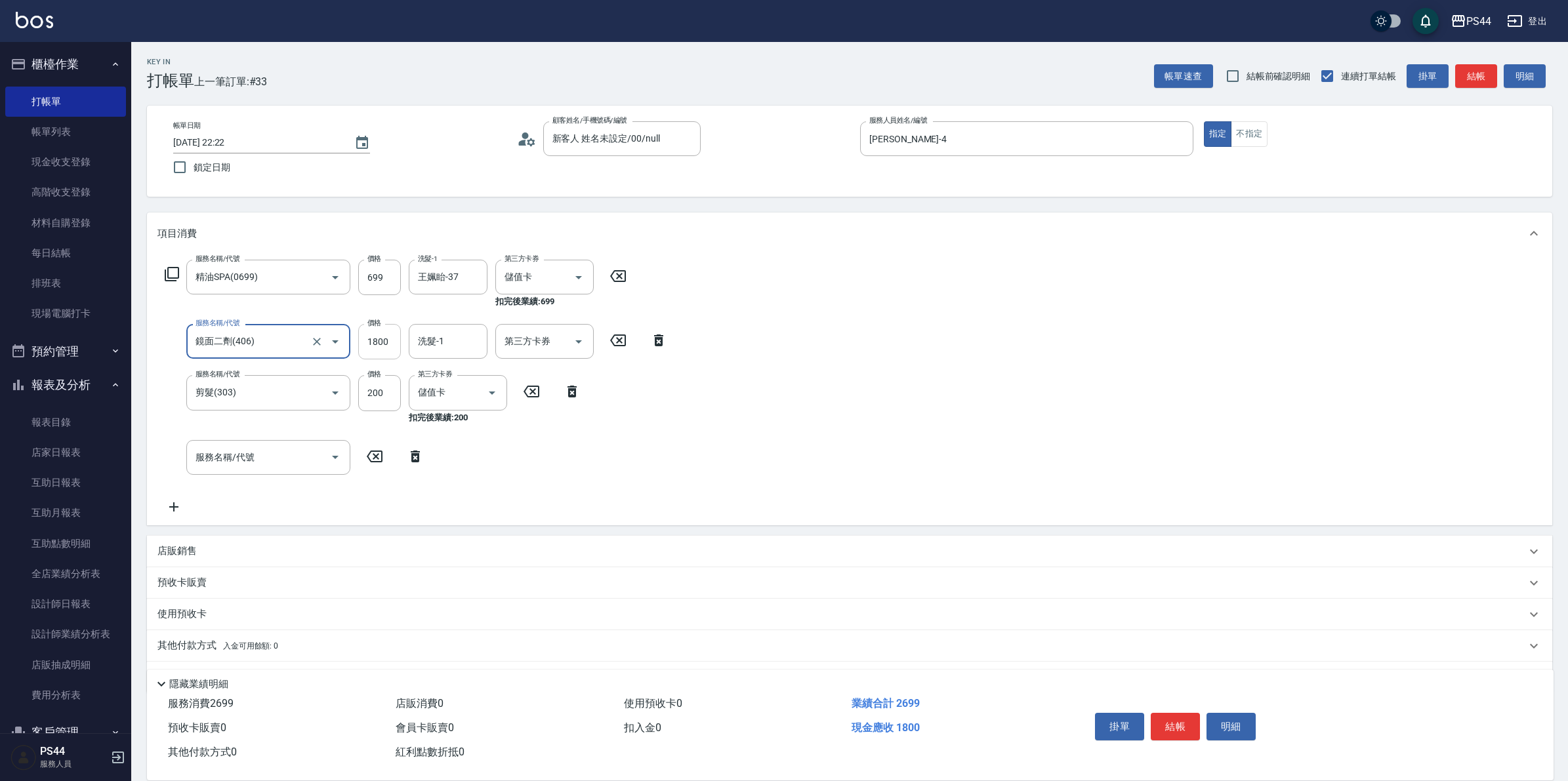
click at [391, 341] on input "1800" at bounding box center [380, 342] width 43 height 36
click at [375, 346] on input "1800" at bounding box center [380, 342] width 43 height 36
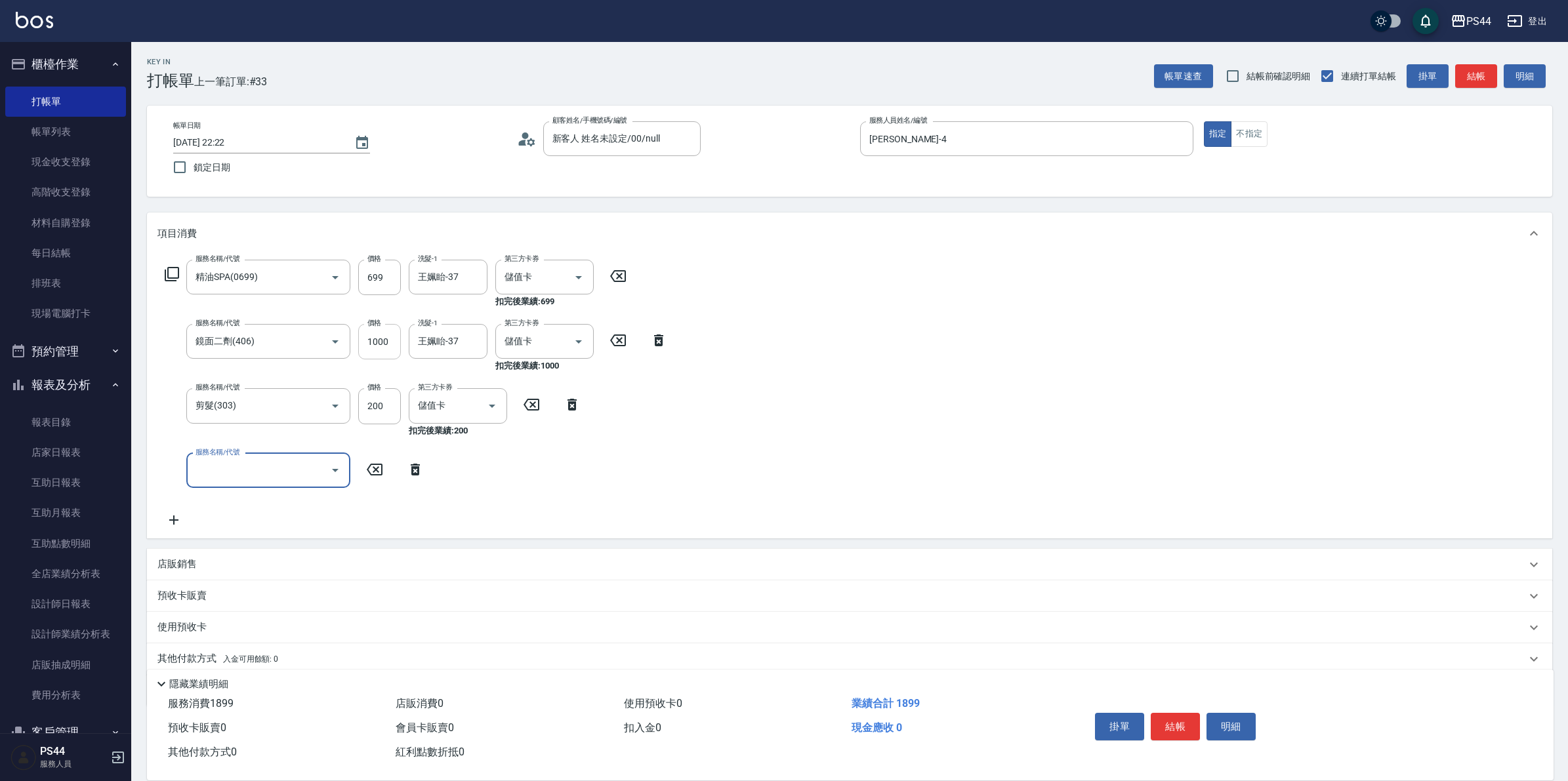
click at [379, 339] on input "1000" at bounding box center [380, 342] width 43 height 36
click at [386, 333] on input "1000" at bounding box center [380, 342] width 43 height 36
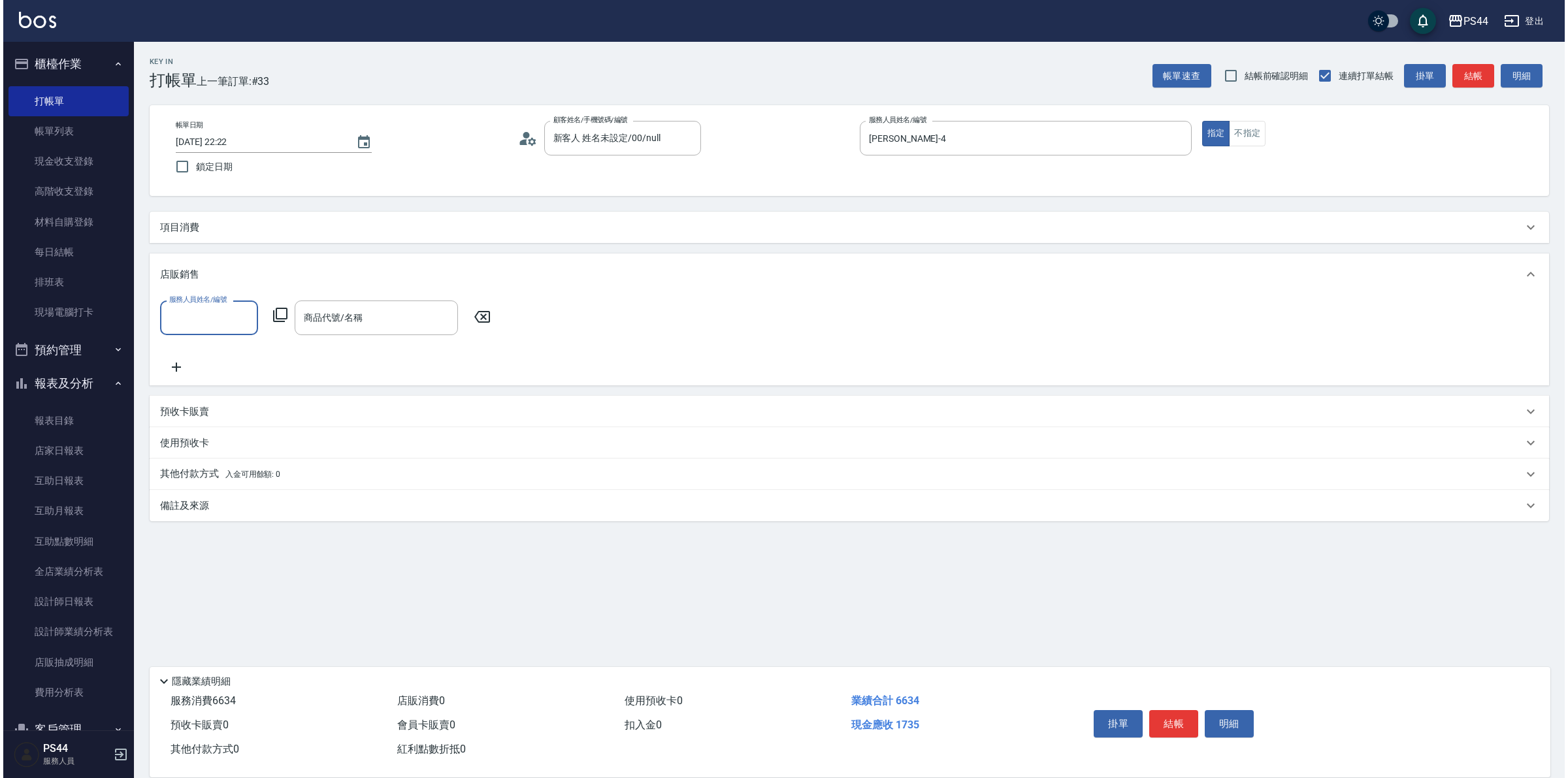
scroll to position [0, 0]
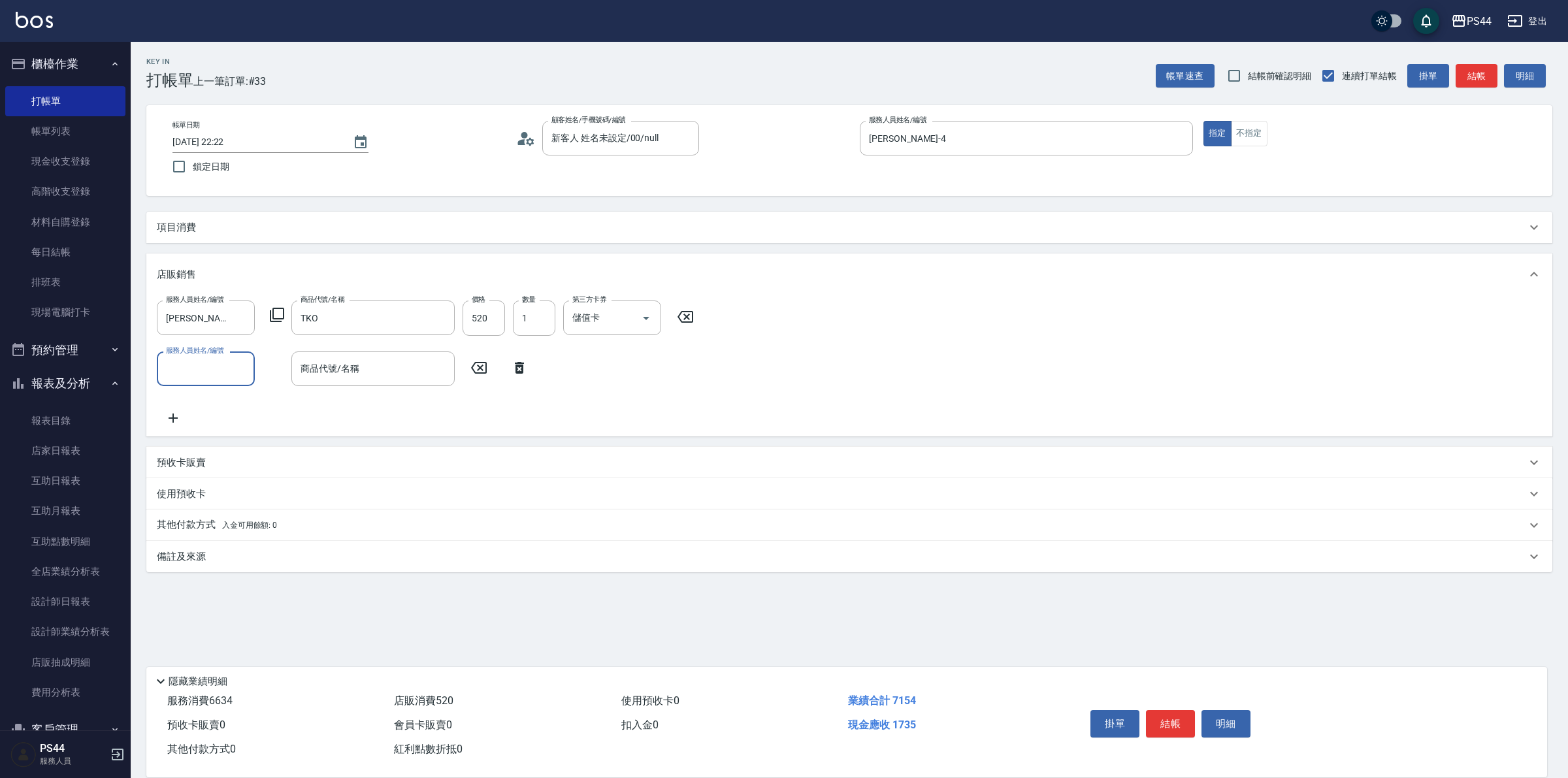
click at [191, 213] on div "項目消費" at bounding box center [850, 227] width 1406 height 31
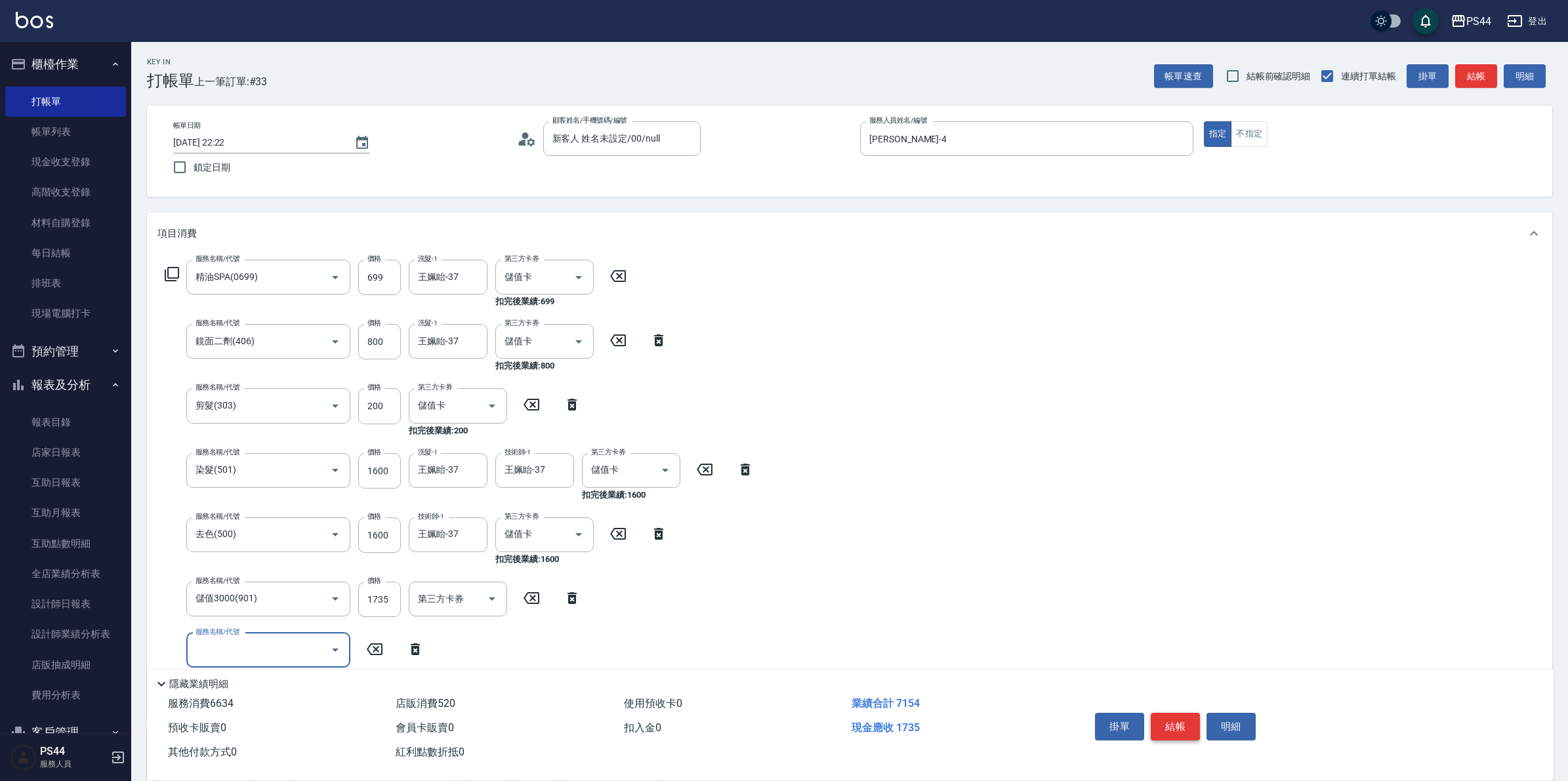
click at [1172, 728] on button "結帳" at bounding box center [1175, 726] width 49 height 28
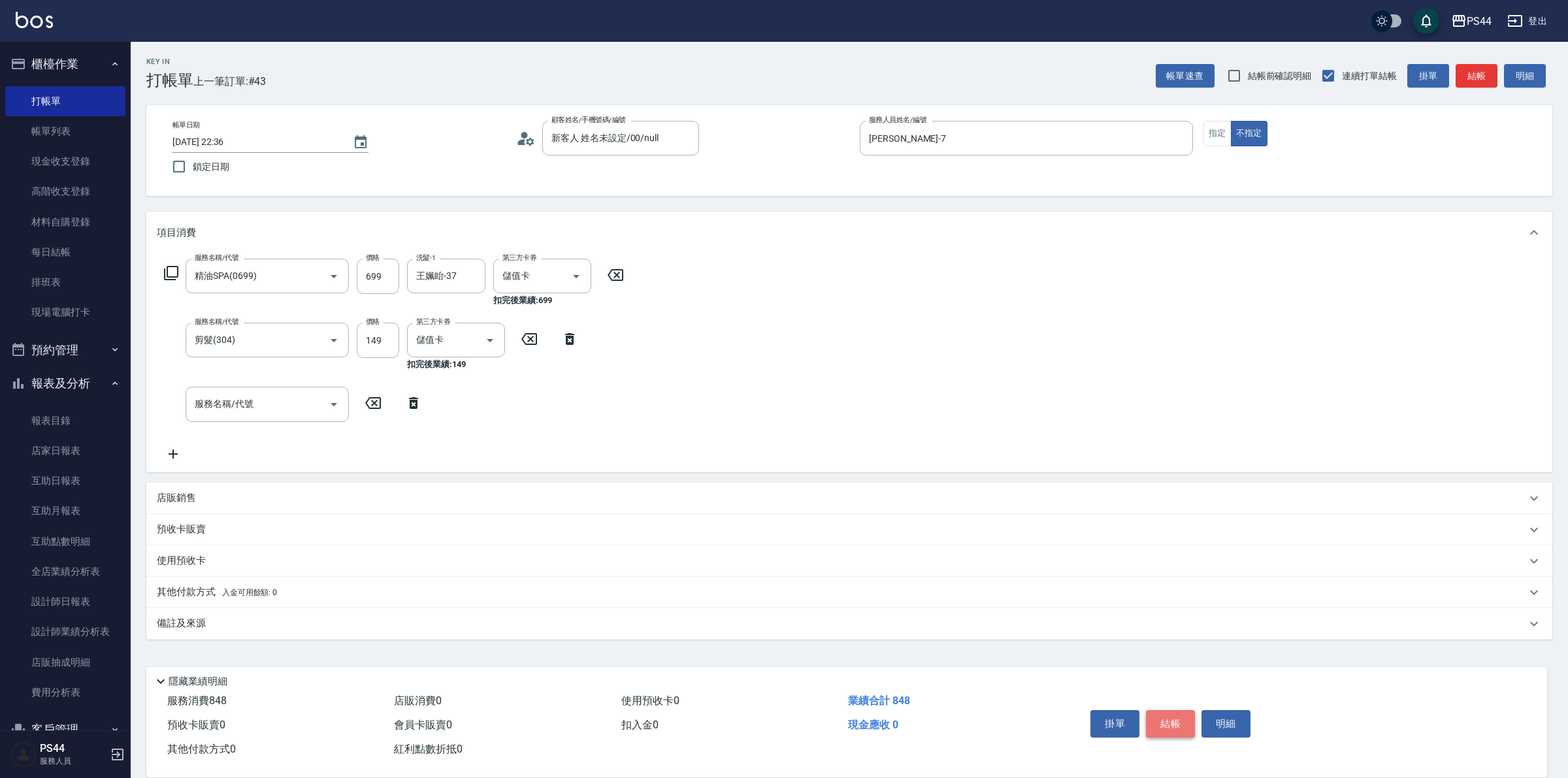
click at [1164, 723] on button "結帳" at bounding box center [1170, 724] width 49 height 28
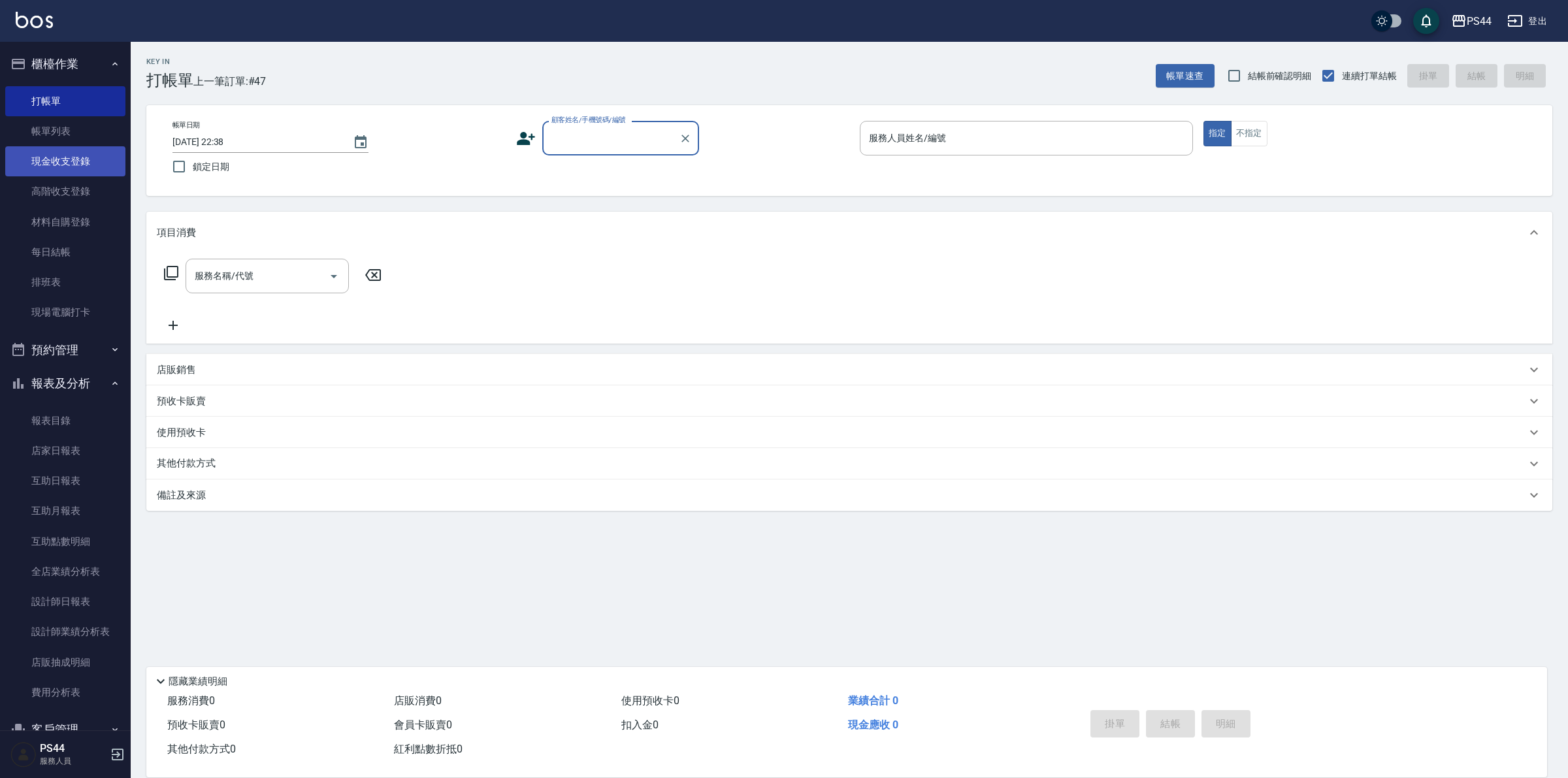
click at [63, 155] on link "現金收支登錄" at bounding box center [65, 161] width 120 height 30
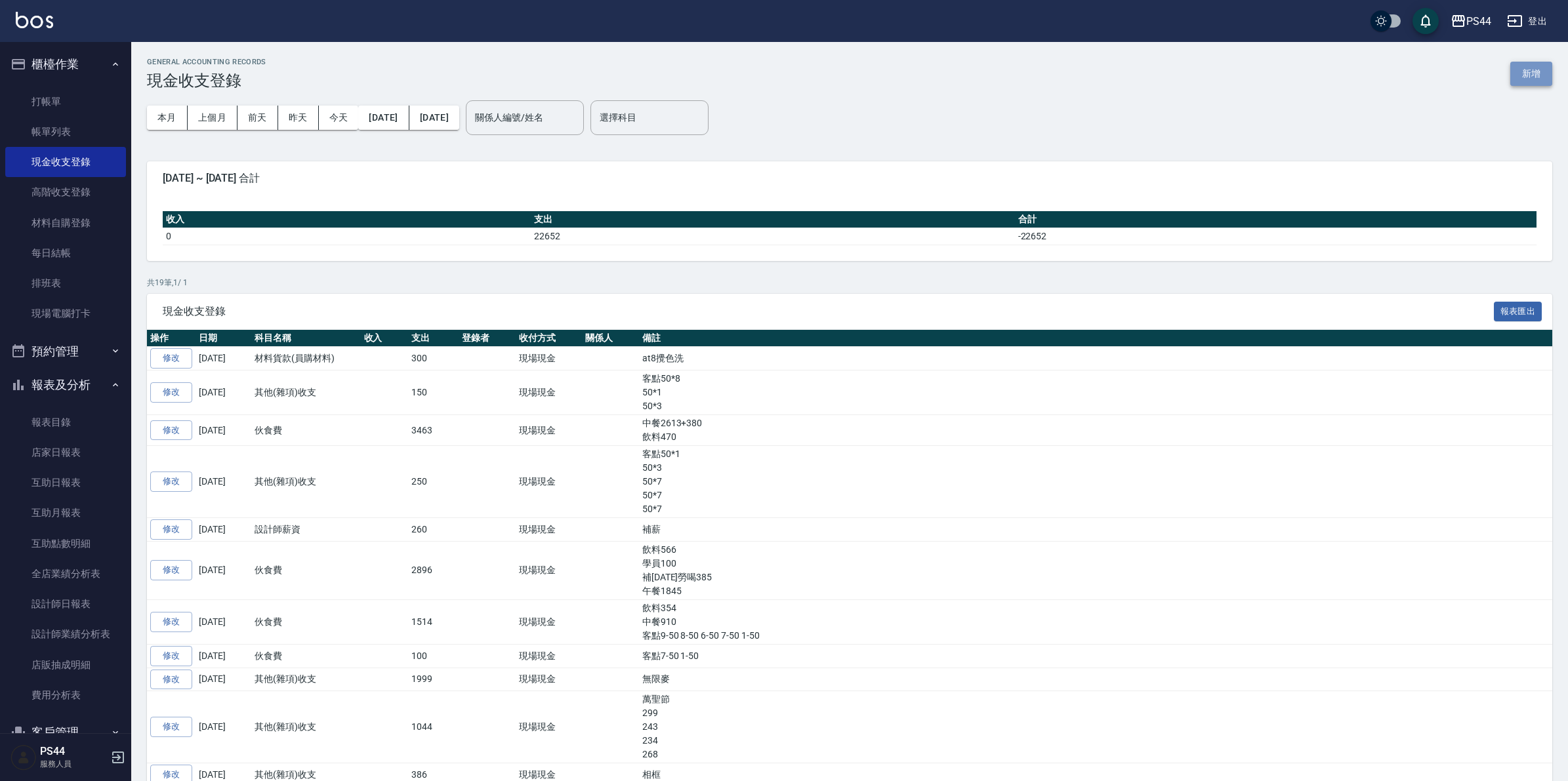
click at [1522, 77] on button "新增" at bounding box center [1530, 73] width 42 height 24
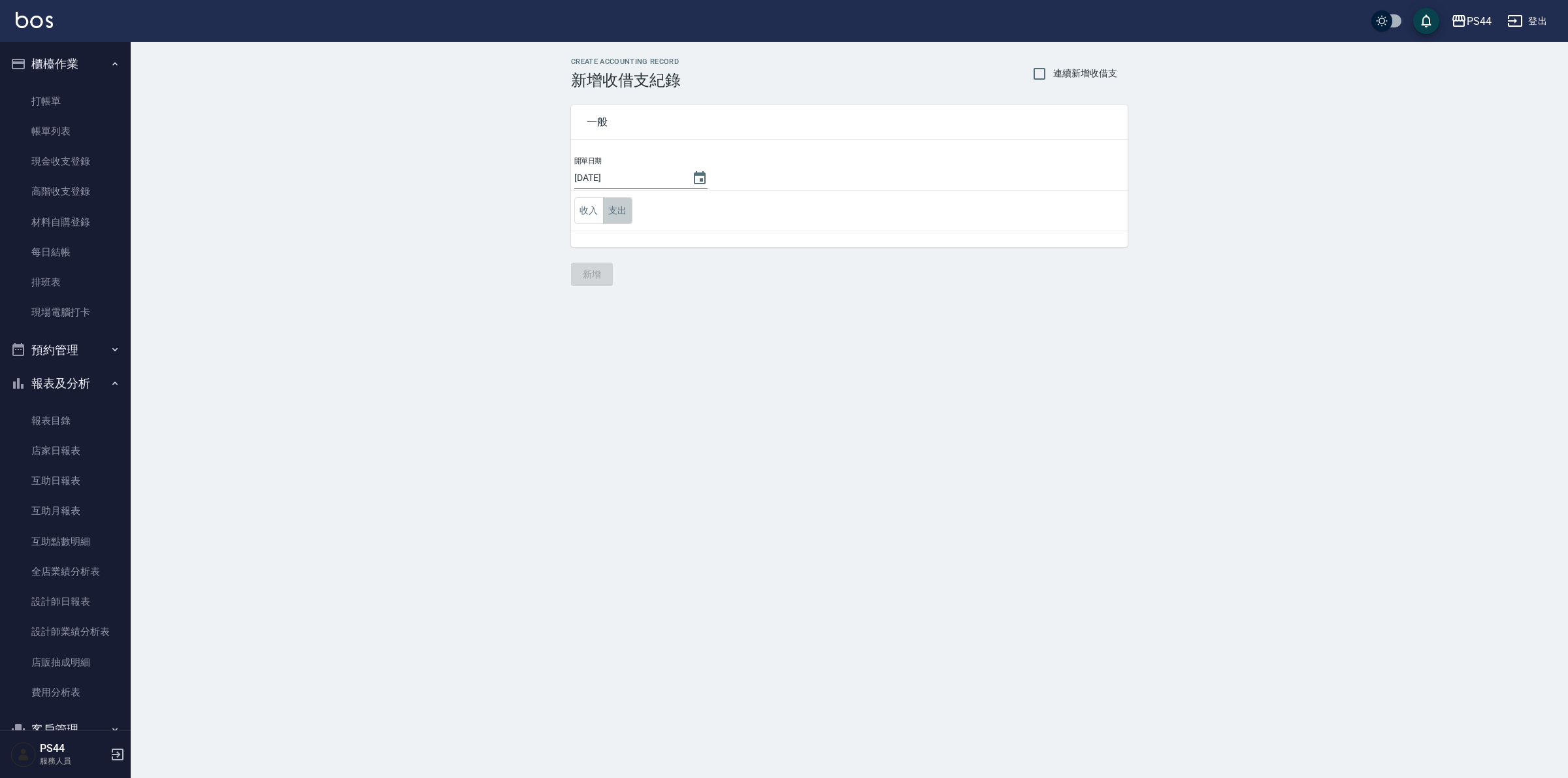
click at [611, 203] on button "支出" at bounding box center [618, 211] width 29 height 27
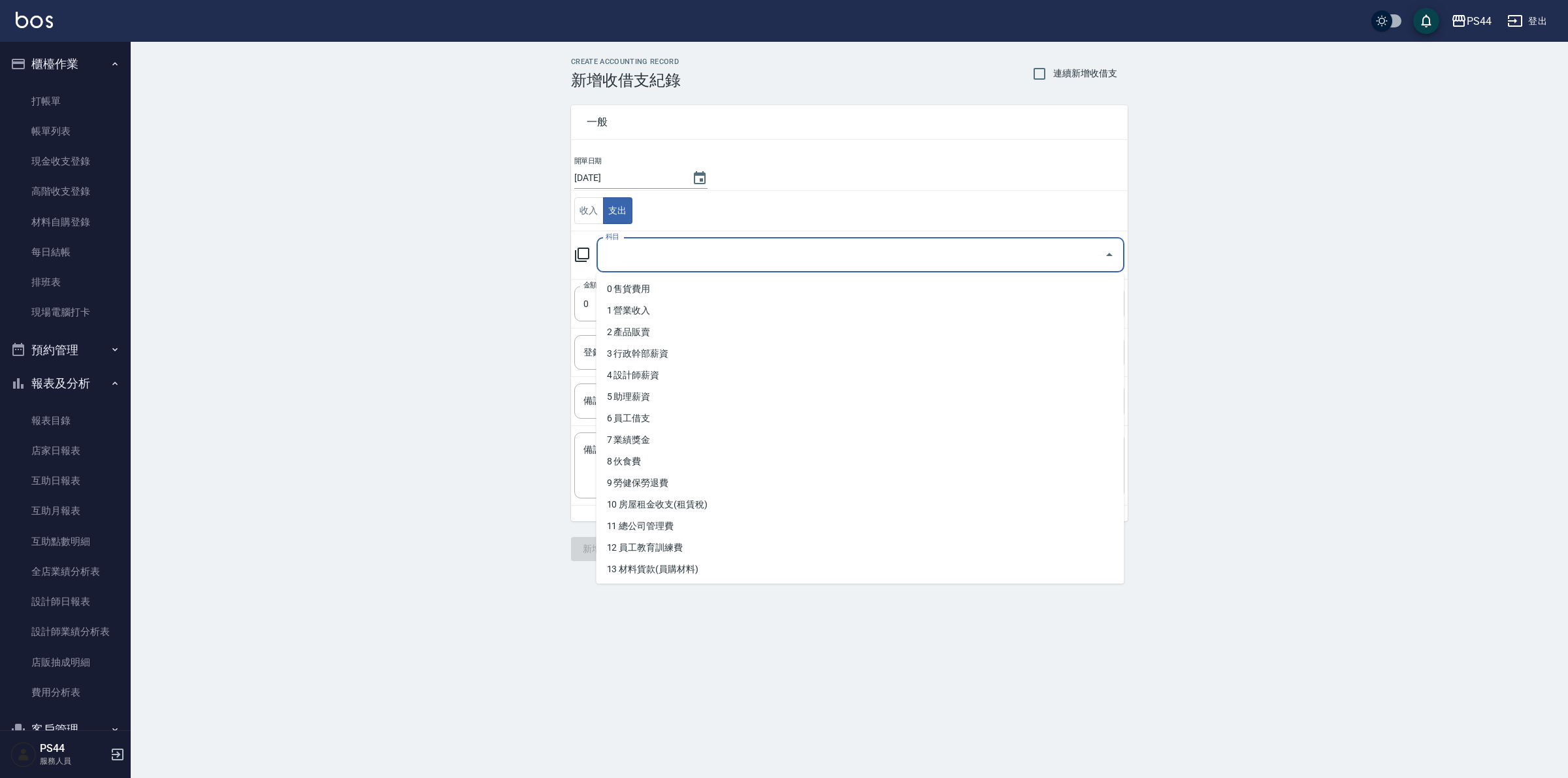
click at [668, 255] on input "科目" at bounding box center [850, 255] width 496 height 23
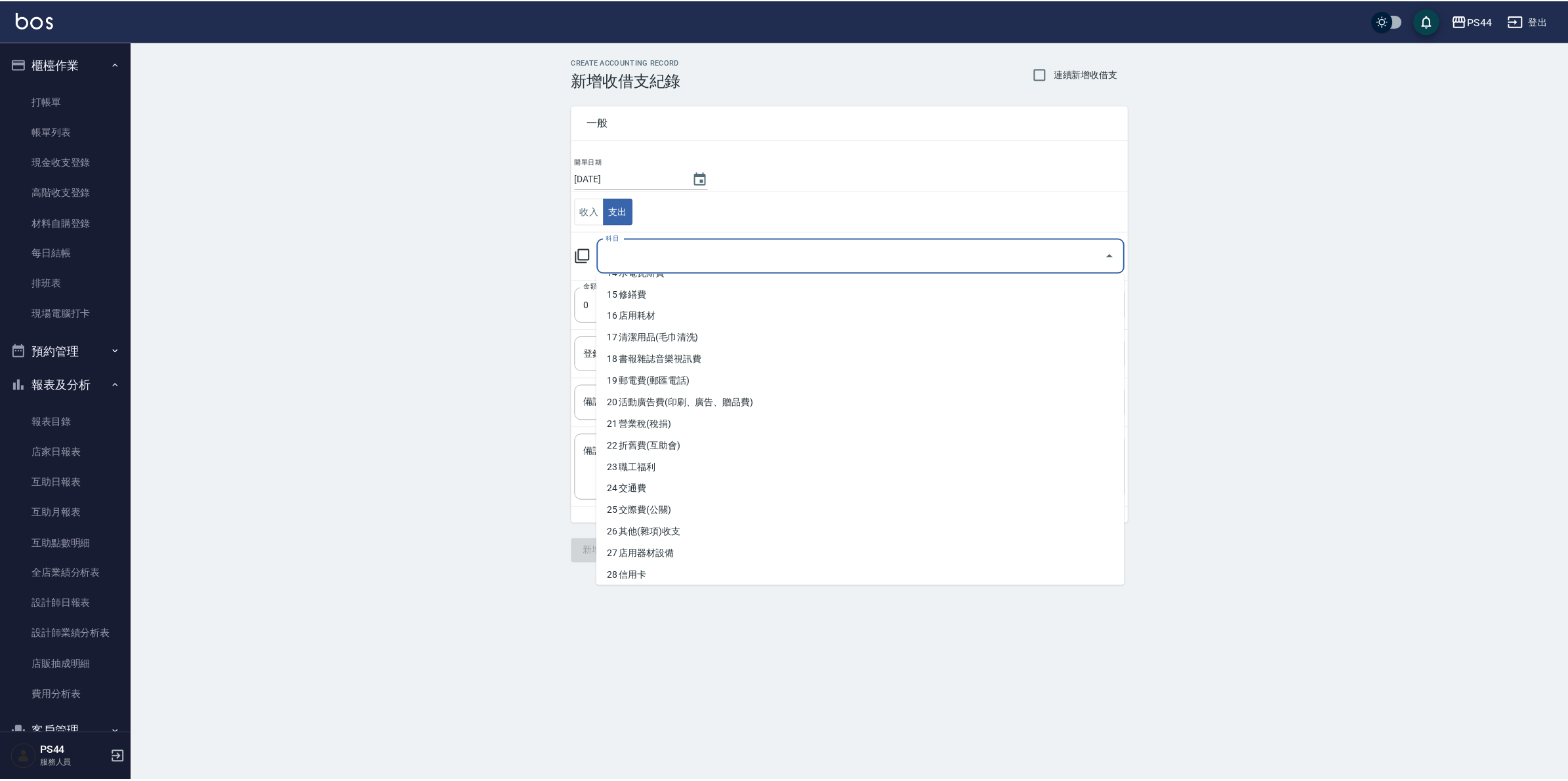
scroll to position [410, 0]
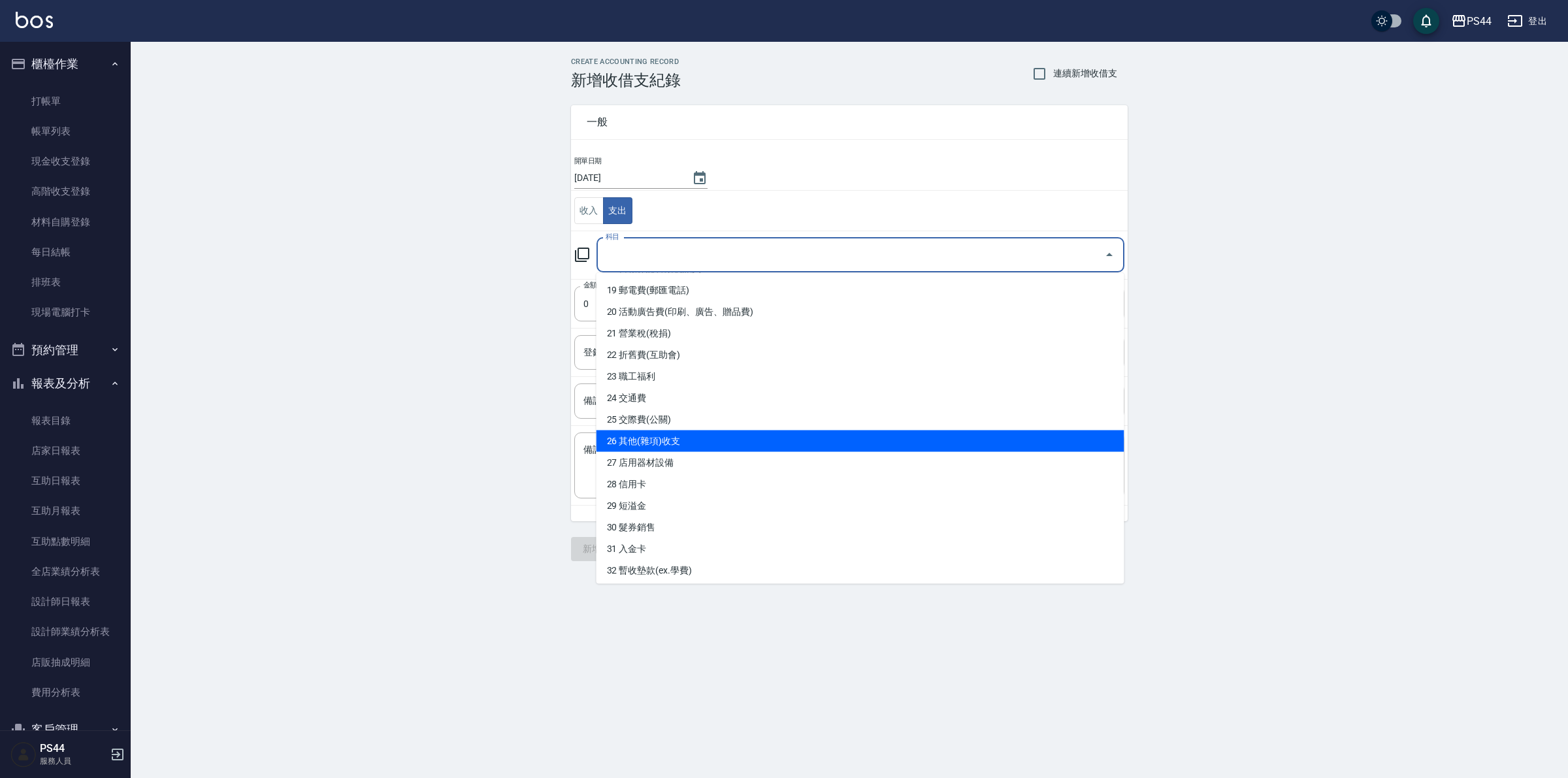
click at [703, 438] on li "26 其他(雜項)收支" at bounding box center [860, 441] width 528 height 21
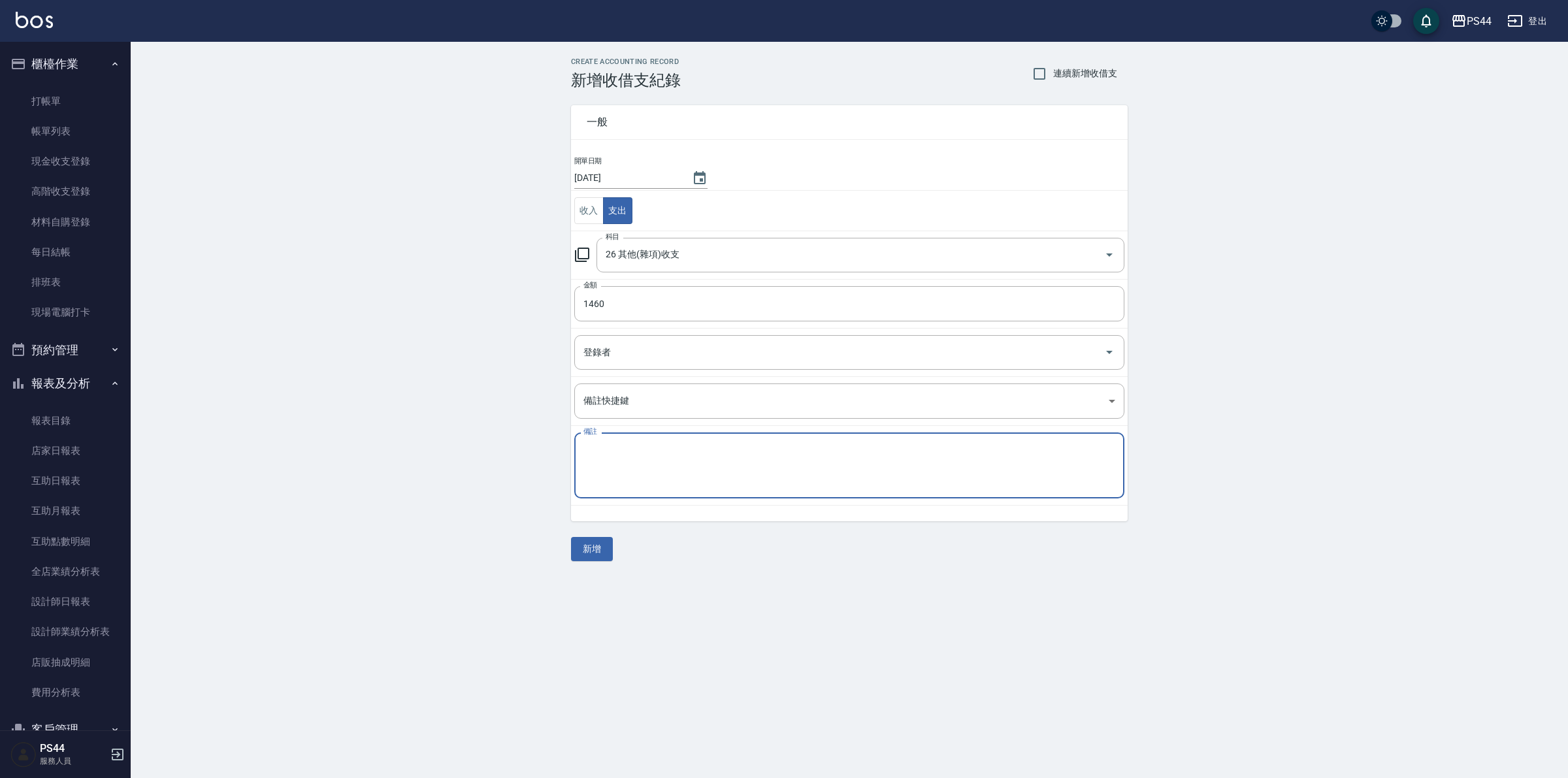
click at [672, 488] on textarea "備註" at bounding box center [850, 466] width 532 height 45
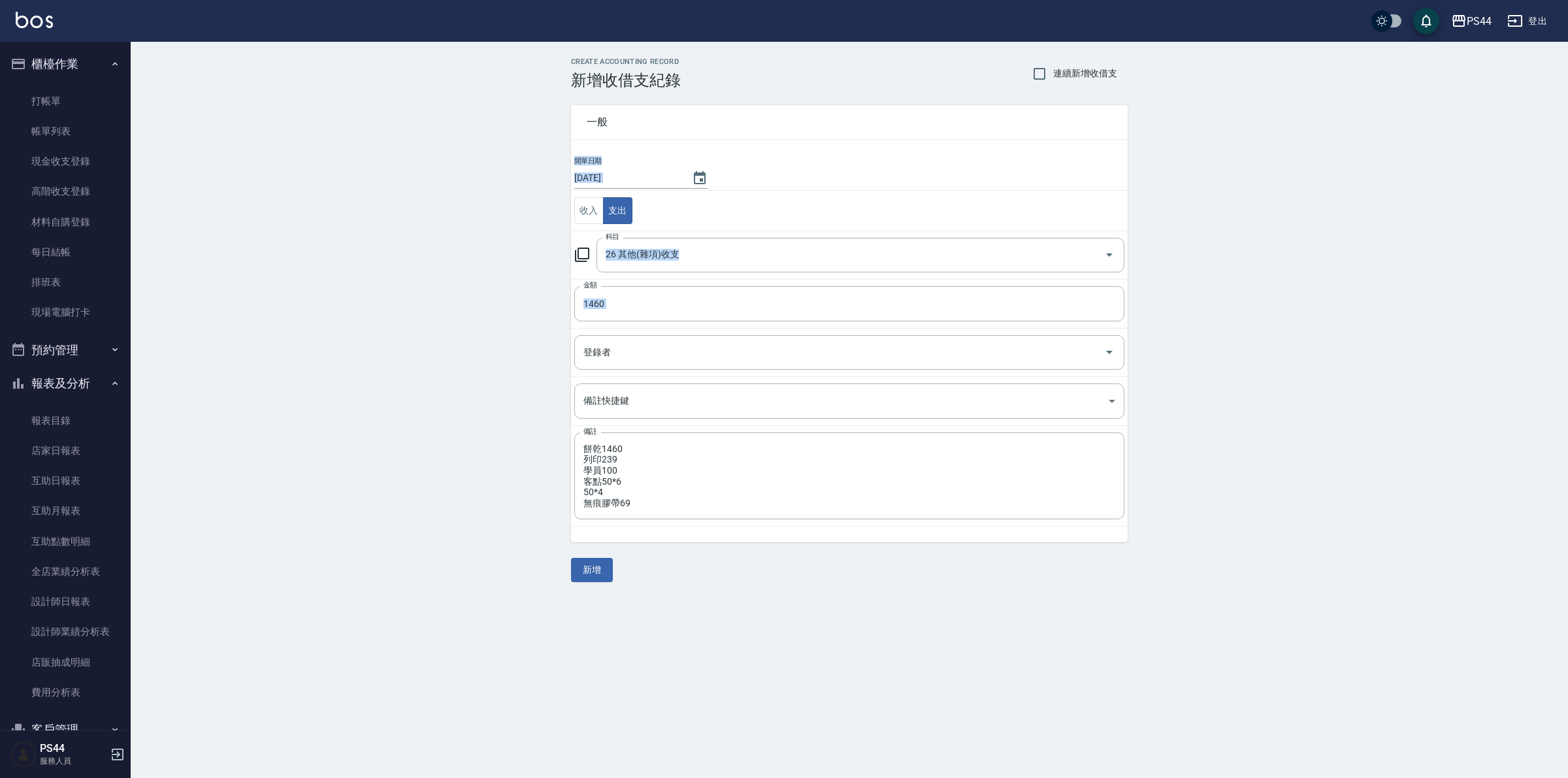
drag, startPoint x: 660, startPoint y: 326, endPoint x: 524, endPoint y: 292, distance: 140.2
click at [524, 292] on div "CREATE ACCOUNTING RECORD 新增收借支紀錄 連續新增收借支 一般 開單日期 [DATE] 收入 支出 科目 26 其他(雜項)收支 科目…" at bounding box center [849, 319] width 1438 height 556
click at [658, 309] on input "1460" at bounding box center [850, 304] width 550 height 36
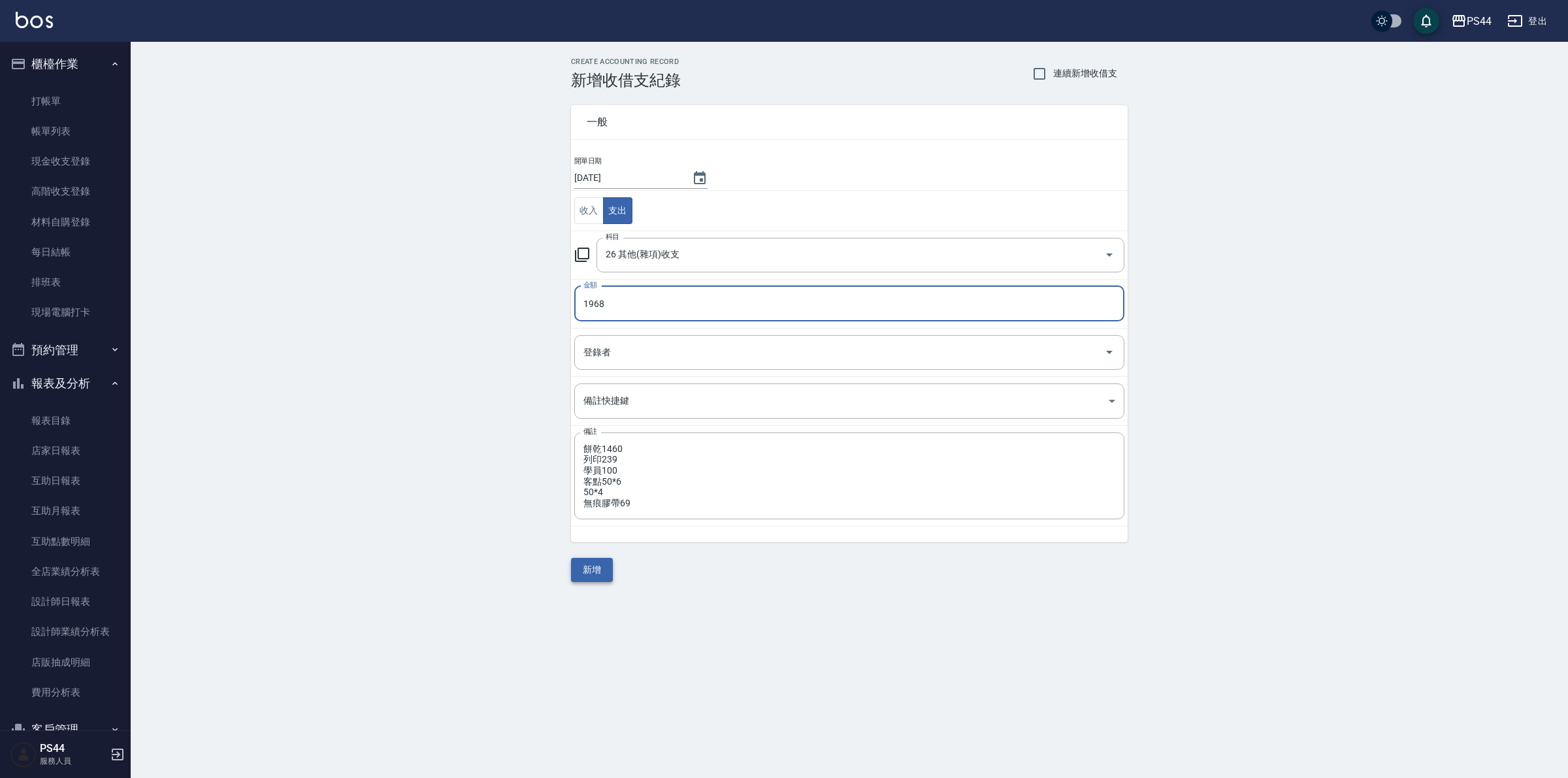
click at [605, 572] on button "新增" at bounding box center [592, 569] width 42 height 24
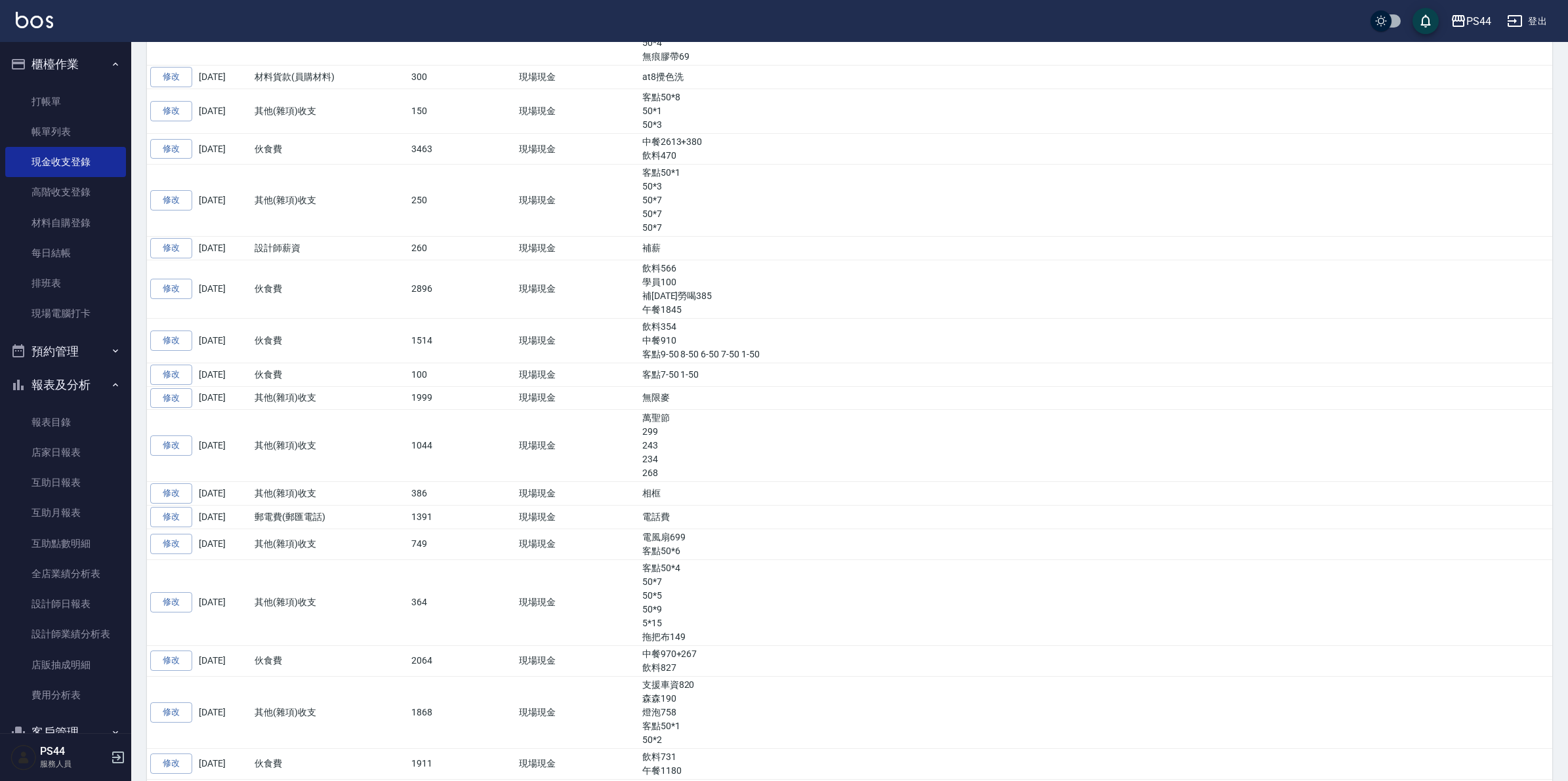
scroll to position [410, 0]
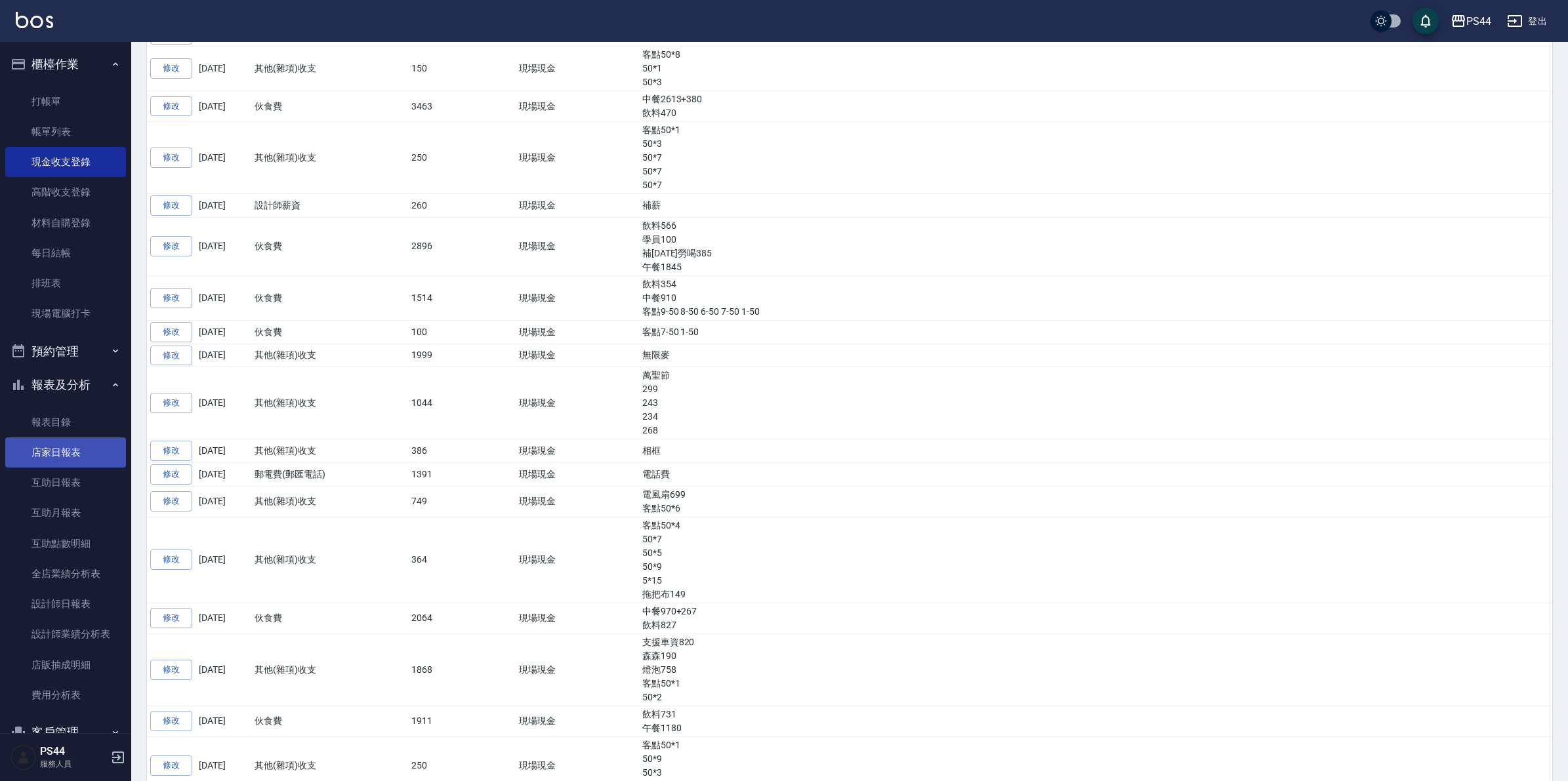
click at [56, 447] on link "店家日報表" at bounding box center [65, 452] width 121 height 30
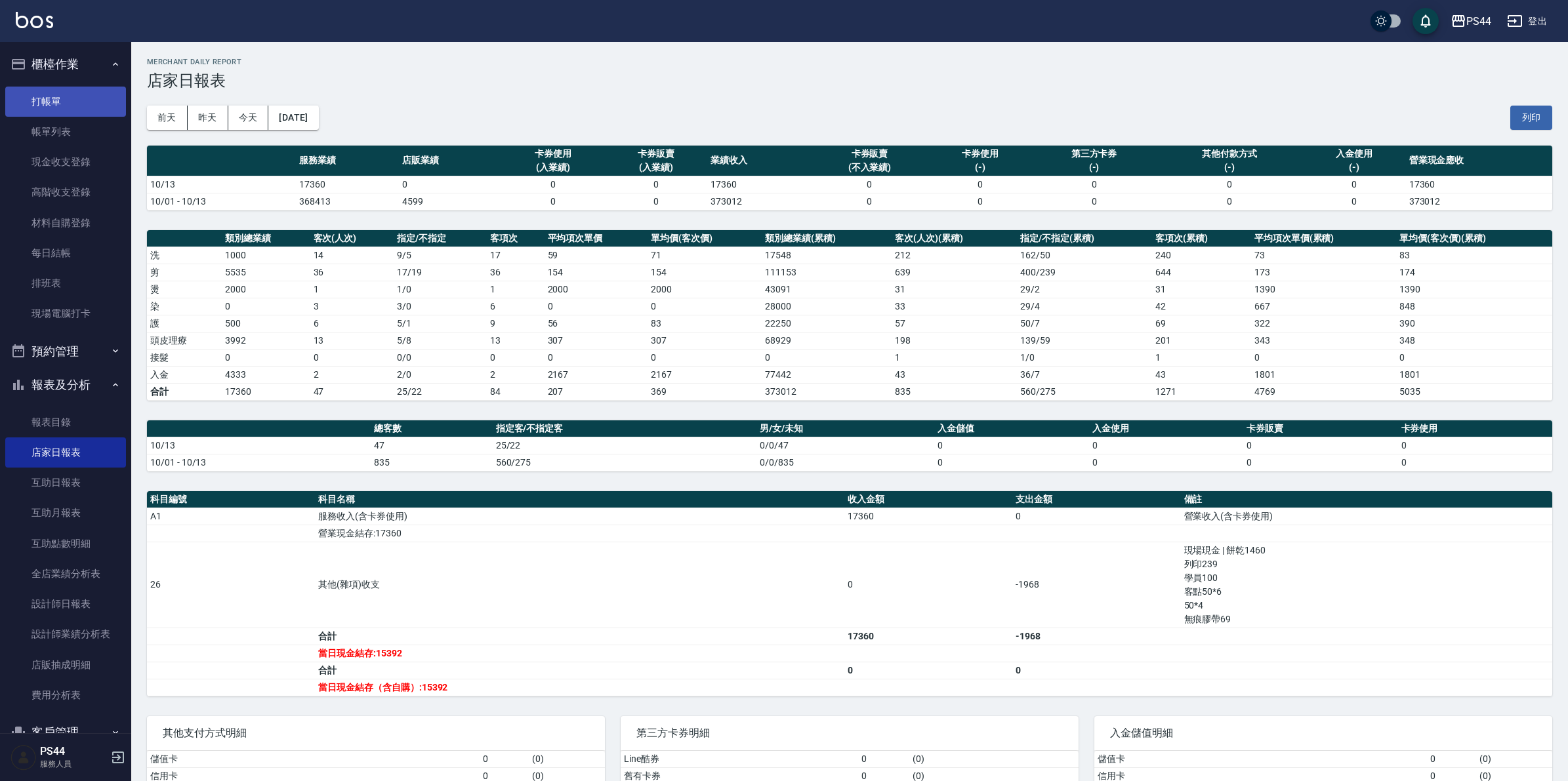
click at [56, 110] on link "打帳單" at bounding box center [65, 102] width 121 height 30
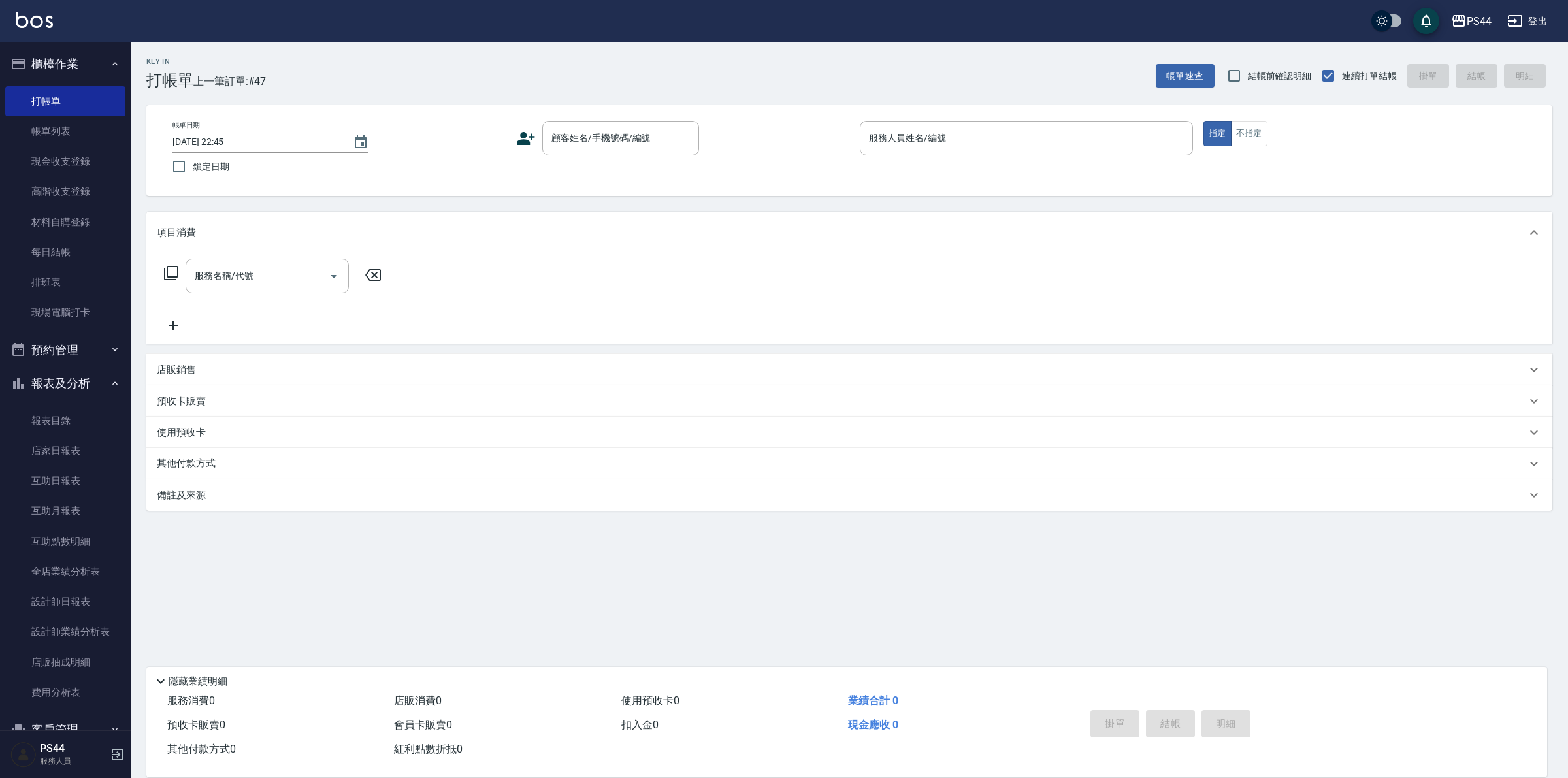
drag, startPoint x: 94, startPoint y: 289, endPoint x: 431, endPoint y: 503, distance: 399.2
click at [431, 507] on div "備註及來源" at bounding box center [850, 494] width 1406 height 31
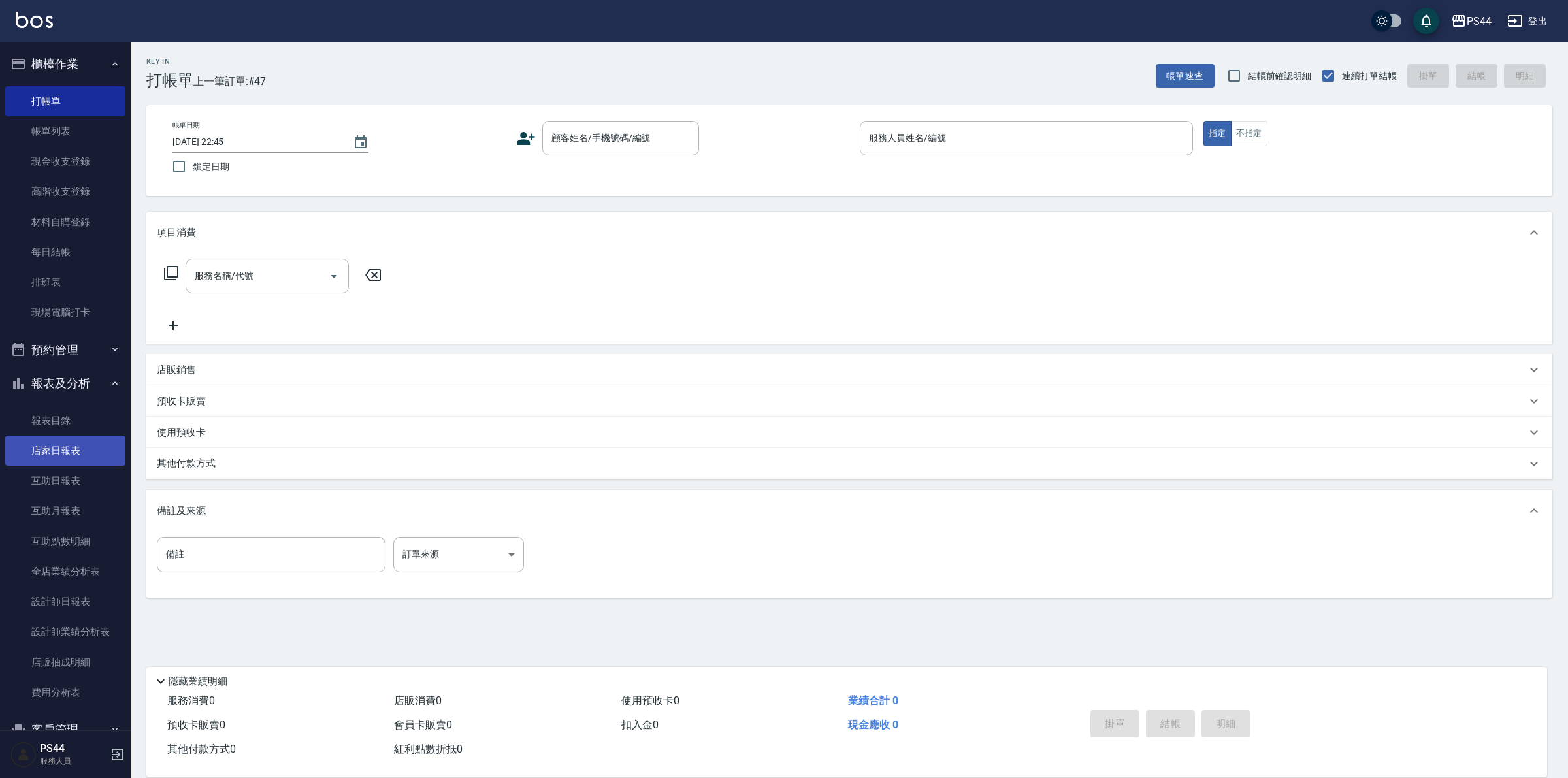
click at [79, 448] on link "店家日報表" at bounding box center [65, 451] width 120 height 30
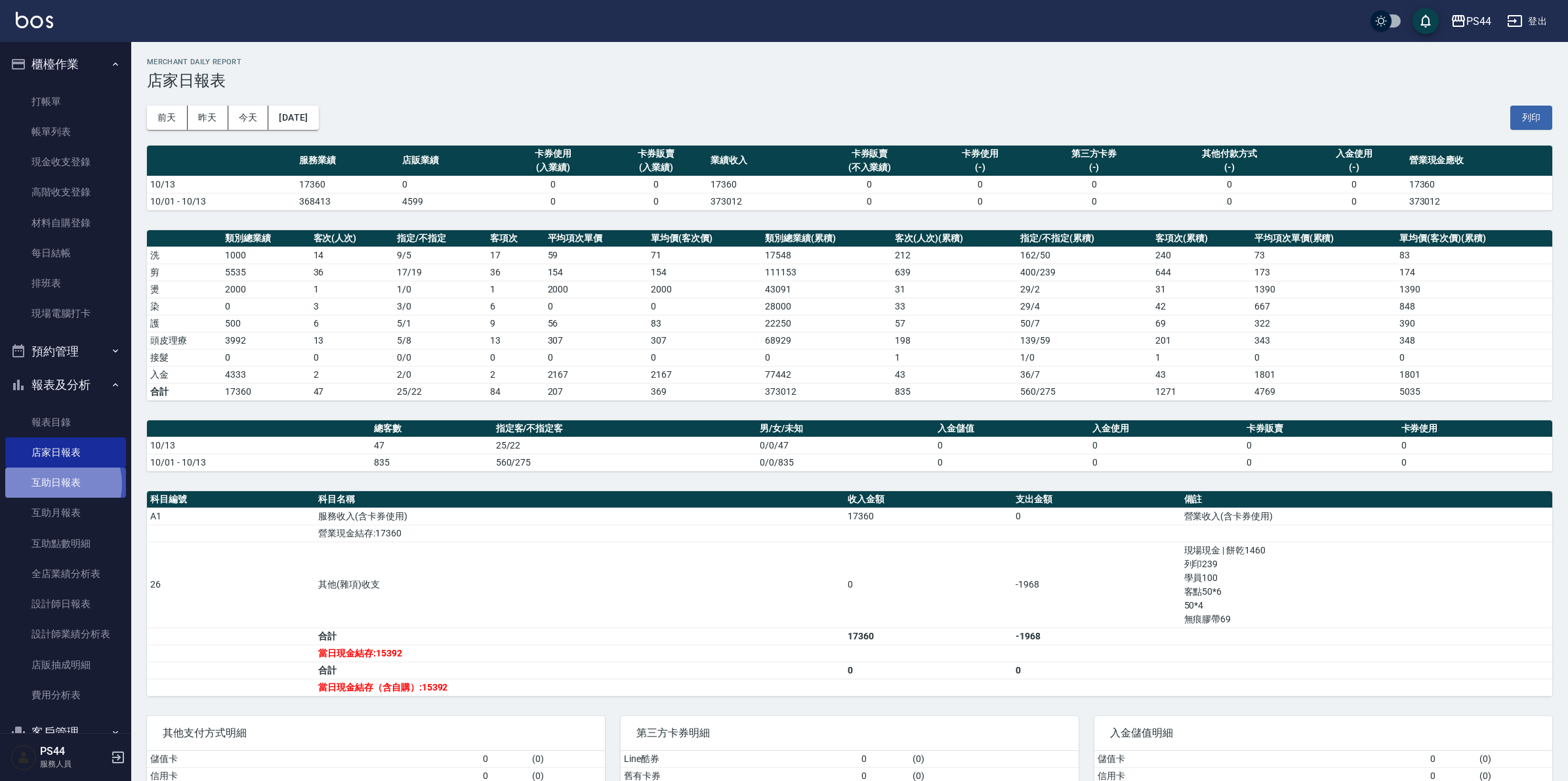
click at [56, 484] on link "互助日報表" at bounding box center [65, 483] width 121 height 30
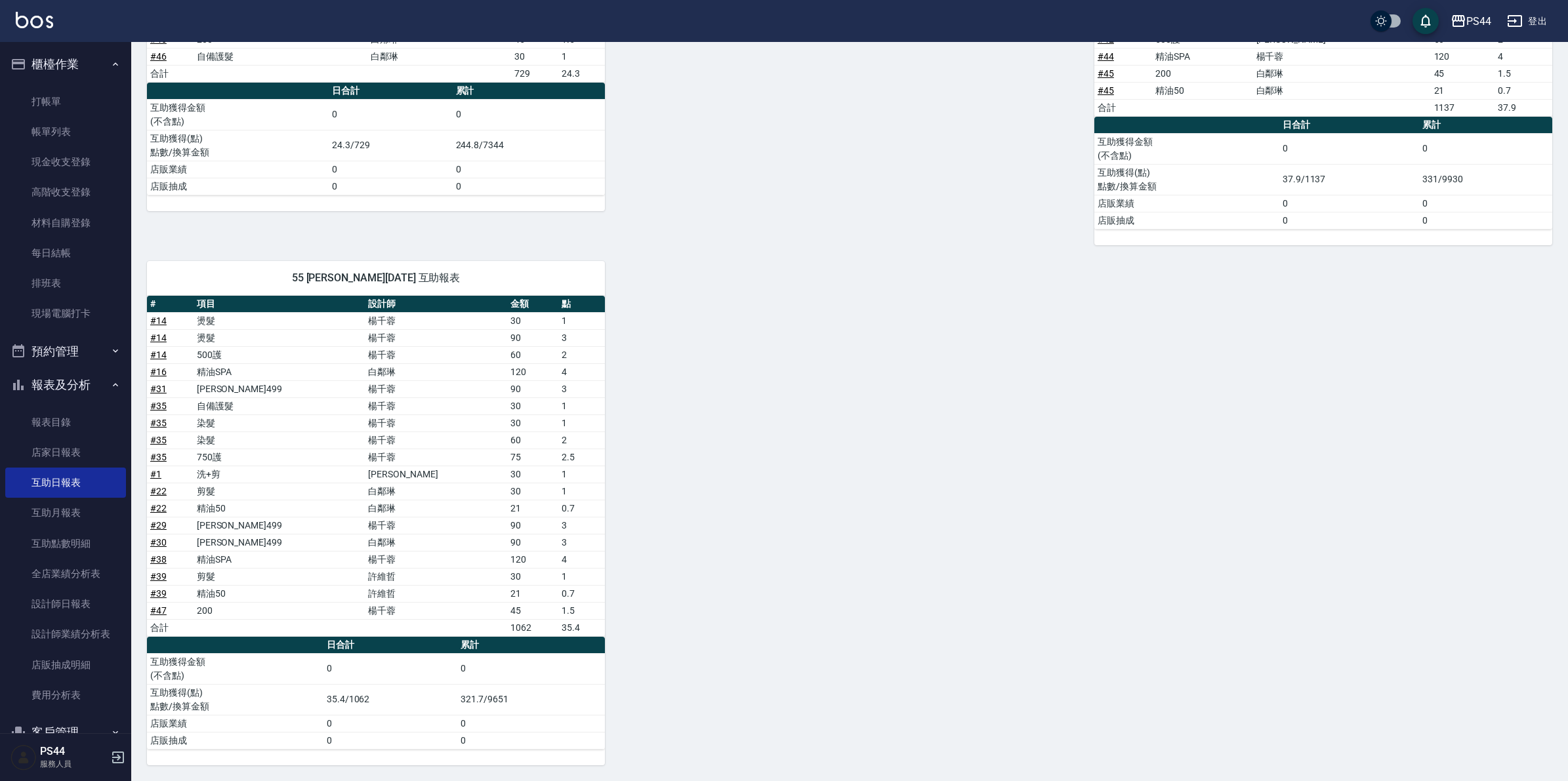
scroll to position [725, 0]
click at [47, 588] on link "設計師日報表" at bounding box center [65, 604] width 121 height 30
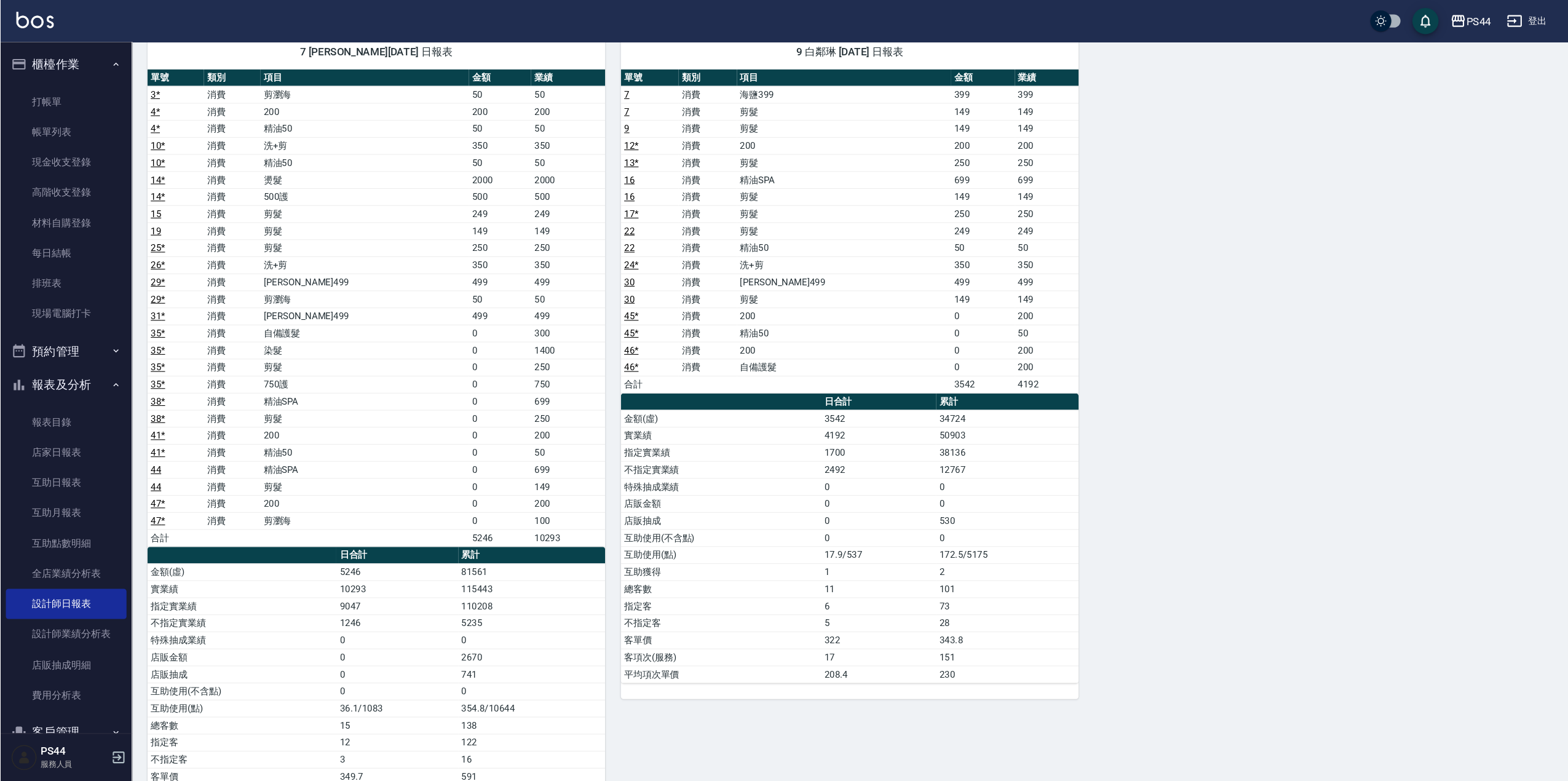
scroll to position [742, 0]
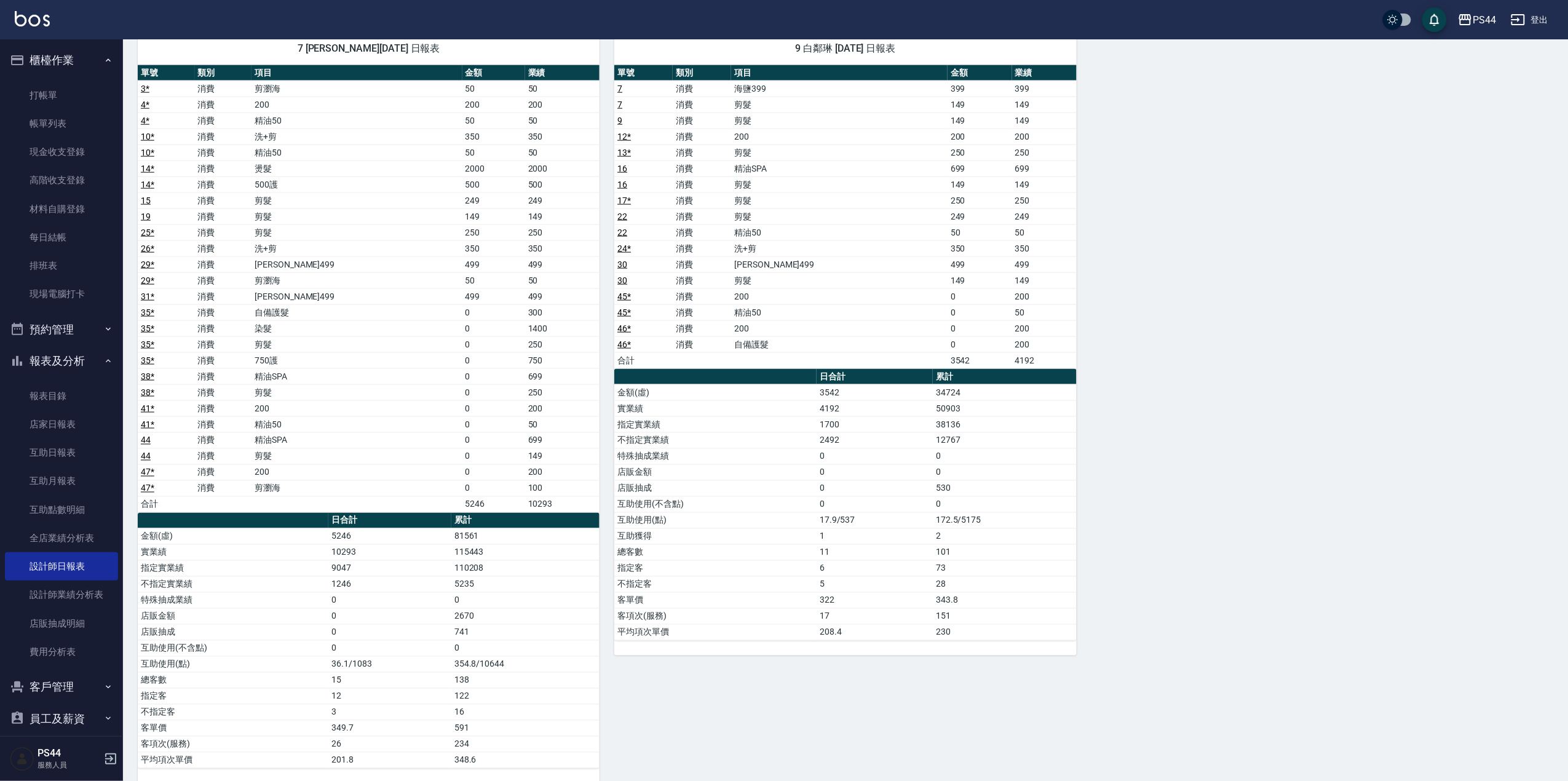
drag, startPoint x: 1452, startPoint y: 2, endPoint x: 1109, endPoint y: 444, distance: 559.5
click at [1109, 444] on div "3 [PERSON_NAME][DATE] 日報表 單號 類別 項目 金額 業績 2 消費 伊黛莉499 499 499 2 消費 剪髮 149 149 6 …" at bounding box center [837, 81] width 1430 height 1403
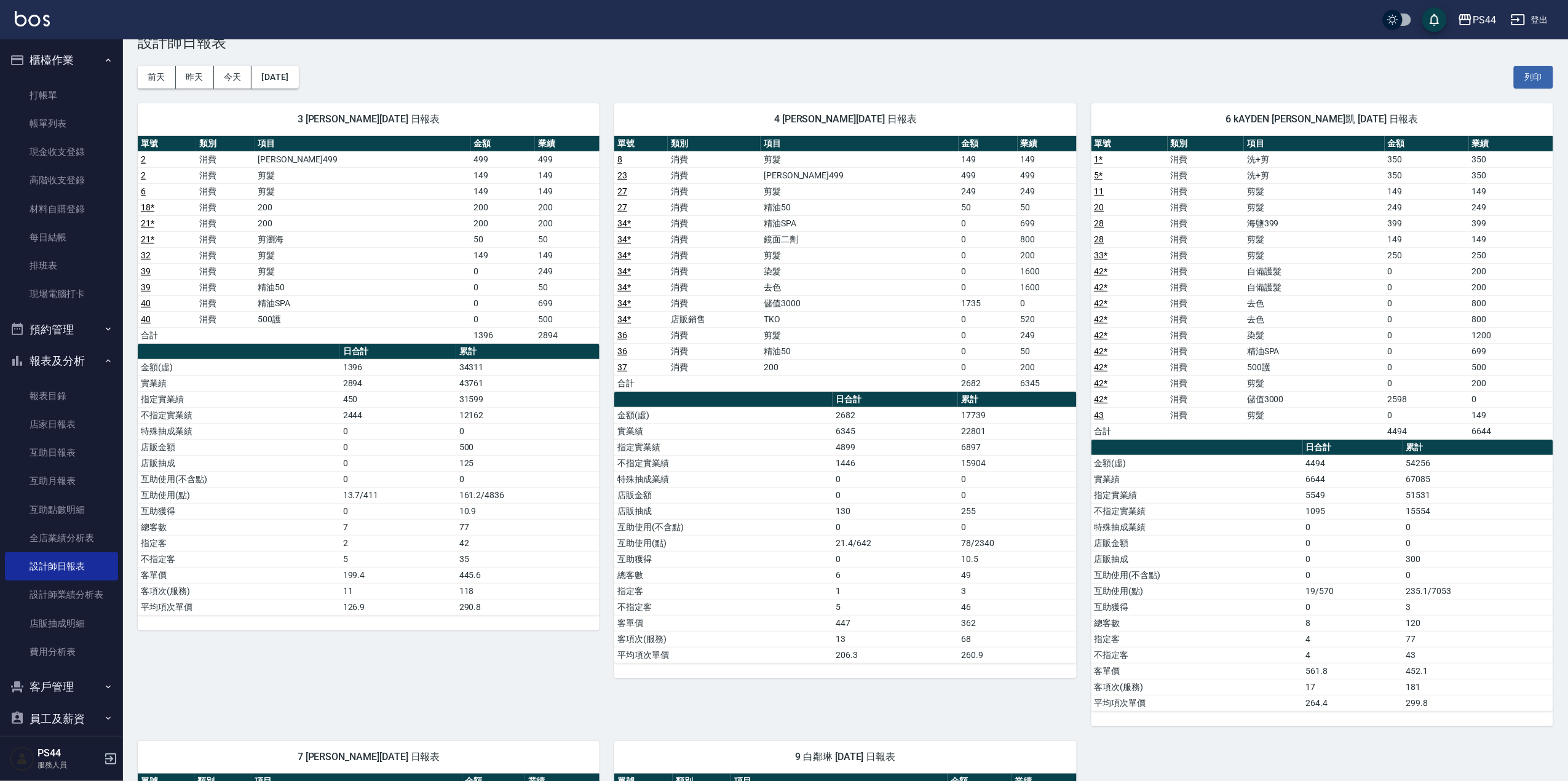
scroll to position [3, 0]
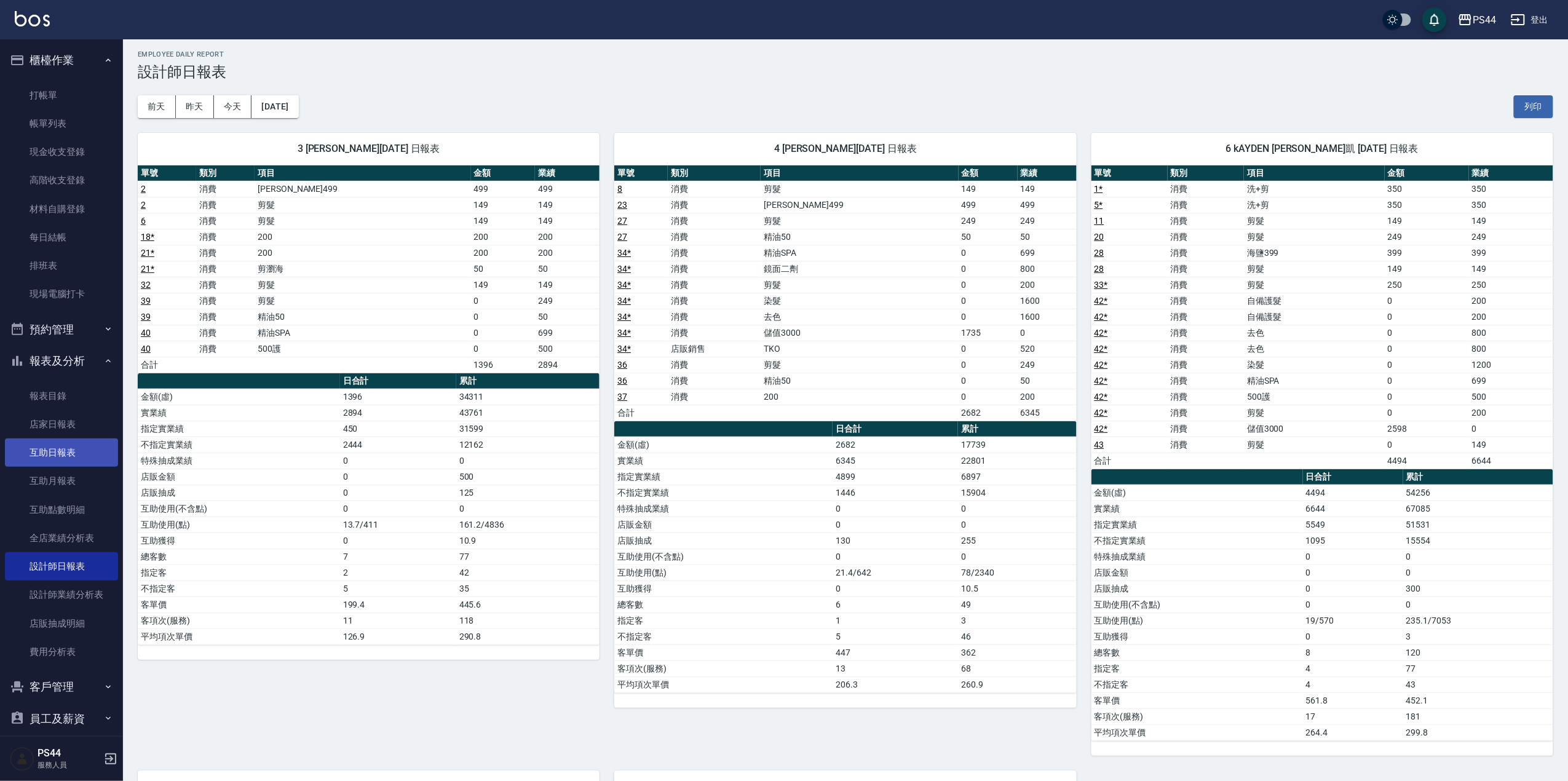
click at [60, 460] on link "互助日報表" at bounding box center [61, 453] width 113 height 29
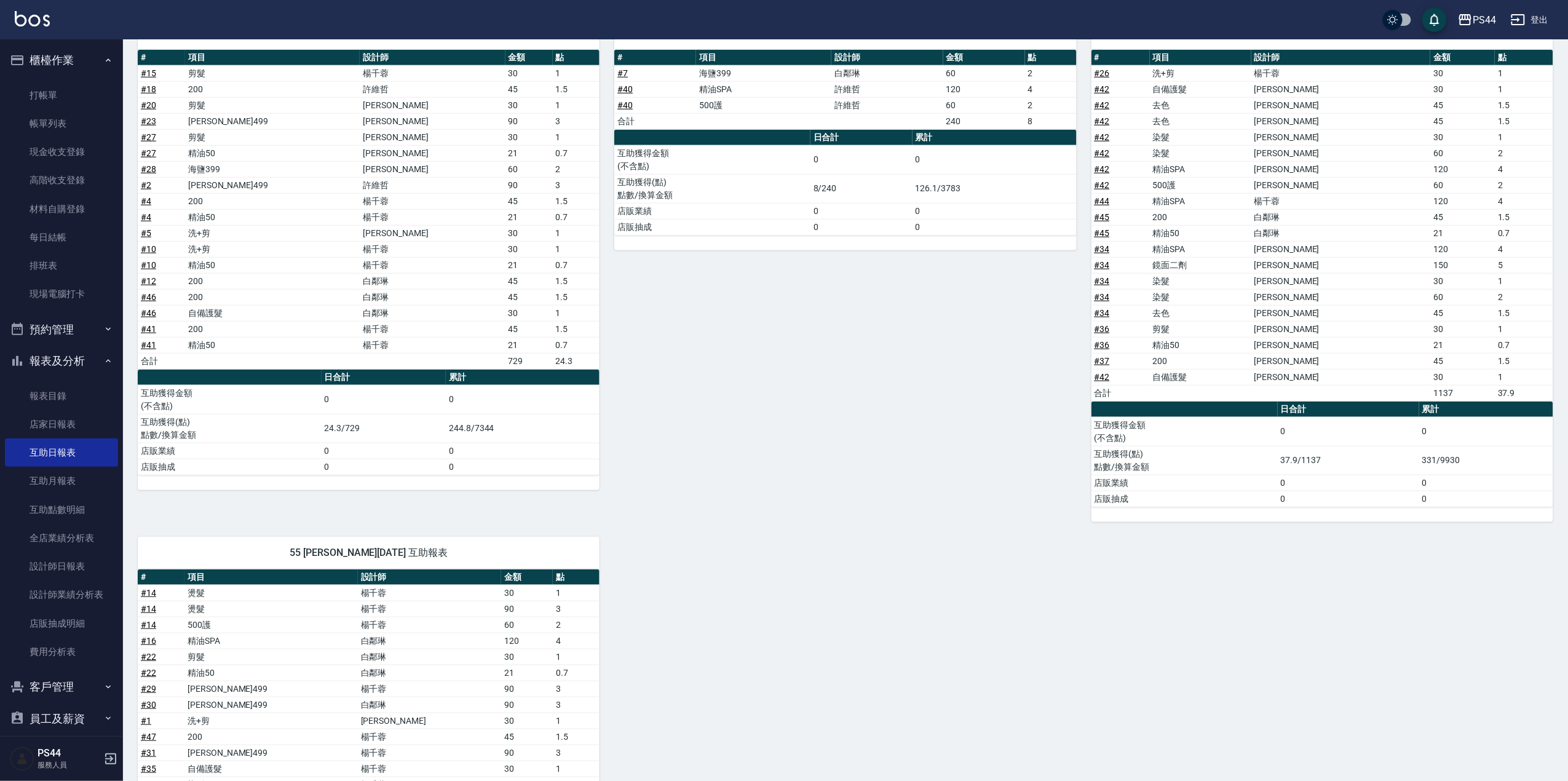
scroll to position [389, 0]
